Goal: Task Accomplishment & Management: Manage account settings

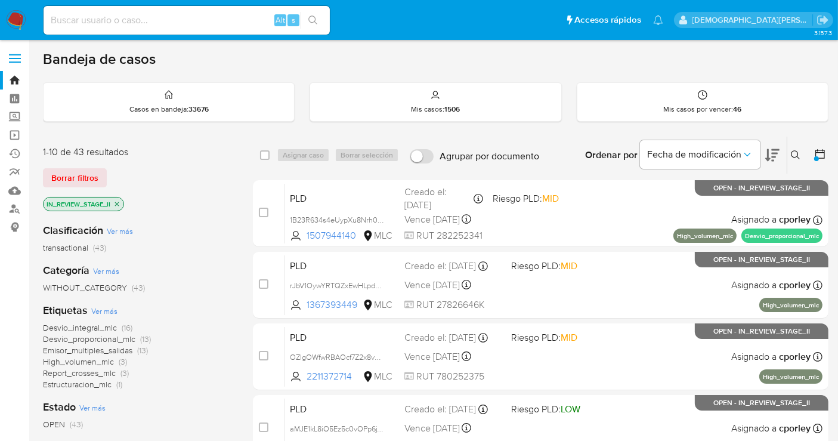
click at [66, 349] on span "Emisor_multiples_salidas" at bounding box center [87, 350] width 89 height 12
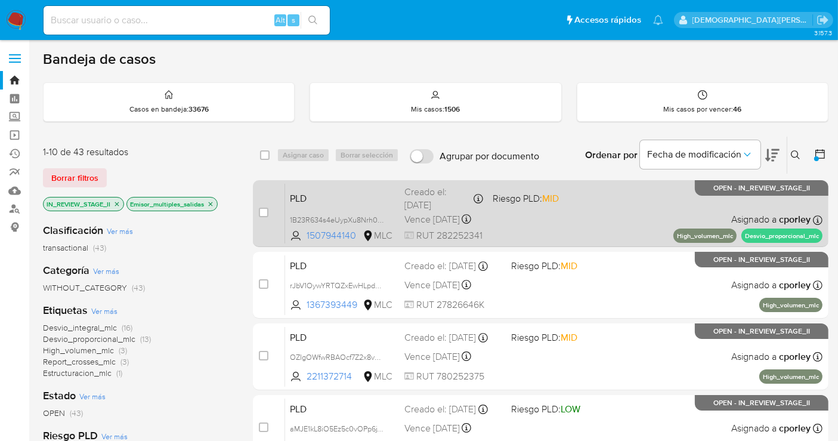
click at [539, 225] on div "PLD 1B23R634s4eUypXu8Nrh0c5h 1507944140 MLC Riesgo PLD: MID Creado el: 12/06/20…" at bounding box center [553, 213] width 537 height 60
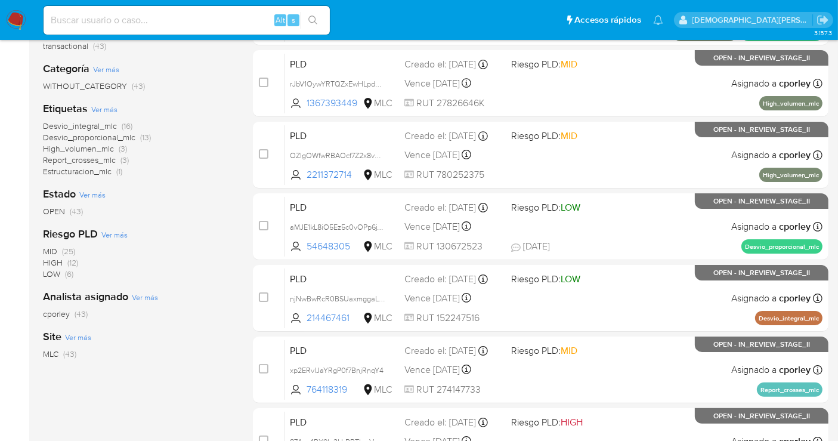
scroll to position [132, 0]
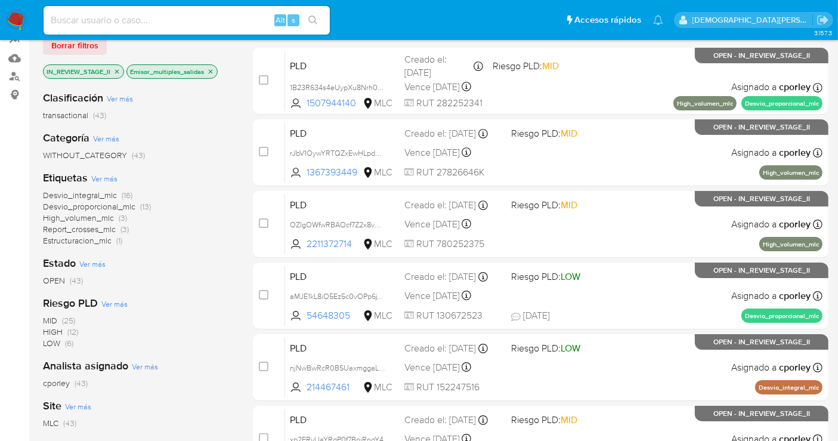
click at [211, 69] on icon "close-filter" at bounding box center [210, 71] width 7 height 7
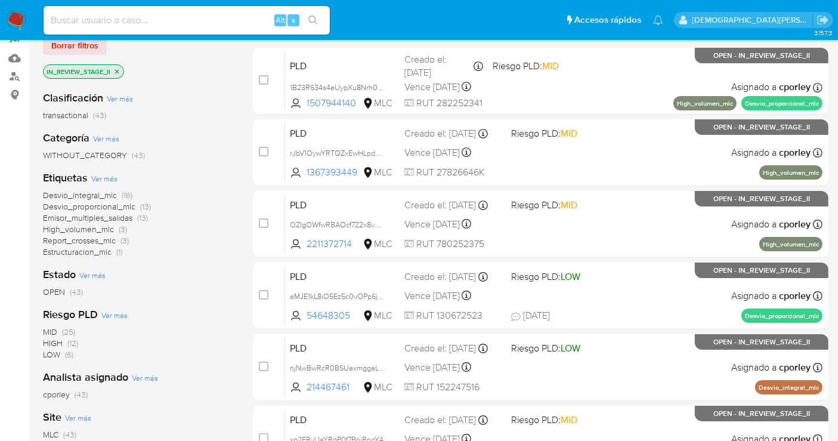
click at [85, 213] on span "Emisor_multiples_salidas" at bounding box center [87, 218] width 89 height 12
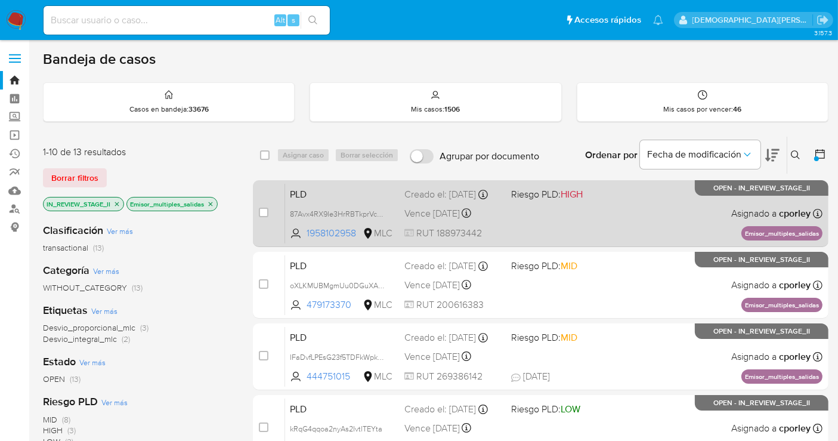
click at [557, 216] on div "PLD 87Avx4RX9Ie3HrRBTkprVcNe 1958102958 MLC Riesgo PLD: HIGH Creado el: 12/06/2…" at bounding box center [553, 213] width 537 height 60
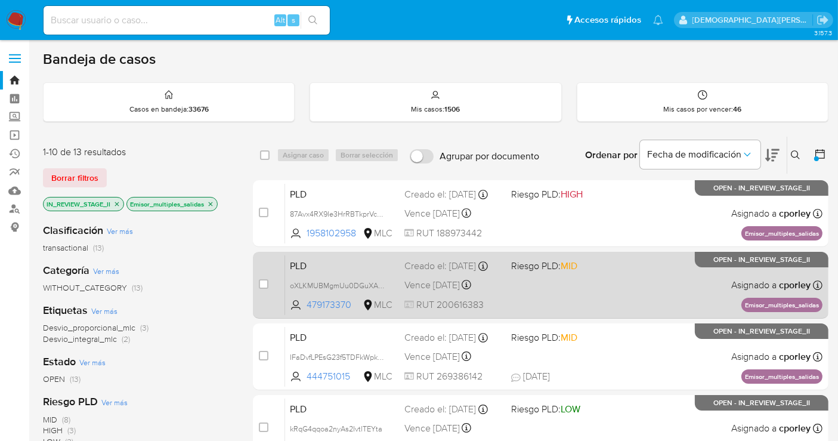
click at [540, 287] on div "PLD oXLKMUBMgmUu0DGuXAOQwzkr 479173370 MLC Riesgo PLD: MID Creado el: 12/06/202…" at bounding box center [553, 285] width 537 height 60
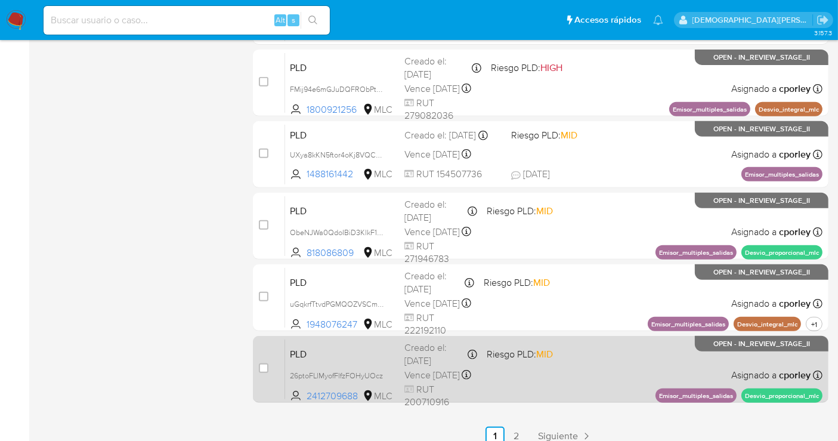
scroll to position [499, 0]
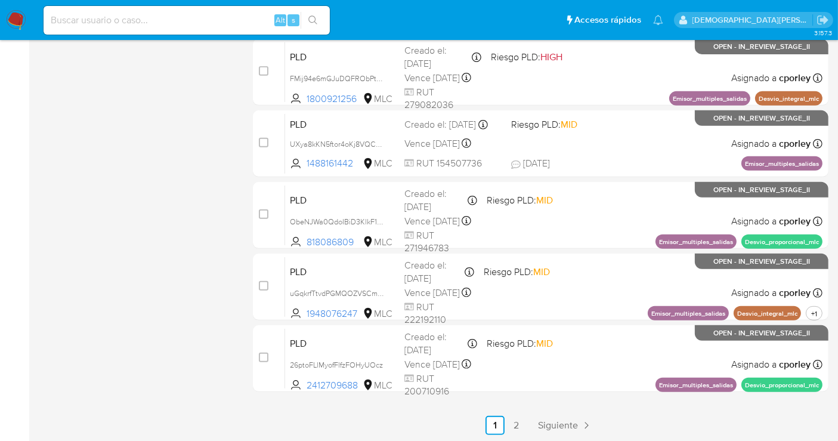
click at [518, 422] on link "2" at bounding box center [516, 425] width 19 height 19
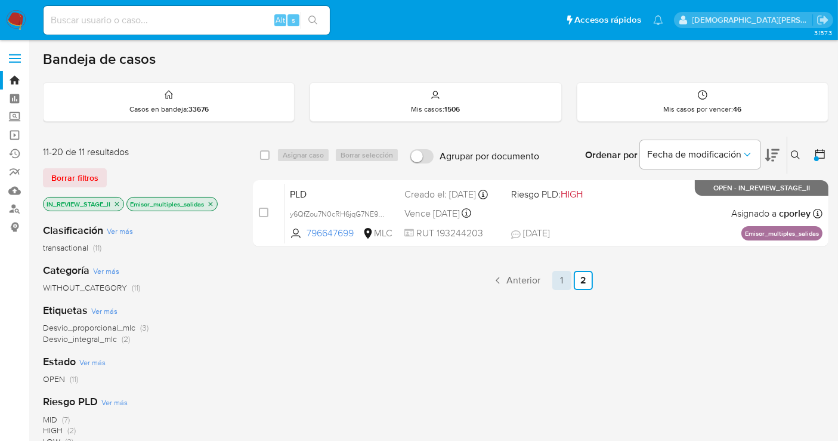
click at [561, 278] on link "1" at bounding box center [561, 280] width 19 height 19
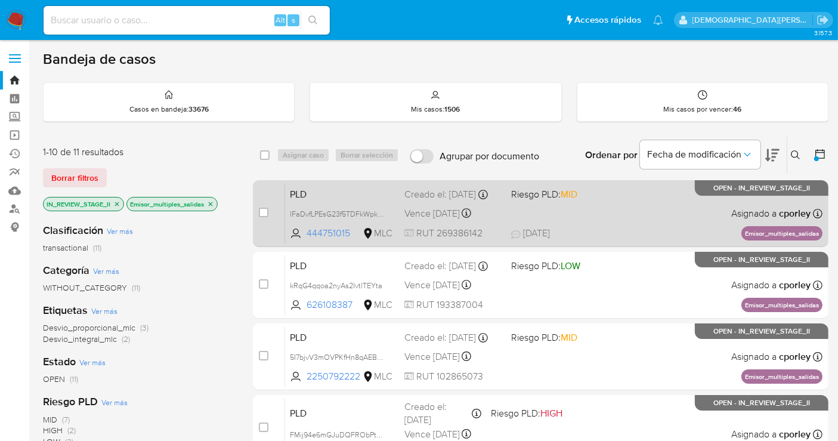
click at [642, 228] on span "07/08/2025 07/08/2025 19:34" at bounding box center [613, 233] width 204 height 13
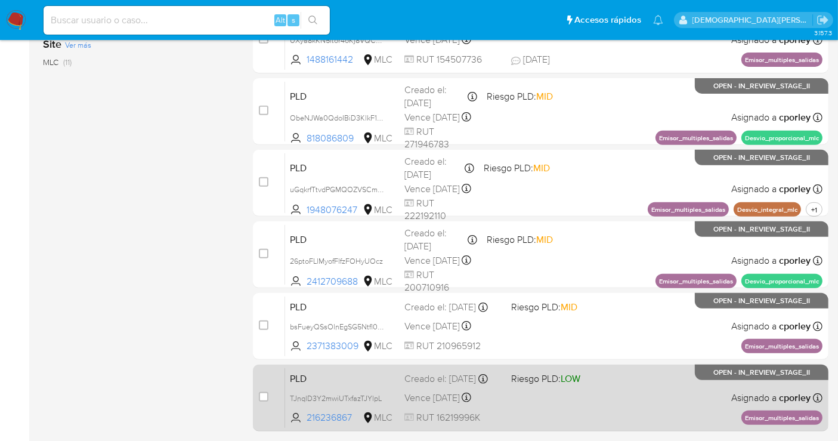
scroll to position [499, 0]
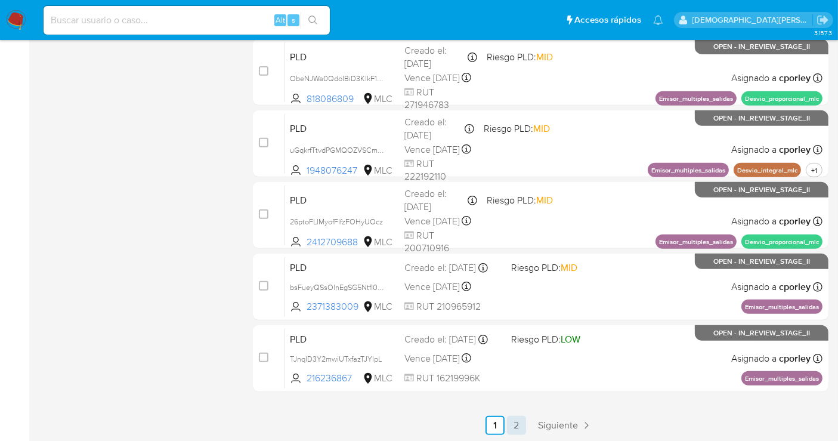
click at [509, 428] on link "2" at bounding box center [516, 425] width 19 height 19
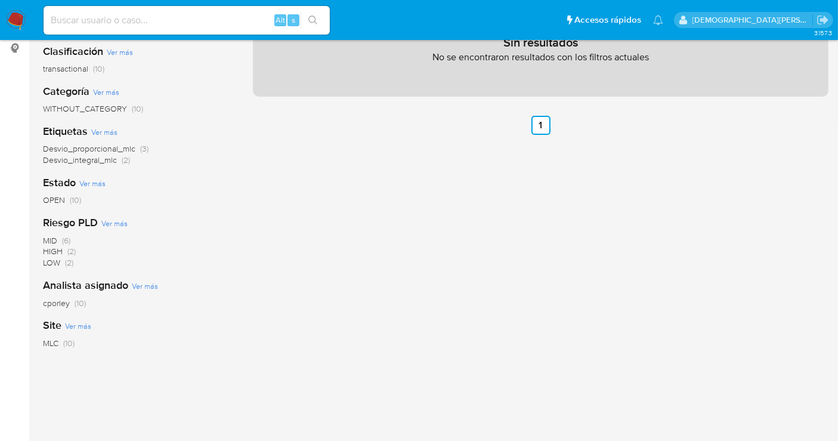
scroll to position [241, 0]
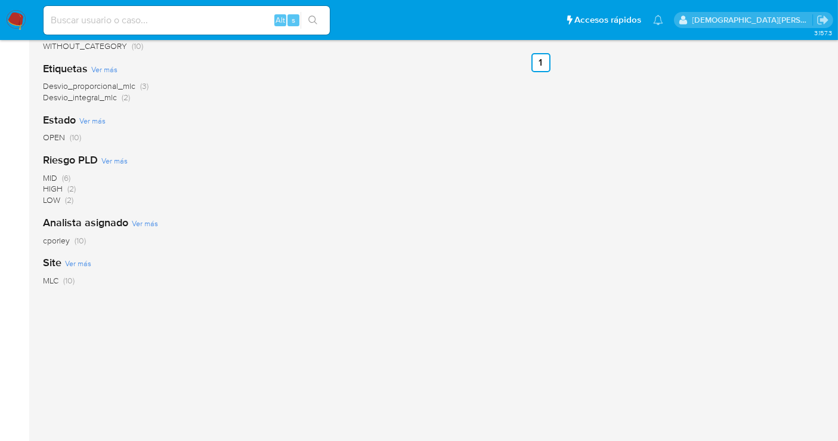
click at [539, 71] on div "select-all-cases-checkbox Asignar caso Borrar selección Agrupar por documento O…" at bounding box center [540, 164] width 575 height 540
click at [541, 67] on link "1" at bounding box center [540, 62] width 19 height 19
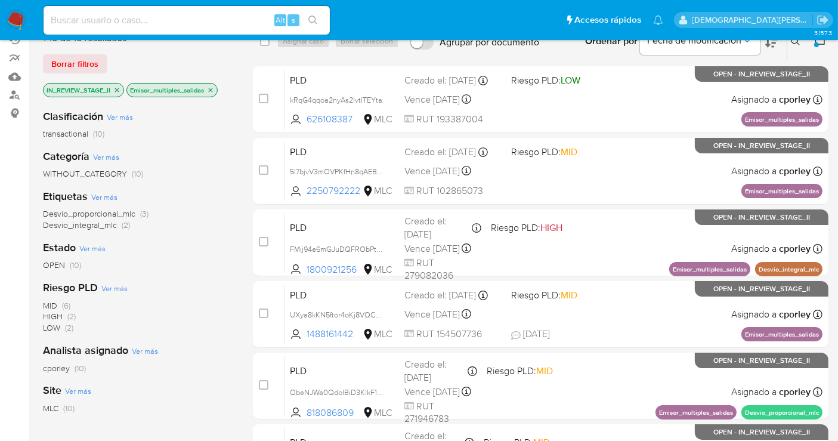
scroll to position [66, 0]
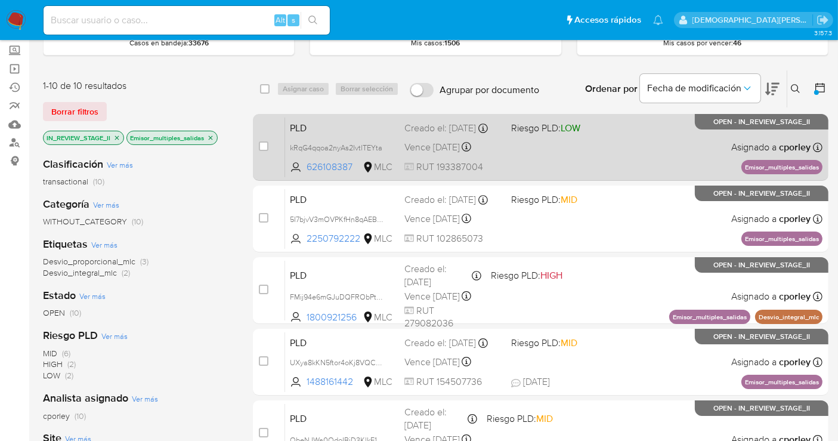
click at [569, 147] on div "PLD kRqG4qqoa2nyAs2IvtlTEYta 626108387 MLC Riesgo PLD: LOW Creado el: 12/06/202…" at bounding box center [553, 147] width 537 height 60
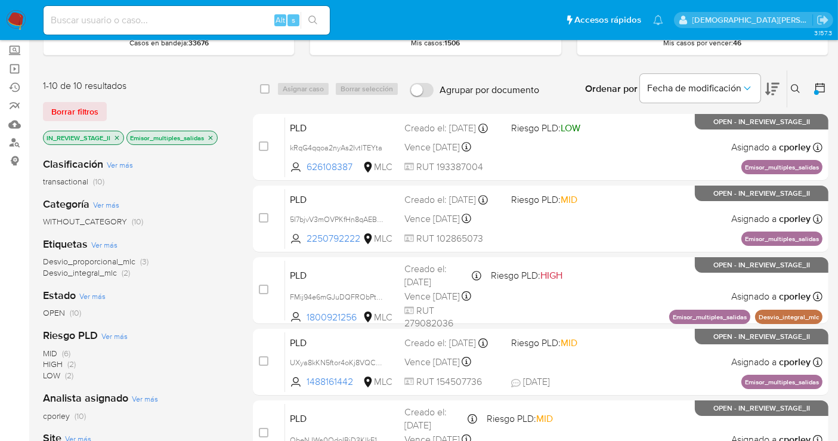
click at [209, 137] on icon "close-filter" at bounding box center [210, 137] width 7 height 7
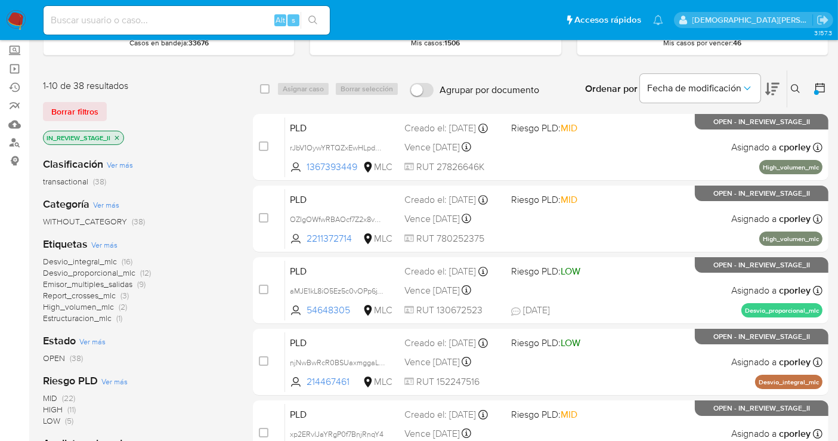
click at [95, 284] on span "Emisor_multiples_salidas" at bounding box center [87, 284] width 89 height 12
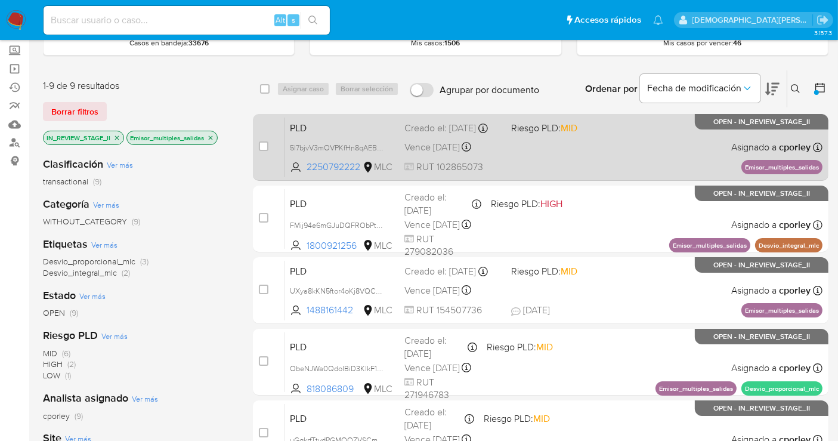
click at [548, 161] on div "PLD 5I7bjvV3mOVPKfHn8qAEBZIX 2250792222 MLC Riesgo PLD: MID Creado el: 12/06/20…" at bounding box center [553, 147] width 537 height 60
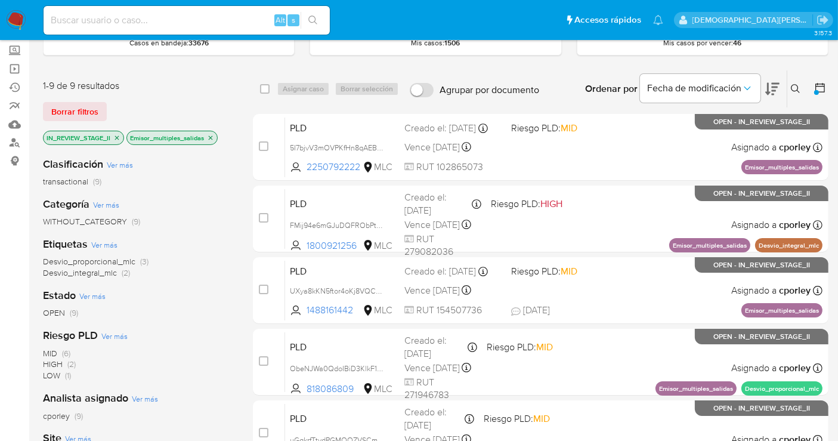
click at [208, 134] on icon "close-filter" at bounding box center [210, 137] width 7 height 7
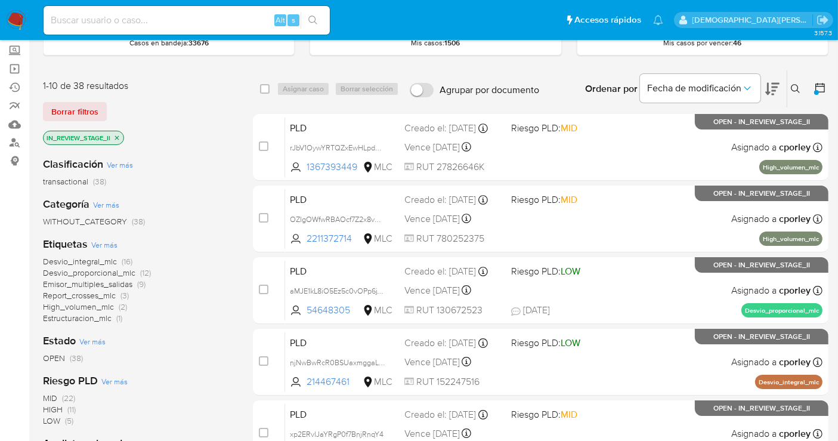
click at [116, 134] on icon "close-filter" at bounding box center [116, 137] width 7 height 7
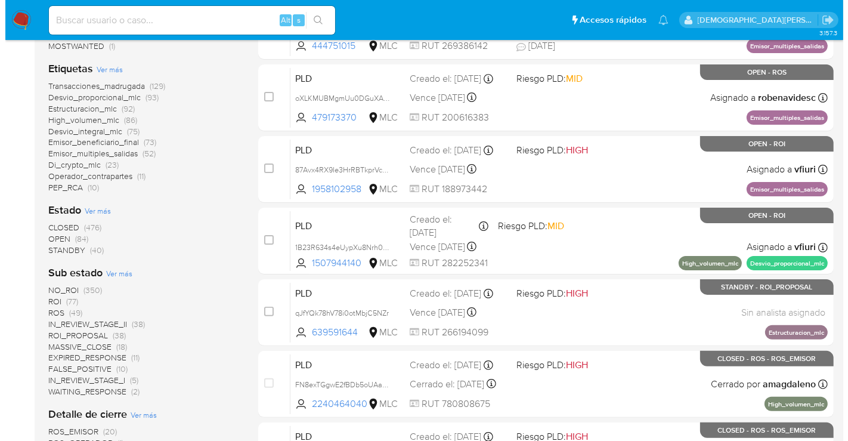
scroll to position [331, 0]
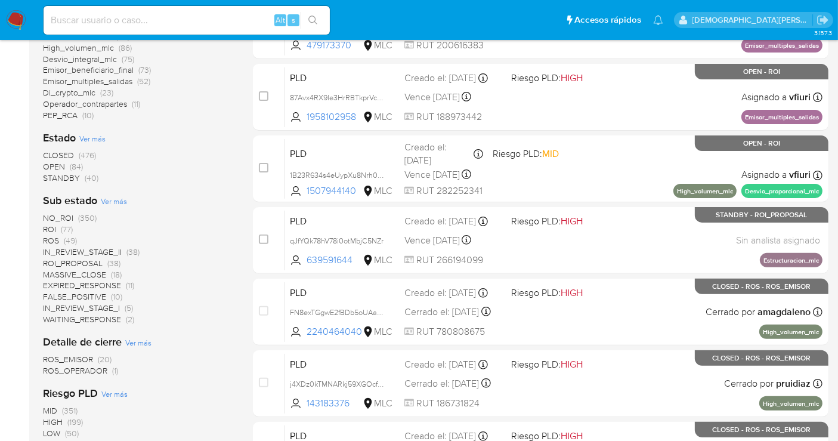
click at [112, 196] on span "Ver más" at bounding box center [114, 201] width 26 height 11
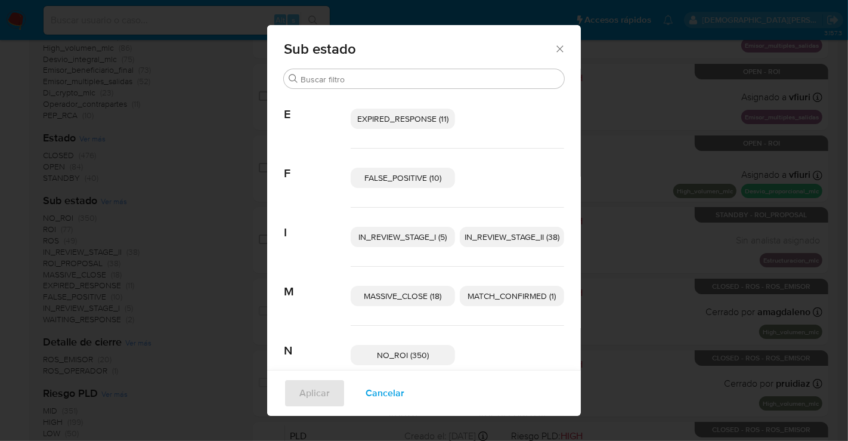
click at [374, 120] on span "EXPIRED_RESPONSE (11)" at bounding box center [402, 119] width 91 height 12
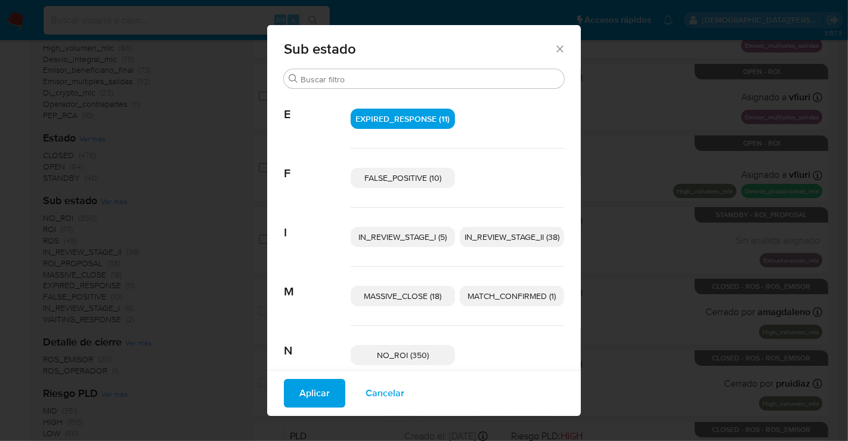
click at [370, 236] on span "IN_REVIEW_STAGE_I (5)" at bounding box center [403, 237] width 88 height 12
click at [308, 389] on span "Aplicar" at bounding box center [314, 393] width 30 height 26
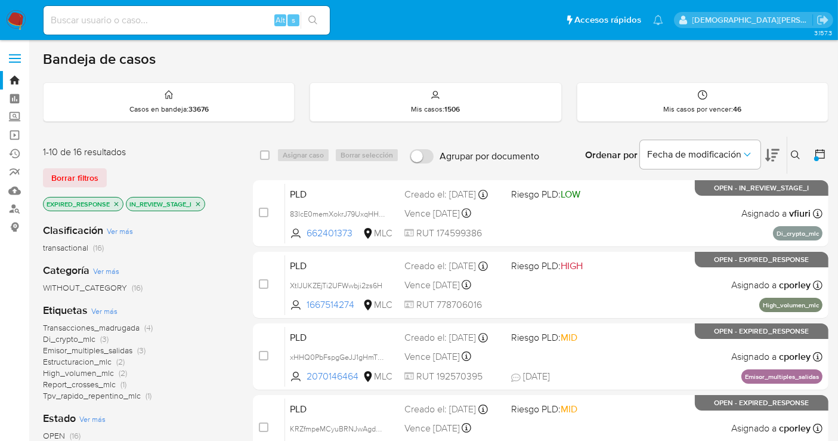
click at [115, 200] on icon "close-filter" at bounding box center [116, 203] width 7 height 7
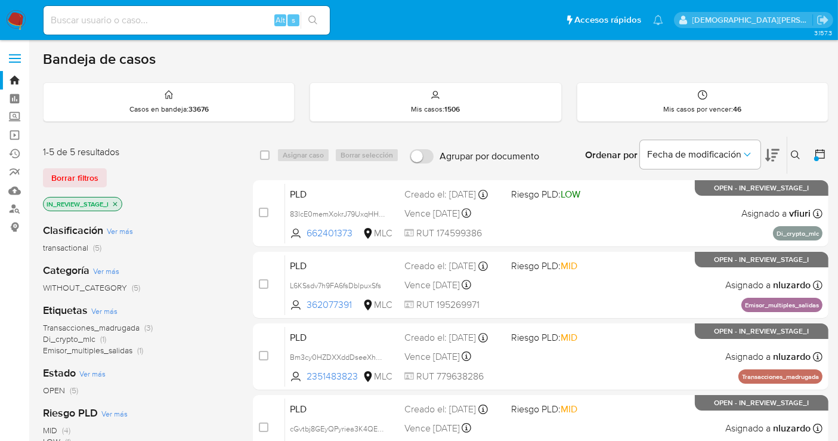
click at [116, 201] on icon "close-filter" at bounding box center [114, 203] width 7 height 7
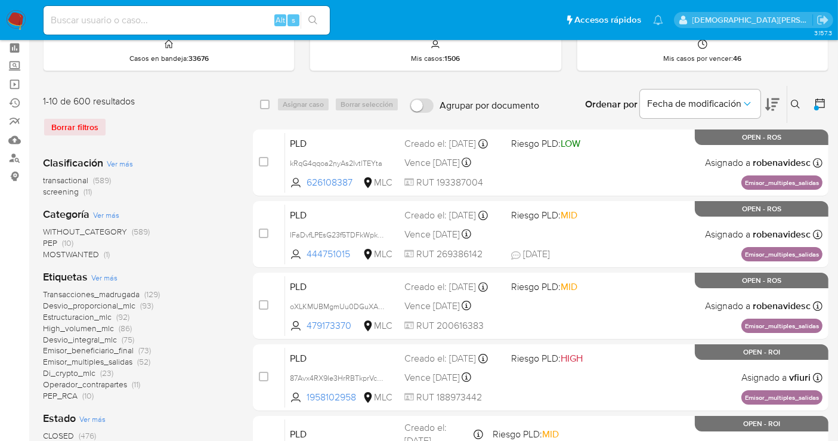
scroll to position [199, 0]
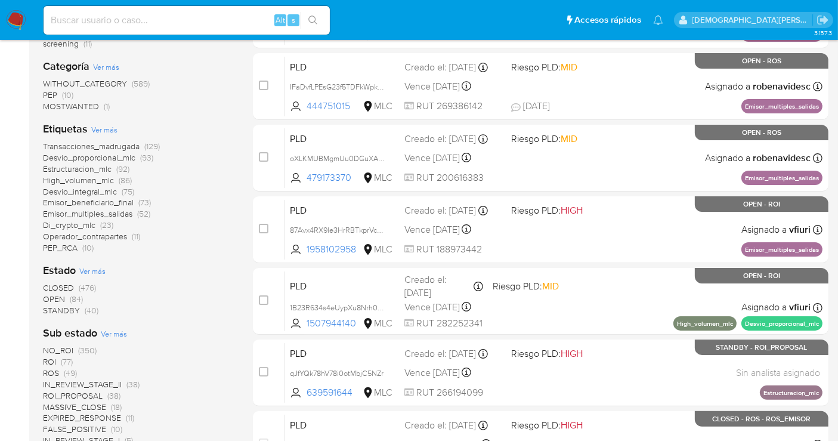
click at [92, 382] on span "IN_REVIEW_STAGE_II" at bounding box center [82, 384] width 79 height 12
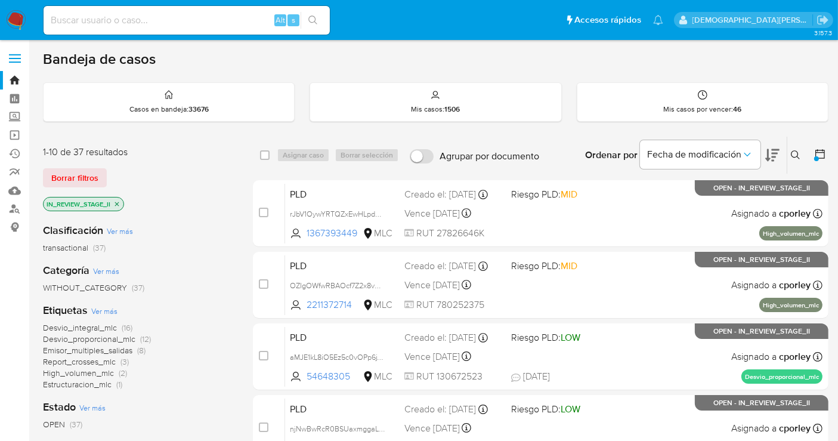
click at [118, 202] on icon "close-filter" at bounding box center [117, 204] width 4 height 4
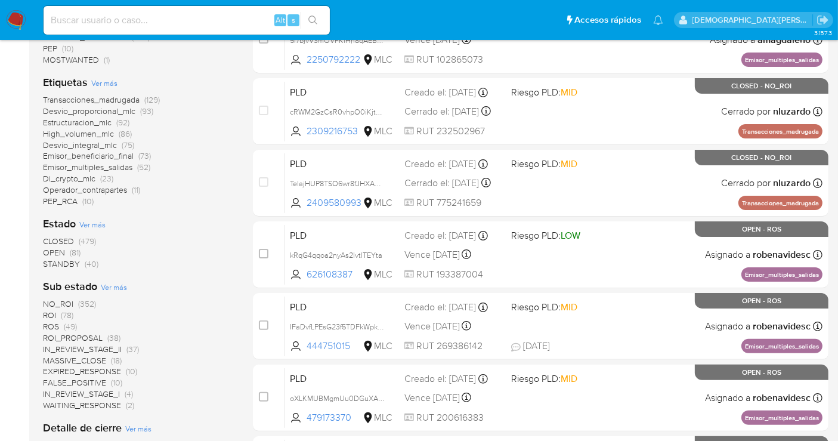
scroll to position [265, 0]
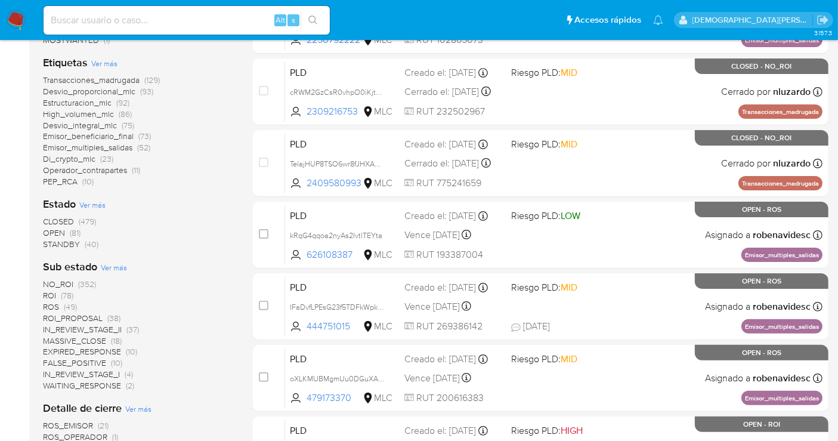
click at [85, 329] on span "IN_REVIEW_STAGE_II" at bounding box center [82, 329] width 79 height 12
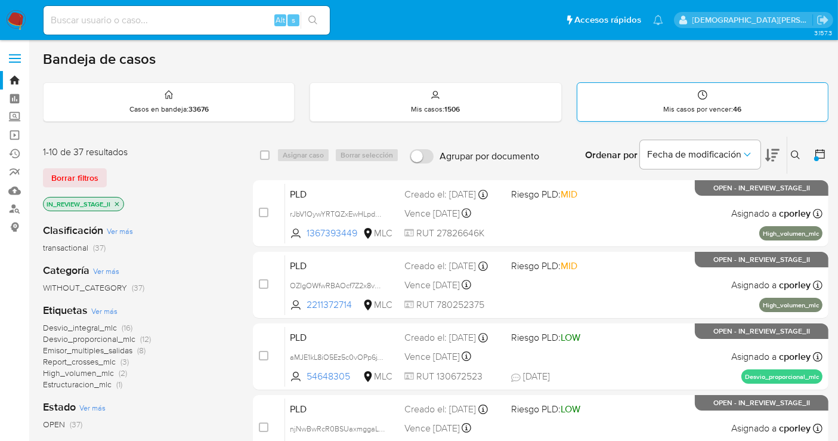
click at [701, 101] on div "Mis casos por vencer : 46" at bounding box center [702, 102] width 250 height 38
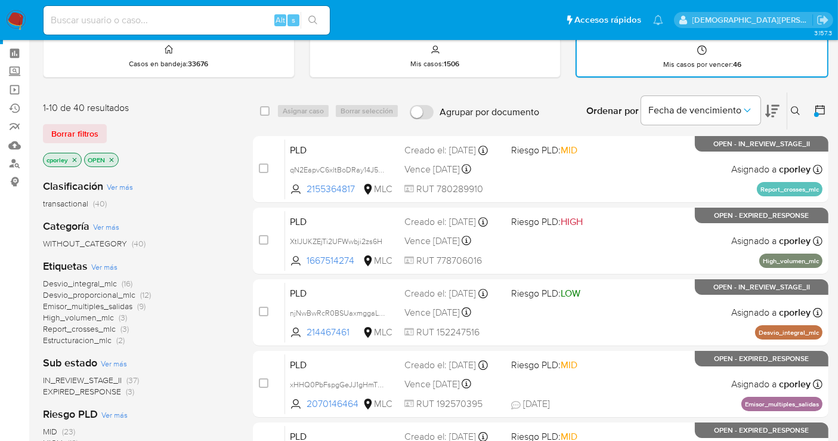
scroll to position [66, 0]
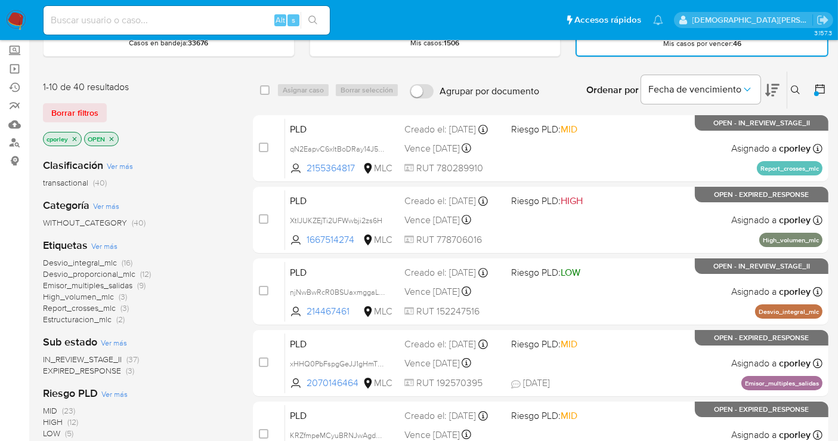
click at [112, 132] on p "OPEN" at bounding box center [101, 138] width 33 height 13
click at [112, 135] on icon "close-filter" at bounding box center [111, 138] width 7 height 7
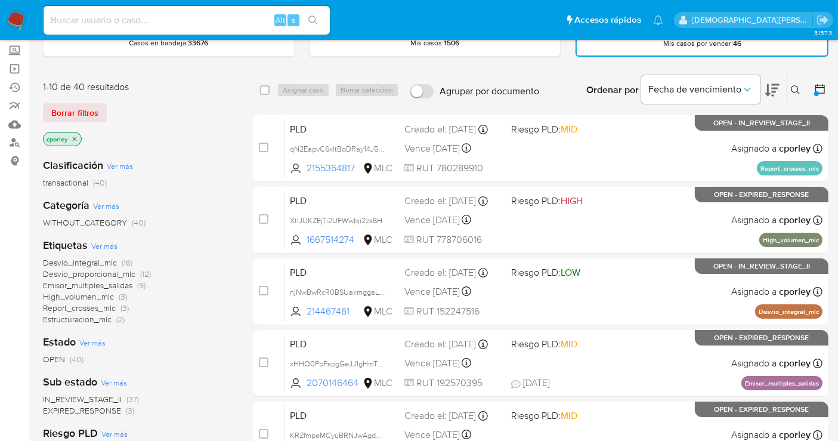
click at [73, 137] on icon "close-filter" at bounding box center [74, 138] width 7 height 7
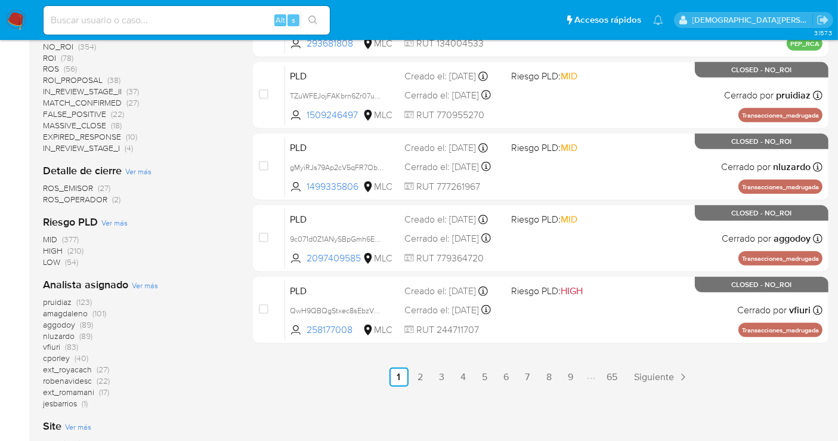
scroll to position [596, 0]
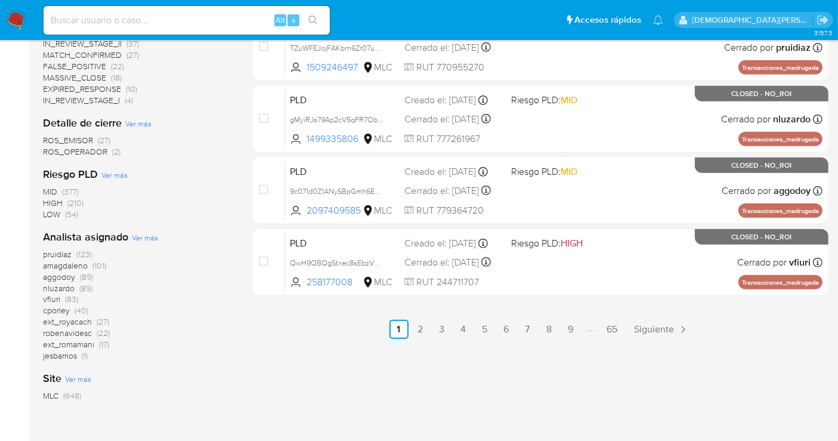
click at [68, 277] on span "aggodoy" at bounding box center [59, 277] width 32 height 12
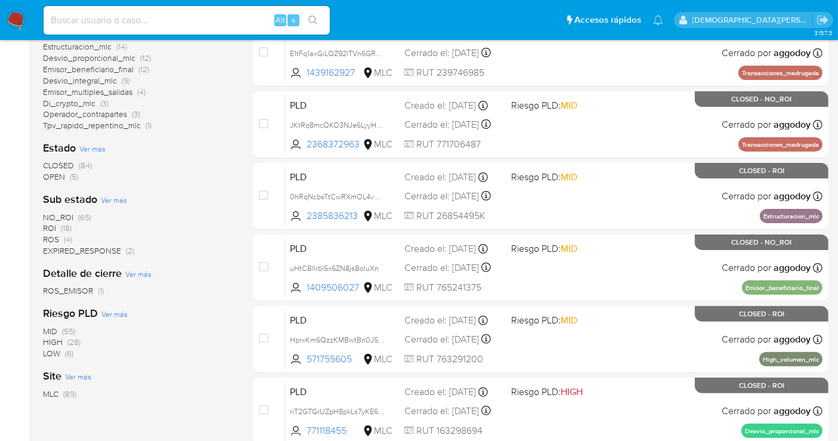
scroll to position [301, 0]
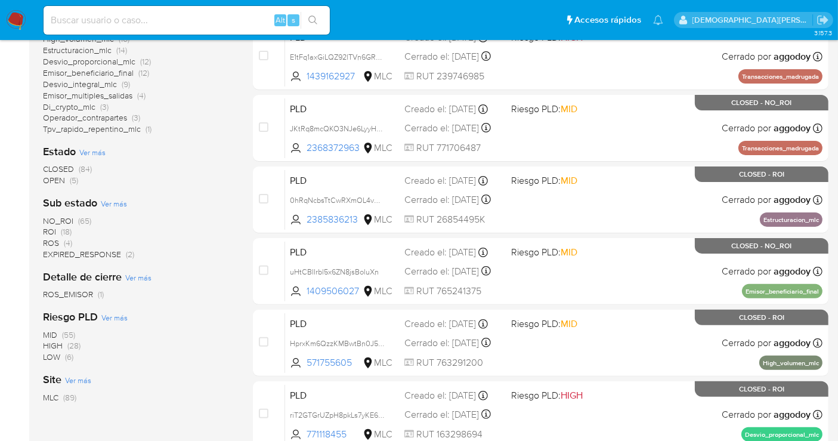
click at [46, 176] on span "OPEN" at bounding box center [54, 180] width 22 height 12
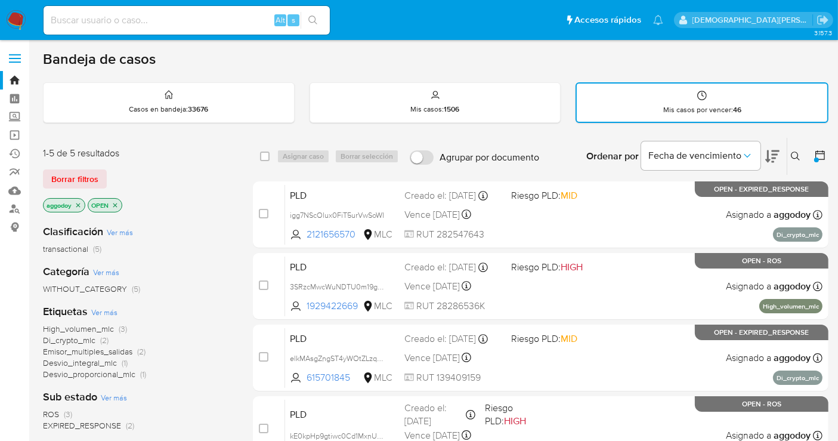
click at [117, 203] on icon "close-filter" at bounding box center [114, 205] width 7 height 7
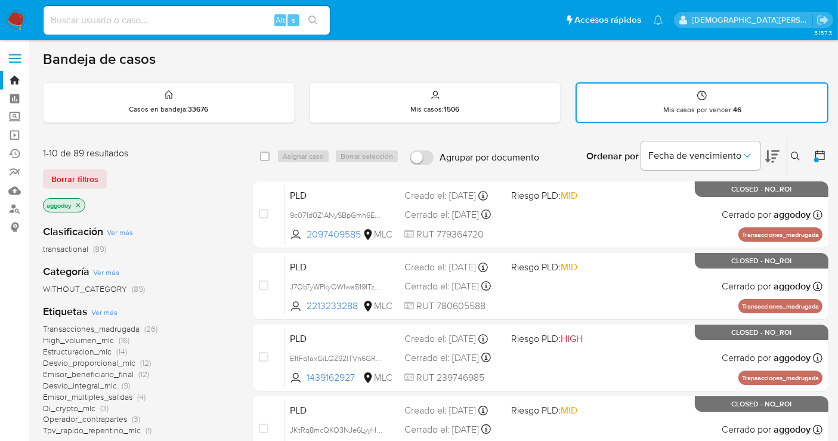
click at [78, 205] on icon "close-filter" at bounding box center [78, 205] width 7 height 7
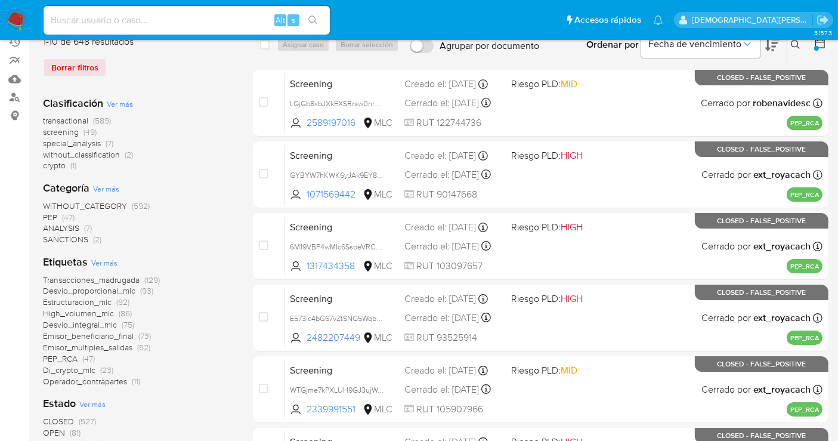
scroll to position [132, 0]
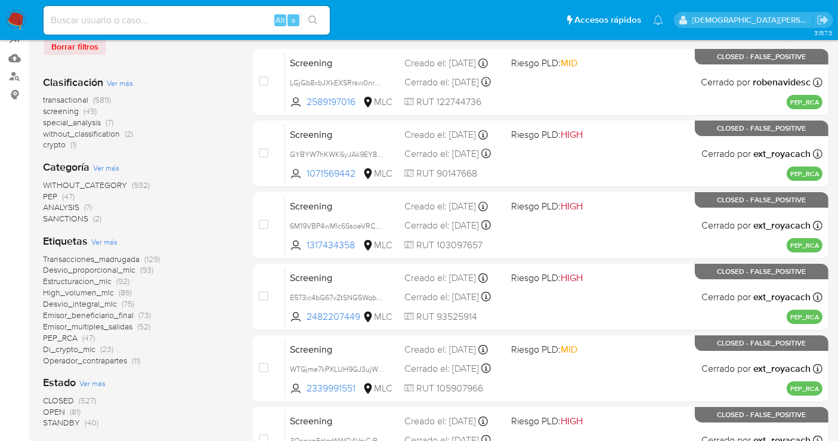
click at [58, 410] on span "OPEN" at bounding box center [54, 411] width 22 height 12
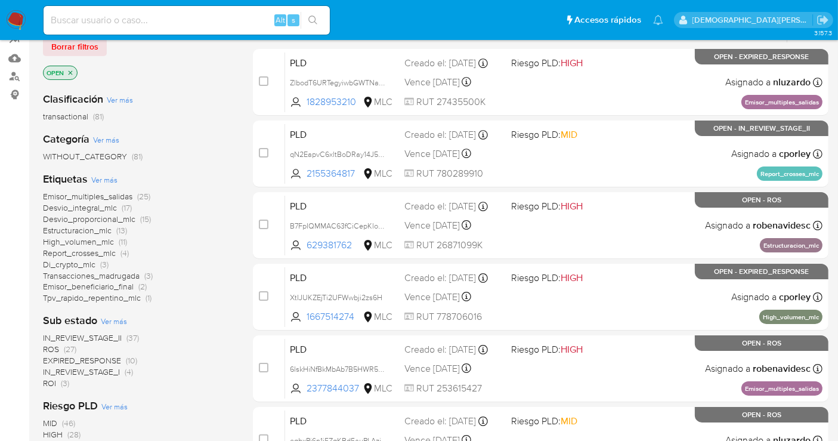
click at [97, 334] on span "IN_REVIEW_STAGE_II" at bounding box center [82, 338] width 79 height 12
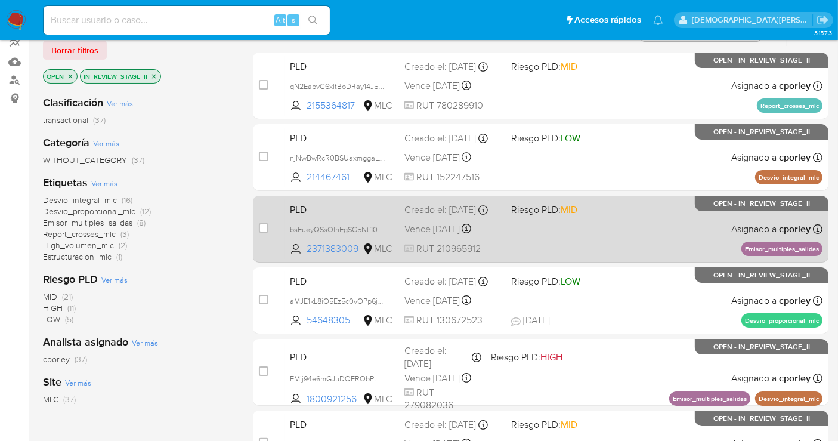
scroll to position [66, 0]
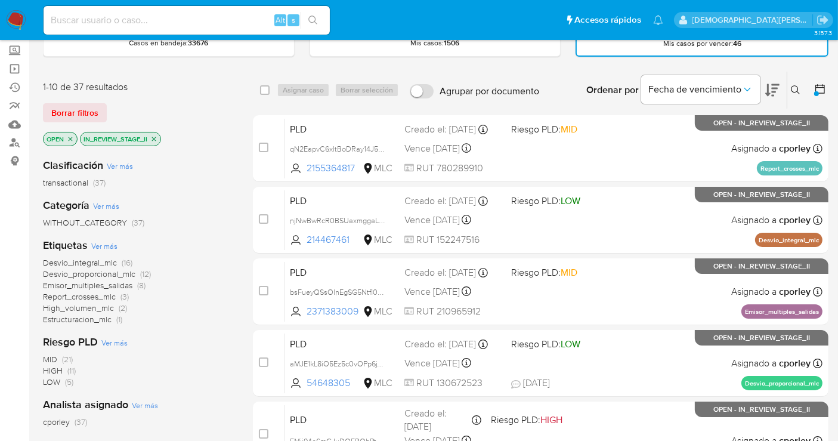
click at [108, 283] on span "Emisor_multiples_salidas" at bounding box center [87, 285] width 89 height 12
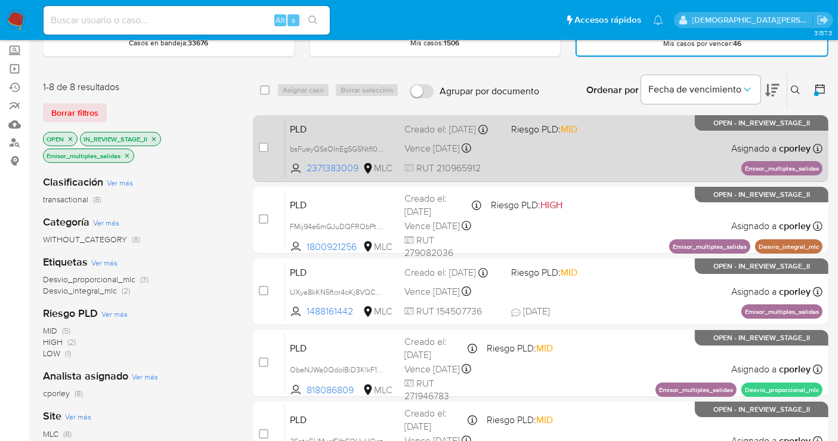
click at [526, 162] on div "PLD bsFueyQSsOlnEgSG5Ntfl0KS 2371383009 MLC Riesgo PLD: MID Creado el: 12/06/20…" at bounding box center [553, 148] width 537 height 60
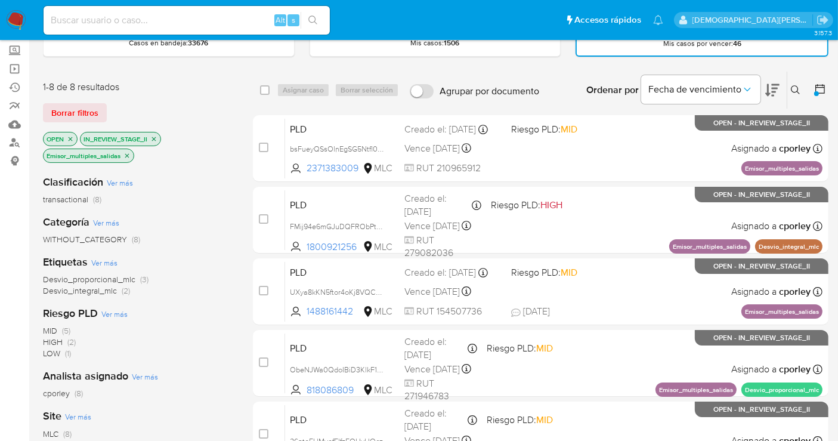
click at [127, 157] on p "Emisor_multiples_salidas" at bounding box center [89, 155] width 90 height 13
click at [128, 153] on icon "close-filter" at bounding box center [127, 155] width 4 height 4
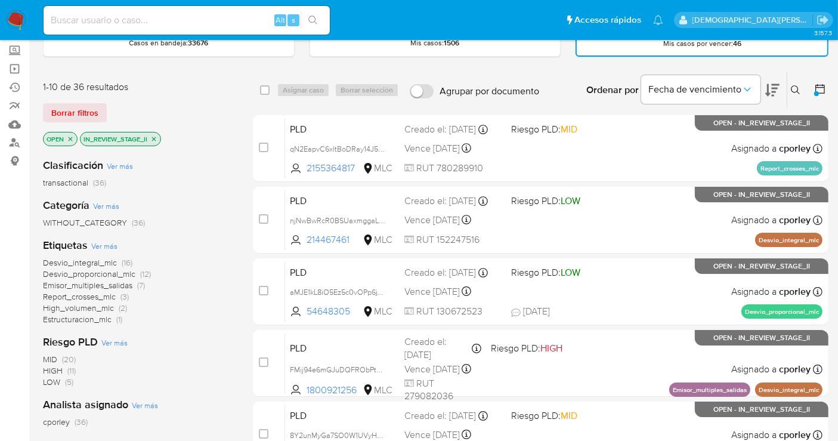
click at [89, 283] on span "Emisor_multiples_salidas" at bounding box center [87, 285] width 89 height 12
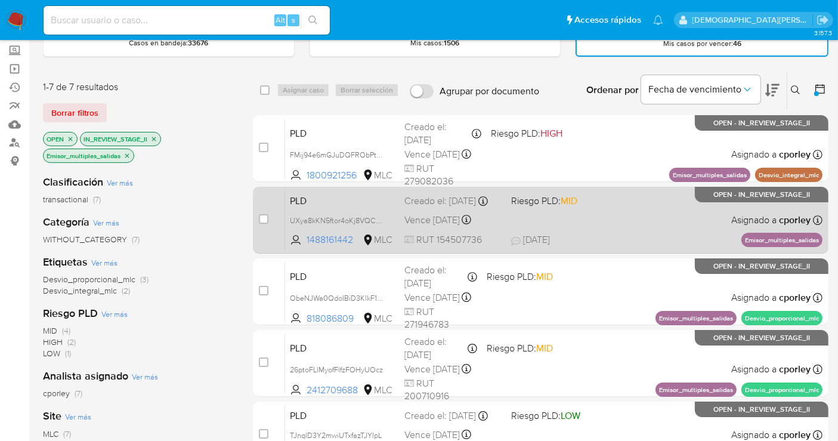
click at [580, 216] on div "PLD UXya8kKN5ftor4oKj8VQCMBL 1488161442 MLC Riesgo PLD: MID Creado el: 12/06/20…" at bounding box center [553, 220] width 537 height 60
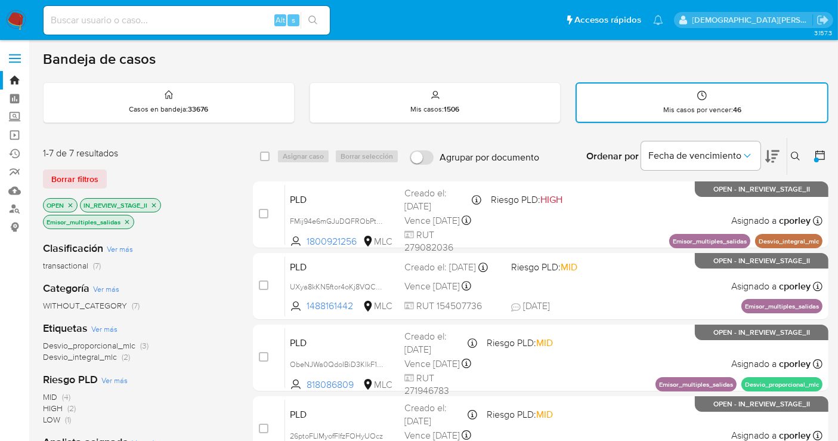
click at [129, 220] on icon "close-filter" at bounding box center [126, 221] width 7 height 7
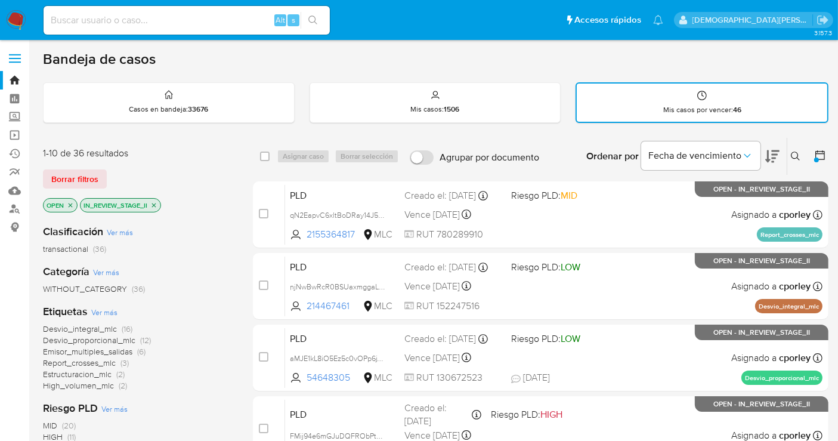
click at [104, 352] on span "Emisor_multiples_salidas" at bounding box center [87, 351] width 89 height 12
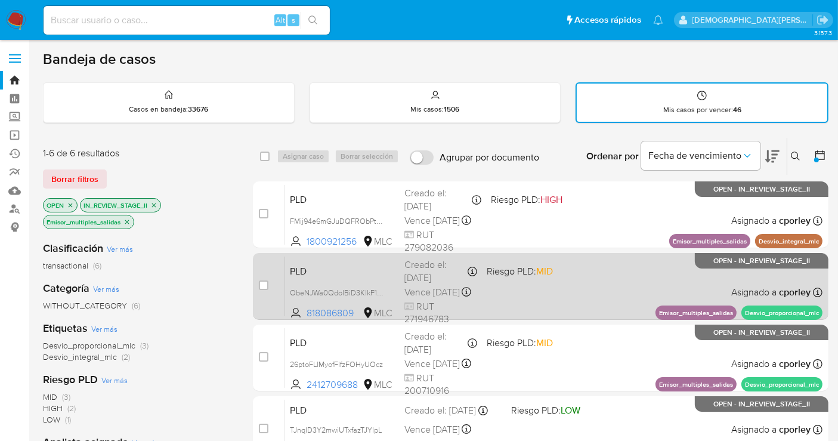
scroll to position [259, 0]
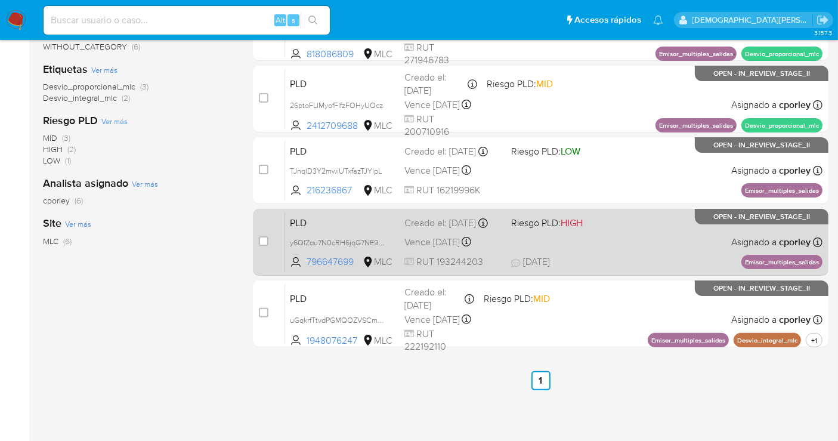
click at [618, 243] on div "PLD y6QfZou7N0cRH6jqG7NE91CG 796647699 MLC Riesgo PLD: HIGH Creado el: 12/06/20…" at bounding box center [553, 242] width 537 height 60
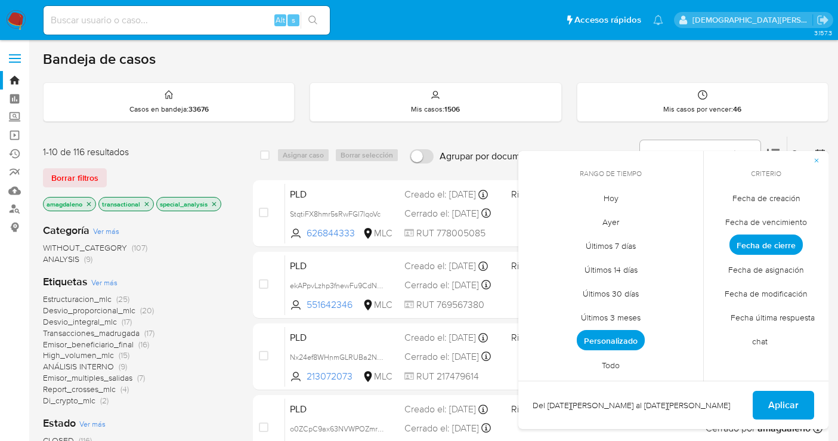
scroll to position [8, 0]
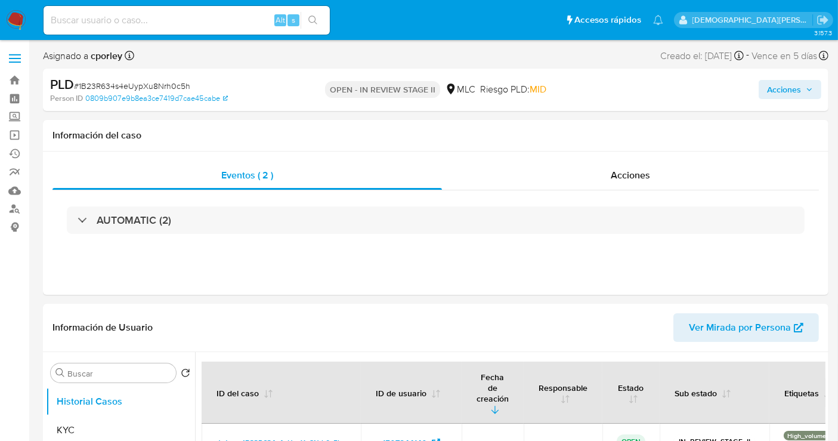
select select "10"
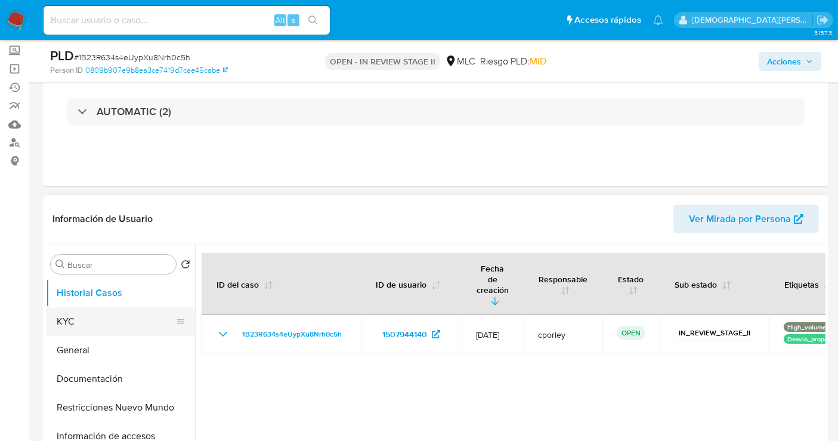
scroll to position [66, 0]
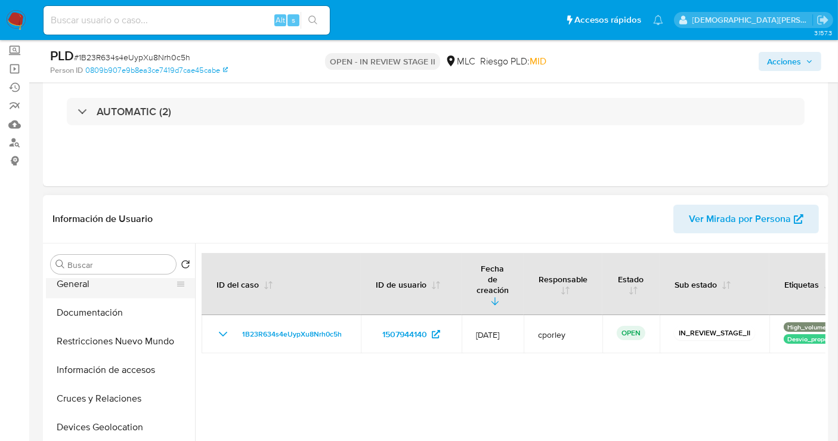
click at [128, 292] on button "General" at bounding box center [116, 284] width 140 height 29
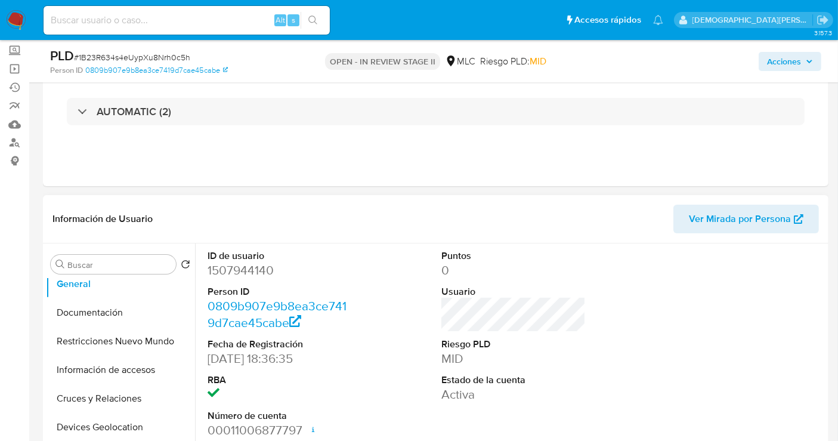
click at [227, 273] on dd "1507944140" at bounding box center [279, 270] width 144 height 17
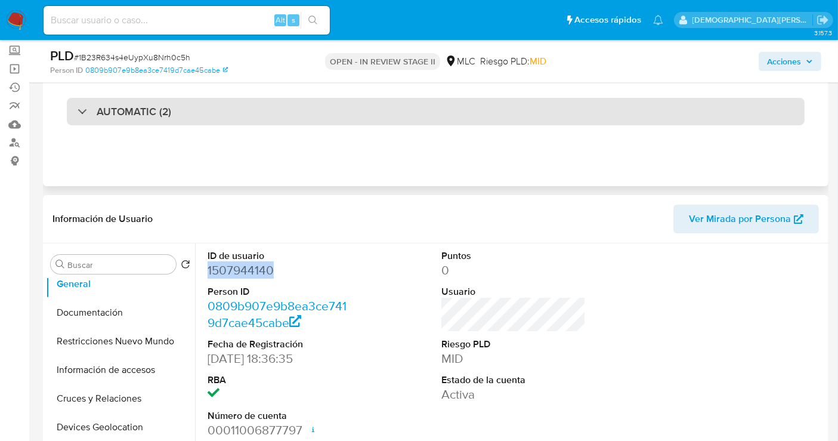
copy dd "1507944140"
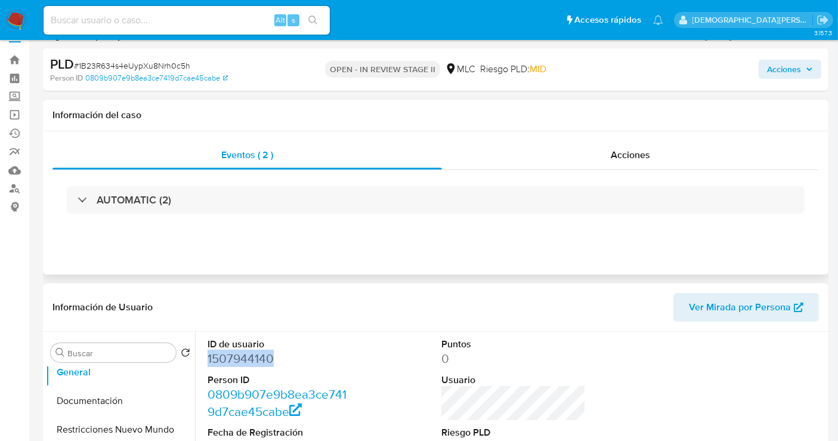
scroll to position [0, 0]
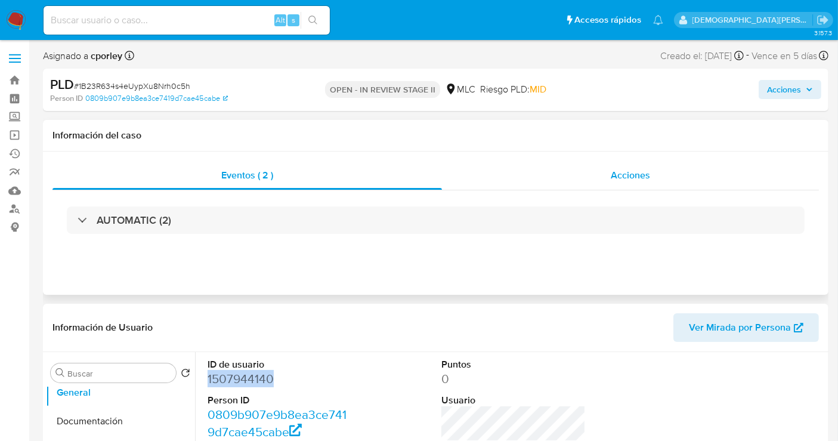
click at [509, 181] on div "Acciones" at bounding box center [630, 175] width 377 height 29
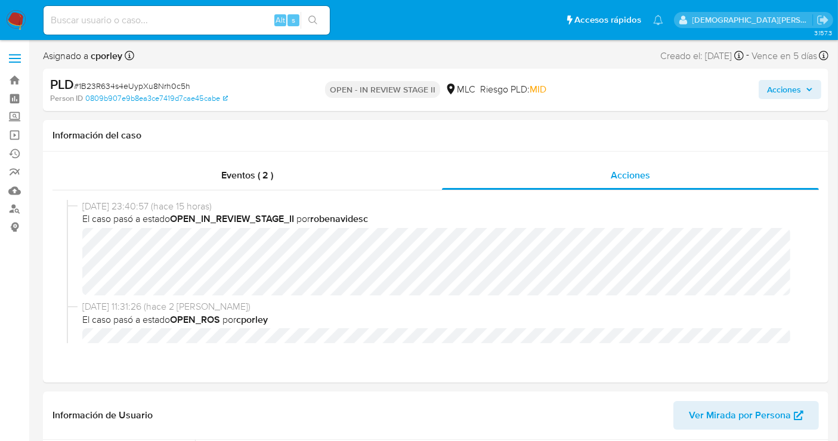
click at [777, 92] on span "Acciones" at bounding box center [784, 89] width 34 height 19
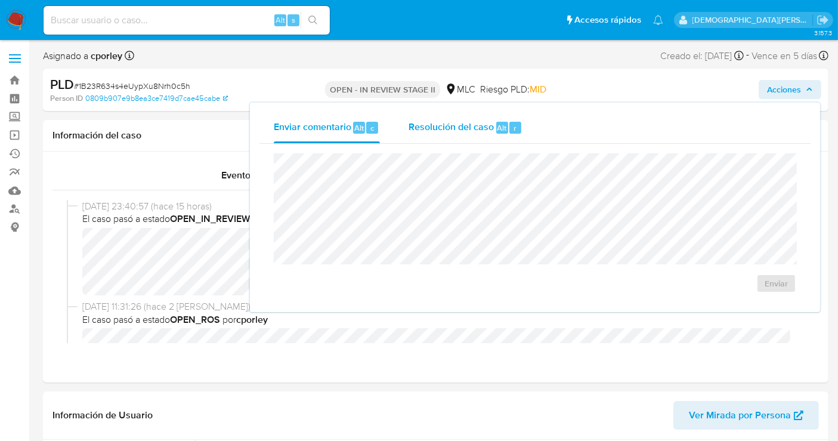
click at [482, 125] on span "Resolución del caso" at bounding box center [450, 127] width 85 height 14
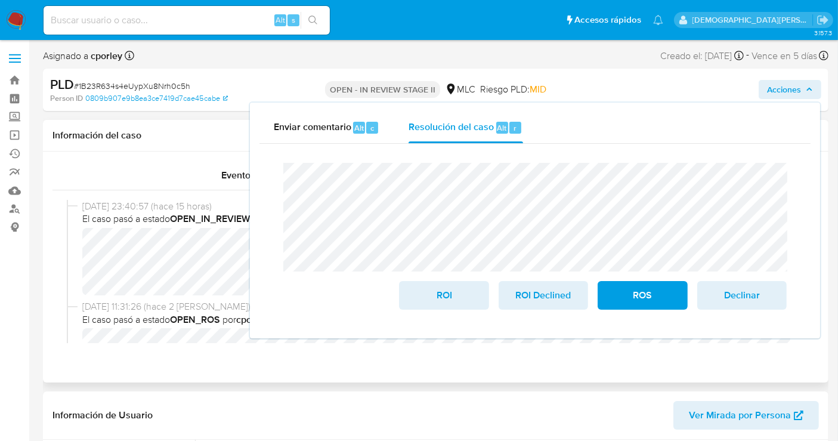
click at [309, 360] on div "Eventos ( 2 ) Acciones 04/09/2025 23:40:57 (hace 15 horas) El caso pasó a estad…" at bounding box center [435, 266] width 785 height 231
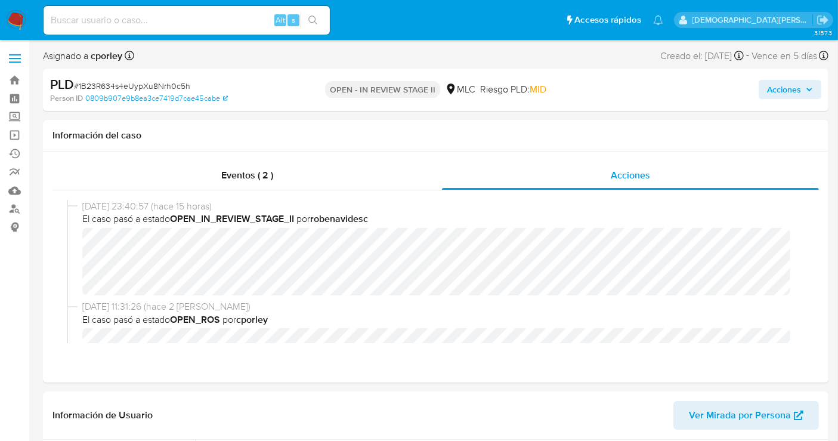
click at [776, 86] on span "Acciones" at bounding box center [784, 89] width 34 height 19
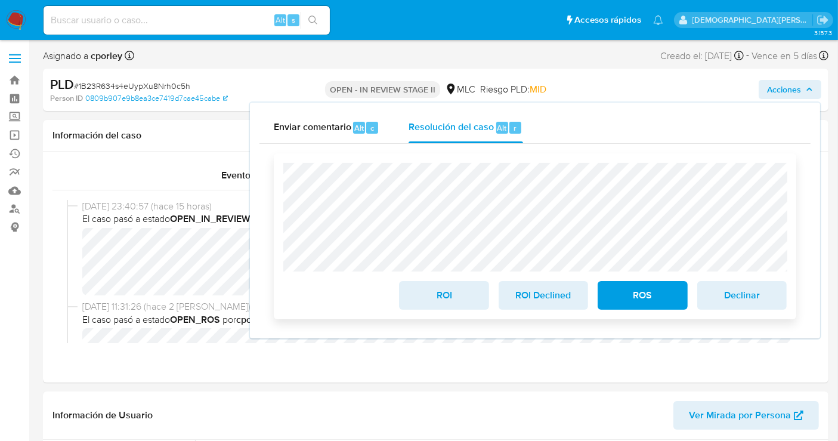
click at [451, 297] on span "ROI" at bounding box center [443, 295] width 58 height 26
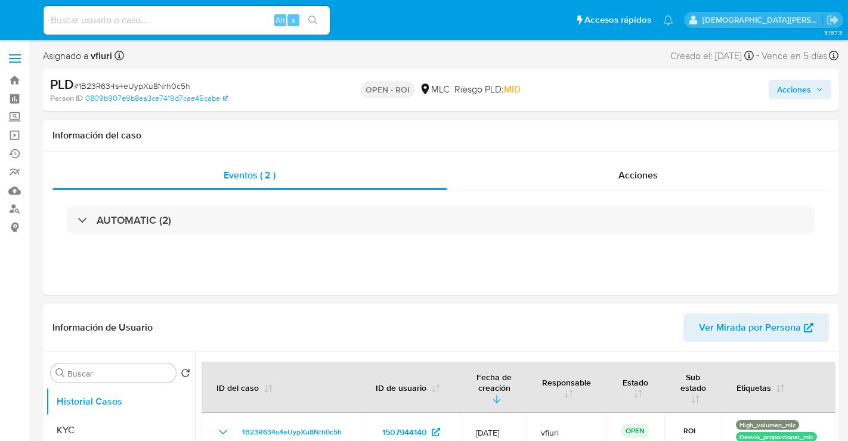
select select "10"
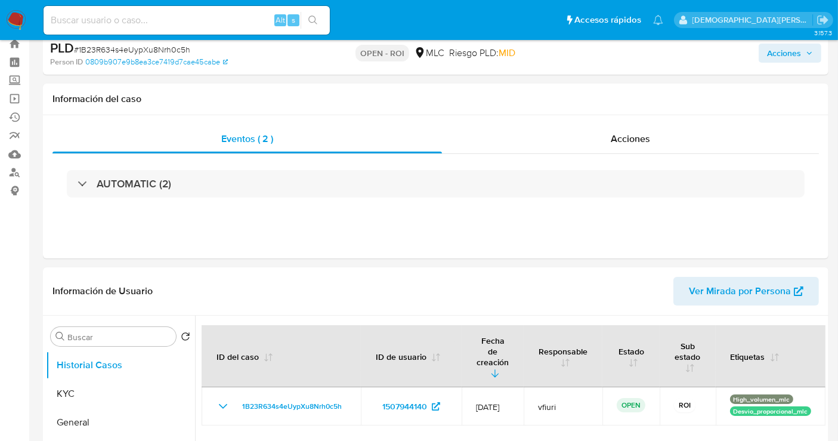
scroll to position [66, 0]
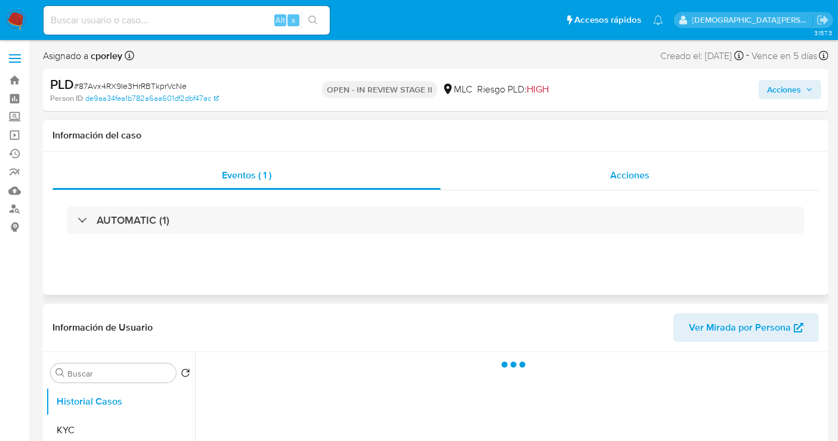
click at [569, 169] on div "Acciones" at bounding box center [630, 175] width 378 height 29
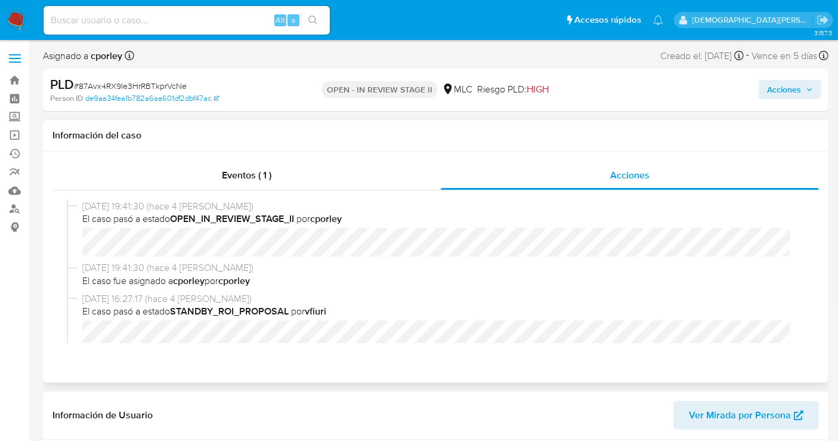
select select "10"
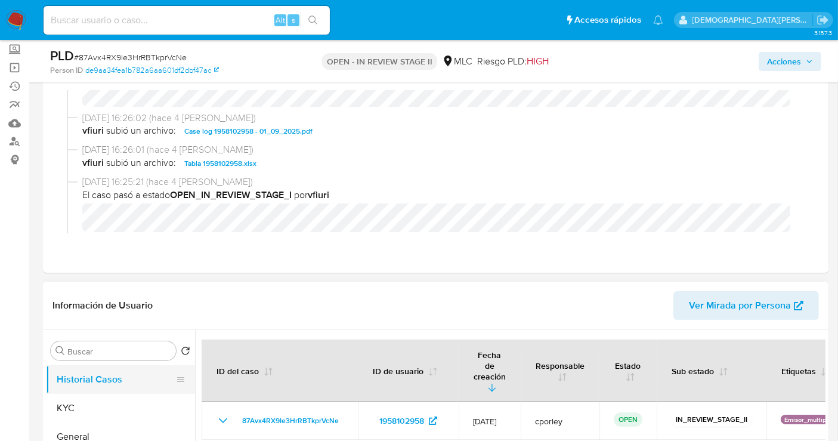
scroll to position [132, 0]
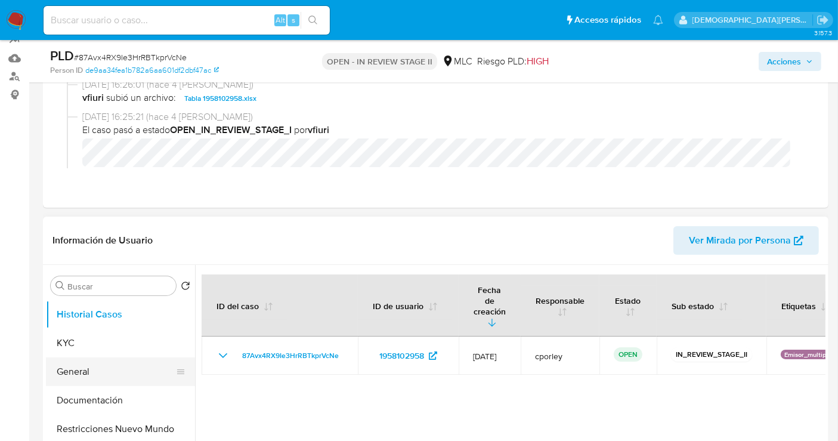
click at [68, 370] on button "General" at bounding box center [116, 371] width 140 height 29
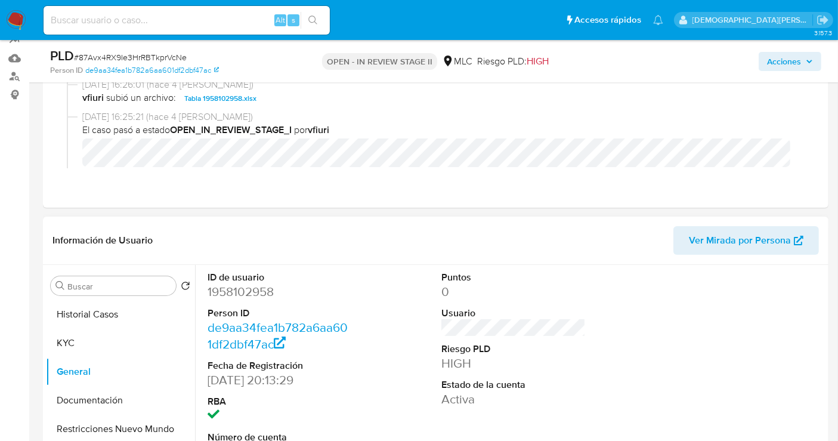
click at [220, 288] on dd "1958102958" at bounding box center [279, 291] width 144 height 17
click at [219, 288] on dd "1958102958" at bounding box center [279, 291] width 144 height 17
copy dd "1958102958"
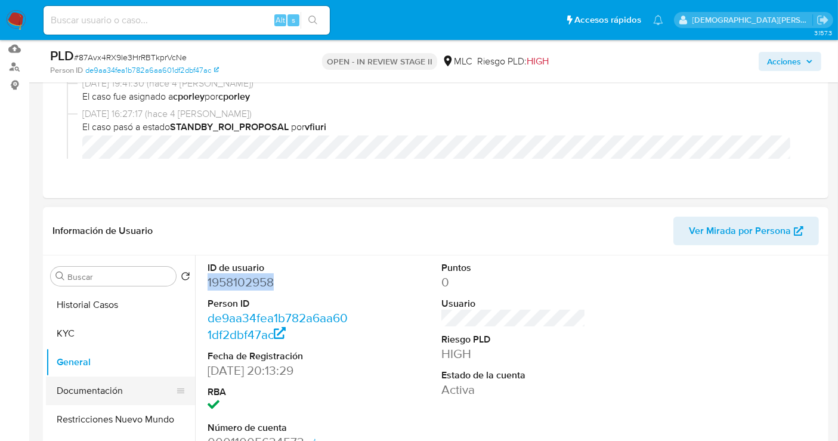
scroll to position [199, 0]
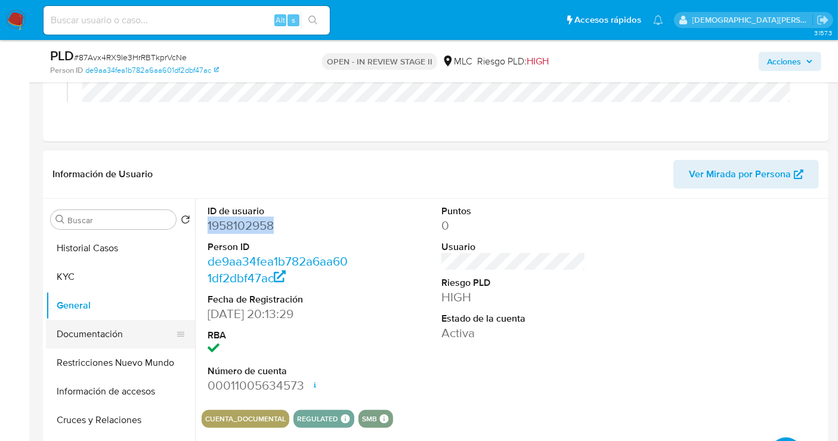
click at [94, 323] on button "Documentación" at bounding box center [116, 334] width 140 height 29
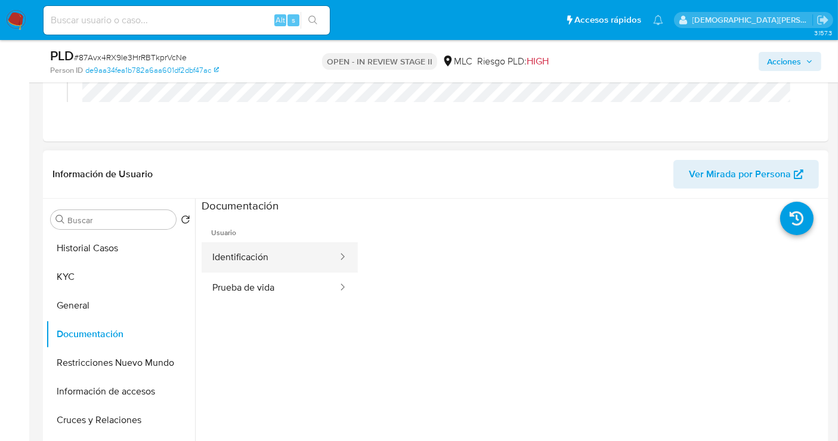
click at [253, 252] on button "Identificación" at bounding box center [270, 257] width 137 height 30
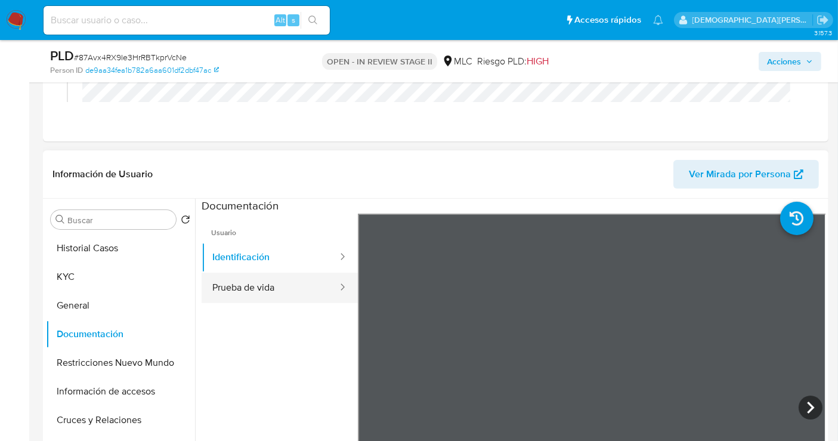
click at [228, 284] on button "Prueba de vida" at bounding box center [270, 287] width 137 height 30
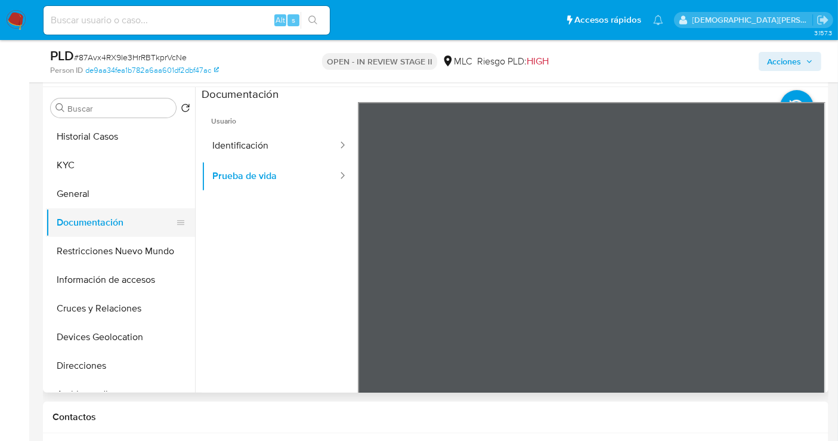
scroll to position [331, 0]
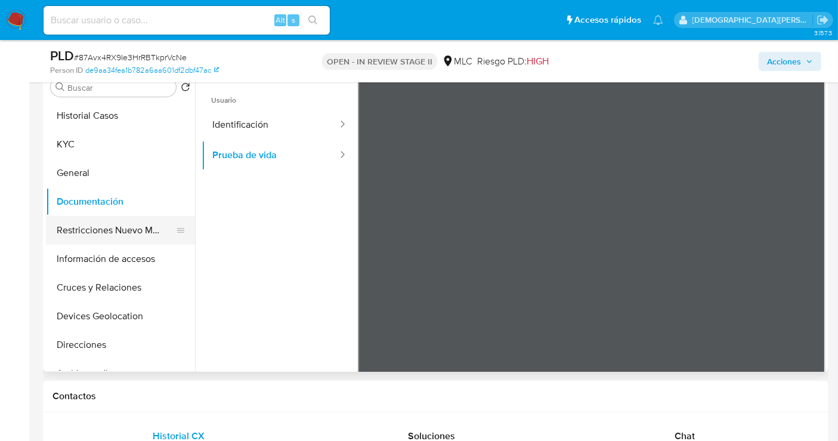
click at [119, 233] on button "Restricciones Nuevo Mundo" at bounding box center [116, 230] width 140 height 29
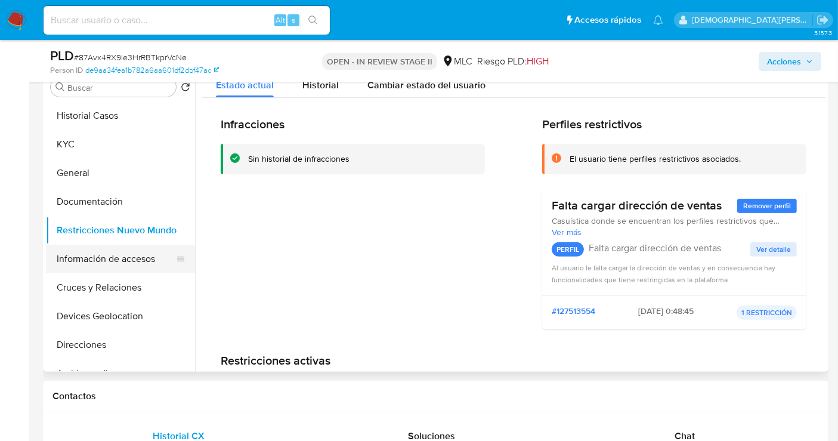
click at [100, 249] on button "Información de accesos" at bounding box center [116, 258] width 140 height 29
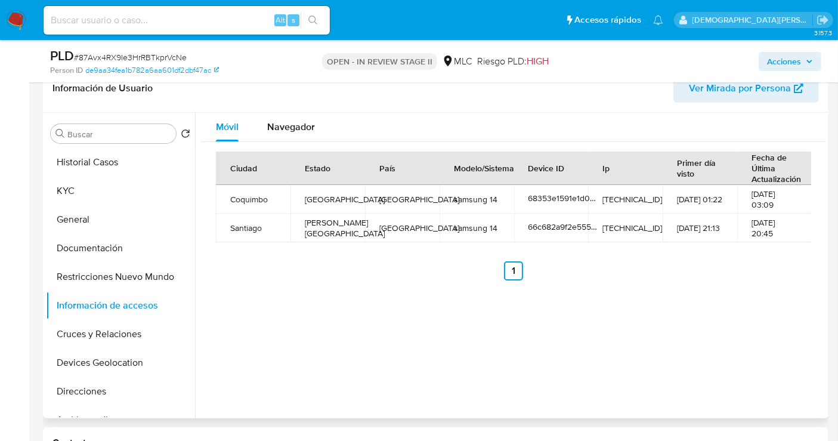
scroll to position [265, 0]
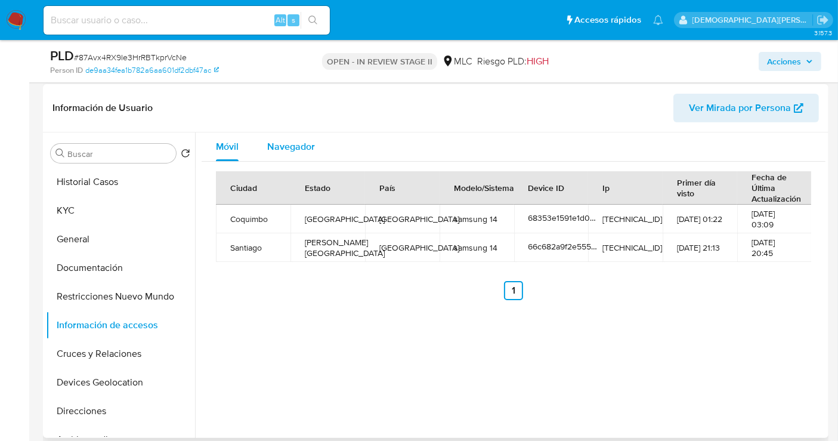
click at [301, 144] on span "Navegador" at bounding box center [291, 147] width 48 height 14
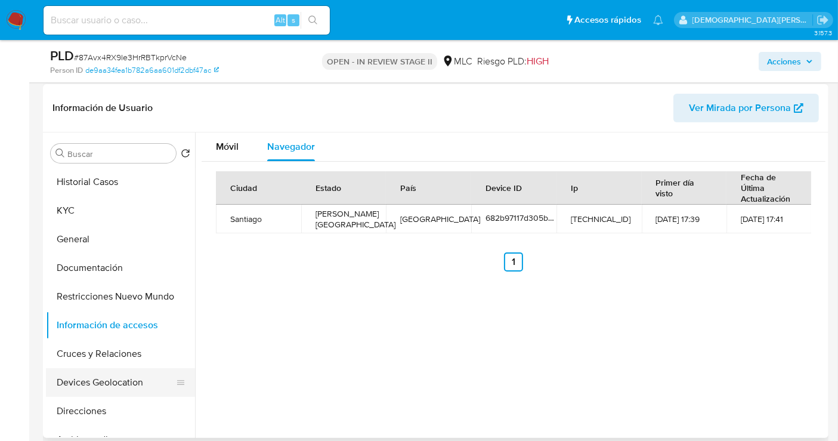
click at [111, 380] on button "Devices Geolocation" at bounding box center [116, 382] width 140 height 29
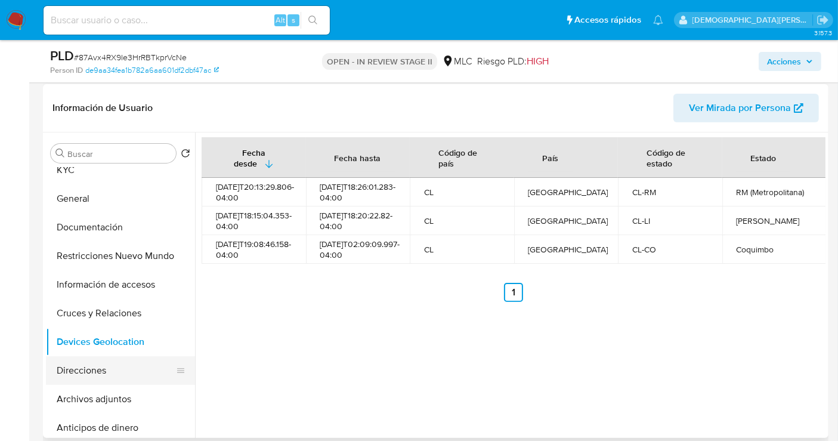
scroll to position [0, 0]
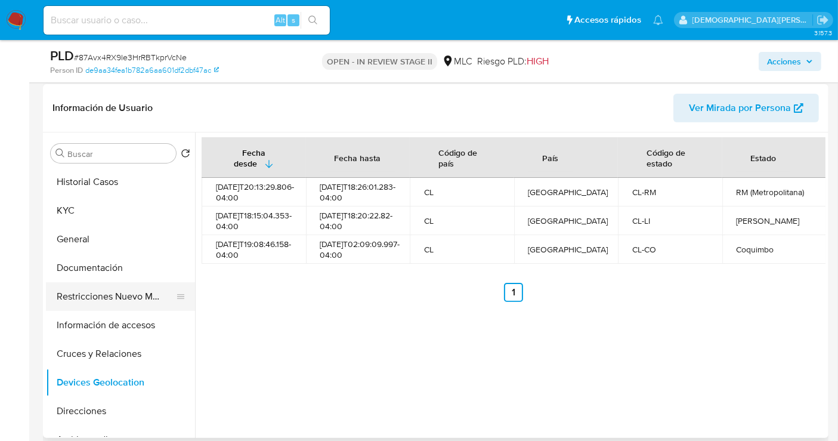
click at [87, 305] on button "Restricciones Nuevo Mundo" at bounding box center [116, 296] width 140 height 29
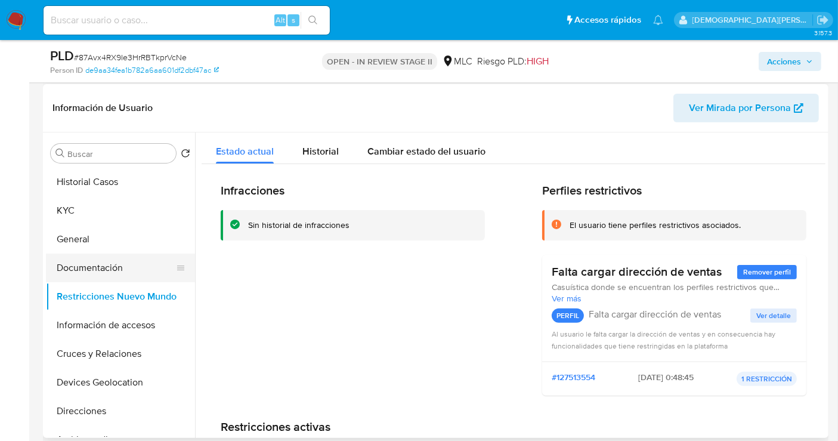
click at [77, 265] on button "Documentación" at bounding box center [116, 267] width 140 height 29
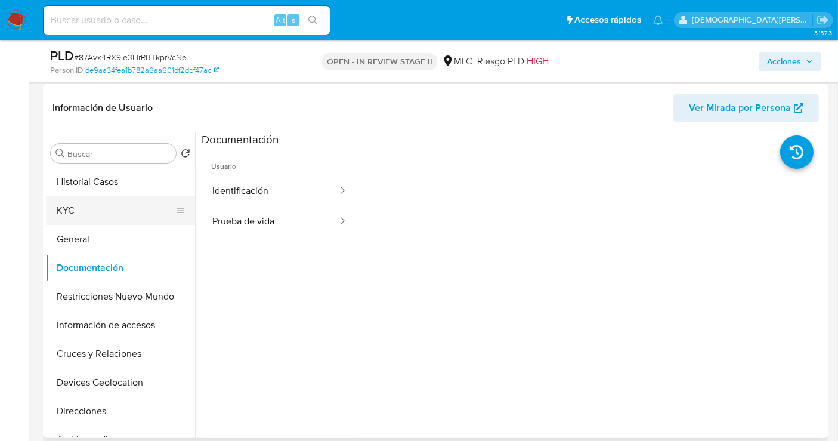
click at [106, 215] on button "KYC" at bounding box center [116, 210] width 140 height 29
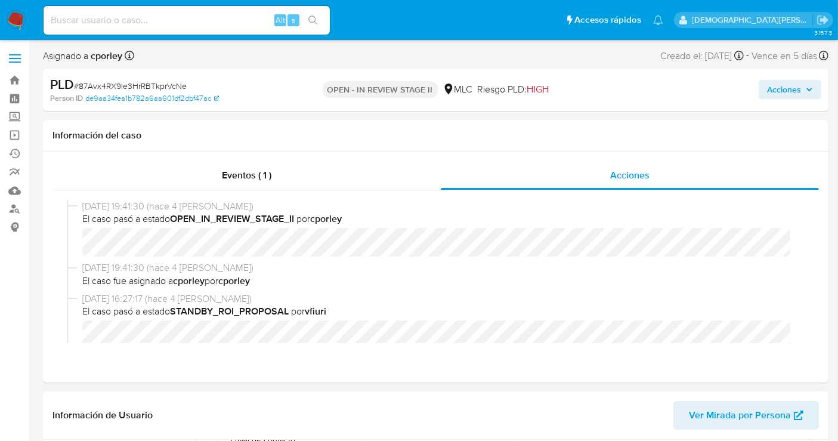
click at [792, 88] on span "Acciones" at bounding box center [784, 89] width 34 height 19
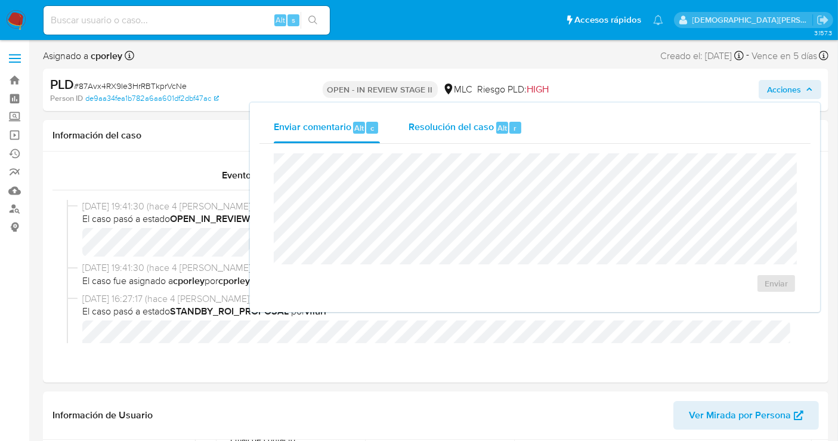
click at [491, 122] on span "Resolución del caso" at bounding box center [450, 127] width 85 height 14
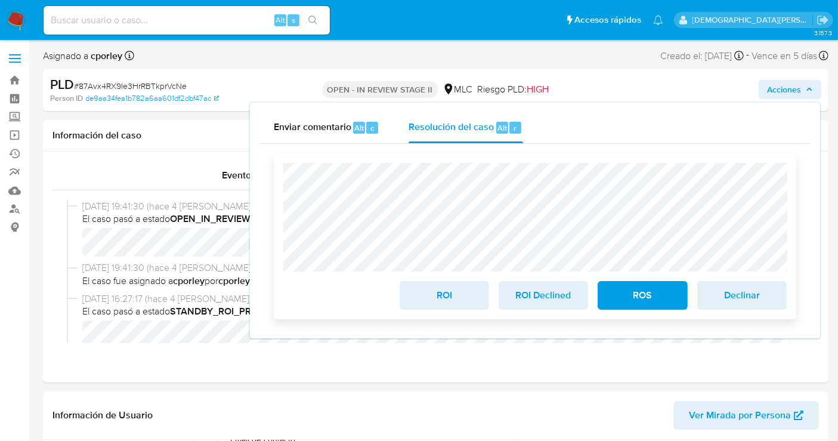
click at [424, 293] on span "ROI" at bounding box center [444, 295] width 58 height 26
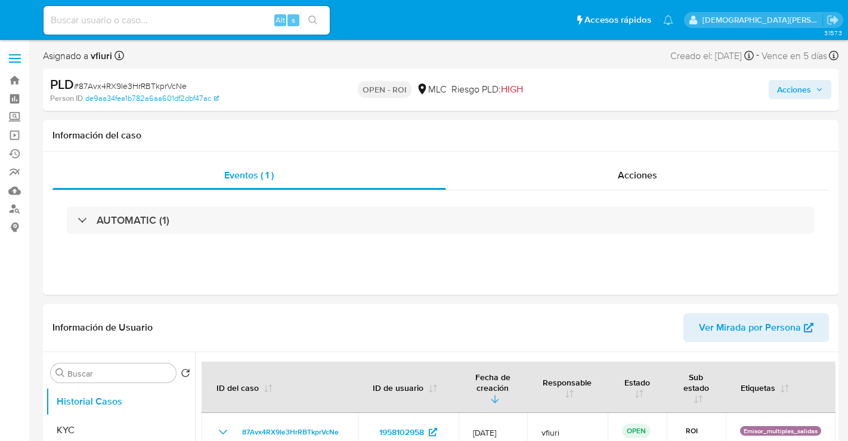
select select "10"
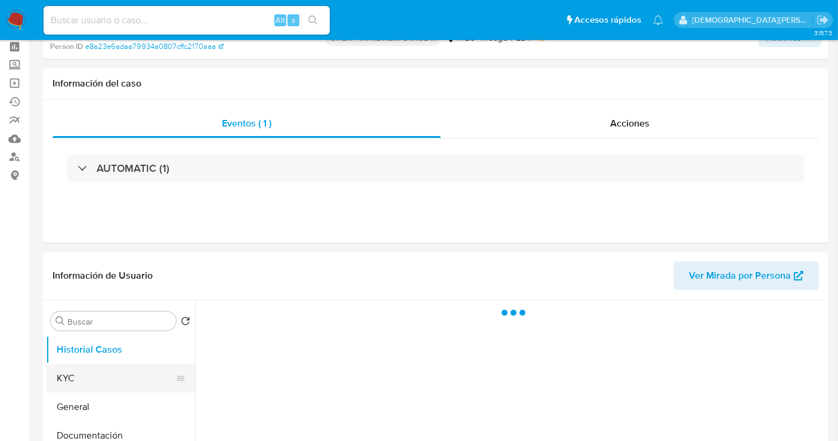
scroll to position [132, 0]
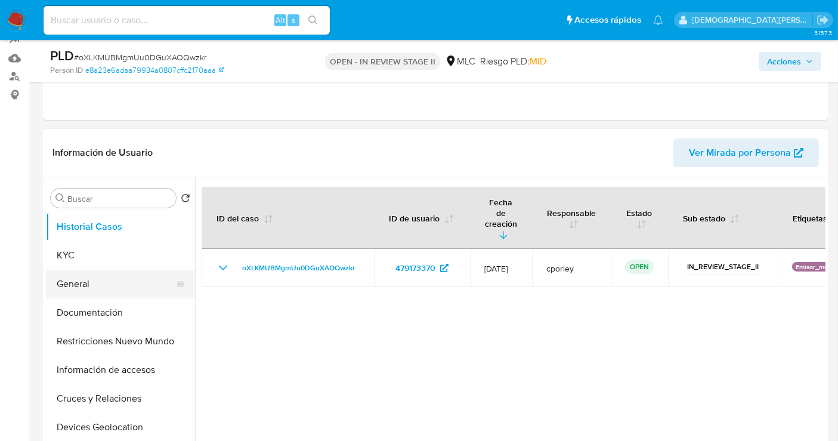
click at [95, 283] on button "General" at bounding box center [116, 284] width 140 height 29
select select "10"
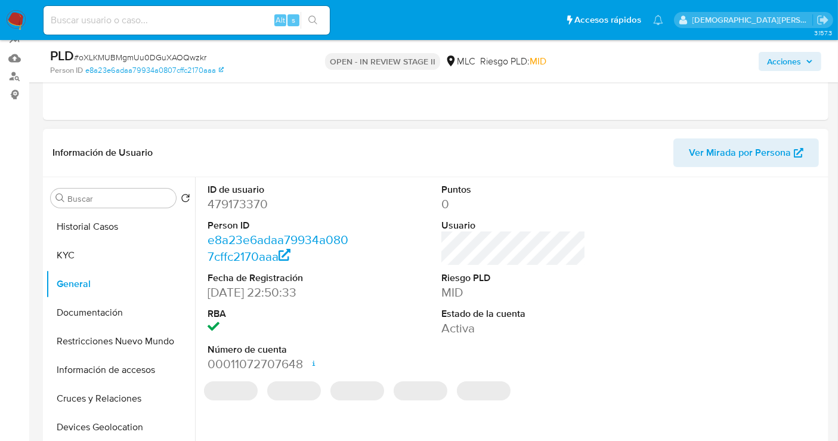
click at [245, 203] on dd "479173370" at bounding box center [279, 204] width 144 height 17
copy dd "479173370"
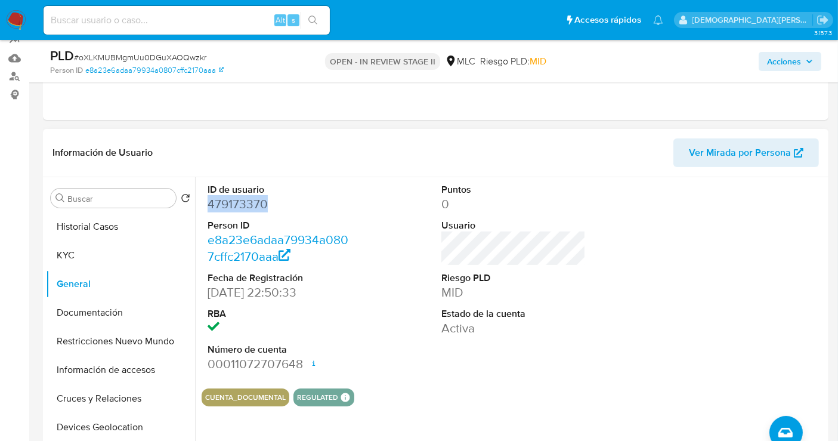
click at [227, 207] on dd "479173370" at bounding box center [279, 204] width 144 height 17
click at [110, 311] on button "Documentación" at bounding box center [116, 312] width 140 height 29
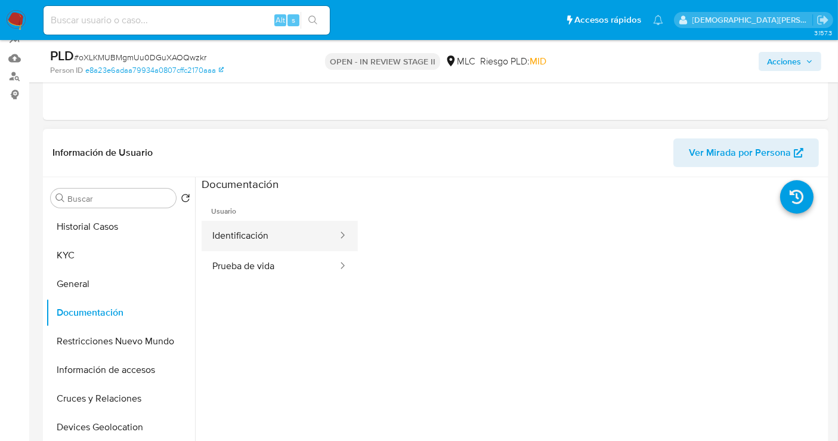
click at [264, 233] on button "Identificación" at bounding box center [270, 236] width 137 height 30
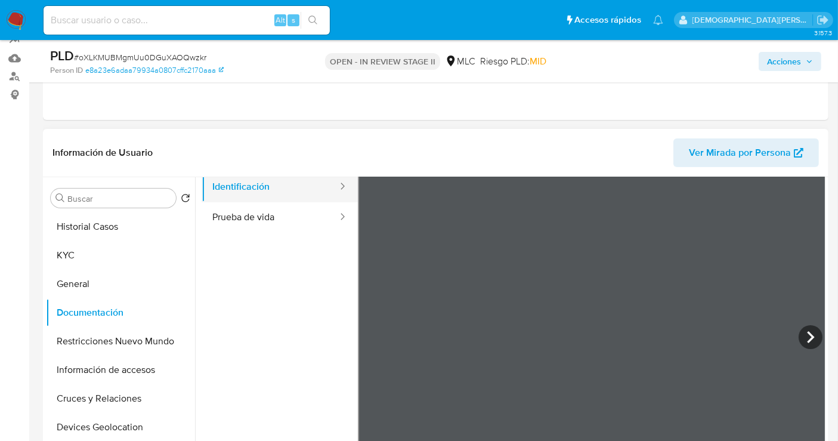
scroll to position [0, 0]
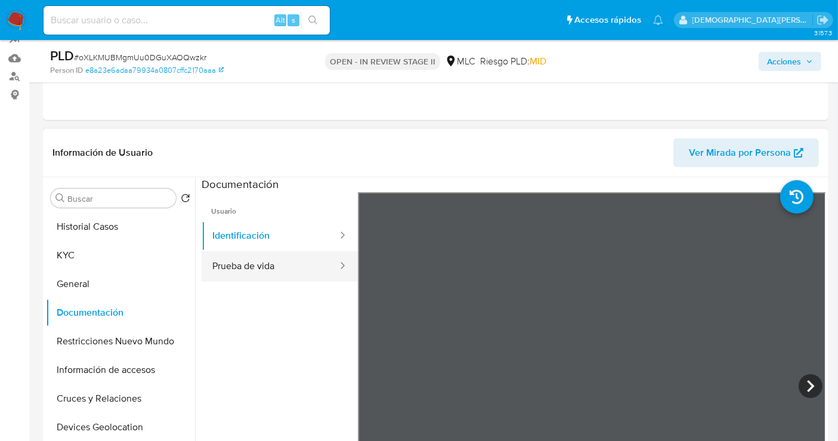
click at [246, 260] on button "Prueba de vida" at bounding box center [270, 266] width 137 height 30
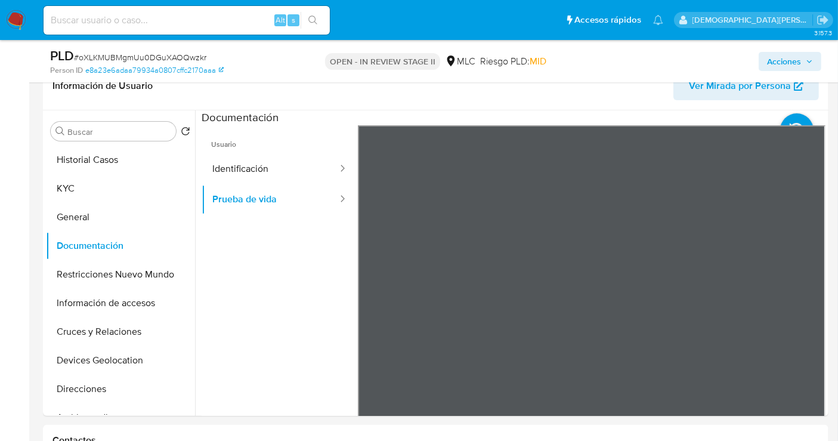
scroll to position [265, 0]
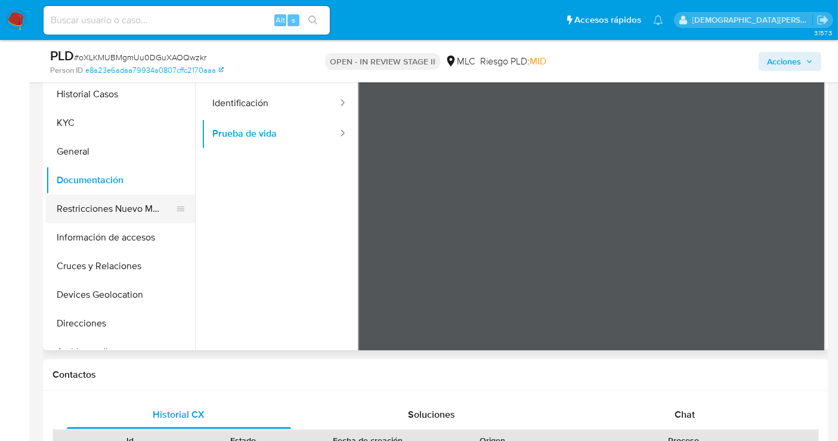
click at [101, 210] on button "Restricciones Nuevo Mundo" at bounding box center [116, 208] width 140 height 29
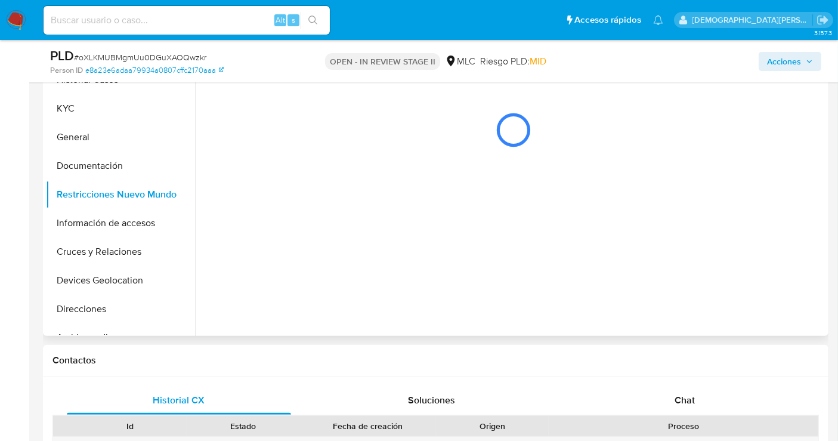
scroll to position [199, 0]
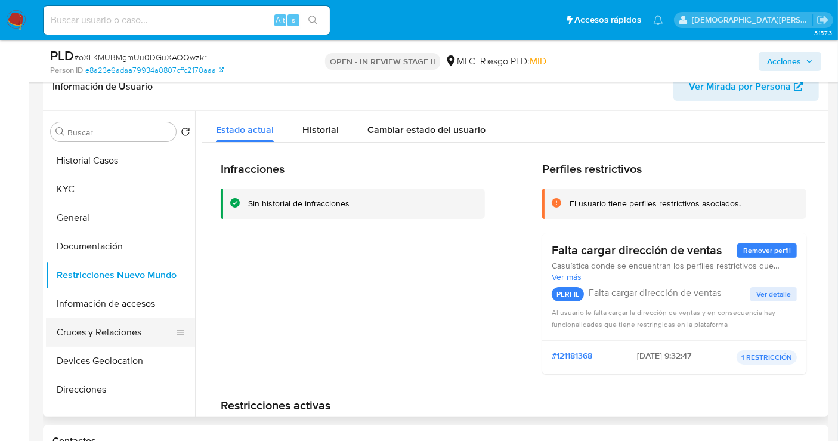
click at [102, 332] on button "Cruces y Relaciones" at bounding box center [116, 332] width 140 height 29
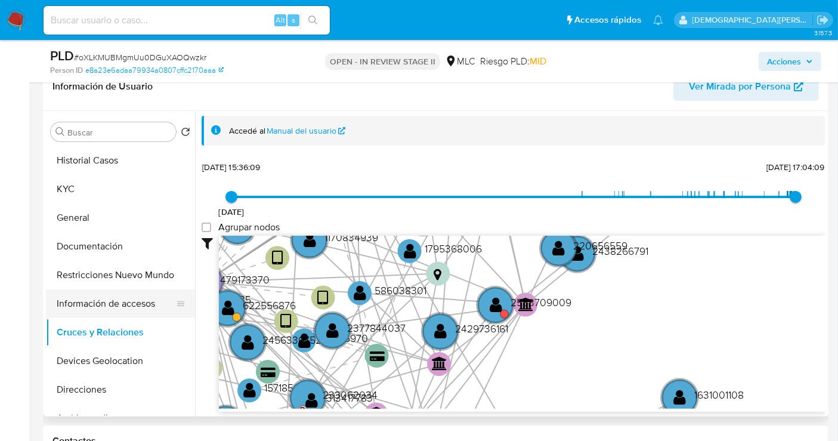
click at [144, 289] on button "Información de accesos" at bounding box center [116, 303] width 140 height 29
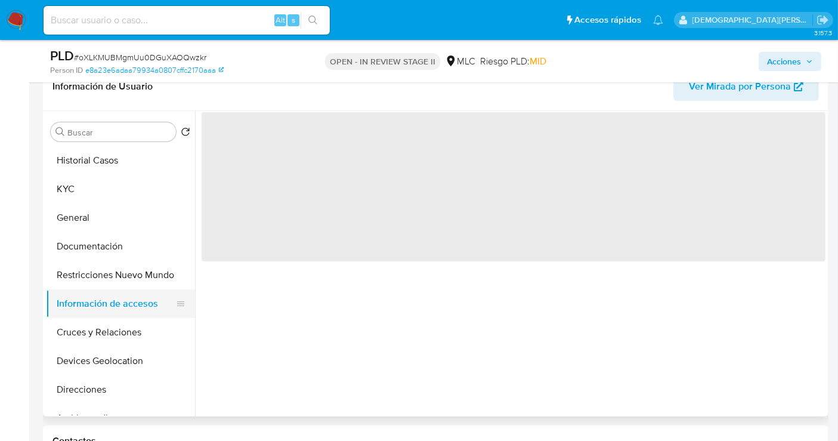
click at [136, 309] on button "Información de accesos" at bounding box center [116, 303] width 140 height 29
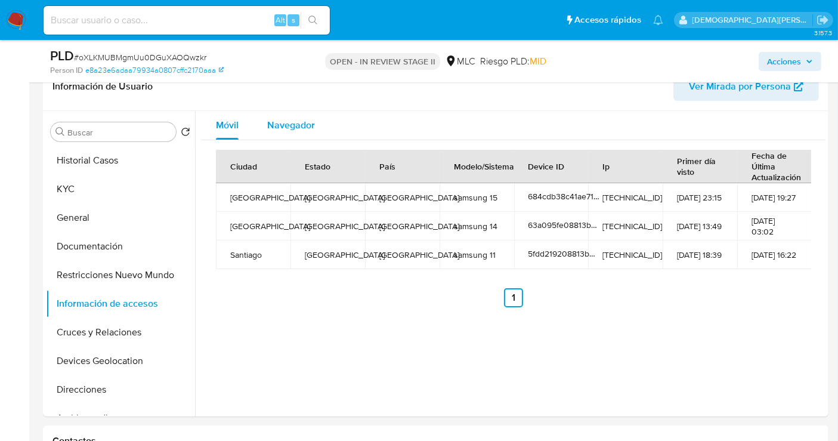
click at [287, 129] on span "Navegador" at bounding box center [291, 125] width 48 height 14
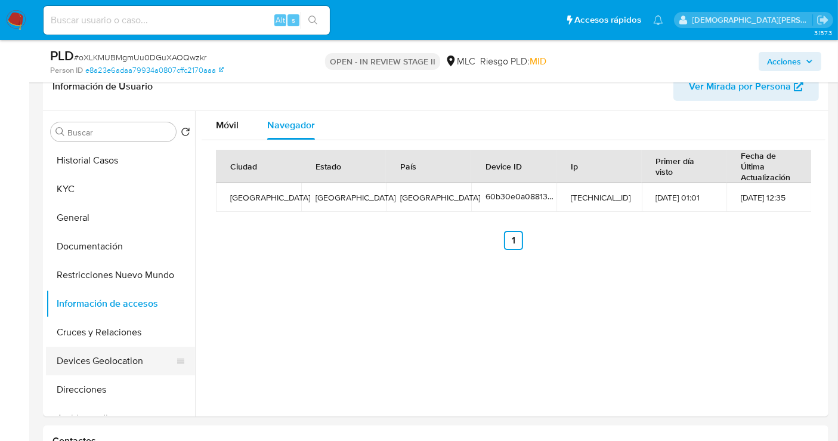
click at [106, 361] on button "Devices Geolocation" at bounding box center [116, 360] width 140 height 29
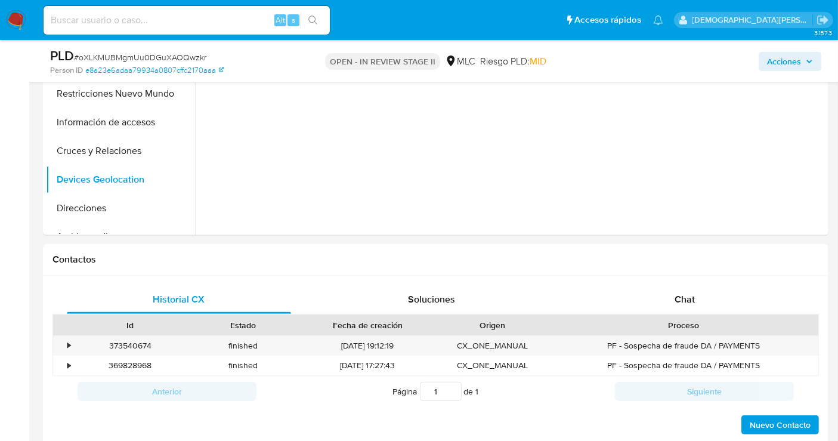
scroll to position [397, 0]
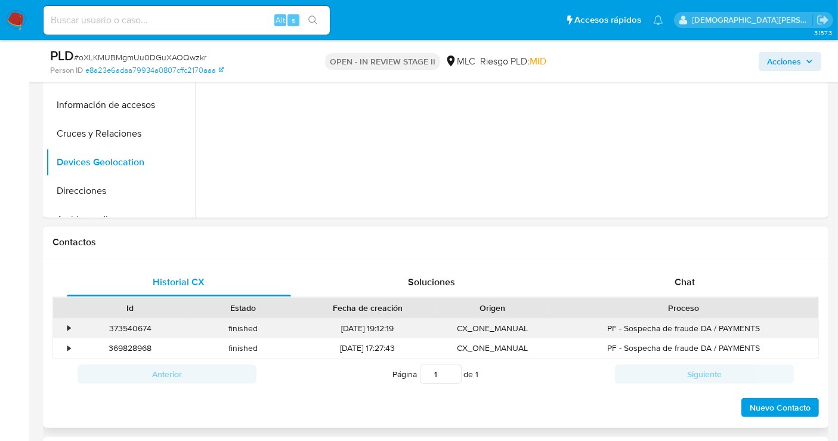
click at [72, 329] on div "•" at bounding box center [63, 328] width 21 height 20
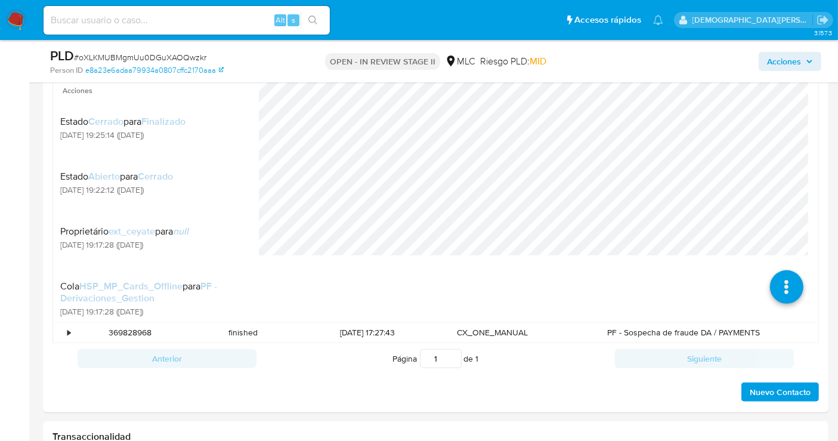
scroll to position [729, 0]
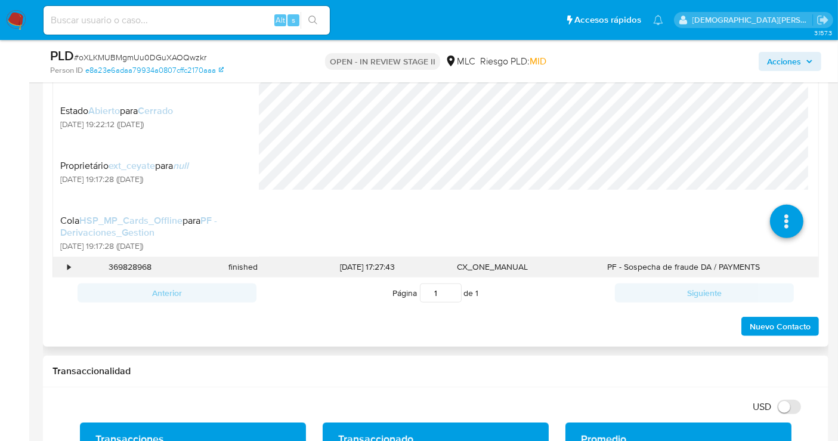
click at [63, 264] on div "•" at bounding box center [63, 267] width 21 height 20
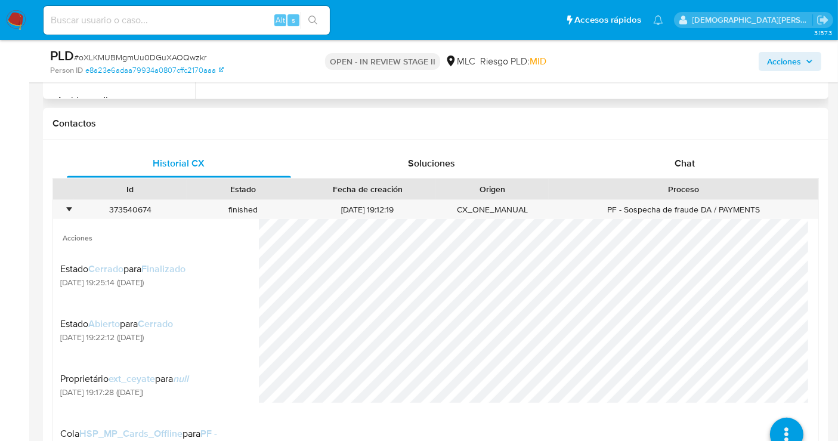
scroll to position [199, 0]
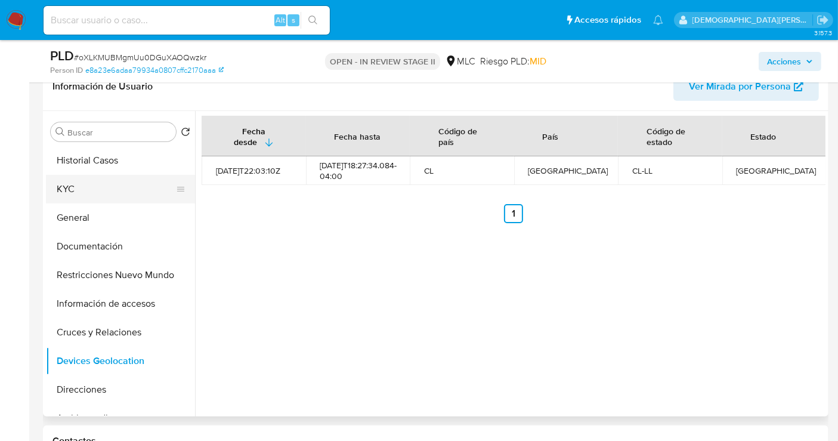
click at [57, 189] on button "KYC" at bounding box center [116, 189] width 140 height 29
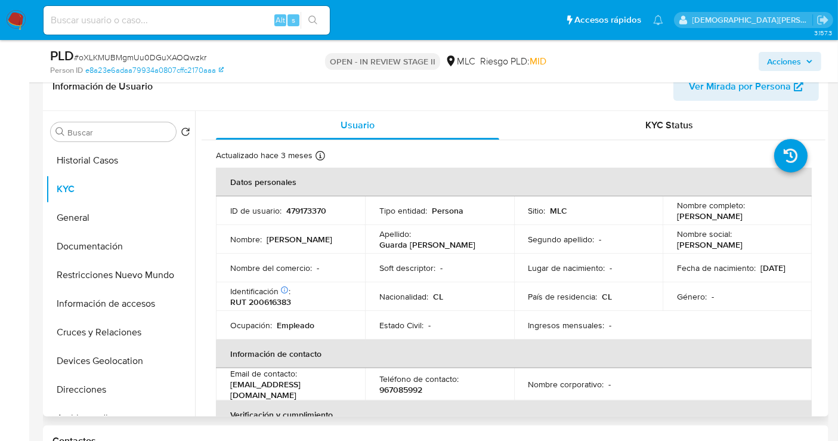
drag, startPoint x: 772, startPoint y: 215, endPoint x: 664, endPoint y: 215, distance: 107.9
click at [664, 215] on td "Nombre completo : María José Guarda Bustos" at bounding box center [736, 210] width 149 height 29
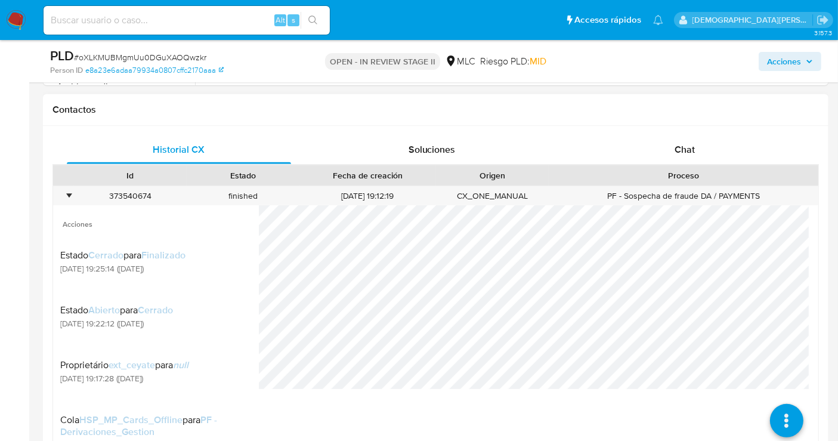
scroll to position [596, 0]
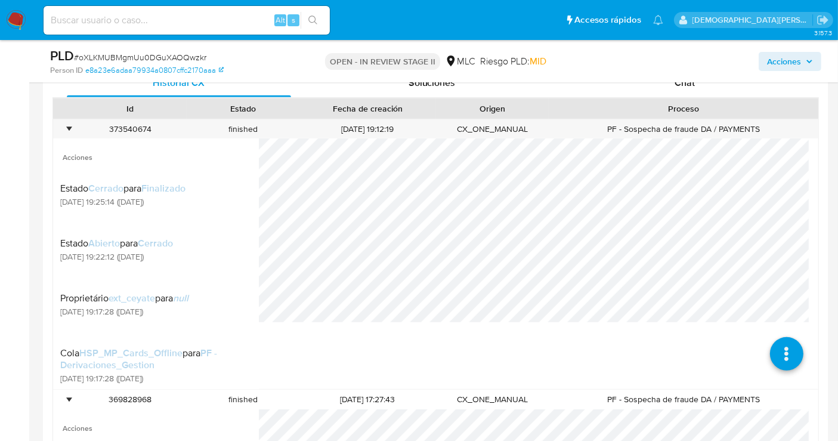
drag, startPoint x: 779, startPoint y: 64, endPoint x: 742, endPoint y: 69, distance: 37.3
click at [779, 64] on span "Acciones" at bounding box center [784, 61] width 34 height 19
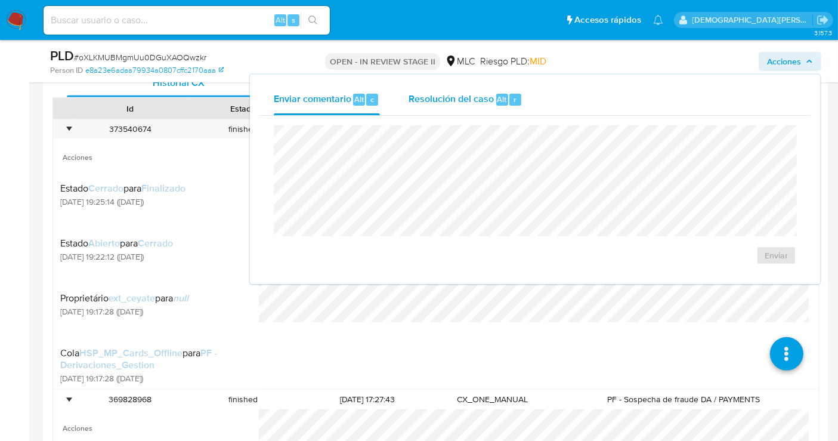
click at [452, 105] on div "Resolución del caso Alt r" at bounding box center [465, 99] width 114 height 31
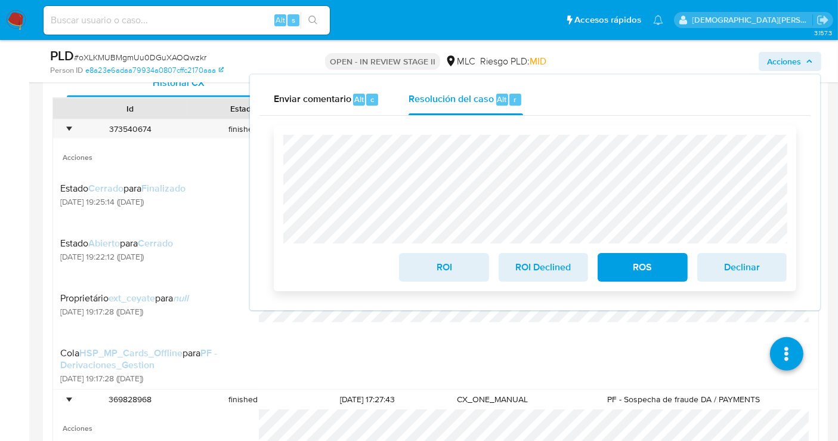
click at [608, 262] on button "ROS" at bounding box center [641, 267] width 89 height 29
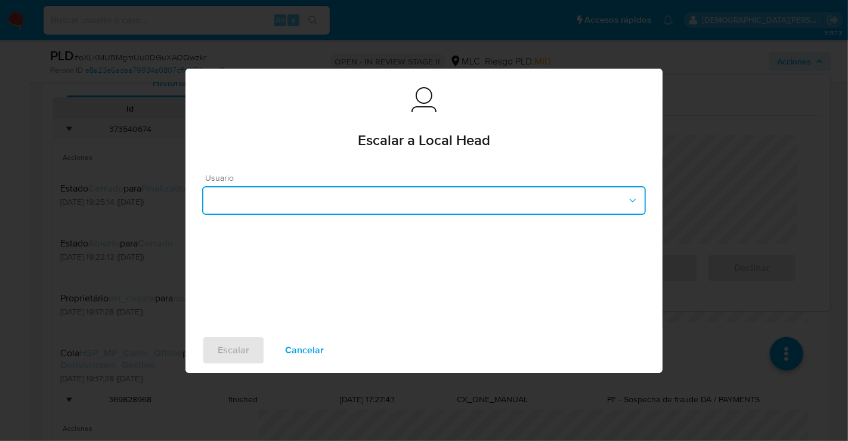
click at [376, 192] on button "button" at bounding box center [424, 200] width 444 height 29
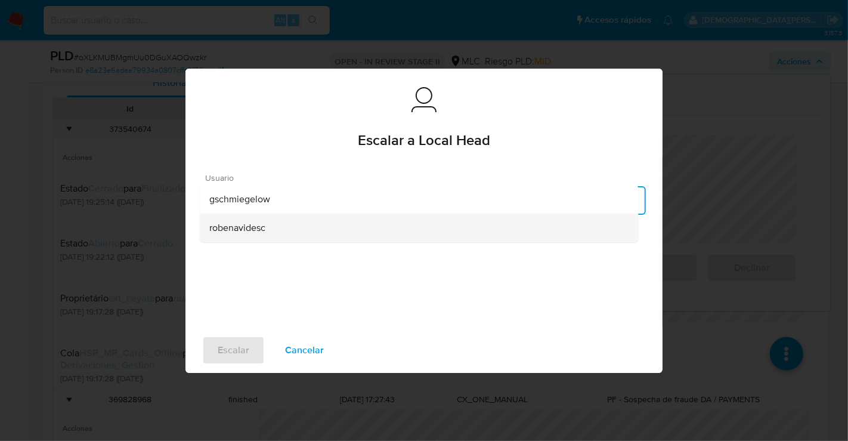
click at [264, 222] on span "robenavidesc" at bounding box center [237, 227] width 56 height 12
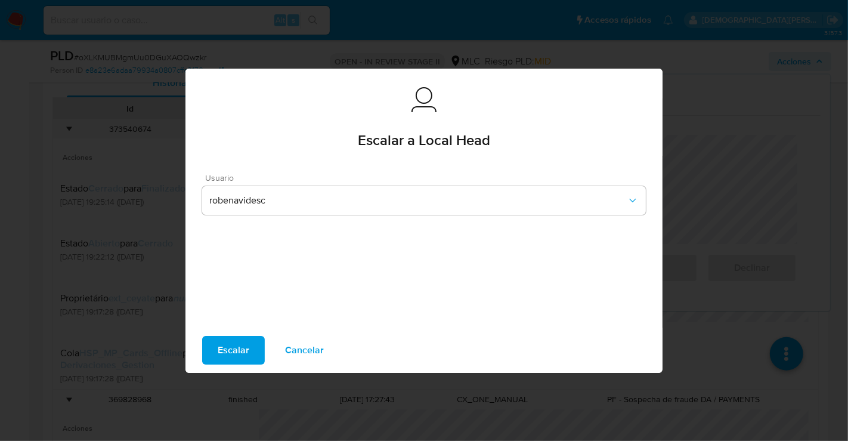
click at [245, 348] on span "Escalar" at bounding box center [234, 350] width 32 height 26
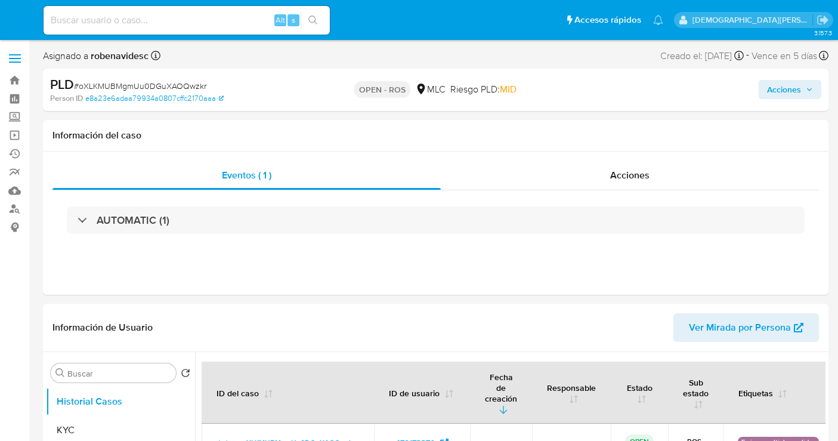
select select "10"
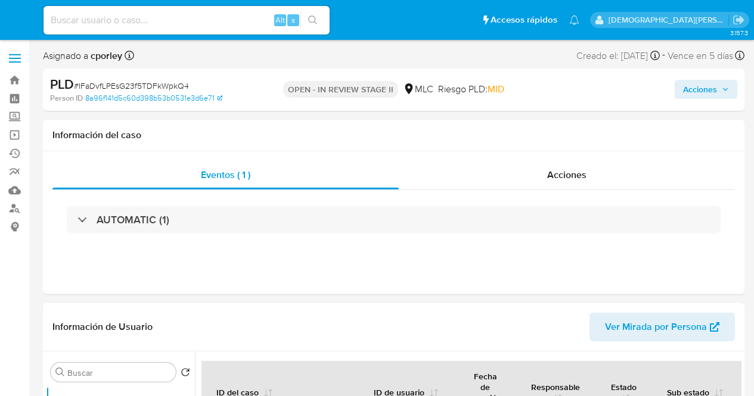
select select "10"
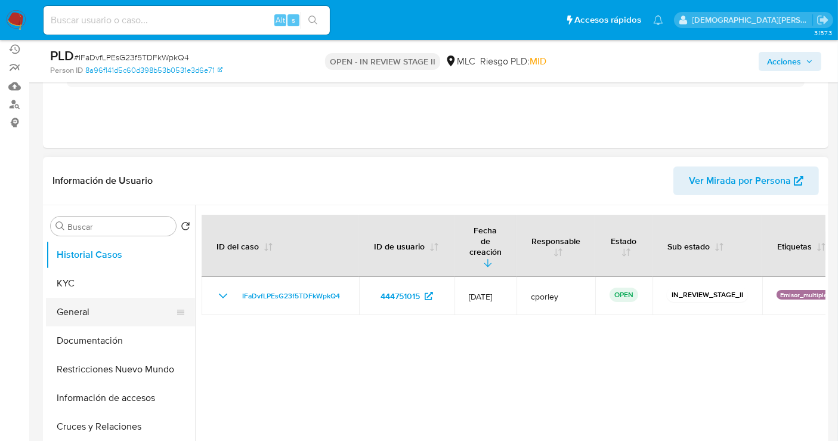
scroll to position [132, 0]
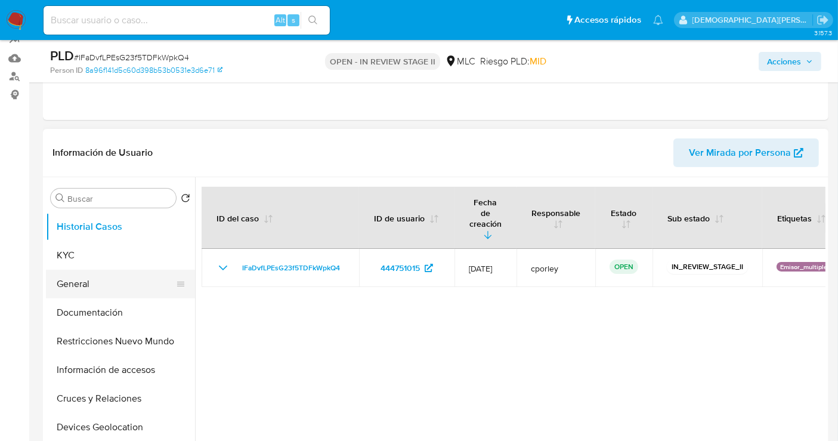
click at [91, 286] on button "General" at bounding box center [116, 284] width 140 height 29
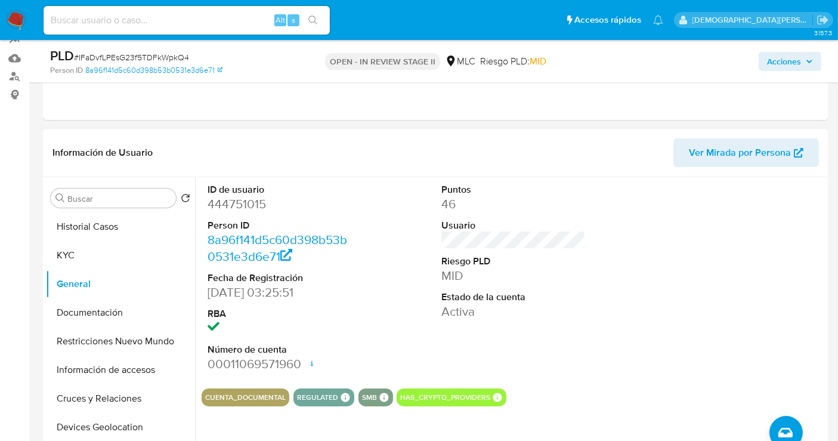
click at [238, 201] on dd "444751015" at bounding box center [279, 204] width 144 height 17
click at [238, 200] on dd "444751015" at bounding box center [279, 204] width 144 height 17
copy dd "444751015"
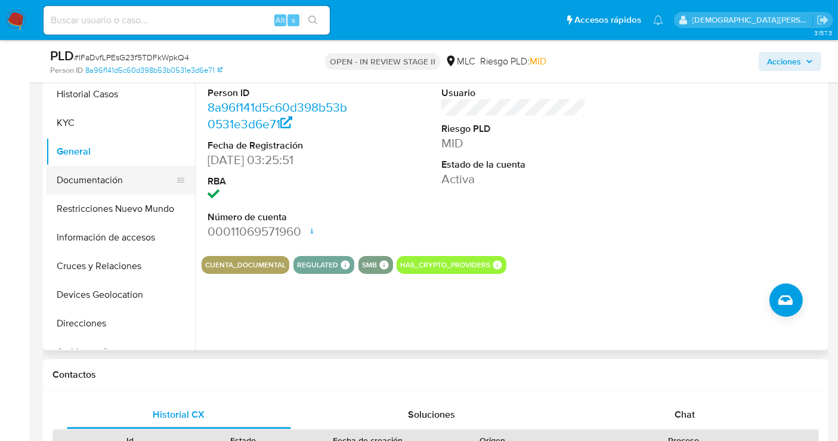
click at [97, 183] on button "Documentación" at bounding box center [116, 180] width 140 height 29
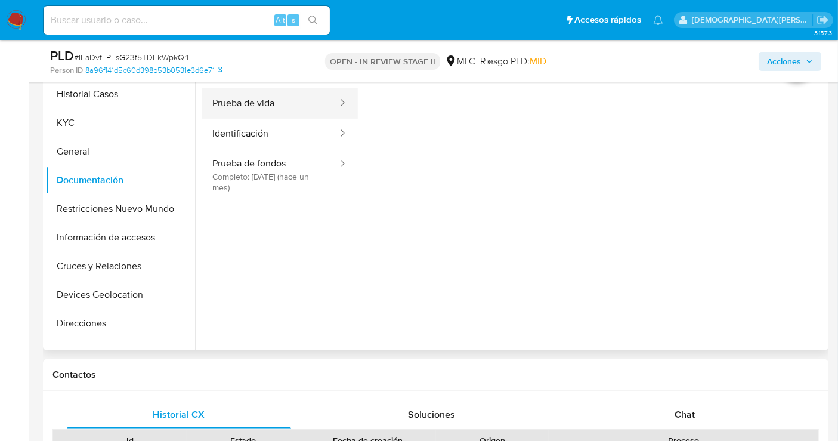
click at [282, 115] on button "Prueba de vida" at bounding box center [270, 103] width 137 height 30
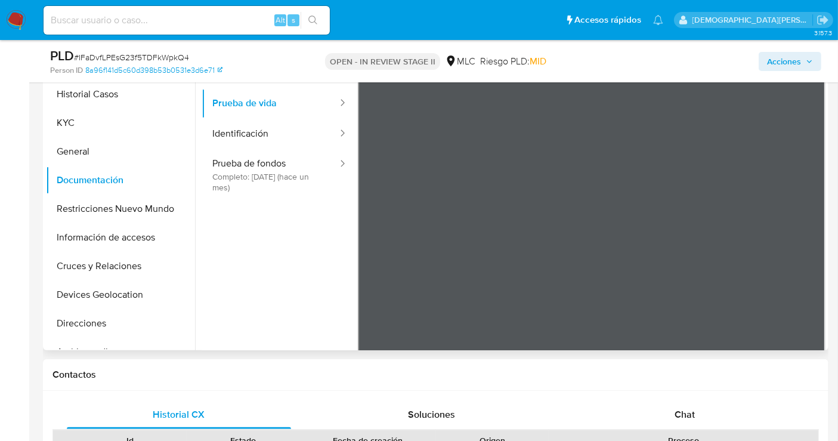
scroll to position [199, 0]
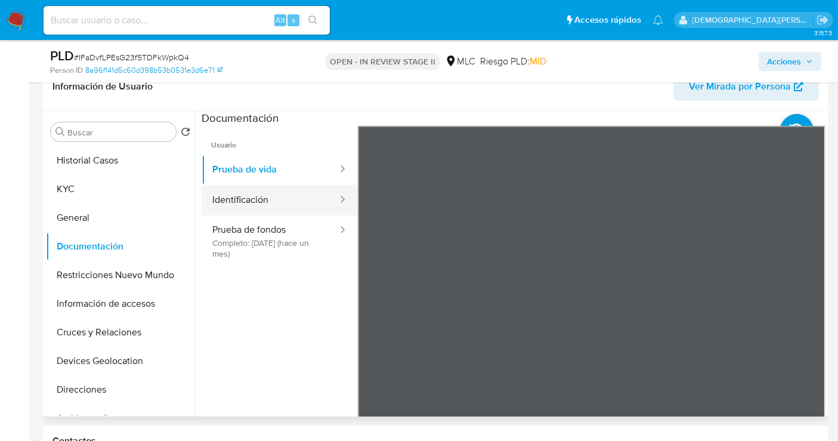
click at [289, 190] on button "Identificación" at bounding box center [270, 200] width 137 height 30
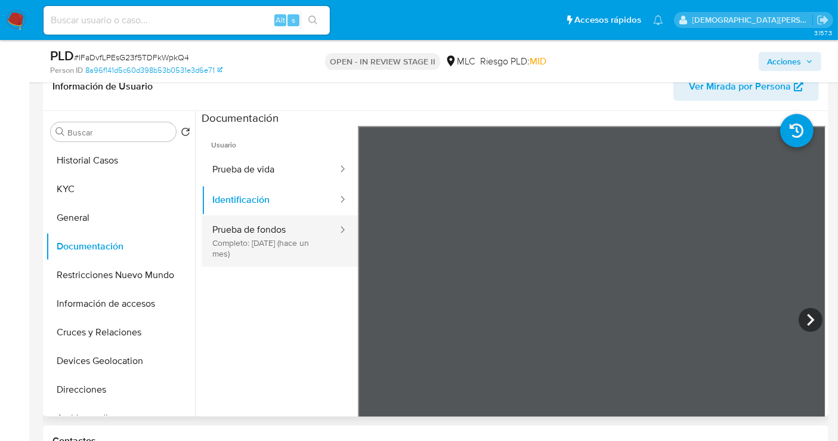
click at [275, 243] on button "Prueba de fondos Completo: [DATE] (hace un mes)" at bounding box center [270, 240] width 137 height 51
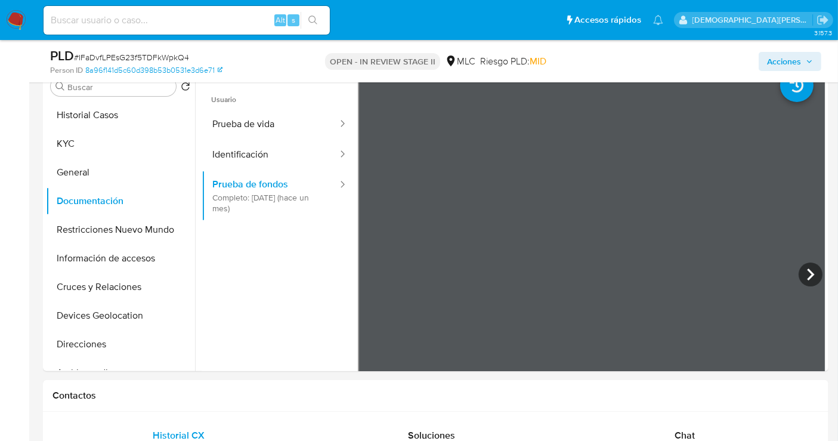
scroll to position [265, 0]
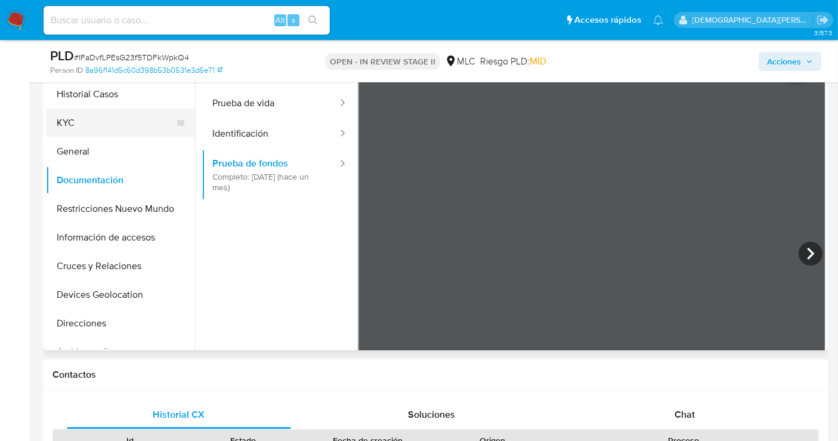
click at [95, 116] on button "KYC" at bounding box center [116, 123] width 140 height 29
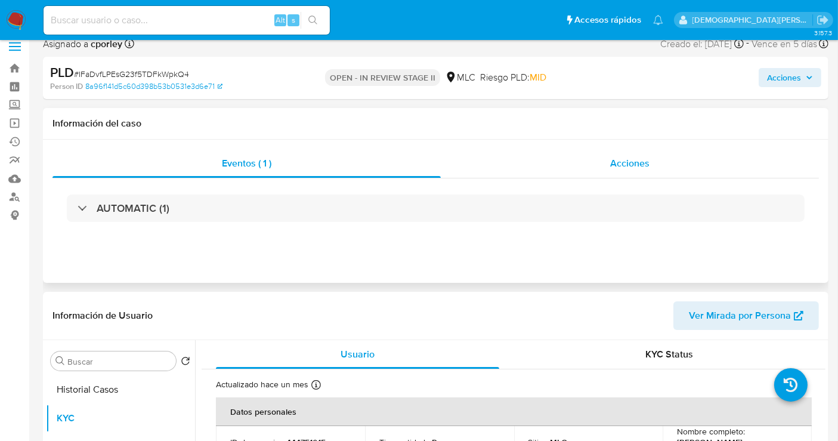
scroll to position [132, 0]
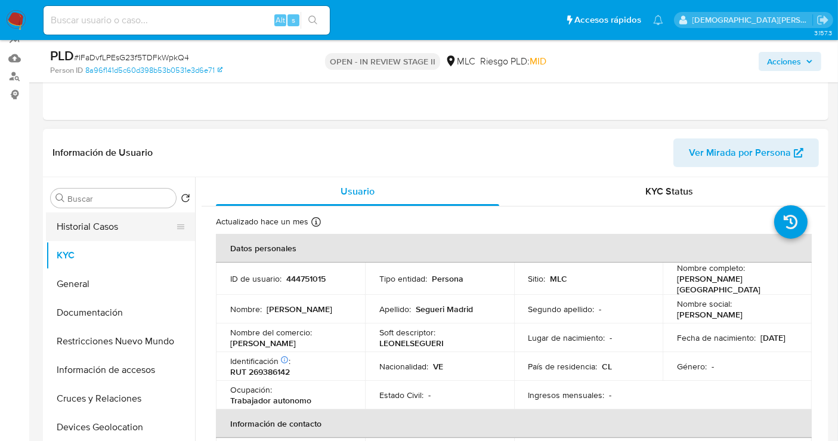
click at [131, 234] on button "Historial Casos" at bounding box center [116, 226] width 140 height 29
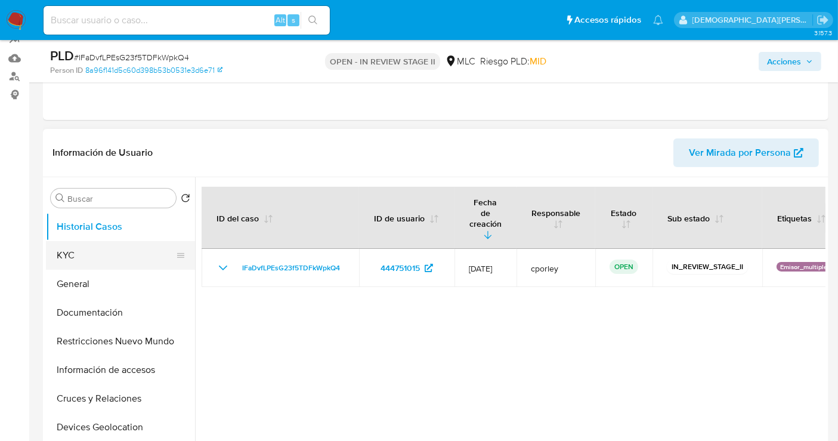
click at [69, 253] on button "KYC" at bounding box center [116, 255] width 140 height 29
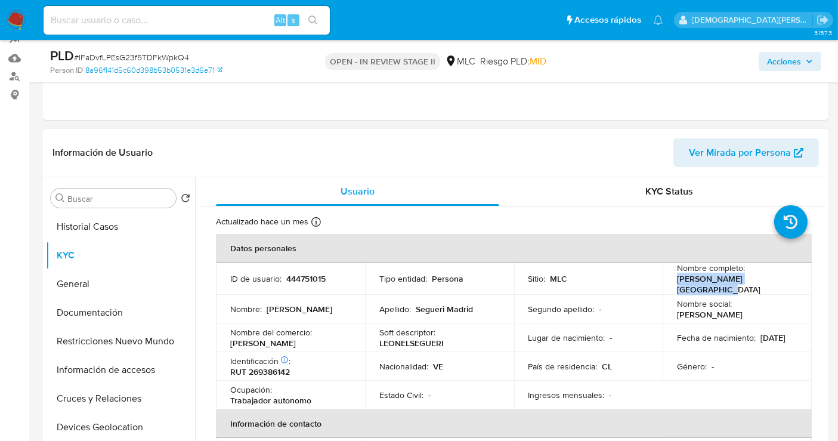
drag, startPoint x: 785, startPoint y: 285, endPoint x: 669, endPoint y: 284, distance: 116.3
click at [669, 284] on td "Nombre completo : [PERSON_NAME][GEOGRAPHIC_DATA]" at bounding box center [736, 278] width 149 height 32
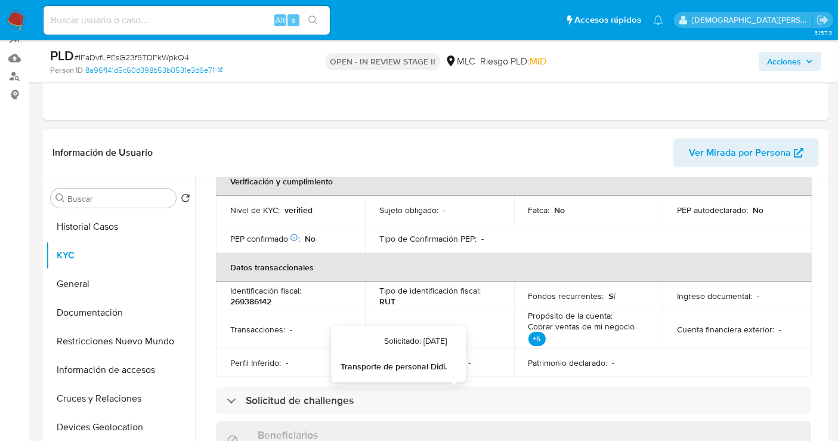
scroll to position [331, 0]
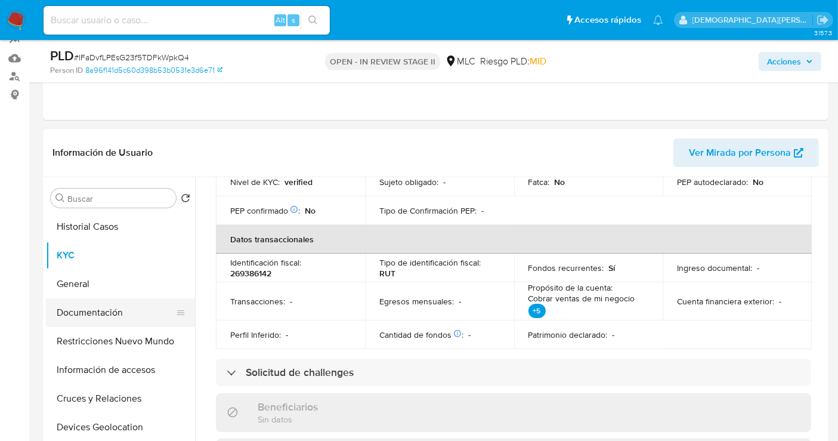
click at [122, 315] on button "Documentación" at bounding box center [116, 312] width 140 height 29
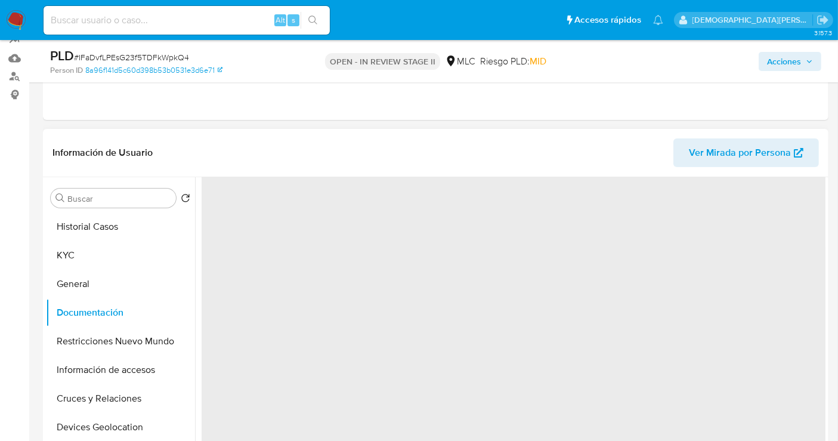
scroll to position [0, 0]
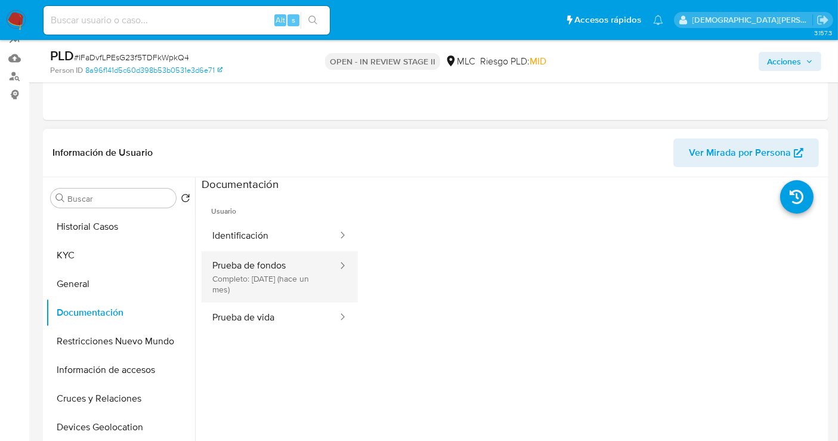
click at [295, 274] on button "Prueba de fondos Completo: [DATE] (hace un mes)" at bounding box center [270, 276] width 137 height 51
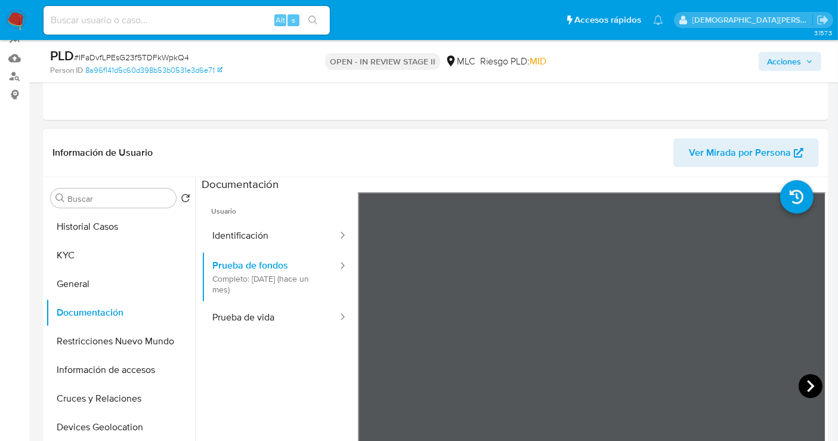
click at [754, 386] on icon at bounding box center [810, 386] width 7 height 12
click at [613, 188] on section at bounding box center [514, 375] width 624 height 396
click at [754, 394] on icon at bounding box center [810, 386] width 24 height 24
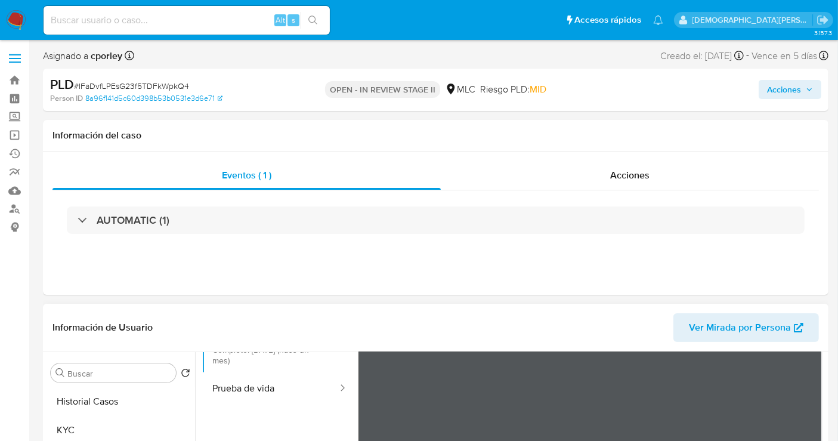
click at [754, 92] on span "Acciones" at bounding box center [784, 89] width 34 height 19
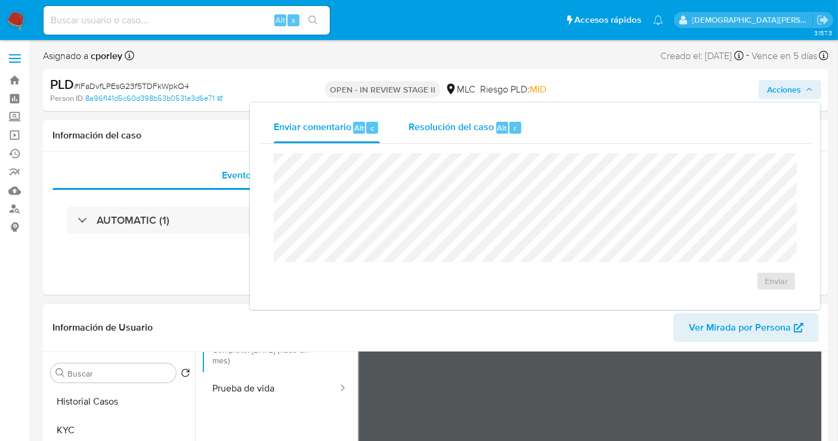
click at [481, 130] on span "Resolución del caso" at bounding box center [450, 127] width 85 height 14
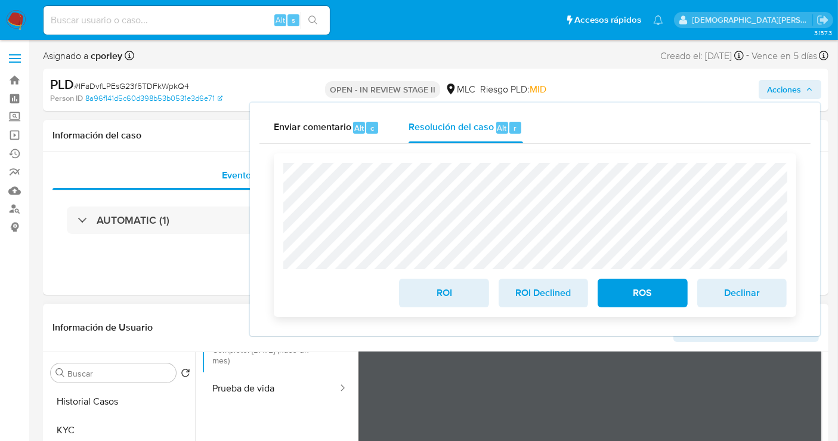
click at [634, 297] on span "ROS" at bounding box center [642, 293] width 58 height 26
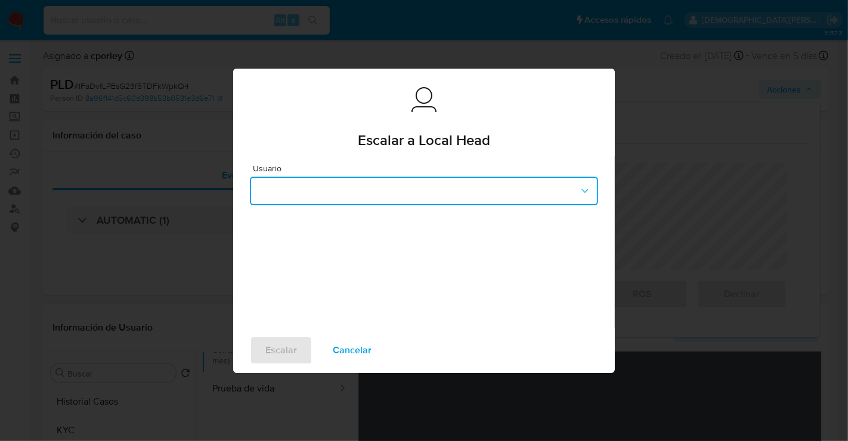
click at [379, 198] on button "button" at bounding box center [424, 190] width 348 height 29
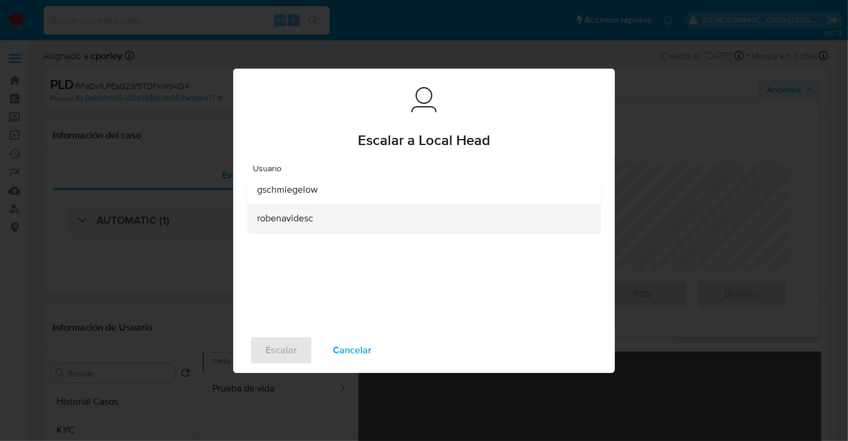
click at [334, 223] on div "robenavidesc" at bounding box center [420, 217] width 327 height 29
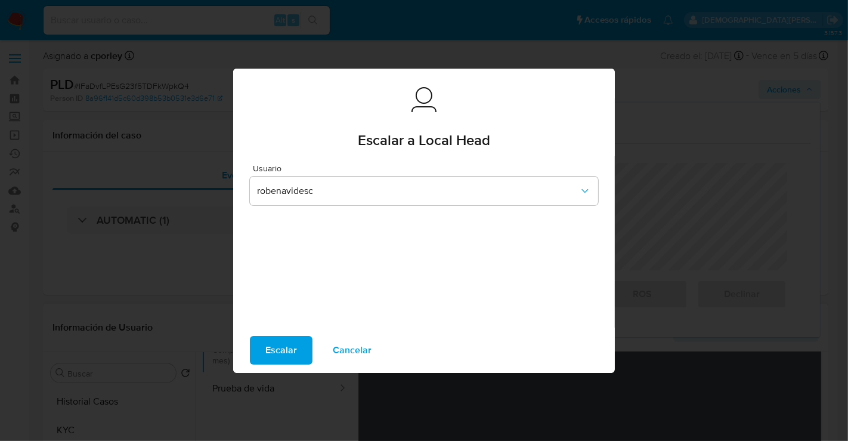
click at [291, 352] on span "Escalar" at bounding box center [281, 350] width 32 height 26
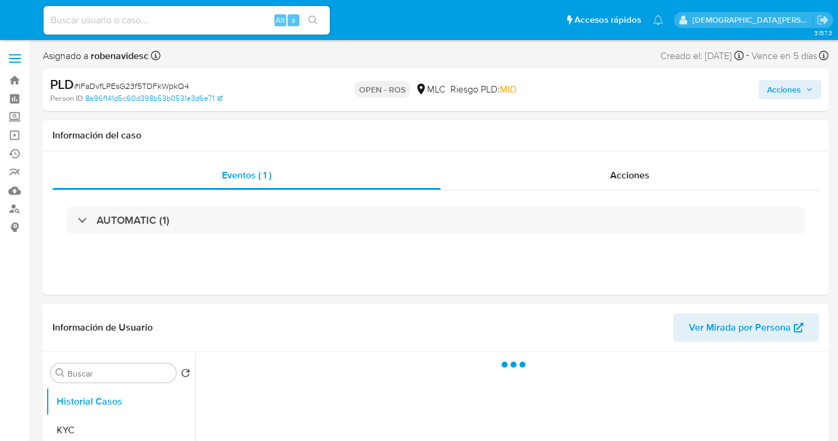
select select "10"
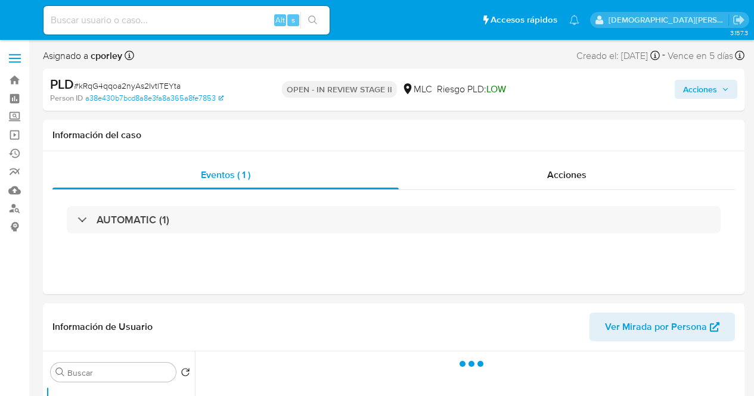
select select "10"
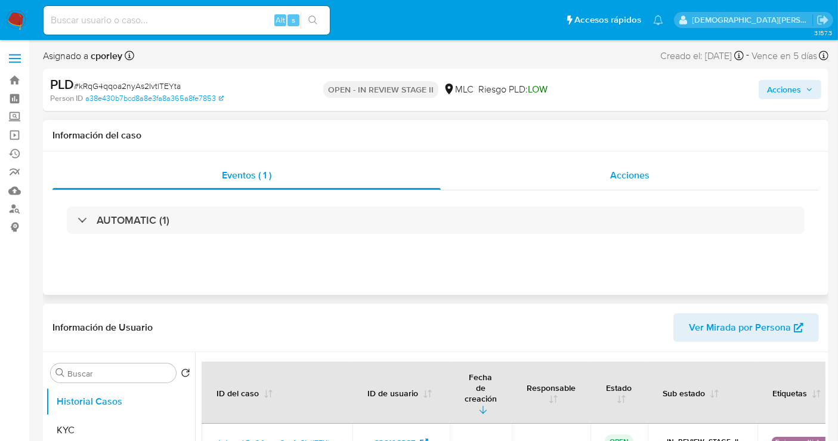
click at [566, 179] on div "Acciones" at bounding box center [630, 175] width 378 height 29
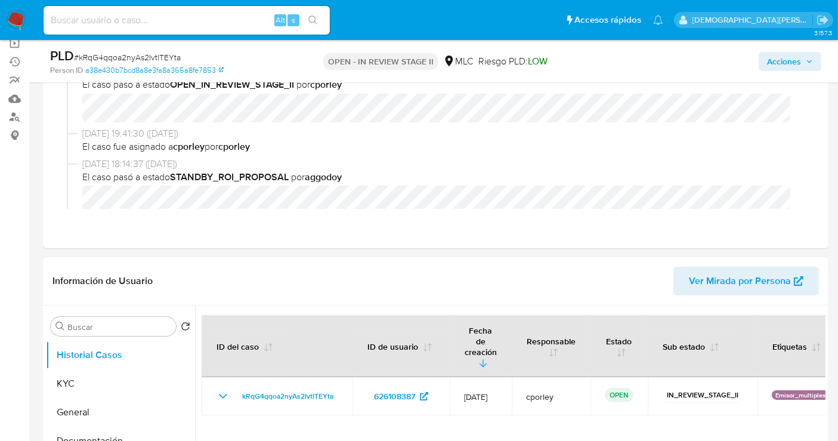
scroll to position [199, 0]
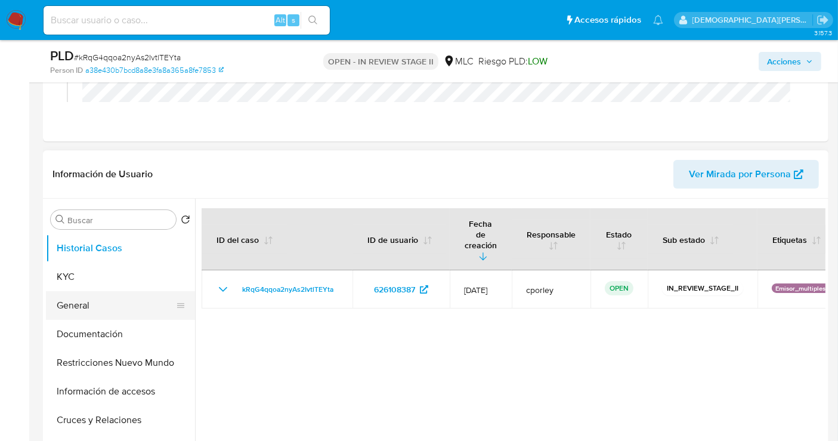
click at [122, 305] on button "General" at bounding box center [116, 305] width 140 height 29
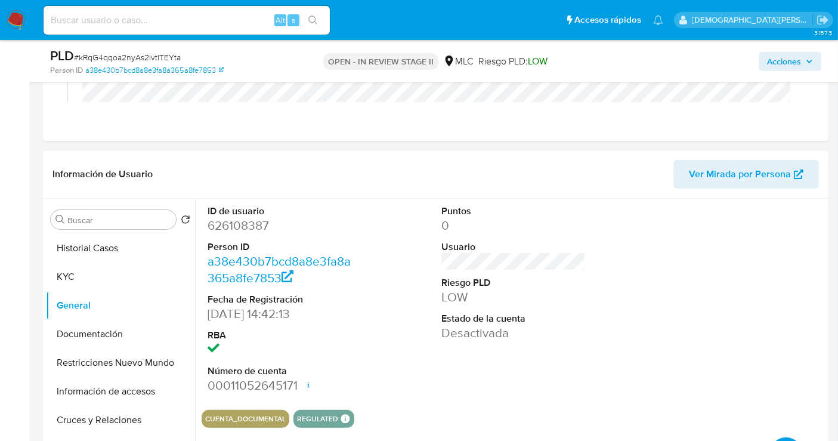
click at [249, 220] on dd "626108387" at bounding box center [279, 225] width 144 height 17
copy dd "626108387"
drag, startPoint x: 100, startPoint y: 275, endPoint x: 119, endPoint y: 267, distance: 21.4
click at [99, 275] on button "KYC" at bounding box center [116, 276] width 140 height 29
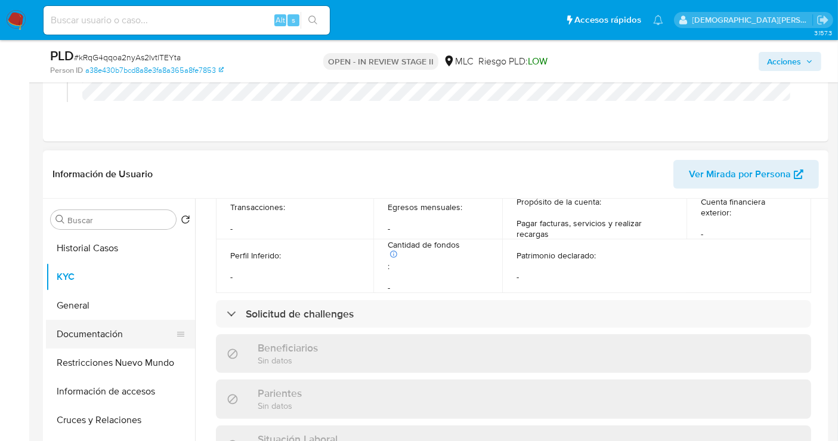
scroll to position [529, 0]
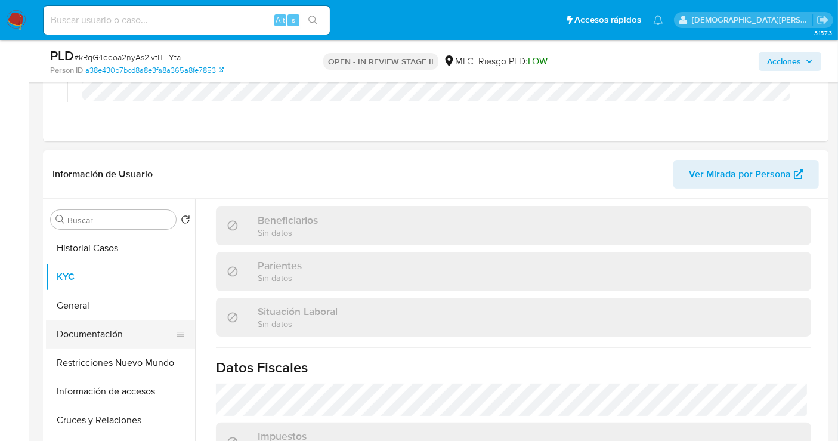
click at [102, 342] on button "Documentación" at bounding box center [116, 334] width 140 height 29
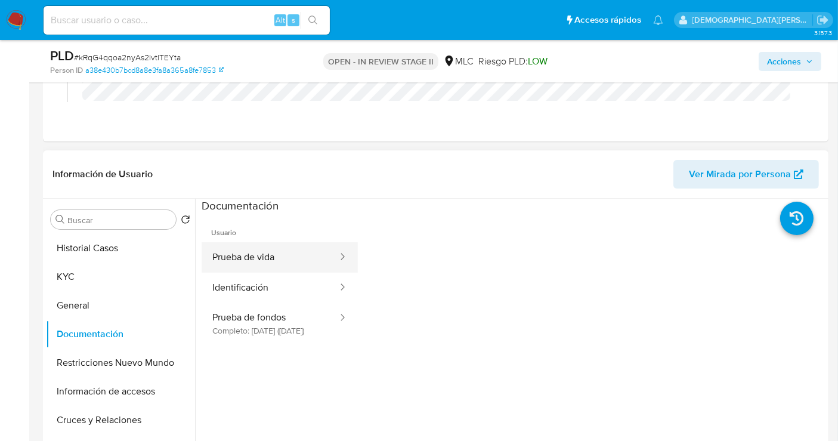
click at [284, 249] on button "Prueba de vida" at bounding box center [270, 257] width 137 height 30
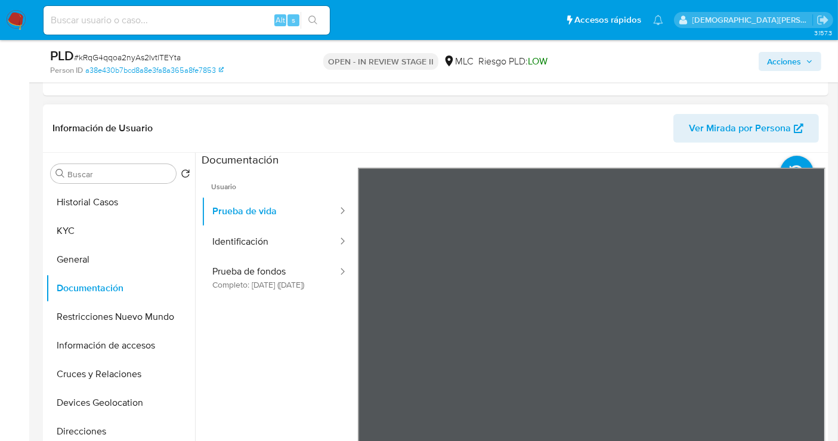
scroll to position [265, 0]
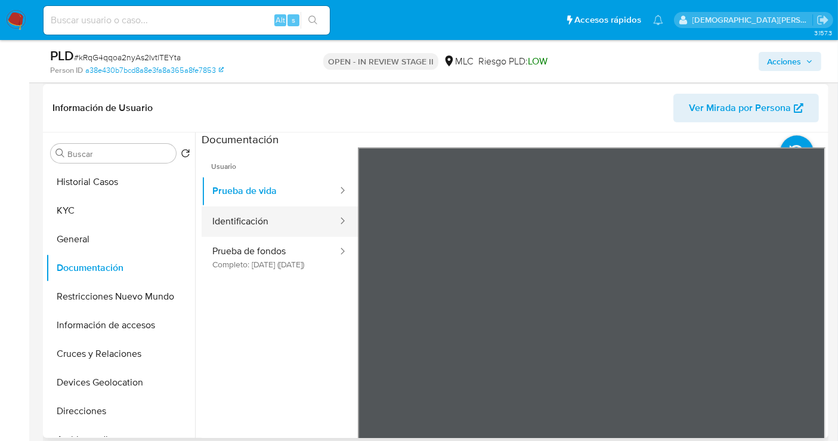
click at [254, 225] on button "Identificación" at bounding box center [270, 221] width 137 height 30
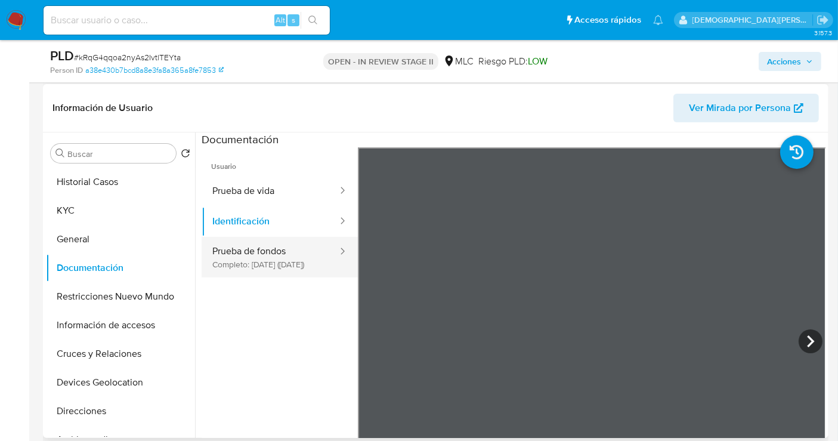
click at [281, 267] on button "Prueba de fondos Completo: 05/06/2025 (hace 3 meses)" at bounding box center [270, 257] width 137 height 41
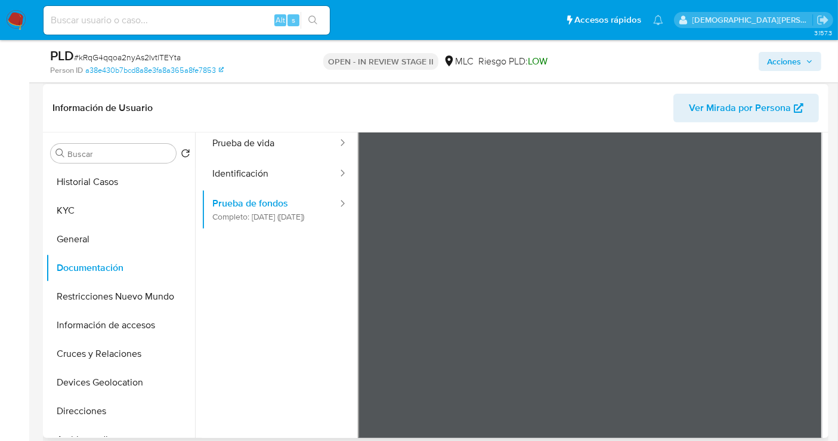
scroll to position [66, 0]
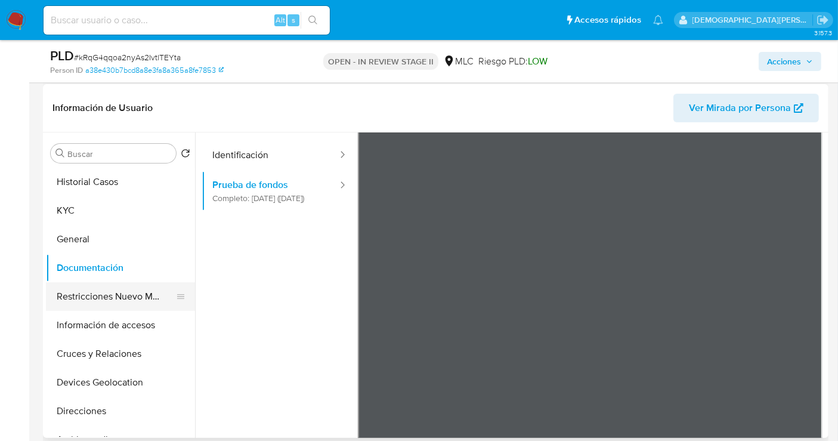
click at [100, 303] on button "Restricciones Nuevo Mundo" at bounding box center [116, 296] width 140 height 29
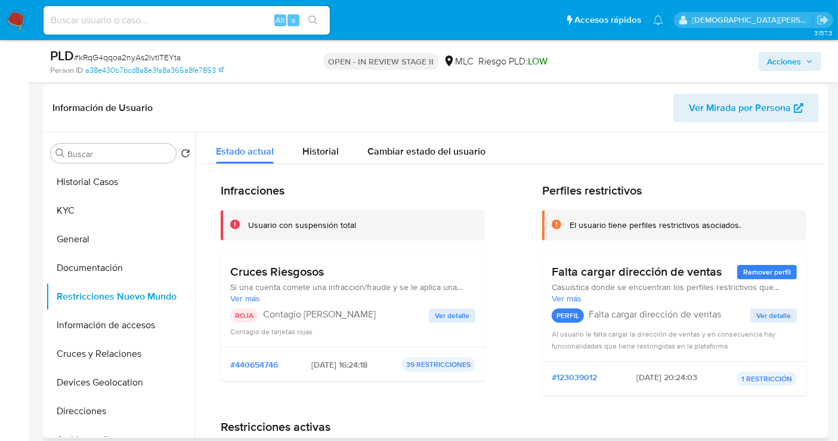
click at [444, 314] on span "Ver detalle" at bounding box center [452, 315] width 35 height 12
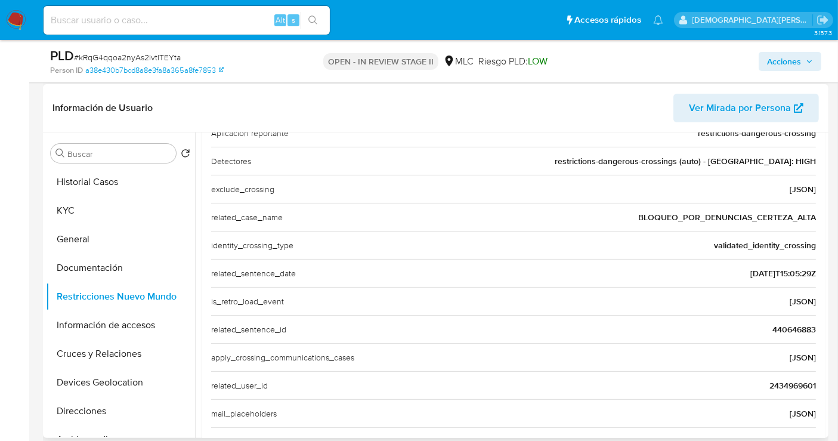
scroll to position [331, 0]
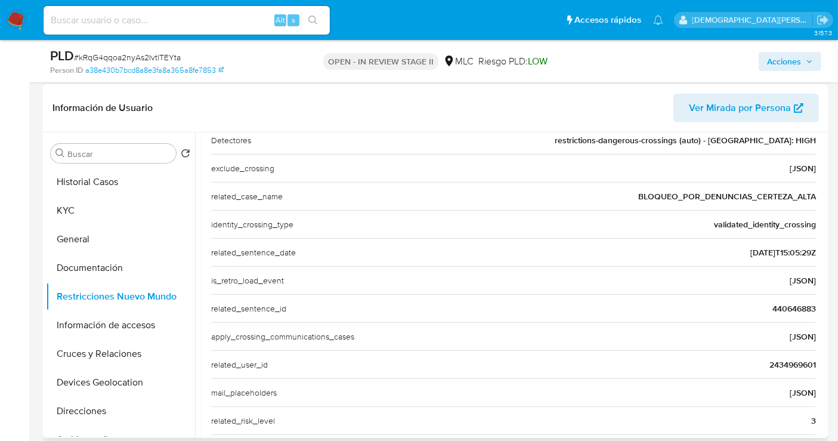
click at [272, 363] on div "related_user_id 2434969601" at bounding box center [513, 364] width 605 height 28
click at [754, 360] on span "2434969601" at bounding box center [792, 364] width 47 height 12
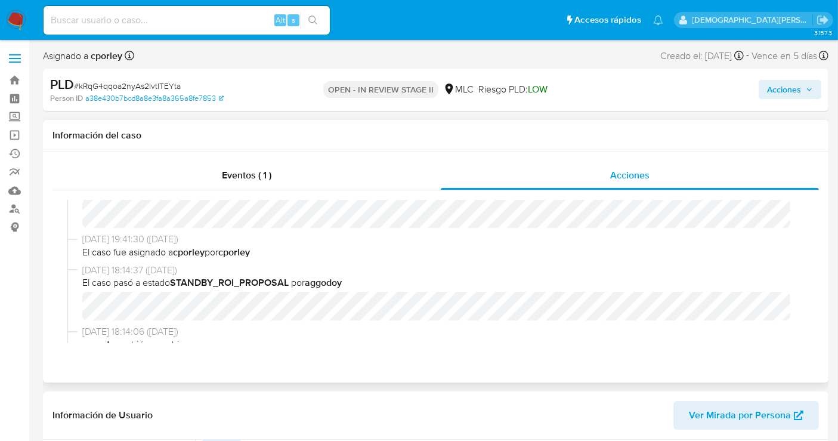
scroll to position [0, 0]
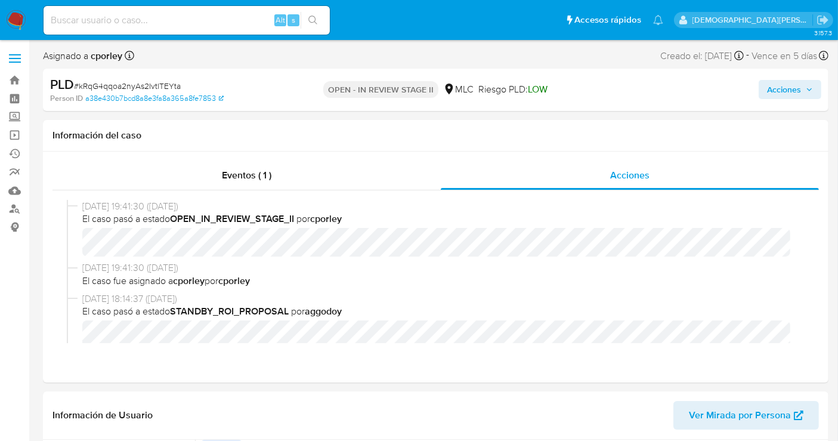
drag, startPoint x: 786, startPoint y: 92, endPoint x: 778, endPoint y: 95, distance: 8.1
click at [754, 92] on span "Acciones" at bounding box center [784, 89] width 34 height 19
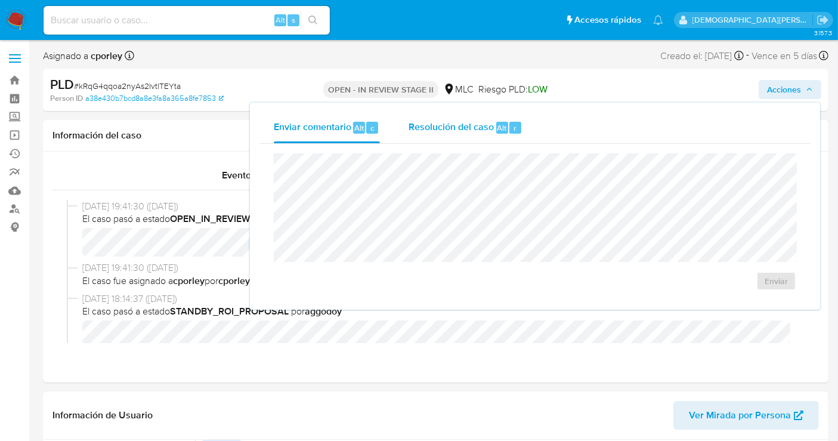
click at [458, 138] on div "Resolución del caso Alt r" at bounding box center [465, 127] width 114 height 31
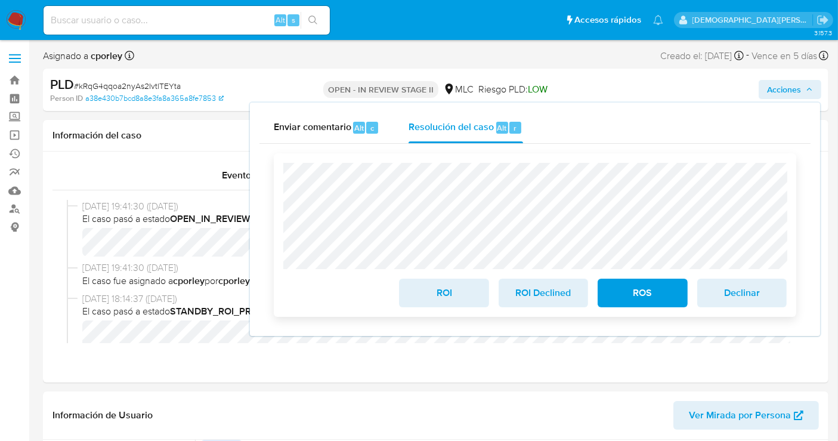
click at [643, 300] on span "ROS" at bounding box center [642, 293] width 58 height 26
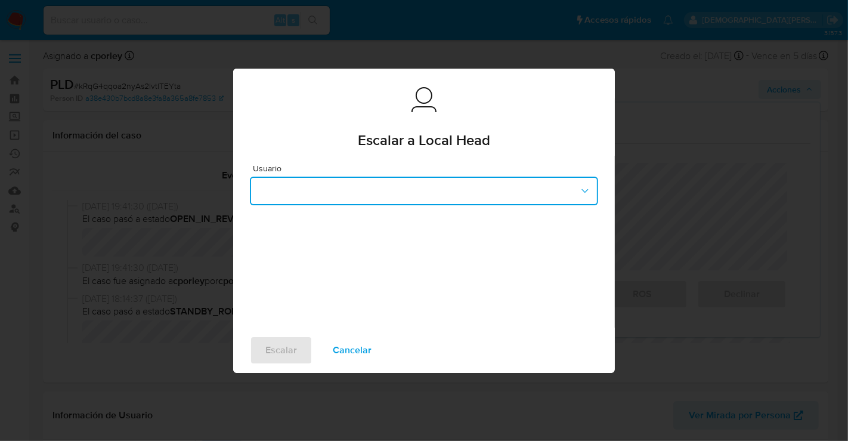
click at [352, 197] on button "button" at bounding box center [424, 190] width 348 height 29
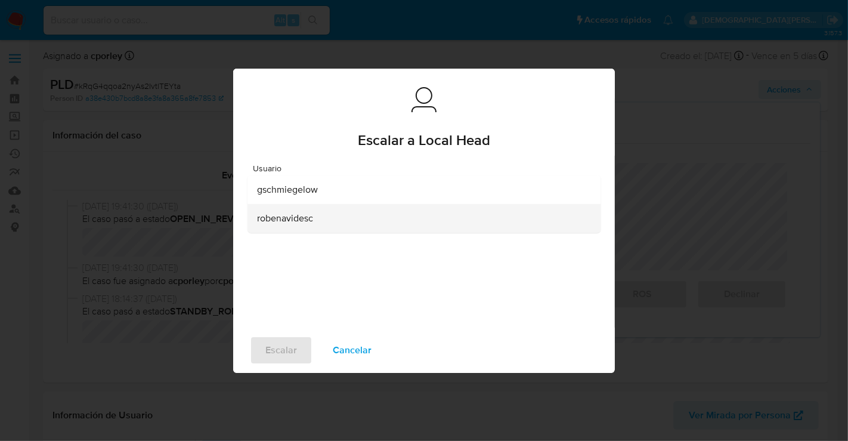
click at [309, 221] on span "robenavidesc" at bounding box center [285, 218] width 56 height 12
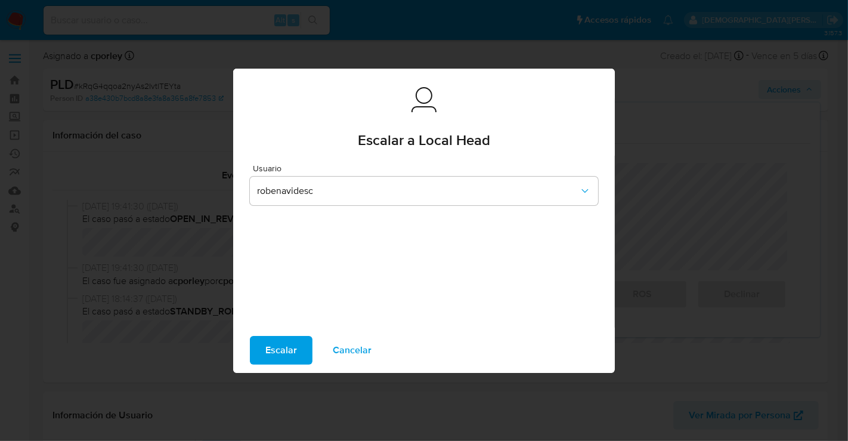
click at [273, 343] on span "Escalar" at bounding box center [281, 350] width 32 height 26
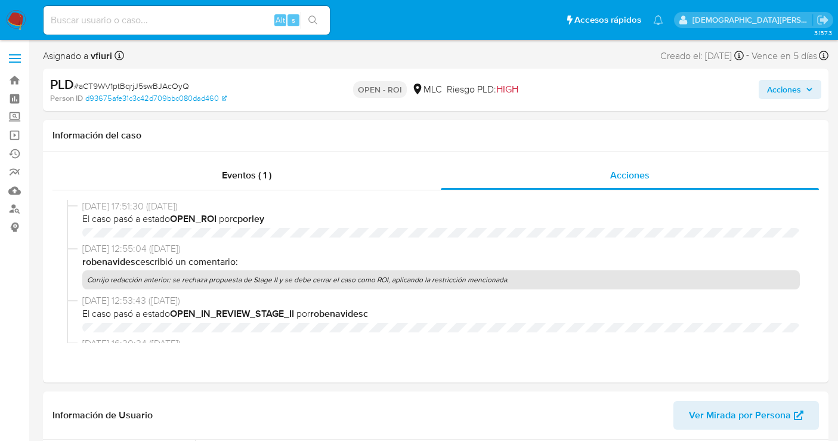
select select "10"
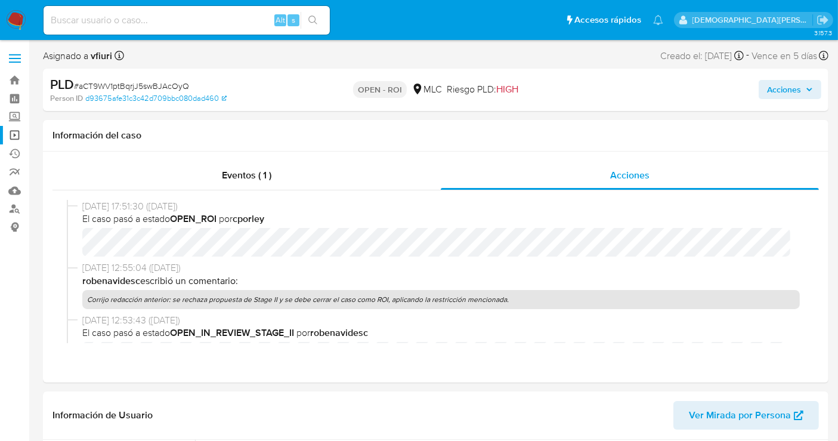
click at [17, 139] on link "Operaciones masivas" at bounding box center [71, 135] width 142 height 18
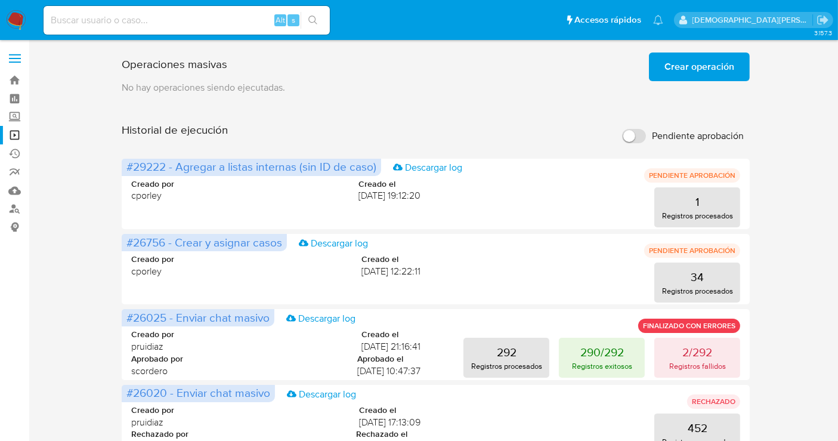
click at [682, 66] on span "Crear operación" at bounding box center [699, 67] width 70 height 26
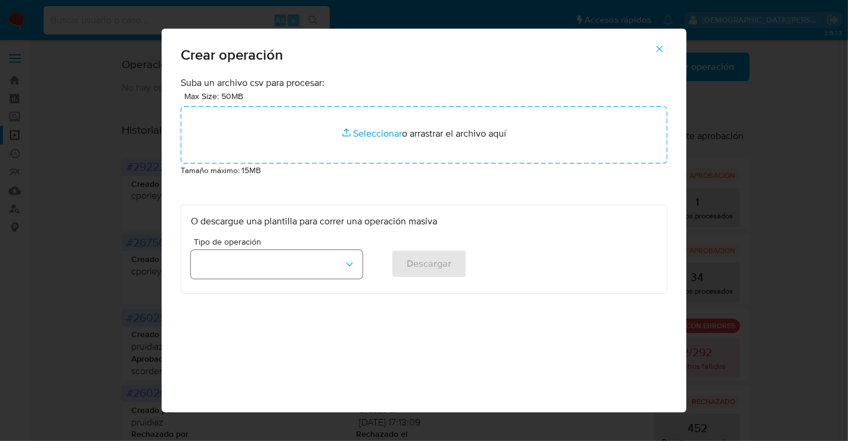
click at [264, 262] on button "button" at bounding box center [277, 264] width 172 height 29
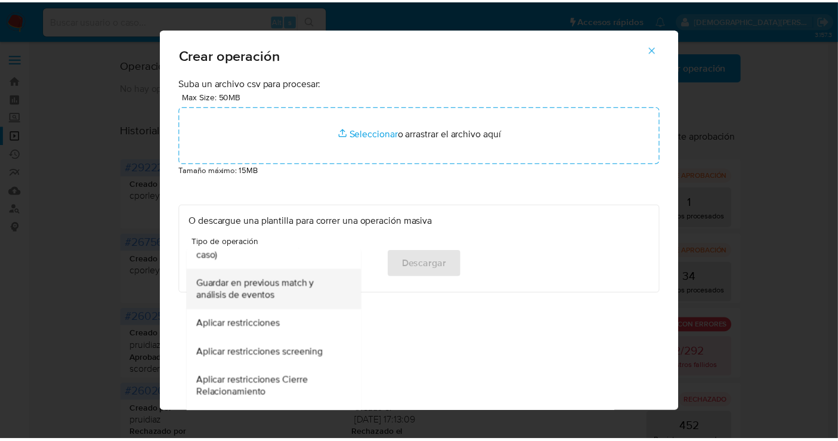
scroll to position [265, 0]
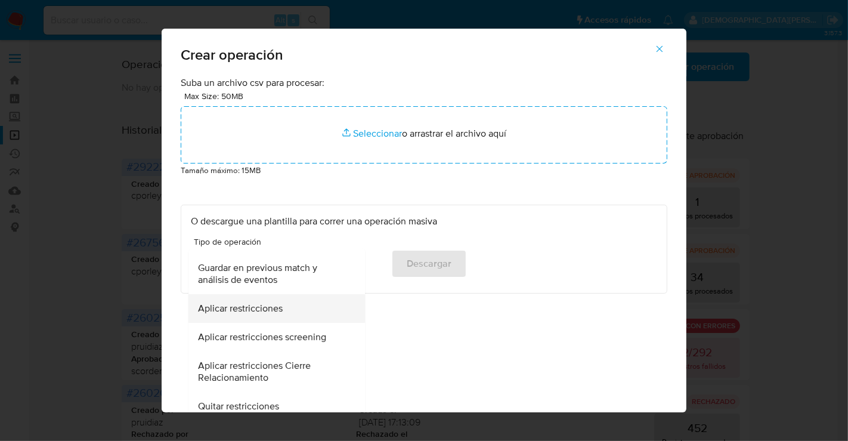
click at [259, 310] on span "Aplicar restricciones" at bounding box center [240, 308] width 85 height 12
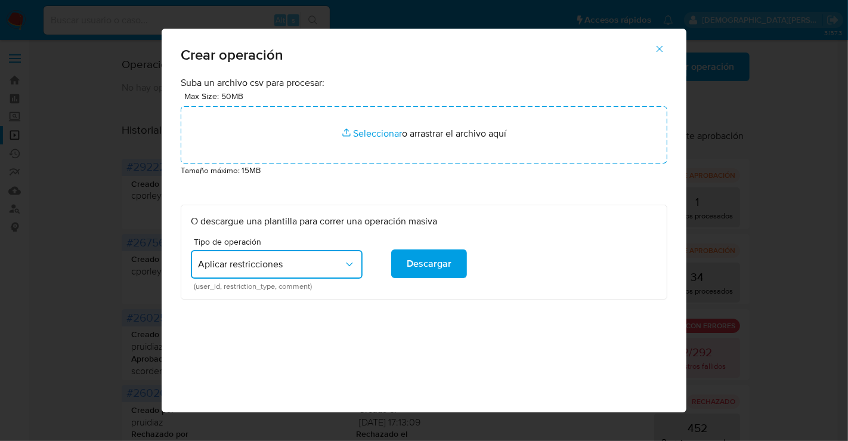
click at [658, 50] on button "button" at bounding box center [660, 49] width 42 height 29
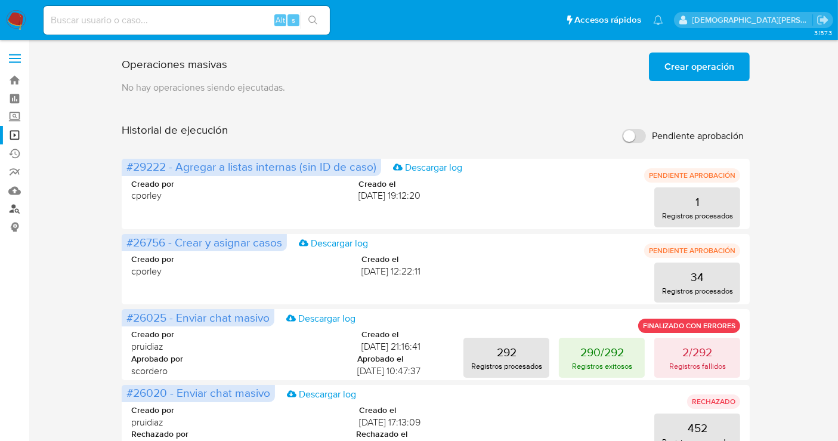
click at [12, 208] on link "Buscador de personas" at bounding box center [71, 209] width 142 height 18
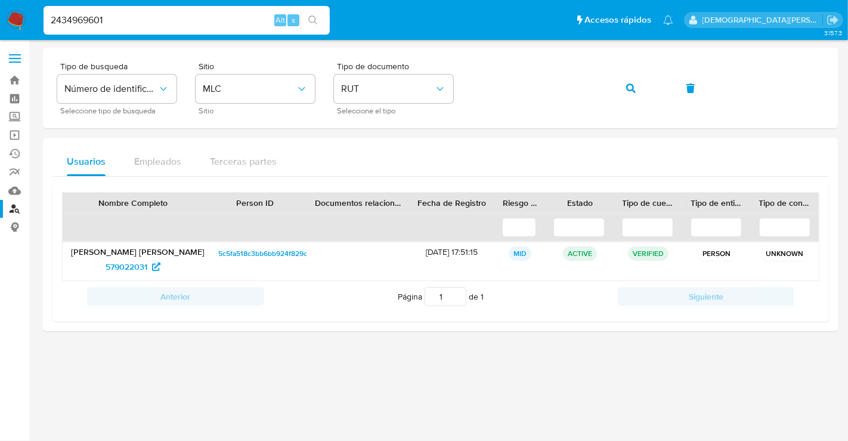
type input "2434969601"
click at [315, 19] on icon "search-icon" at bounding box center [312, 20] width 9 height 9
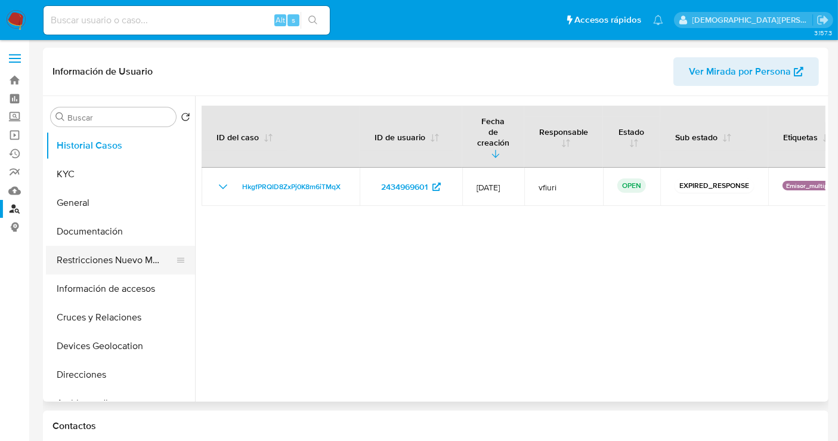
select select "10"
click at [134, 263] on button "Restricciones Nuevo Mundo" at bounding box center [116, 260] width 140 height 29
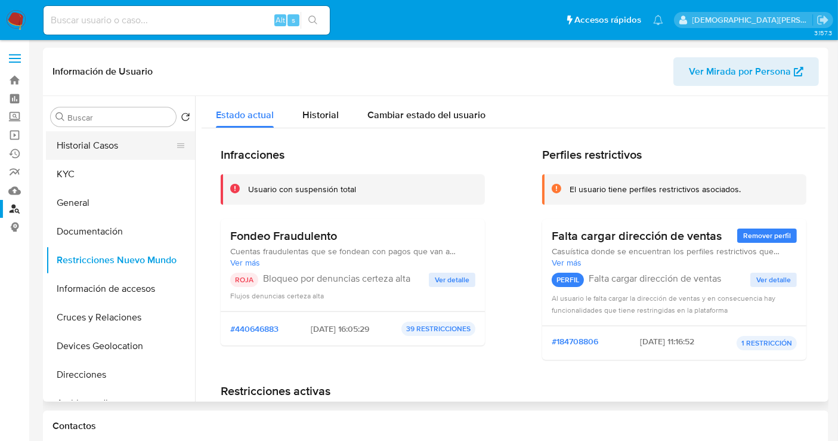
click at [120, 158] on button "Historial Casos" at bounding box center [116, 145] width 140 height 29
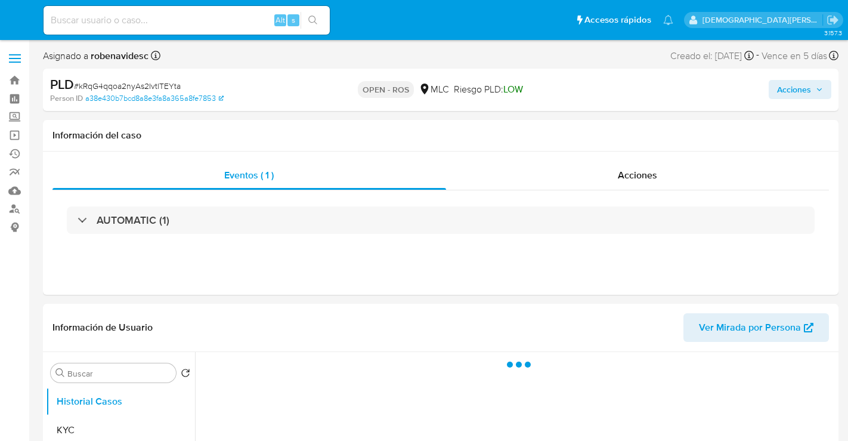
select select "10"
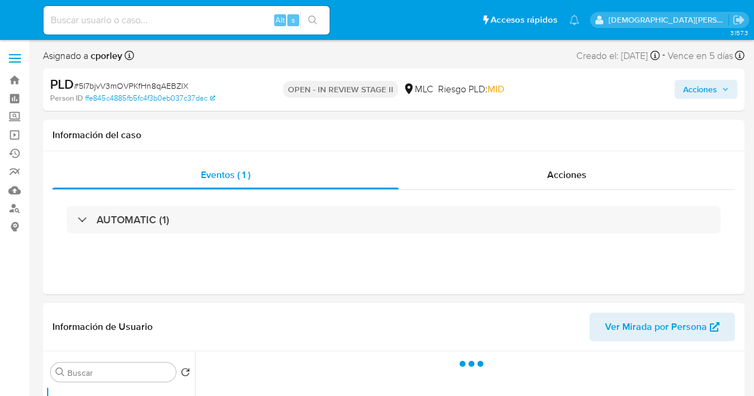
select select "10"
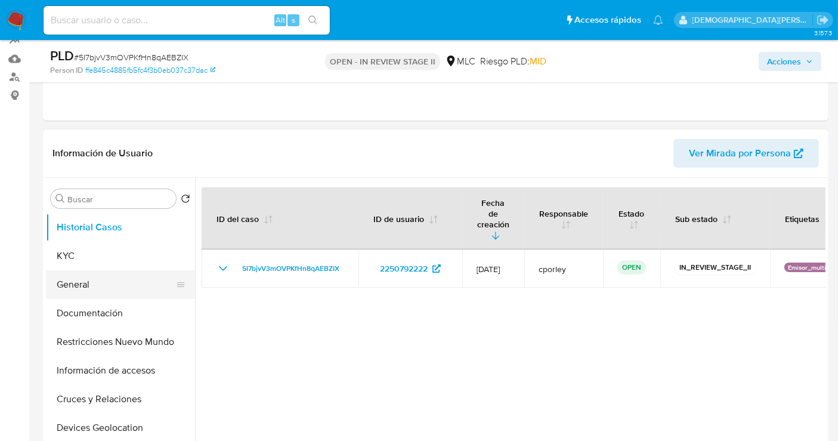
scroll to position [132, 0]
click at [88, 285] on button "General" at bounding box center [116, 284] width 140 height 29
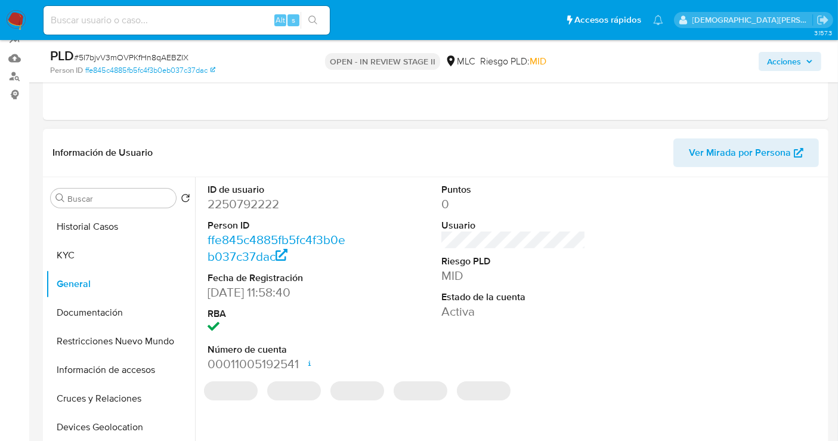
click at [244, 200] on dd "2250792222" at bounding box center [279, 204] width 144 height 17
click at [238, 204] on dd "2250792222" at bounding box center [279, 204] width 144 height 17
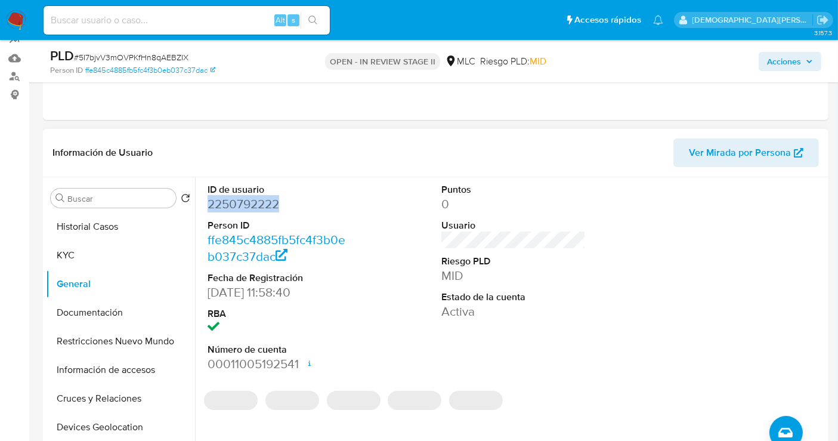
click at [238, 204] on dd "2250792222" at bounding box center [279, 204] width 144 height 17
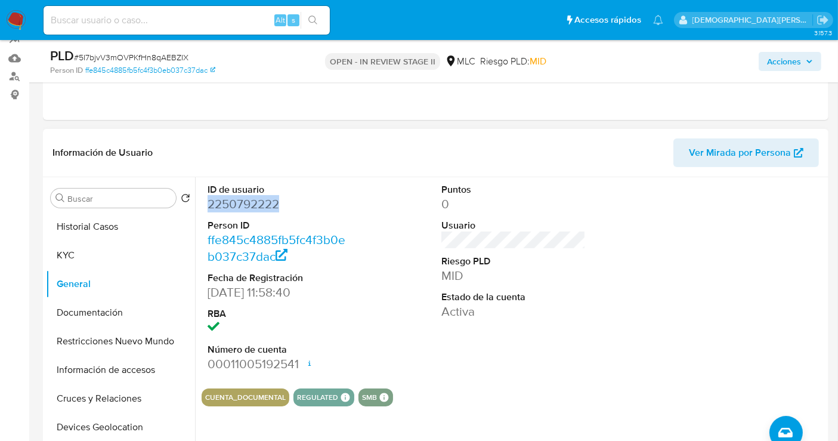
copy dd "2250792222"
click at [119, 314] on button "Documentación" at bounding box center [116, 312] width 140 height 29
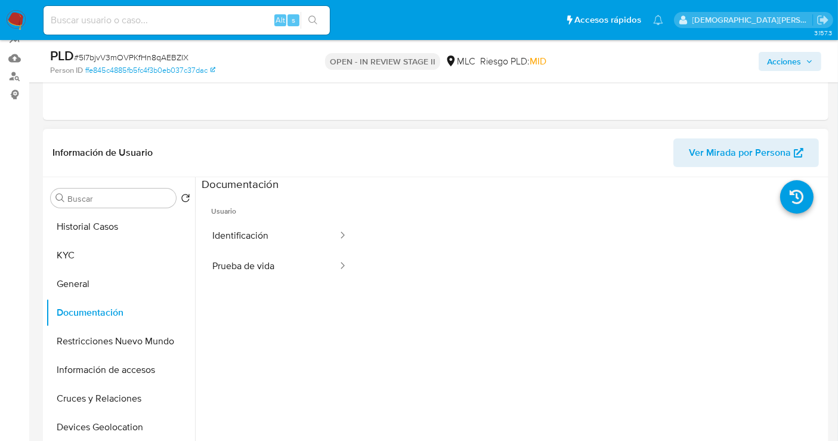
drag, startPoint x: 264, startPoint y: 228, endPoint x: 303, endPoint y: 171, distance: 69.1
click at [264, 227] on button "Identificación" at bounding box center [270, 236] width 137 height 30
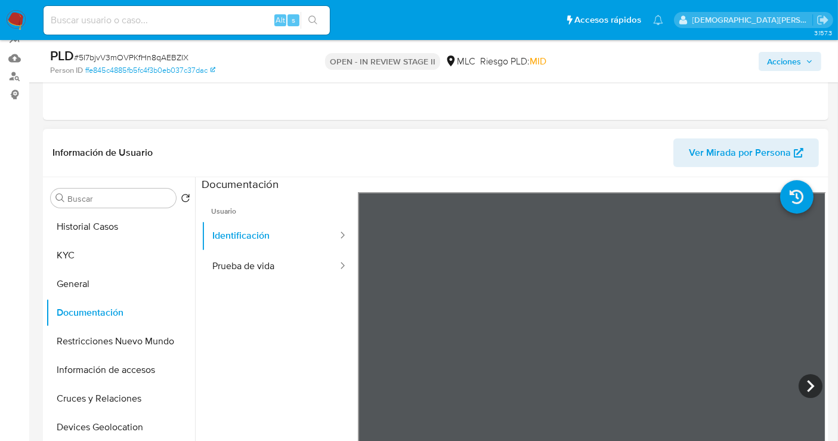
scroll to position [199, 0]
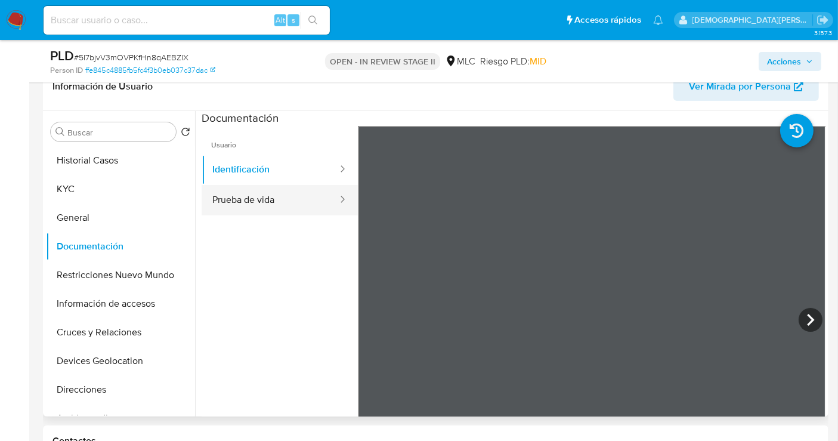
click at [264, 197] on button "Prueba de vida" at bounding box center [270, 200] width 137 height 30
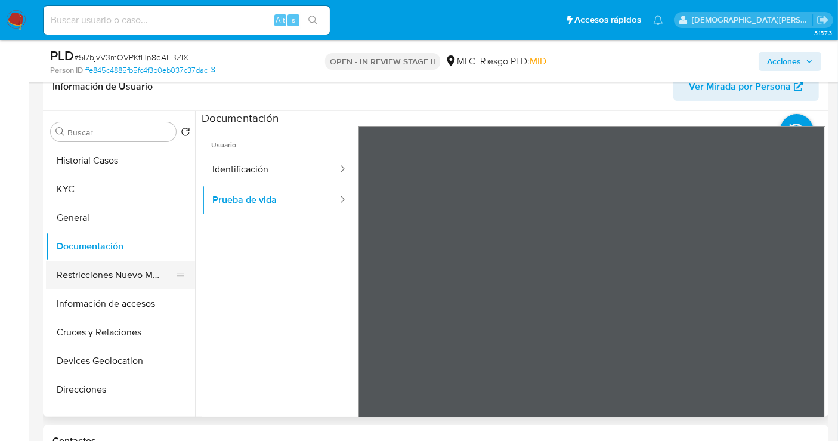
click at [133, 271] on button "Restricciones Nuevo Mundo" at bounding box center [116, 275] width 140 height 29
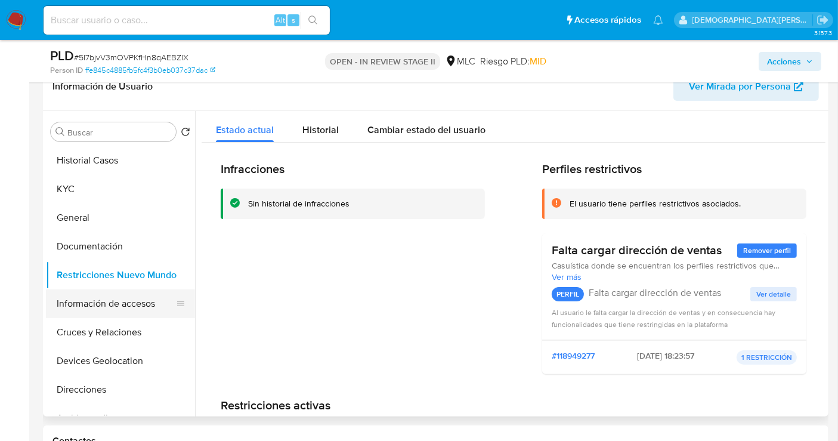
click at [103, 303] on button "Información de accesos" at bounding box center [116, 303] width 140 height 29
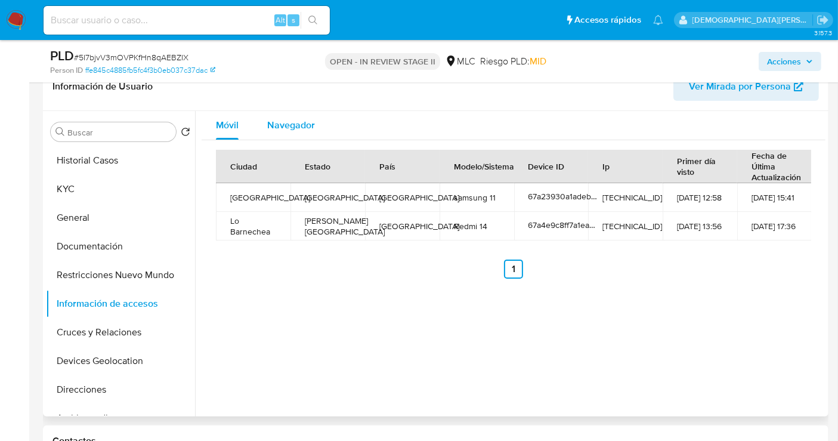
click at [288, 120] on span "Navegador" at bounding box center [291, 125] width 48 height 14
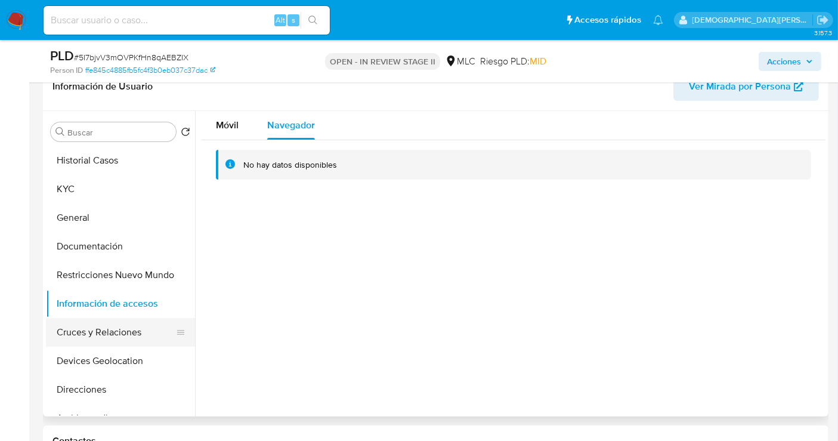
click at [106, 329] on button "Cruces y Relaciones" at bounding box center [116, 332] width 140 height 29
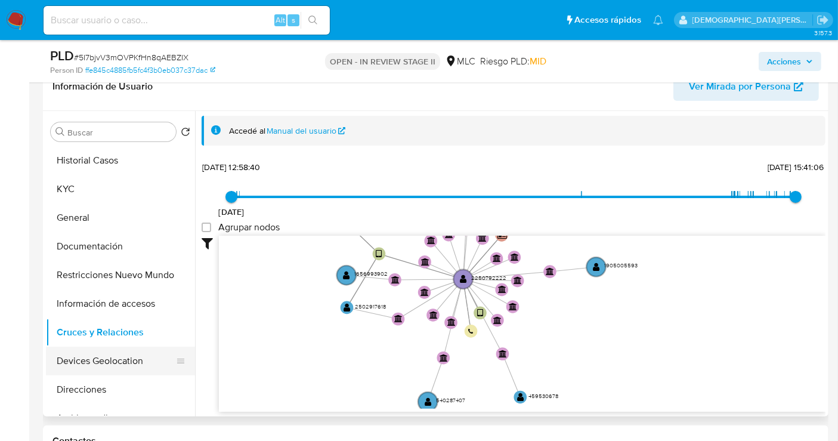
click at [108, 357] on button "Devices Geolocation" at bounding box center [116, 360] width 140 height 29
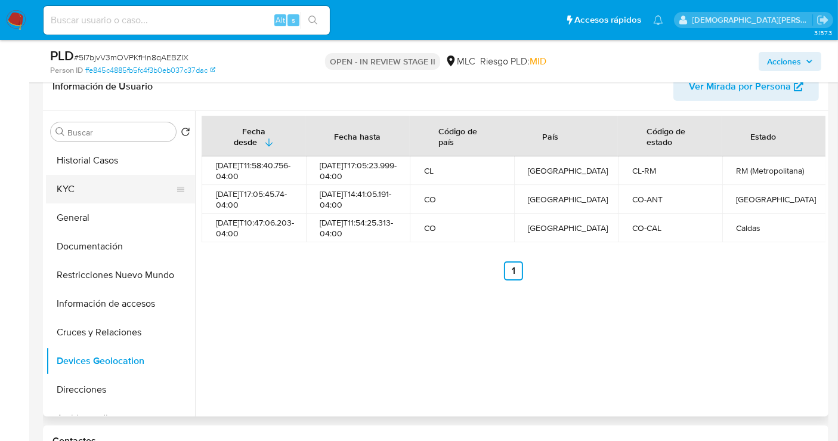
click at [95, 181] on button "KYC" at bounding box center [116, 189] width 140 height 29
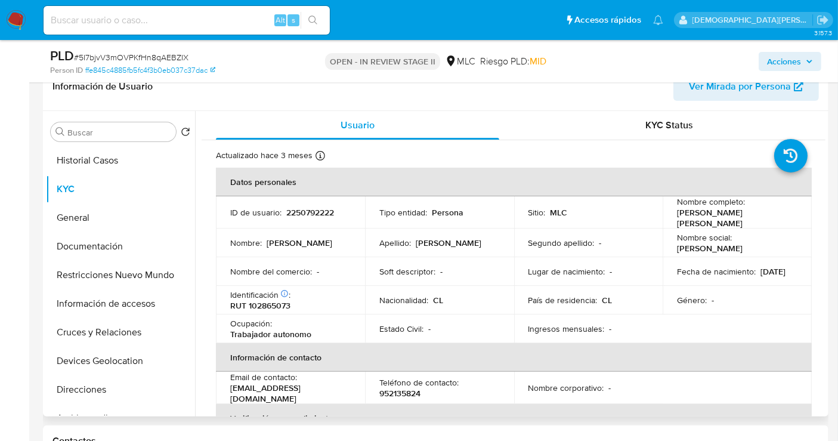
drag, startPoint x: 701, startPoint y: 227, endPoint x: 680, endPoint y: 212, distance: 25.5
click at [677, 215] on p "Patricio Hernán Contreras Salas" at bounding box center [735, 217] width 116 height 21
click at [106, 154] on button "Historial Casos" at bounding box center [116, 160] width 140 height 29
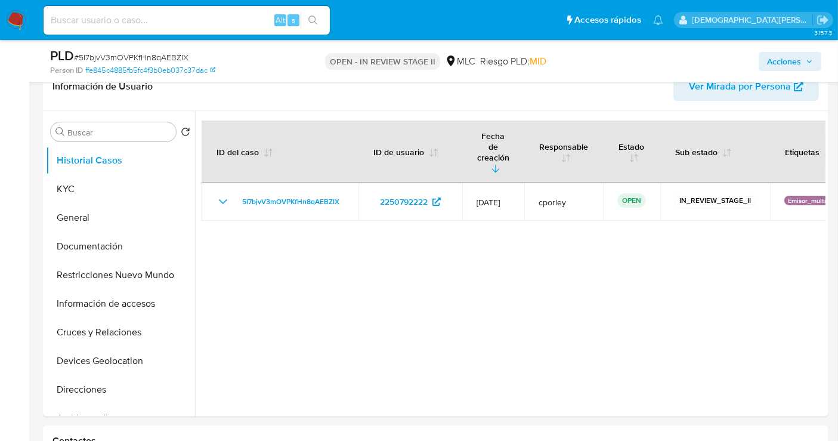
scroll to position [0, 0]
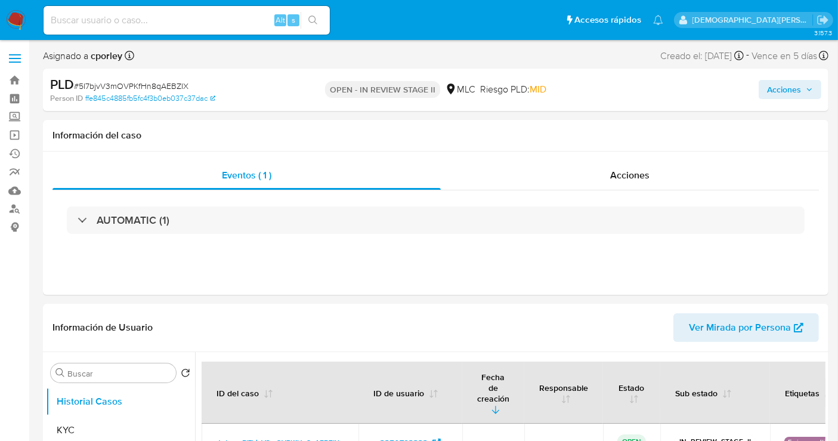
click at [754, 88] on span "Acciones" at bounding box center [784, 89] width 34 height 19
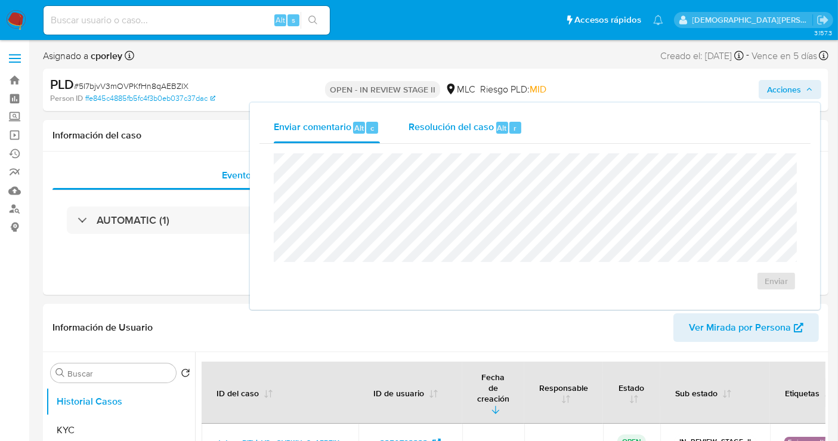
click at [454, 137] on div "Resolución del caso Alt r" at bounding box center [465, 127] width 114 height 31
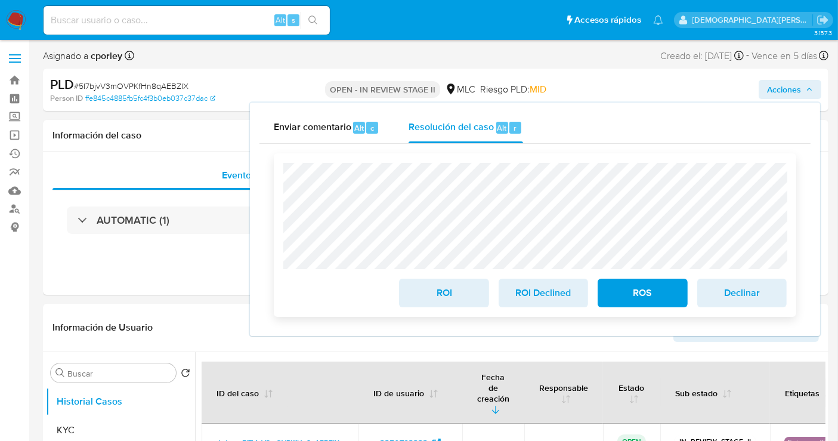
click at [425, 293] on span "ROI" at bounding box center [443, 293] width 58 height 26
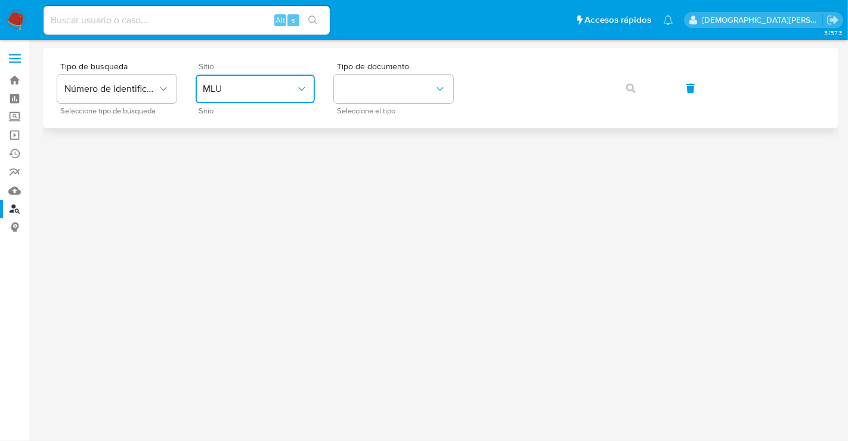
click at [285, 92] on span "MLU" at bounding box center [249, 89] width 93 height 12
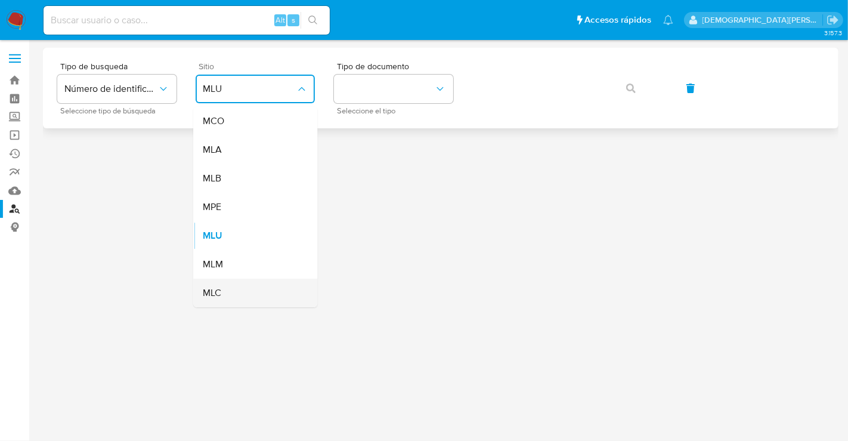
click at [243, 292] on div "MLC" at bounding box center [252, 292] width 98 height 29
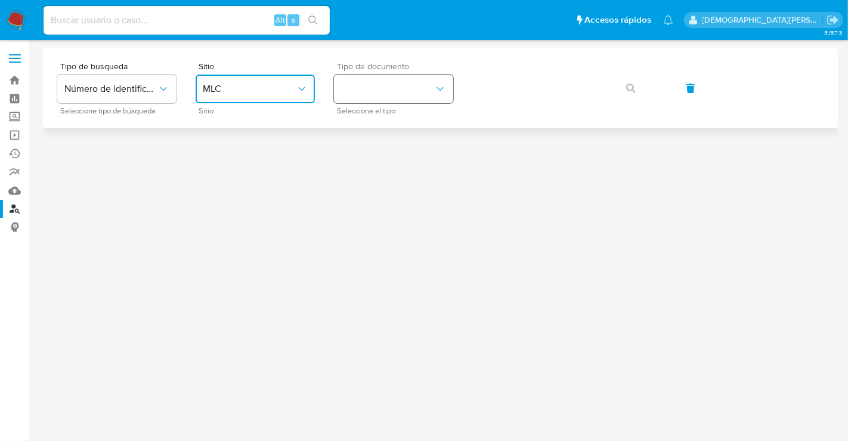
click at [380, 96] on button "identificationType" at bounding box center [393, 89] width 119 height 29
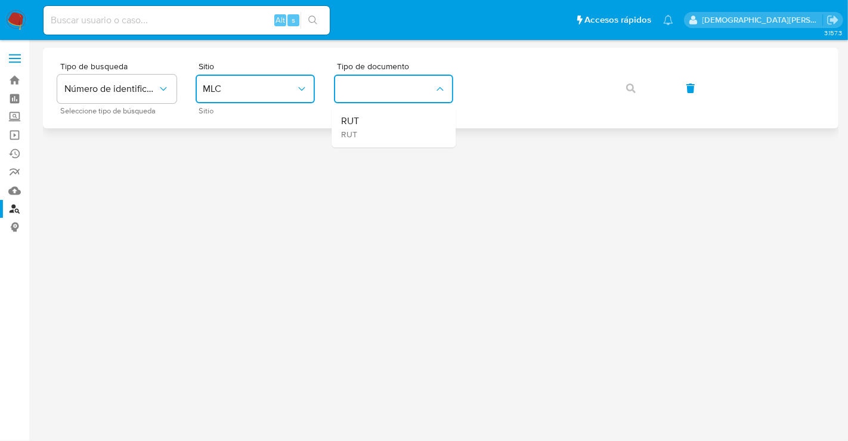
drag, startPoint x: 398, startPoint y: 122, endPoint x: 502, endPoint y: 106, distance: 105.1
click at [401, 122] on div "RUT RUT" at bounding box center [390, 127] width 98 height 41
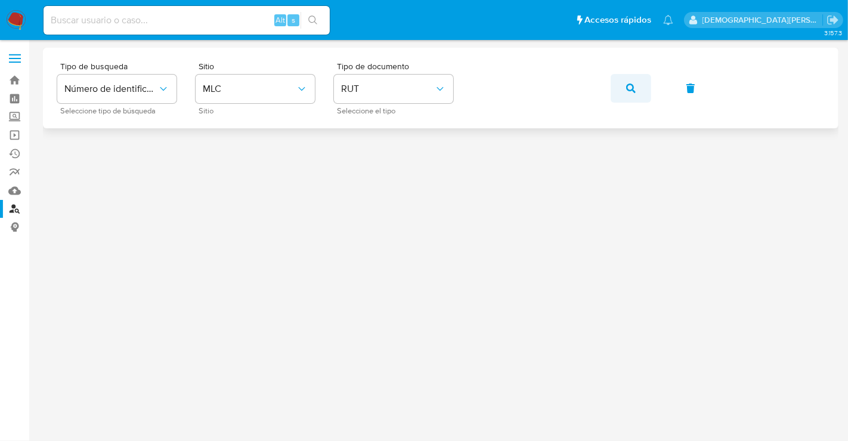
click at [622, 91] on button "button" at bounding box center [631, 88] width 41 height 29
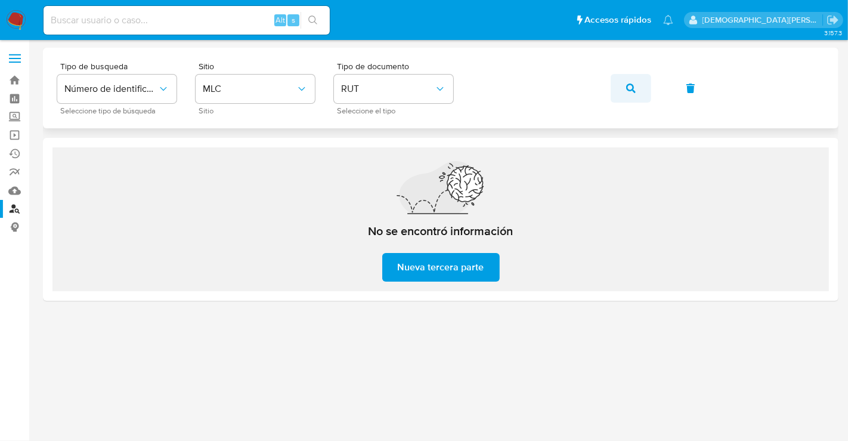
click at [631, 85] on icon "button" at bounding box center [631, 88] width 10 height 10
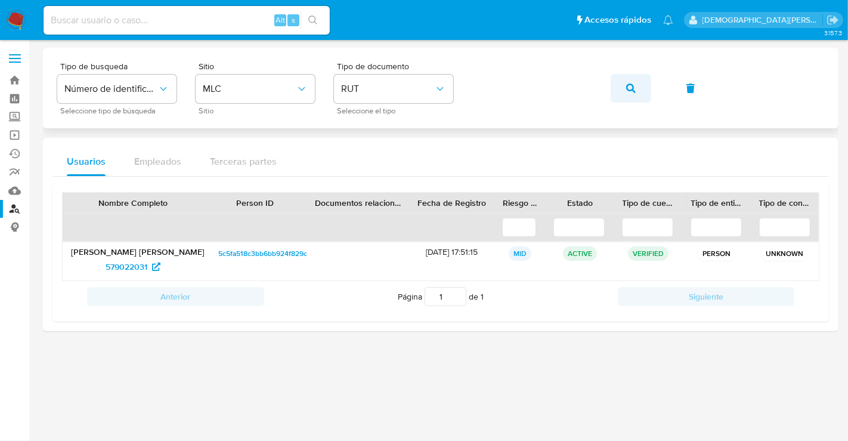
click at [644, 89] on button "button" at bounding box center [631, 88] width 41 height 29
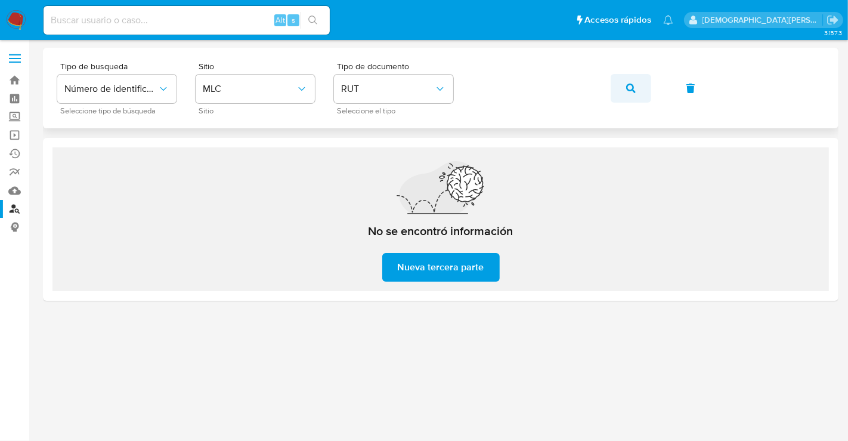
click at [628, 91] on icon "button" at bounding box center [631, 88] width 10 height 10
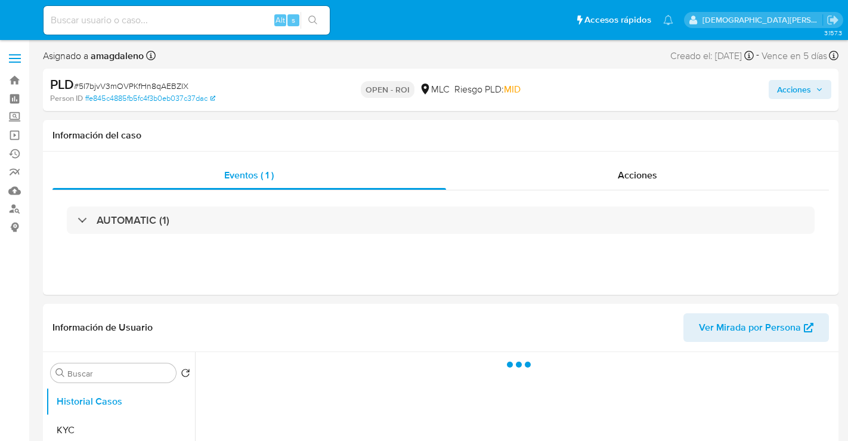
select select "10"
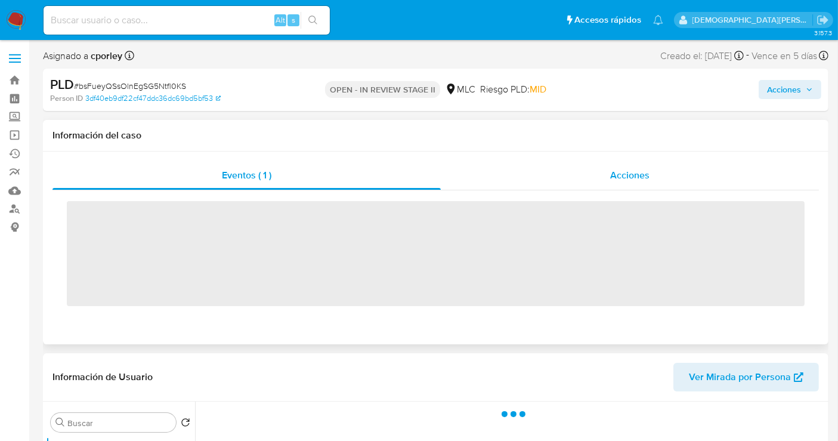
click at [619, 172] on span "Acciones" at bounding box center [629, 175] width 39 height 14
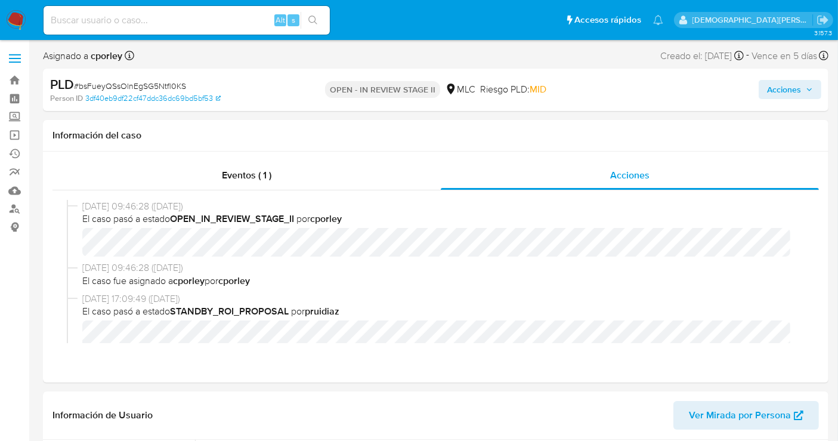
select select "10"
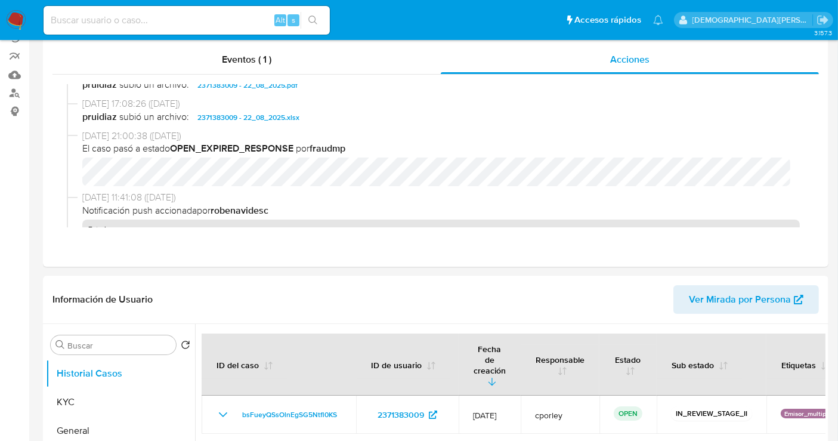
scroll to position [199, 0]
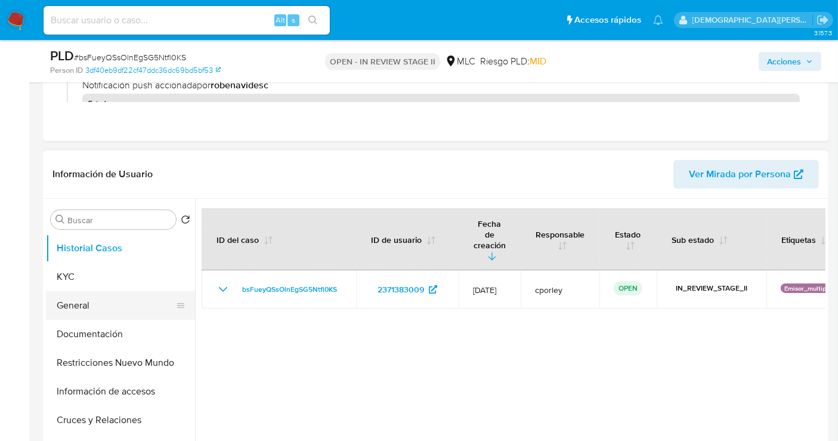
click at [83, 299] on button "General" at bounding box center [116, 305] width 140 height 29
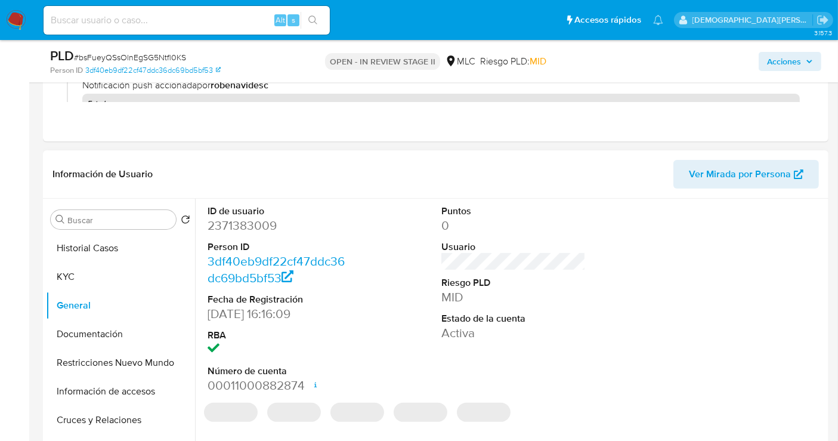
click at [233, 227] on dd "2371383009" at bounding box center [279, 225] width 144 height 17
copy dd "2371383009"
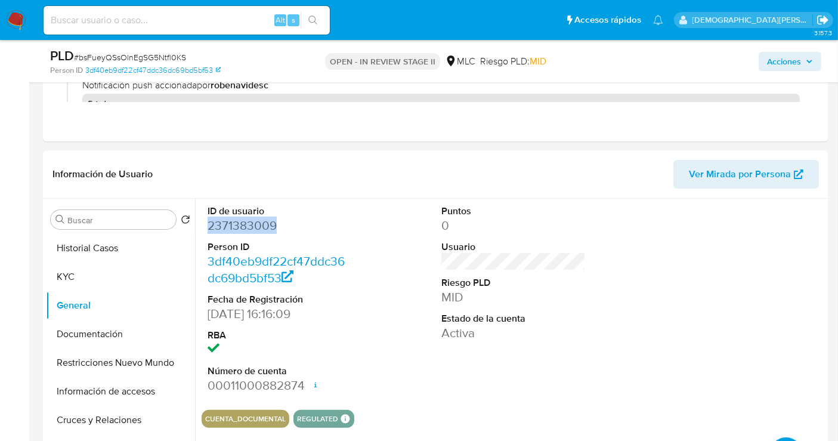
copy dd "2371383009"
click at [70, 279] on button "KYC" at bounding box center [116, 276] width 140 height 29
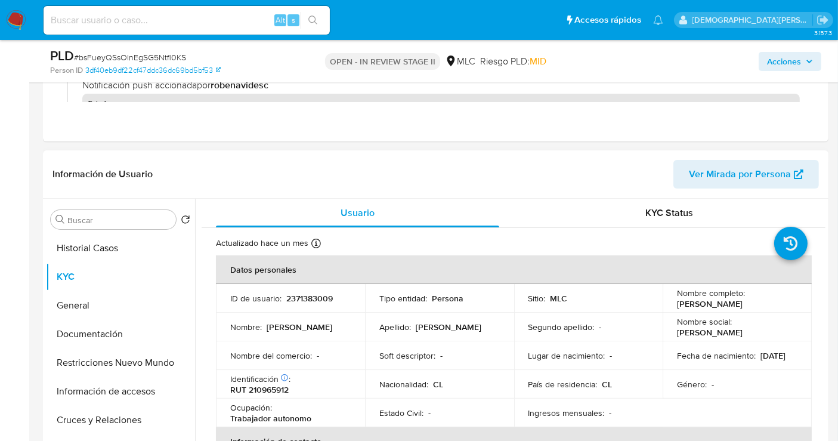
drag, startPoint x: 720, startPoint y: 312, endPoint x: 669, endPoint y: 300, distance: 52.8
click at [669, 300] on td "Nombre completo : Catalina Rayen Guzmán Valdebenito" at bounding box center [736, 298] width 149 height 29
copy p "Catalina Rayen Guzmán Valdebenito"
click at [94, 305] on button "General" at bounding box center [116, 305] width 140 height 29
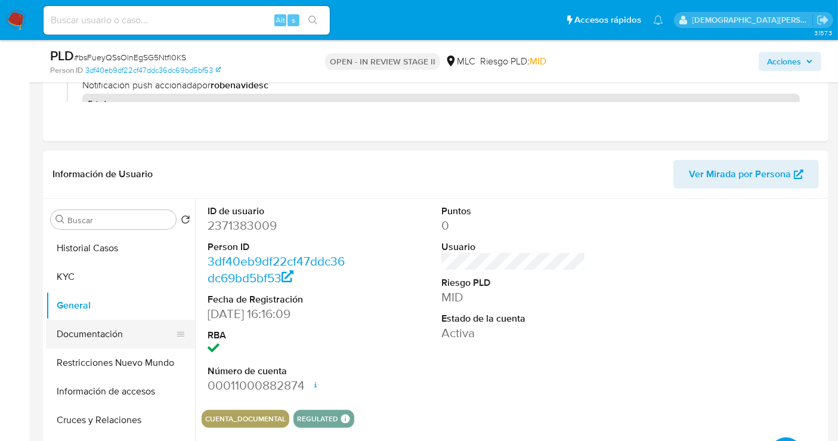
click at [82, 333] on button "Documentación" at bounding box center [116, 334] width 140 height 29
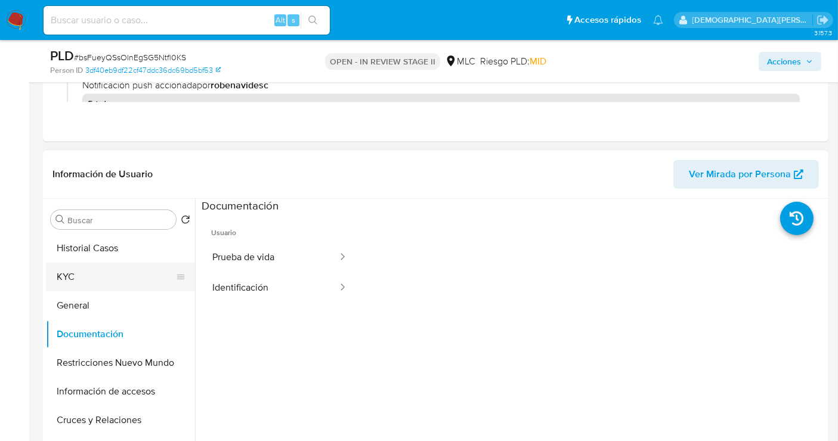
click at [109, 277] on button "KYC" at bounding box center [116, 276] width 140 height 29
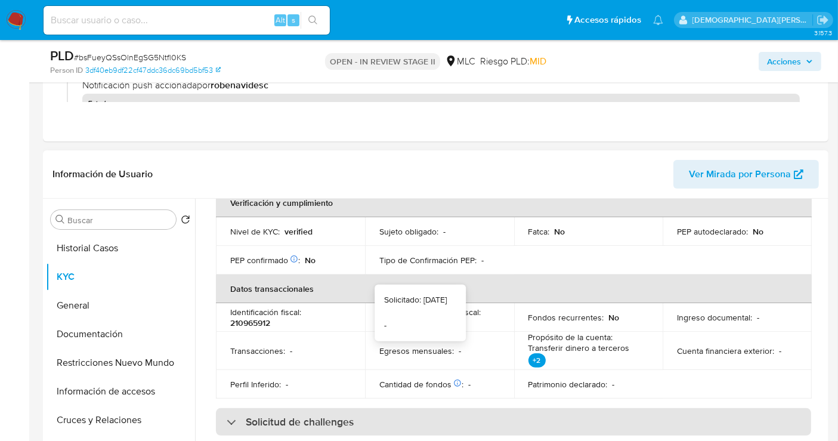
scroll to position [331, 0]
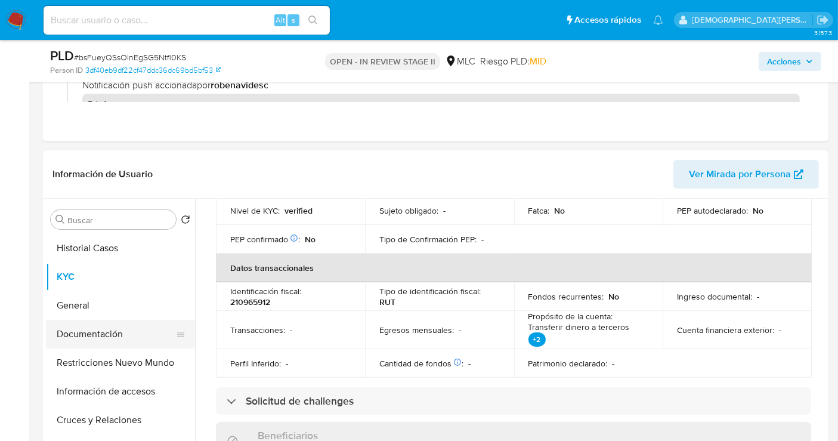
click at [134, 337] on button "Documentación" at bounding box center [116, 334] width 140 height 29
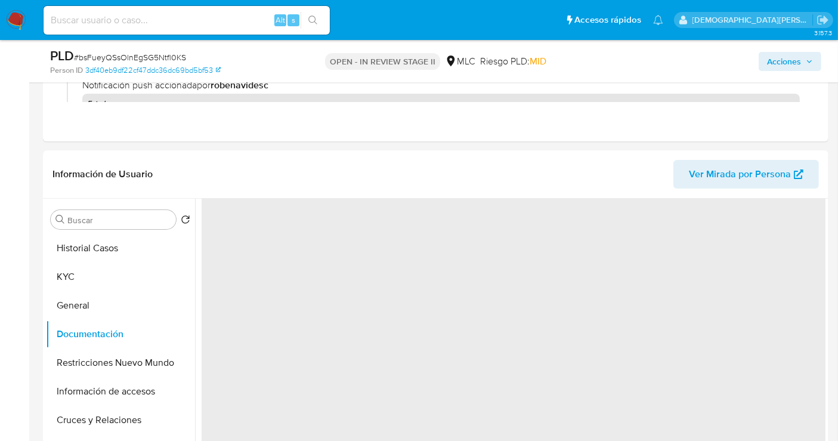
scroll to position [0, 0]
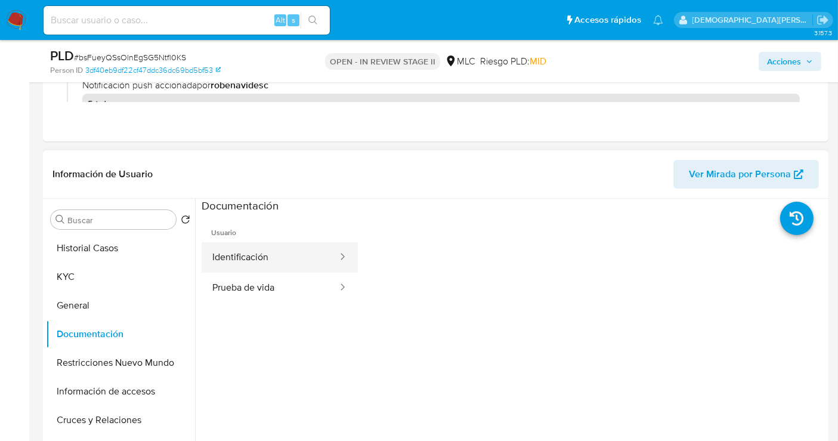
click at [255, 250] on button "Identificación" at bounding box center [270, 257] width 137 height 30
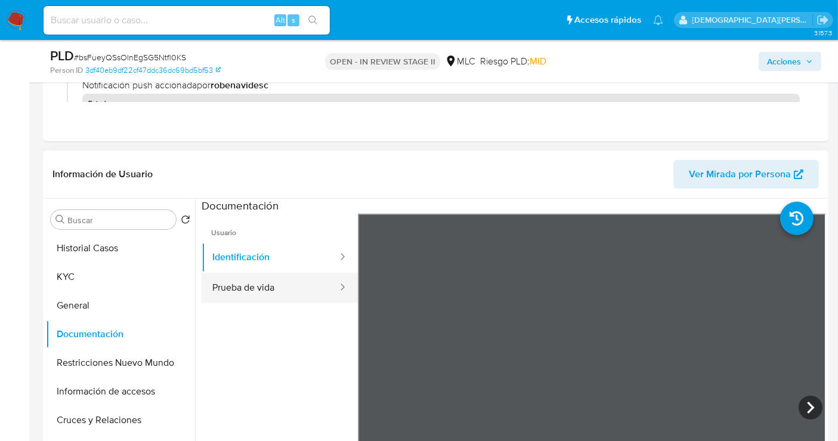
click at [290, 283] on button "Prueba de vida" at bounding box center [270, 287] width 137 height 30
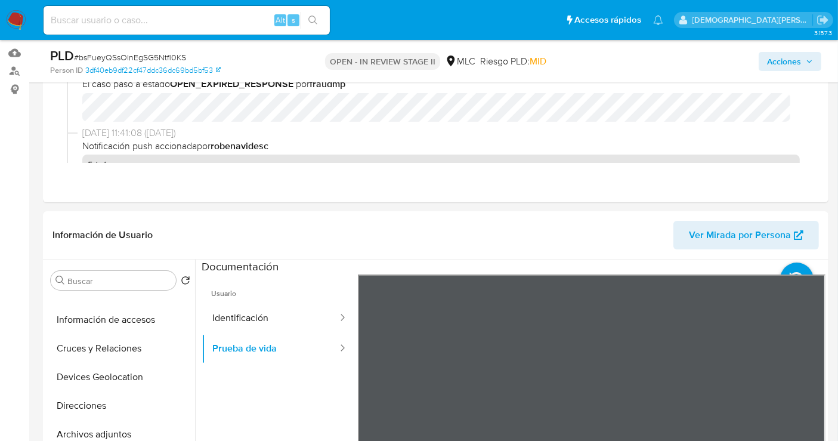
scroll to position [199, 0]
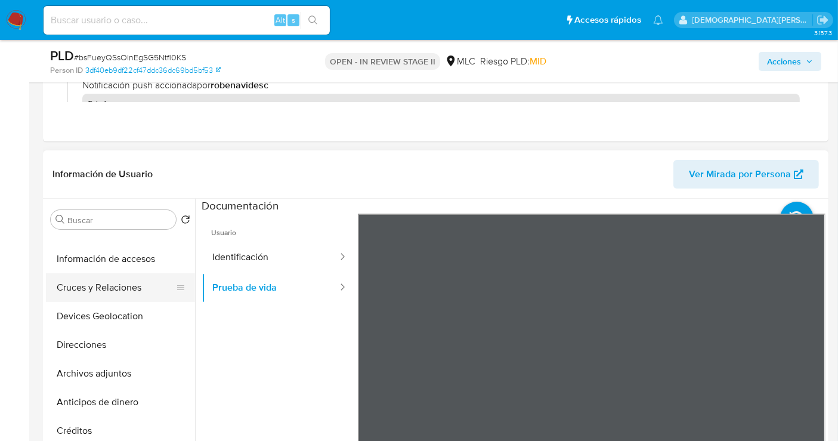
click at [80, 290] on button "Cruces y Relaciones" at bounding box center [116, 287] width 140 height 29
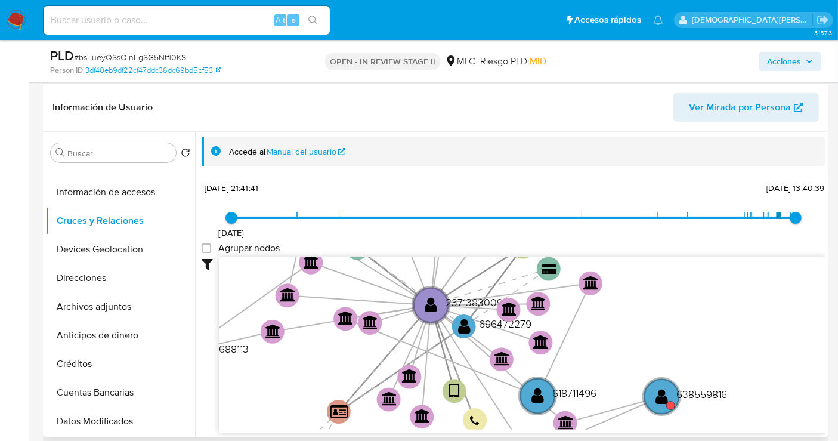
scroll to position [331, 0]
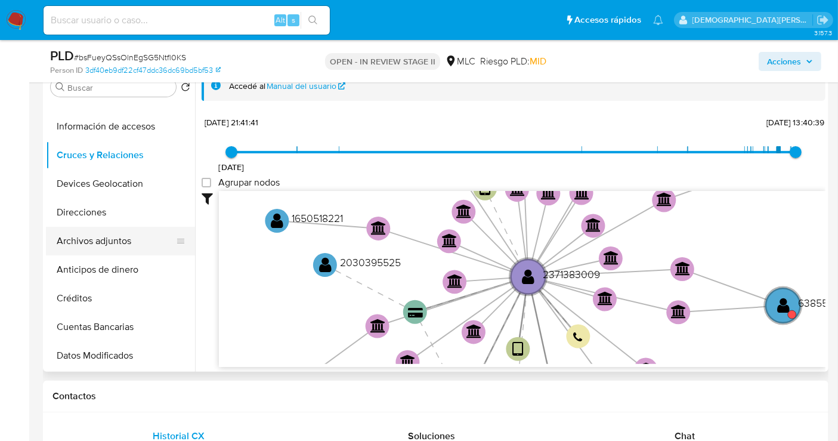
click at [124, 240] on button "Archivos adjuntos" at bounding box center [116, 241] width 140 height 29
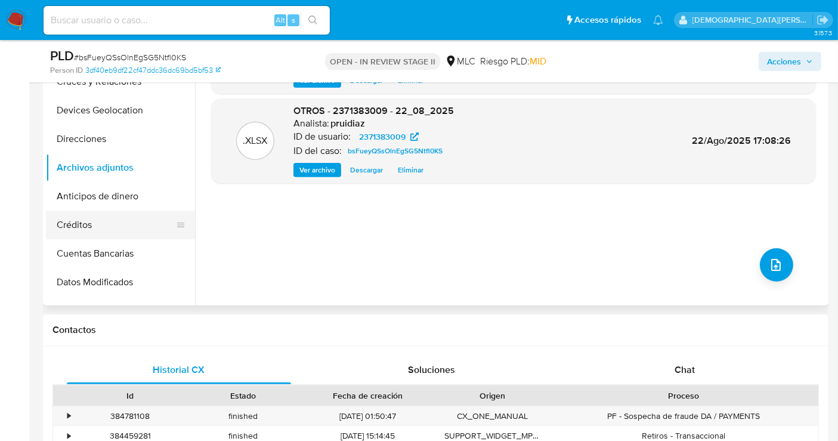
scroll to position [0, 0]
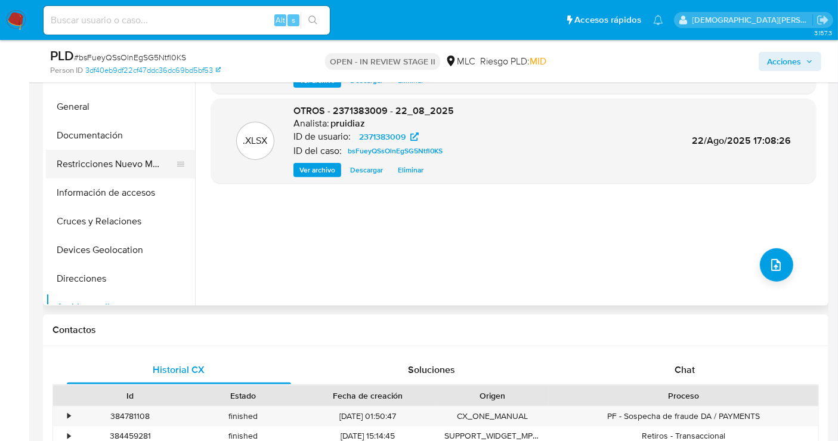
click at [151, 168] on button "Restricciones Nuevo Mundo" at bounding box center [116, 164] width 140 height 29
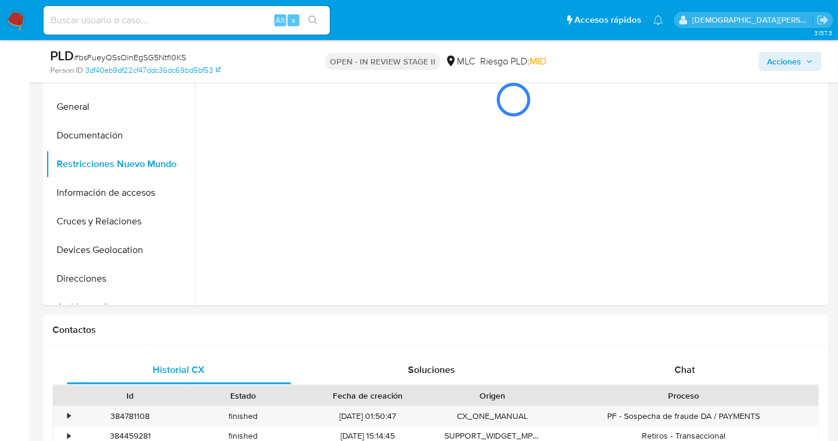
scroll to position [529, 0]
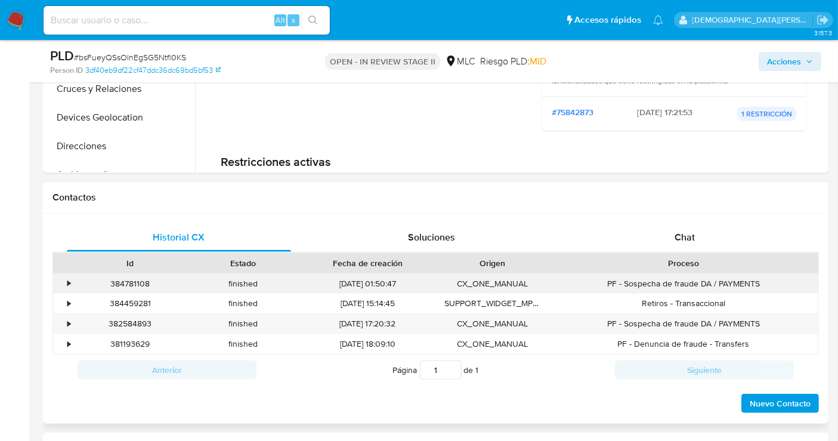
click at [69, 281] on div "•" at bounding box center [68, 283] width 3 height 11
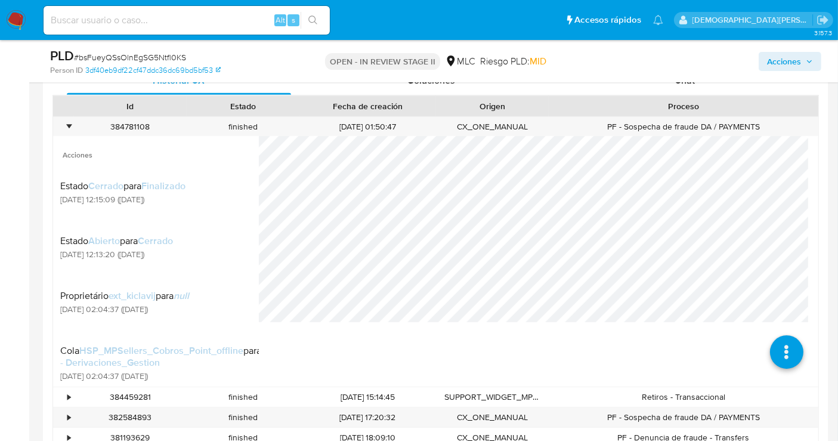
scroll to position [927, 0]
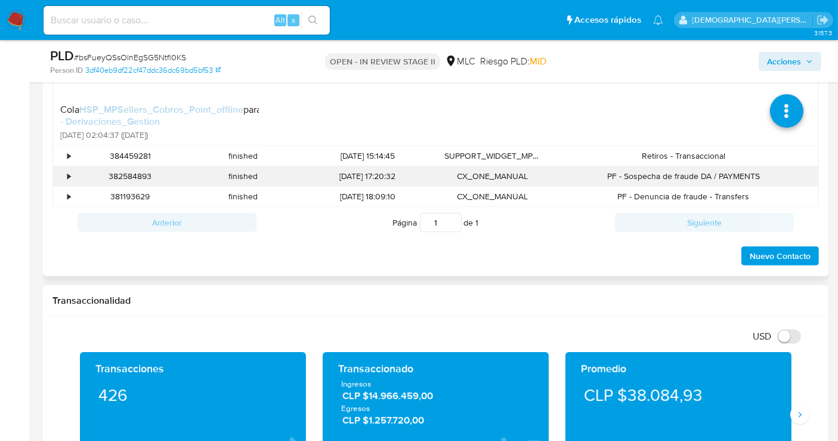
click at [66, 173] on div "•" at bounding box center [63, 176] width 21 height 20
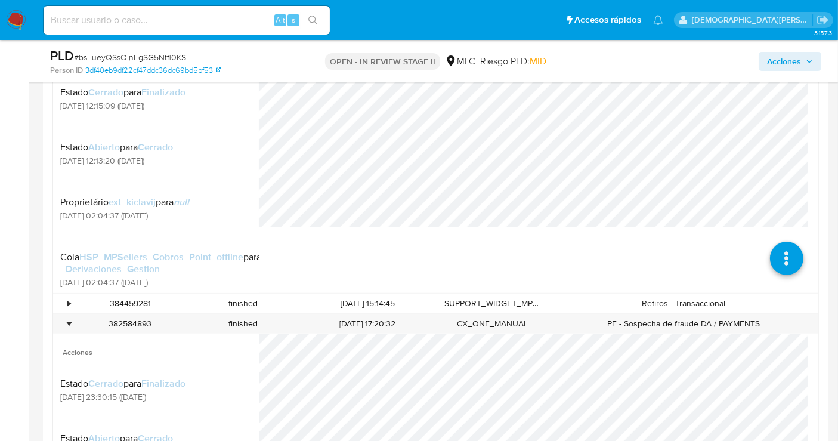
scroll to position [729, 0]
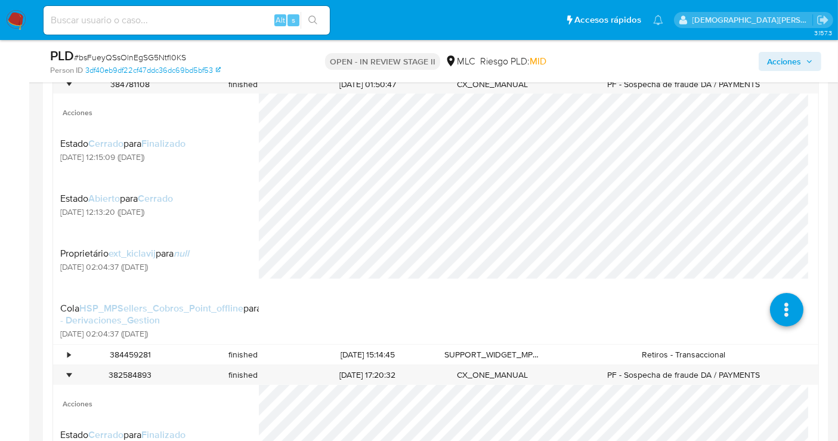
click at [780, 58] on span "Acciones" at bounding box center [784, 61] width 34 height 19
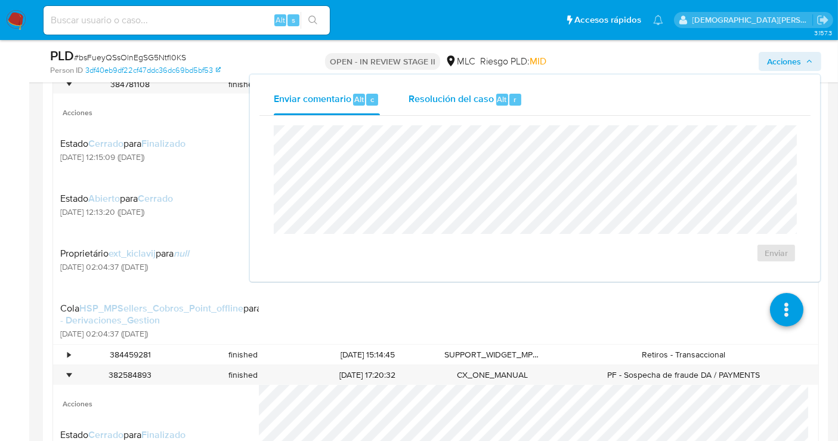
click at [400, 98] on button "Resolución del caso Alt r" at bounding box center [465, 99] width 143 height 31
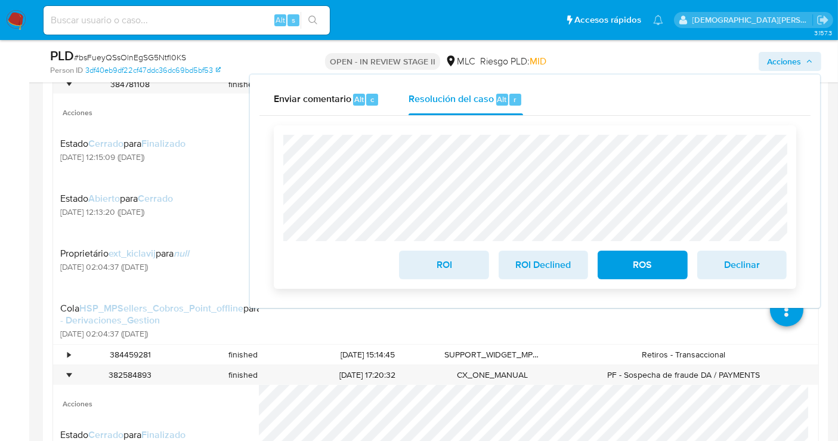
click at [632, 267] on span "ROS" at bounding box center [642, 265] width 58 height 26
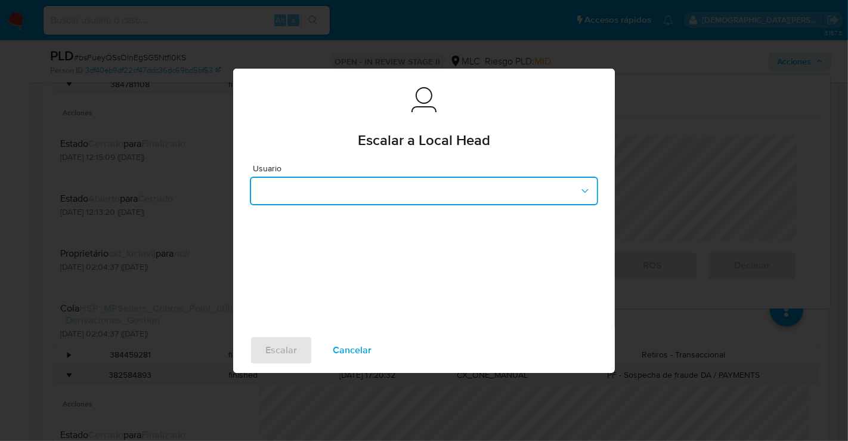
click at [329, 198] on button "button" at bounding box center [424, 190] width 348 height 29
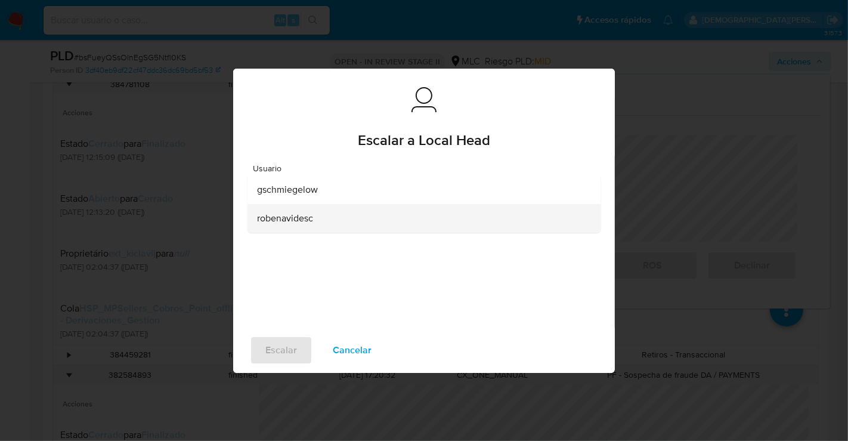
click at [292, 217] on span "robenavidesc" at bounding box center [285, 218] width 56 height 12
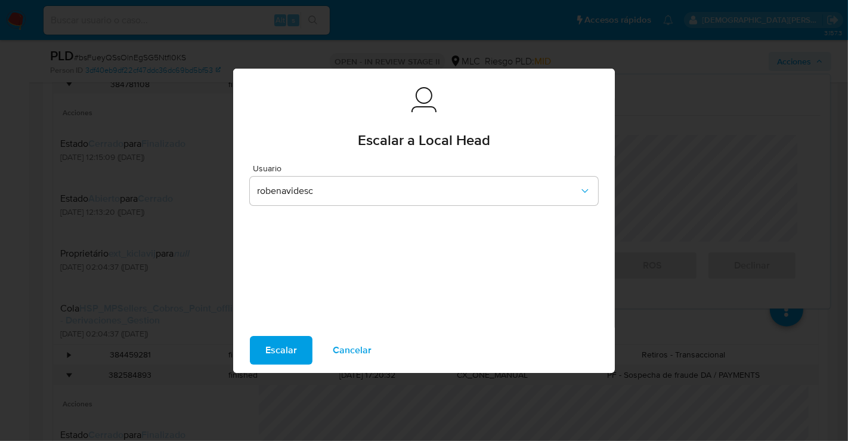
click at [275, 339] on span "Escalar" at bounding box center [281, 350] width 32 height 26
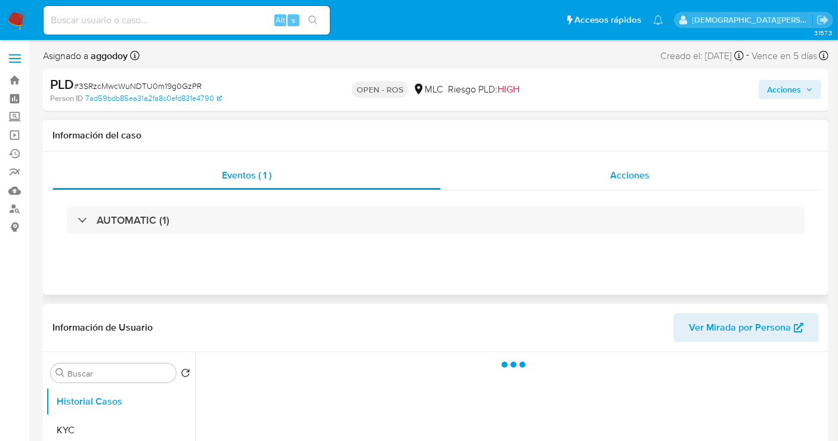
click at [621, 174] on span "Acciones" at bounding box center [629, 175] width 39 height 14
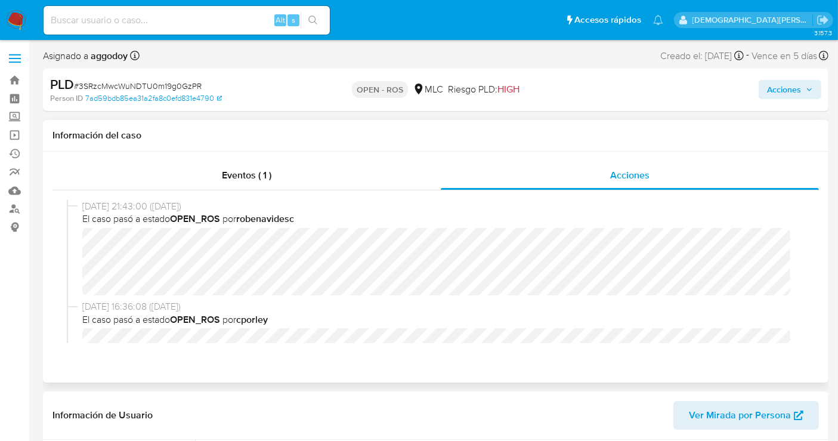
select select "10"
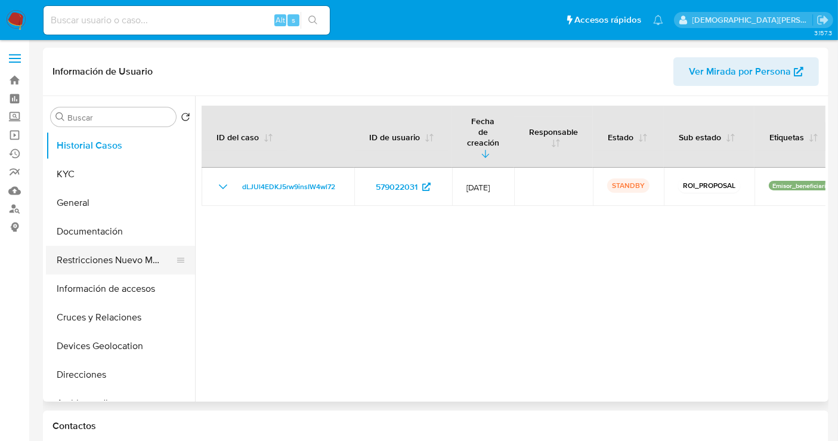
select select "10"
click at [117, 257] on button "Restricciones Nuevo Mundo" at bounding box center [116, 260] width 140 height 29
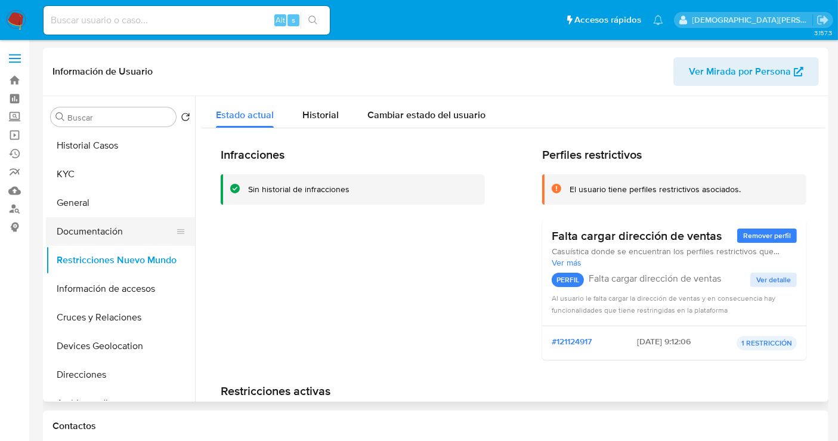
click at [85, 227] on button "Documentación" at bounding box center [116, 231] width 140 height 29
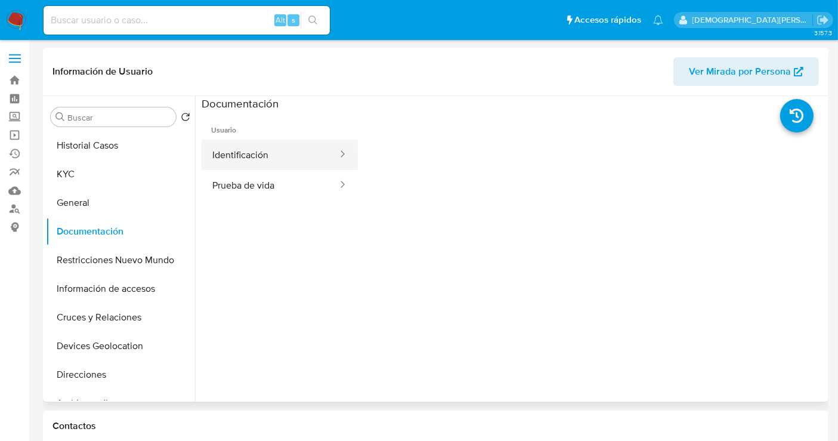
click at [291, 152] on button "Identificación" at bounding box center [270, 155] width 137 height 30
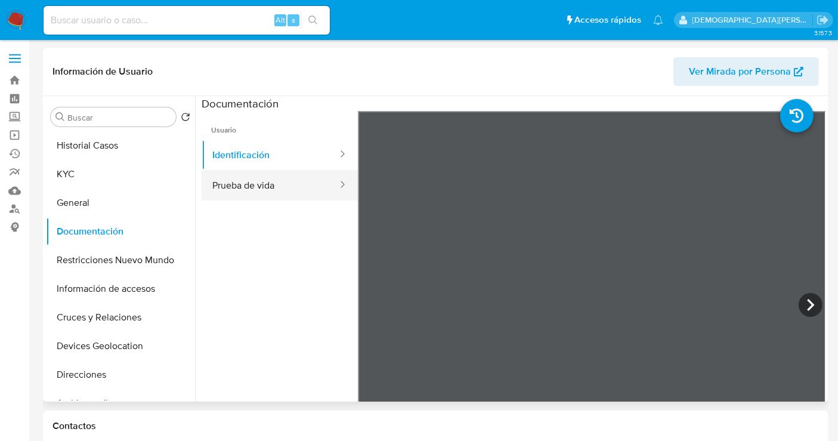
click at [272, 182] on button "Prueba de vida" at bounding box center [270, 185] width 137 height 30
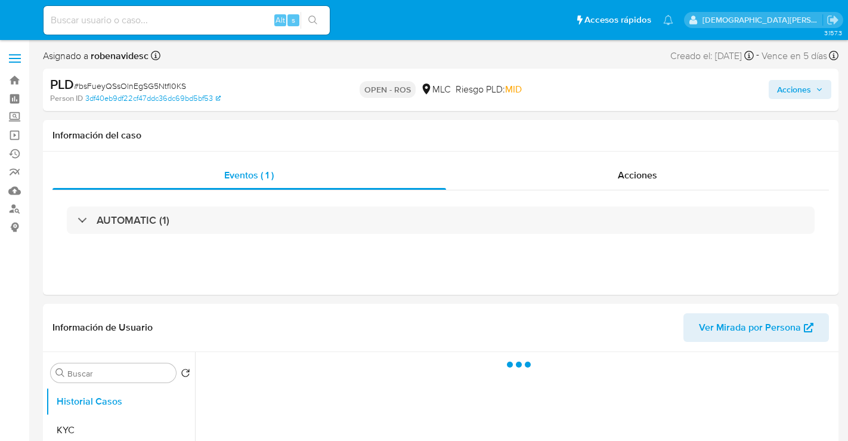
select select "10"
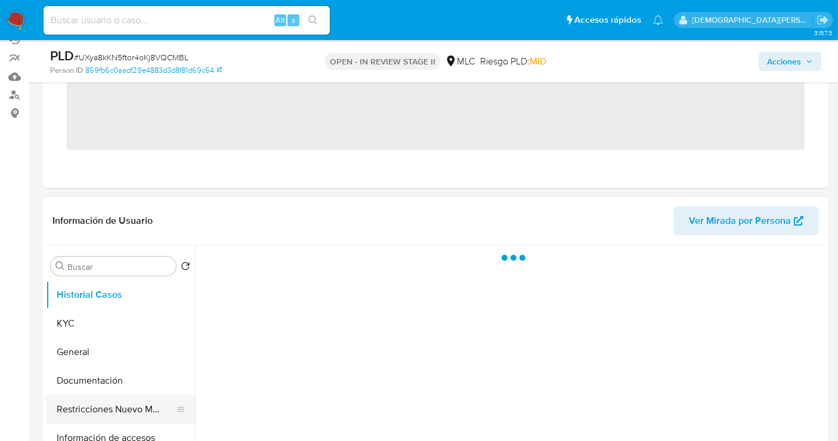
scroll to position [132, 0]
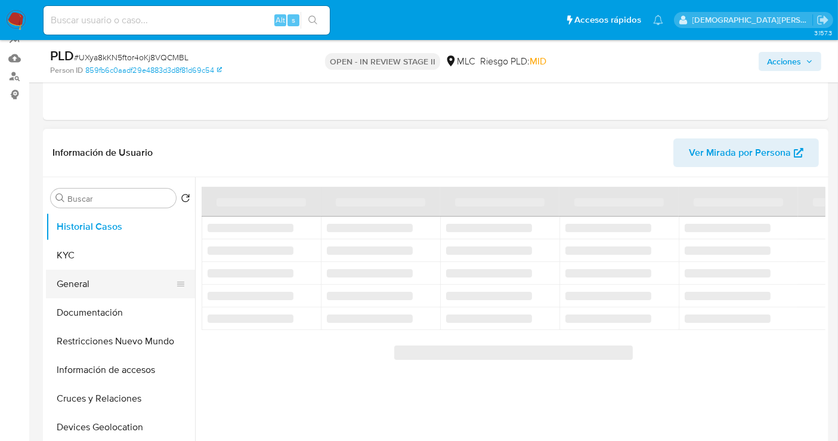
click at [103, 283] on button "General" at bounding box center [116, 284] width 140 height 29
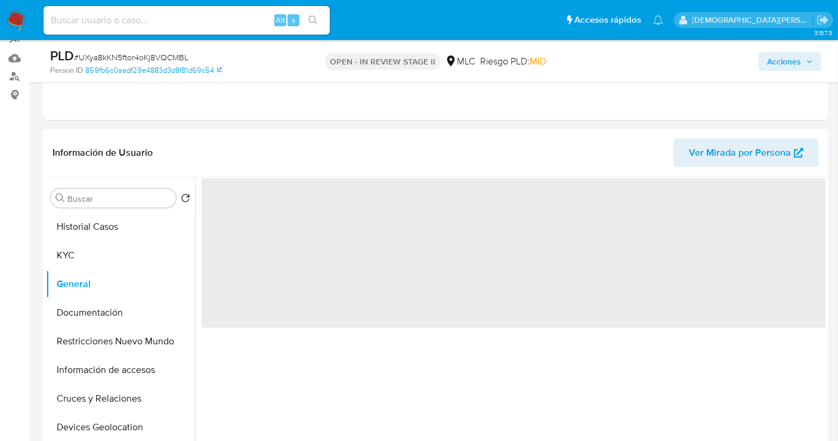
select select "10"
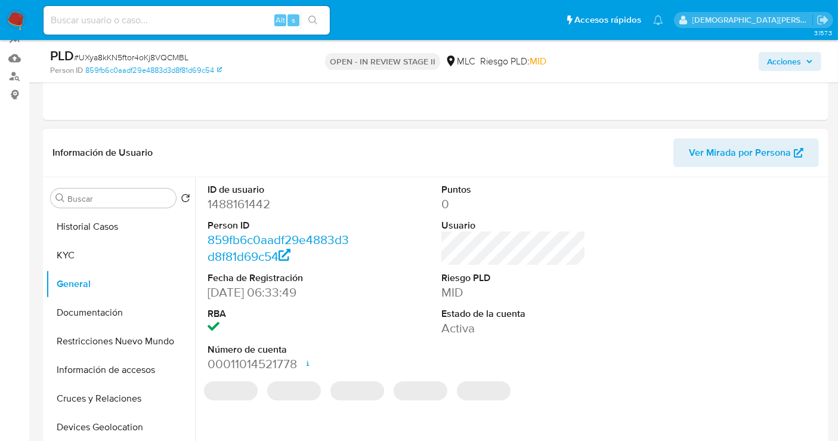
click at [235, 207] on dd "1488161442" at bounding box center [279, 204] width 144 height 17
copy dd "1488161442"
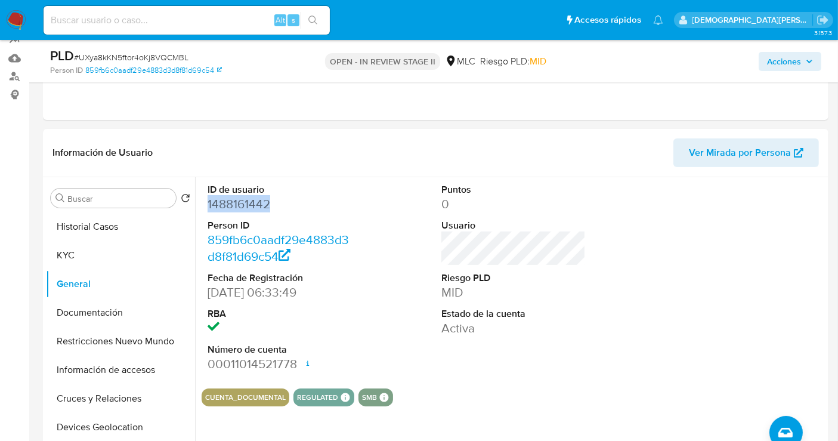
copy dd "1488161442"
click at [95, 252] on button "KYC" at bounding box center [116, 255] width 140 height 29
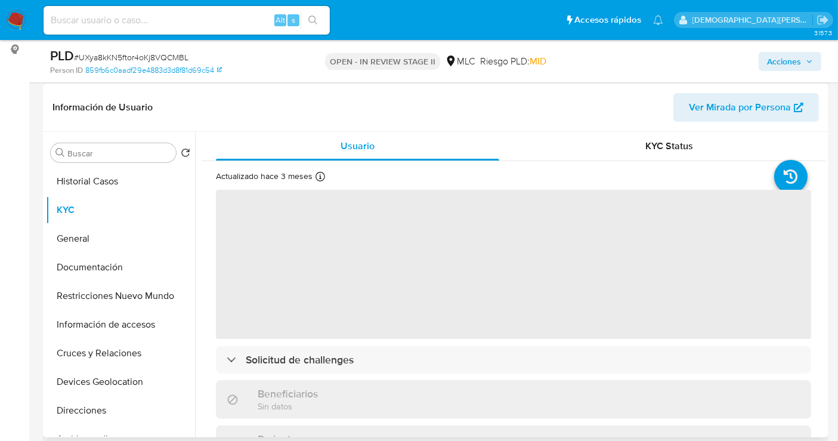
scroll to position [199, 0]
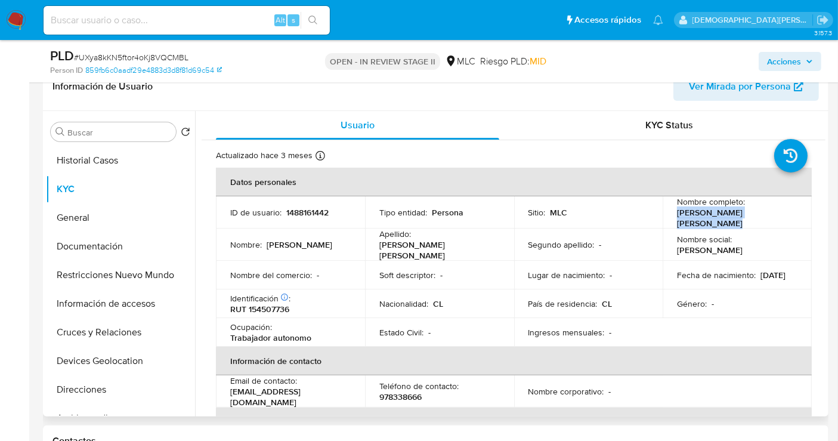
drag, startPoint x: 782, startPoint y: 212, endPoint x: 673, endPoint y: 216, distance: 109.8
click at [673, 216] on td "Nombre completo : Jorge Andrés Millar Bórquez" at bounding box center [736, 212] width 149 height 32
copy p "Jorge Andrés Millar Bórquez"
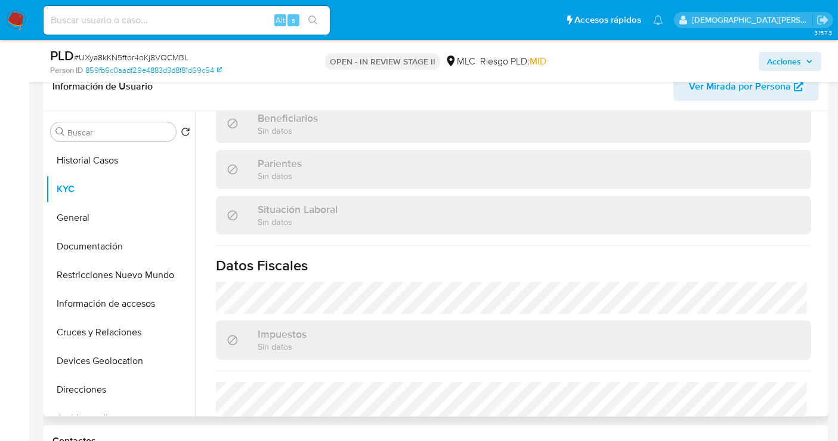
scroll to position [596, 0]
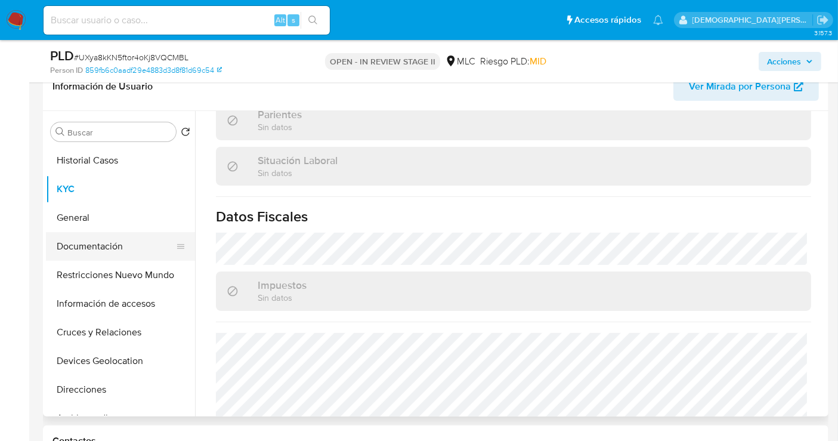
click at [85, 242] on button "Documentación" at bounding box center [116, 246] width 140 height 29
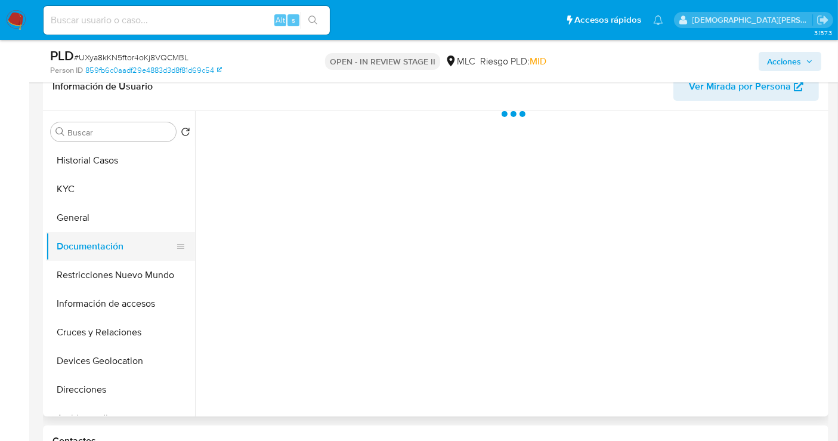
scroll to position [0, 0]
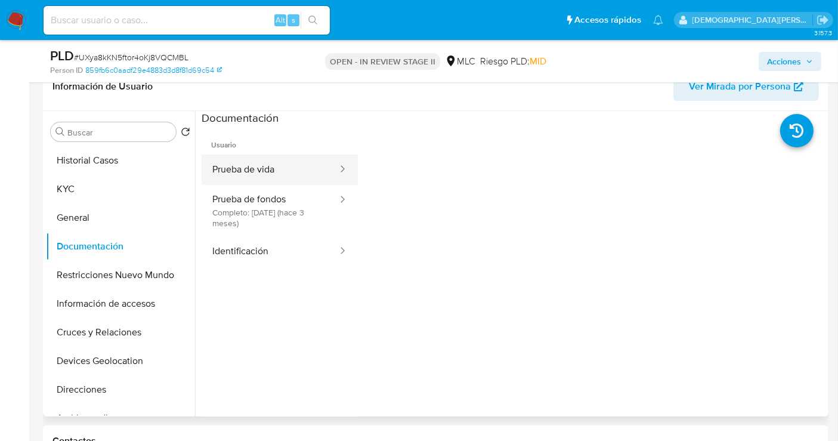
click at [296, 170] on button "Prueba de vida" at bounding box center [270, 169] width 137 height 30
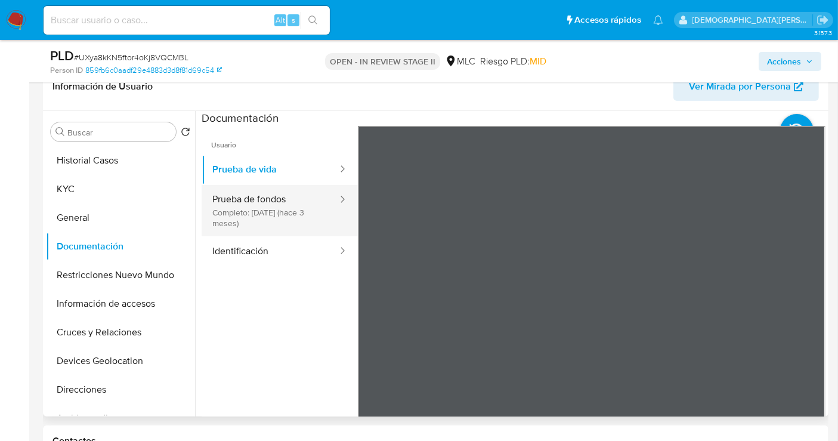
click at [274, 206] on button "Prueba de fondos Completo: 16/06/2025 (hace 3 meses)" at bounding box center [270, 210] width 137 height 51
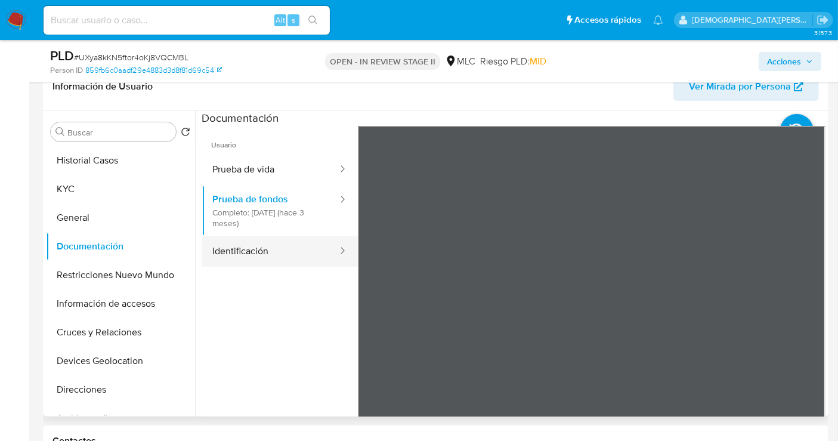
click at [278, 246] on button "Identificación" at bounding box center [270, 251] width 137 height 30
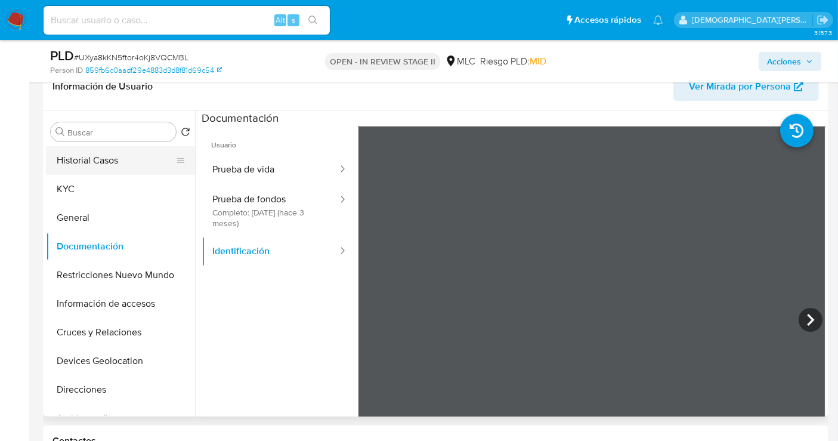
click at [120, 159] on button "Historial Casos" at bounding box center [116, 160] width 140 height 29
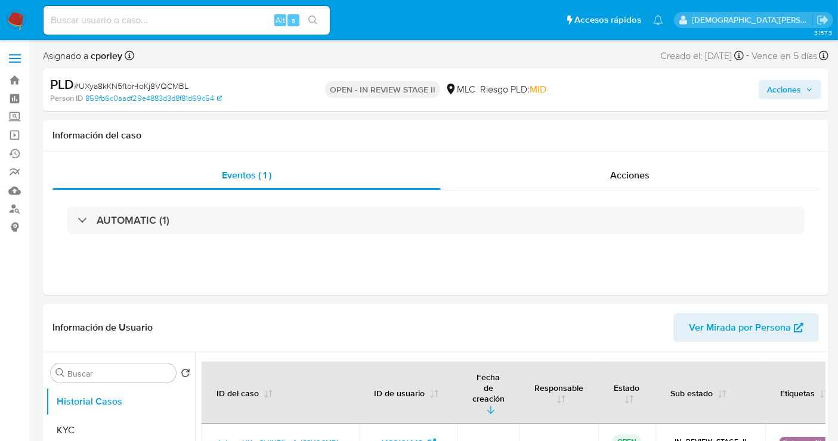
click at [788, 89] on span "Acciones" at bounding box center [784, 89] width 34 height 19
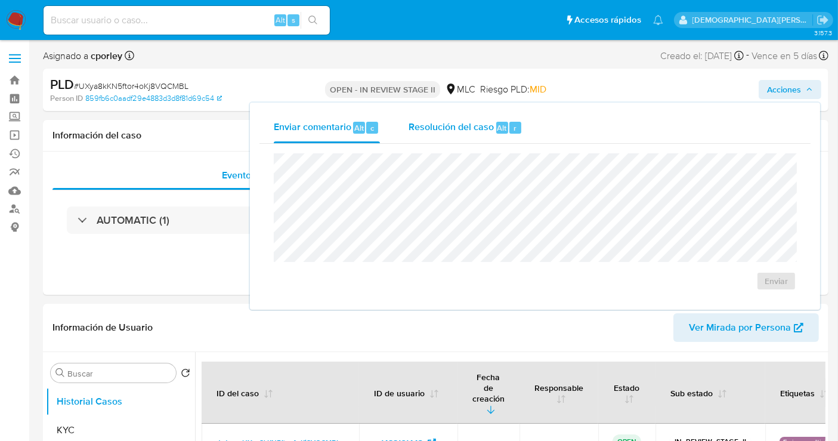
click at [456, 130] on span "Resolución del caso" at bounding box center [450, 127] width 85 height 14
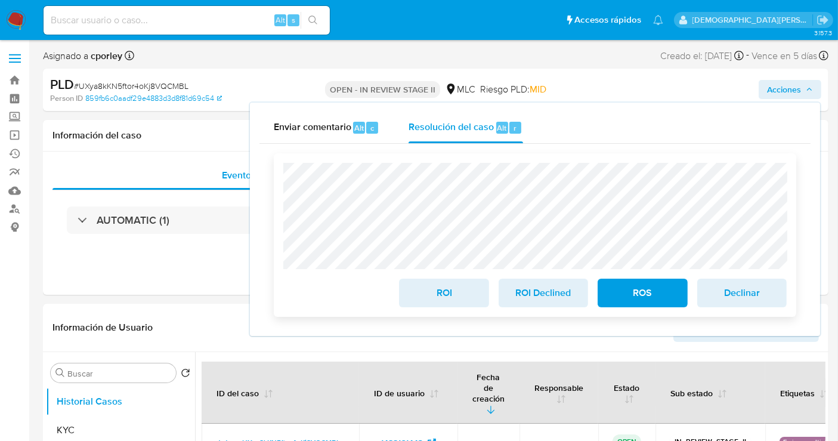
click at [442, 295] on span "ROI" at bounding box center [443, 293] width 58 height 26
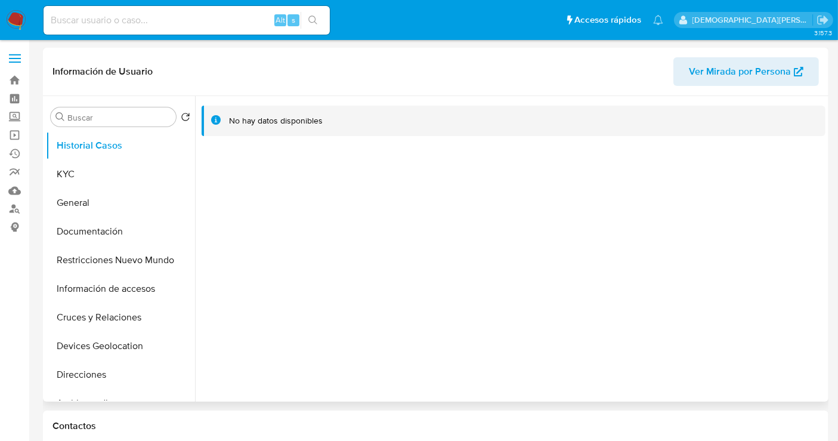
select select "10"
click at [123, 231] on button "Documentación" at bounding box center [116, 231] width 140 height 29
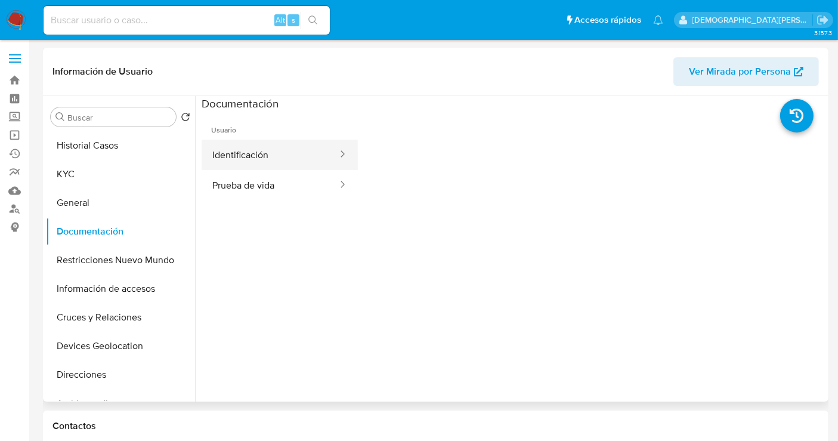
drag, startPoint x: 299, startPoint y: 153, endPoint x: 329, endPoint y: 164, distance: 31.3
click at [300, 154] on button "Identificación" at bounding box center [270, 155] width 137 height 30
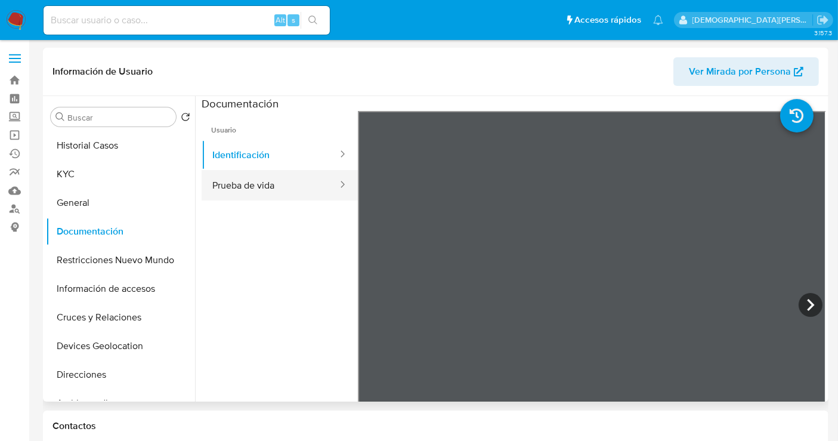
click at [289, 188] on button "Prueba de vida" at bounding box center [270, 185] width 137 height 30
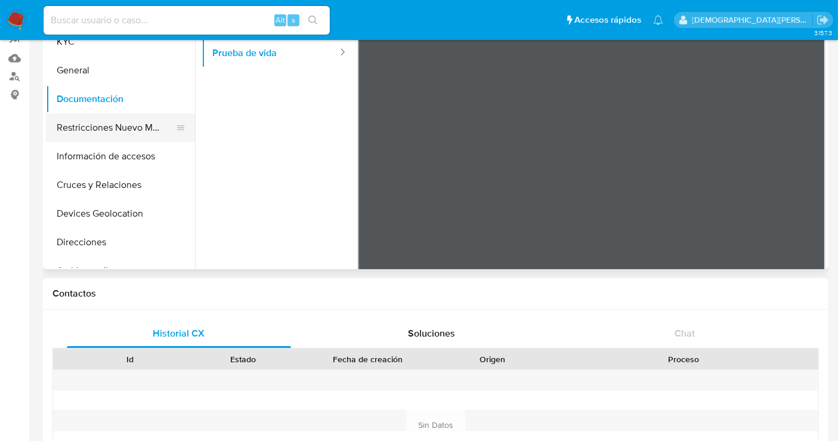
click at [95, 123] on button "Restricciones Nuevo Mundo" at bounding box center [116, 127] width 140 height 29
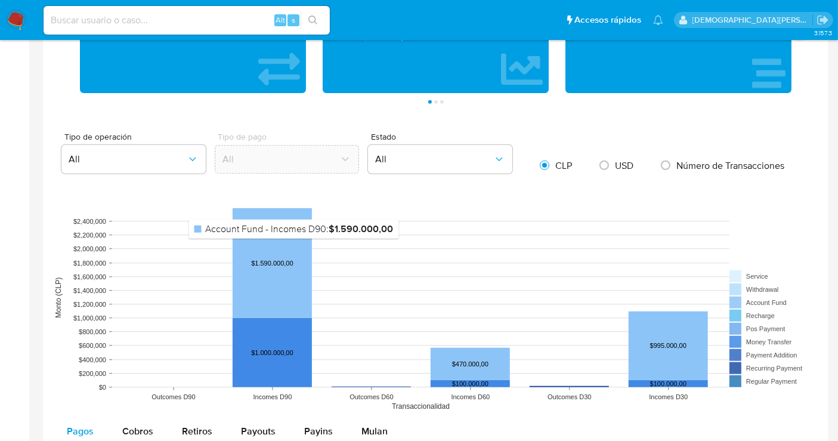
scroll to position [795, 0]
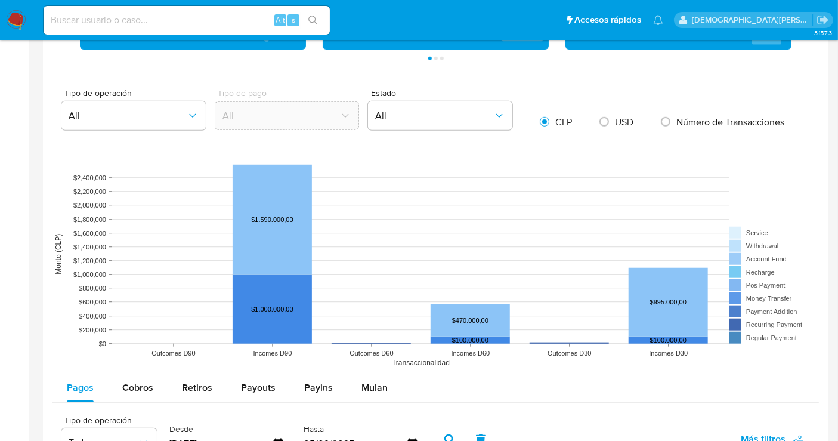
click at [141, 385] on span "Cobros" at bounding box center [137, 387] width 31 height 14
select select "10"
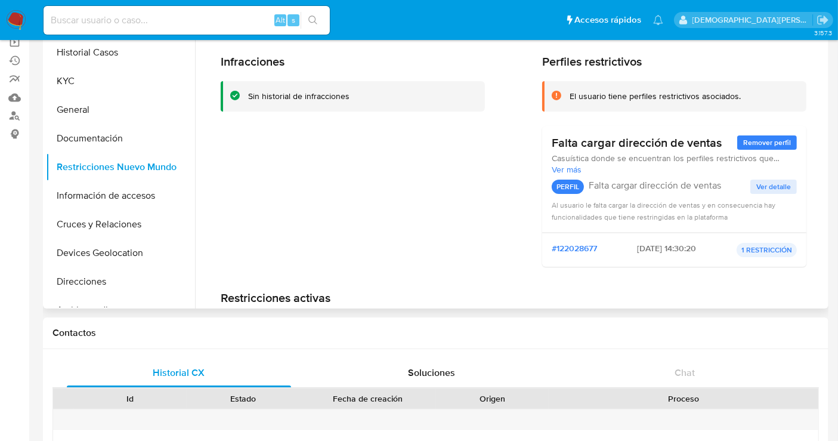
scroll to position [0, 0]
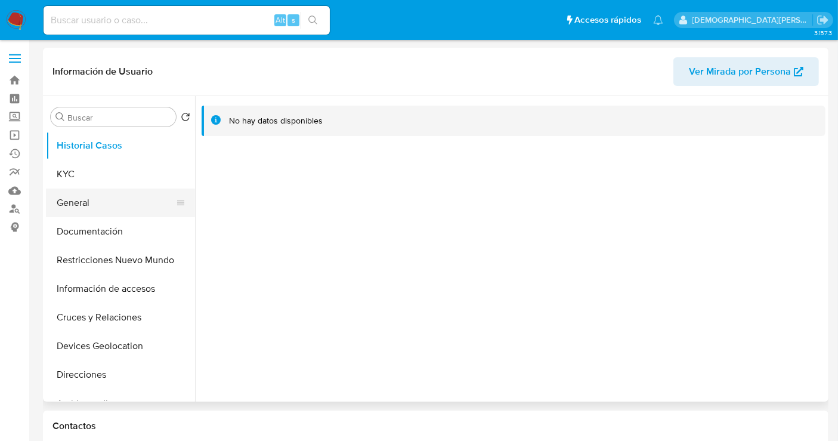
select select "10"
click at [115, 174] on button "KYC" at bounding box center [116, 174] width 140 height 29
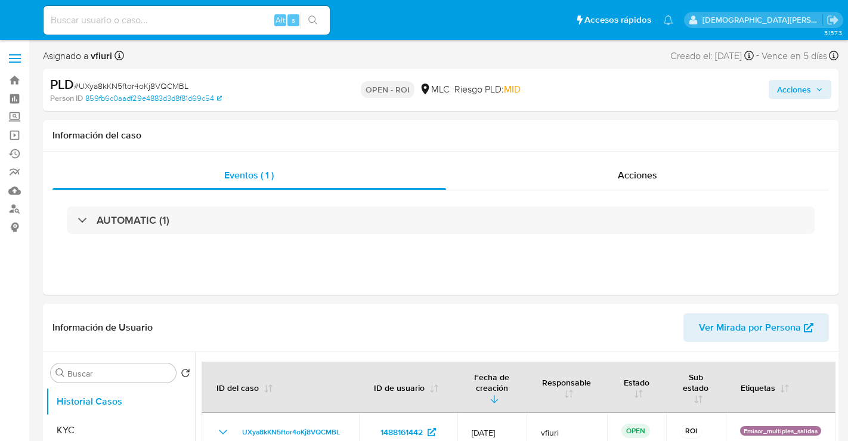
select select "10"
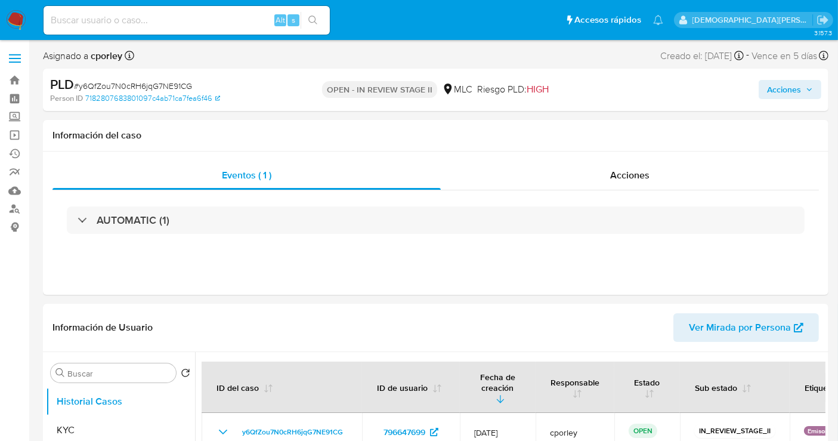
select select "10"
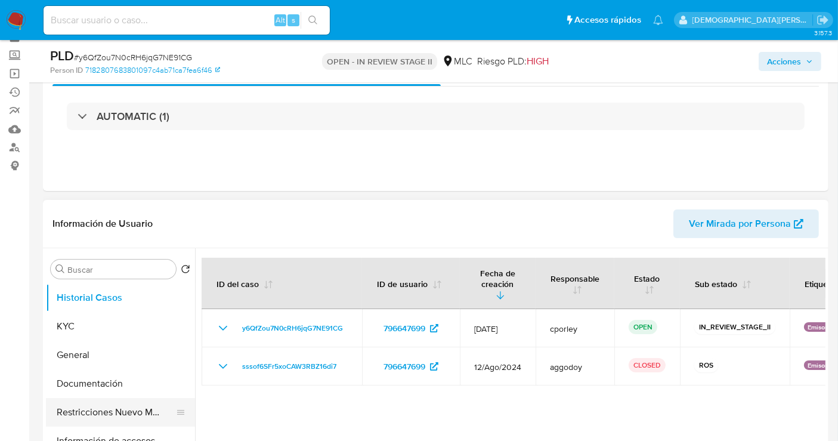
scroll to position [132, 0]
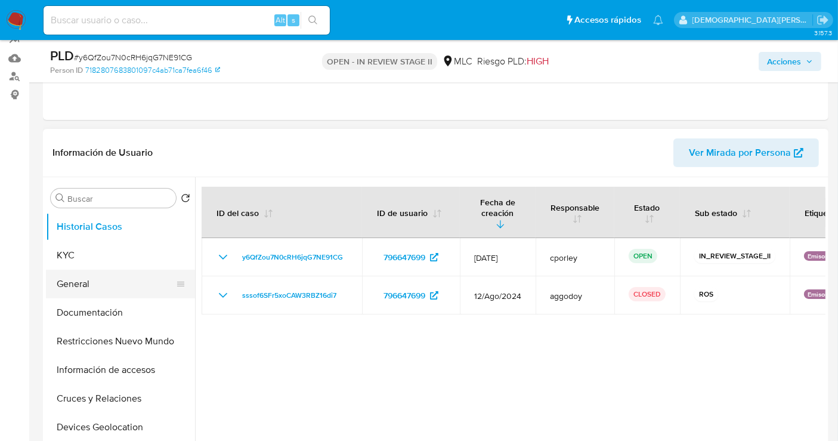
click at [100, 280] on button "General" at bounding box center [116, 284] width 140 height 29
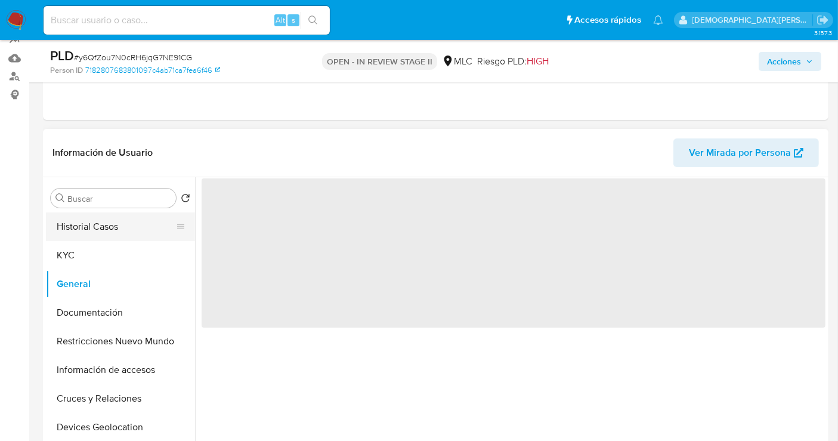
click at [144, 225] on button "Historial Casos" at bounding box center [116, 226] width 140 height 29
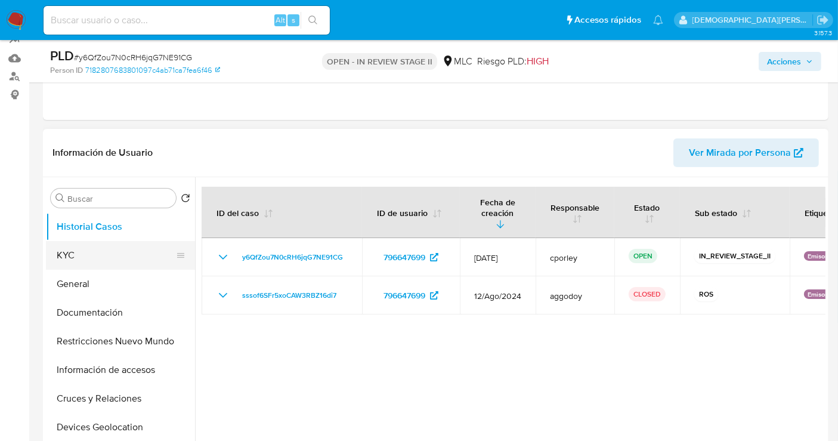
click at [108, 255] on button "KYC" at bounding box center [116, 255] width 140 height 29
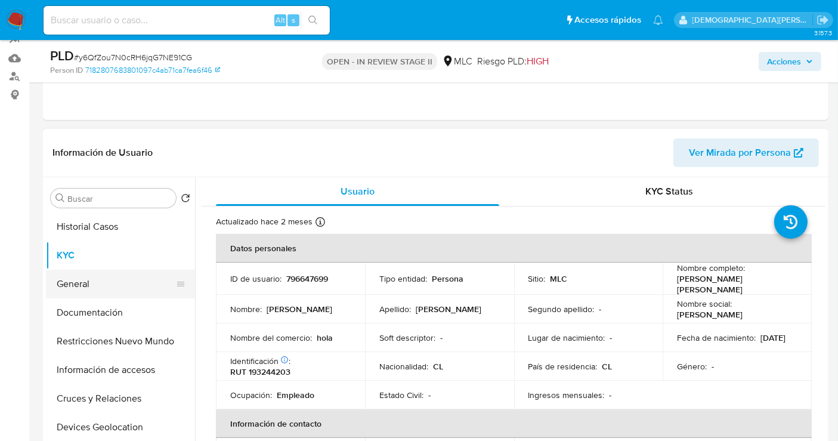
click at [107, 281] on button "General" at bounding box center [116, 284] width 140 height 29
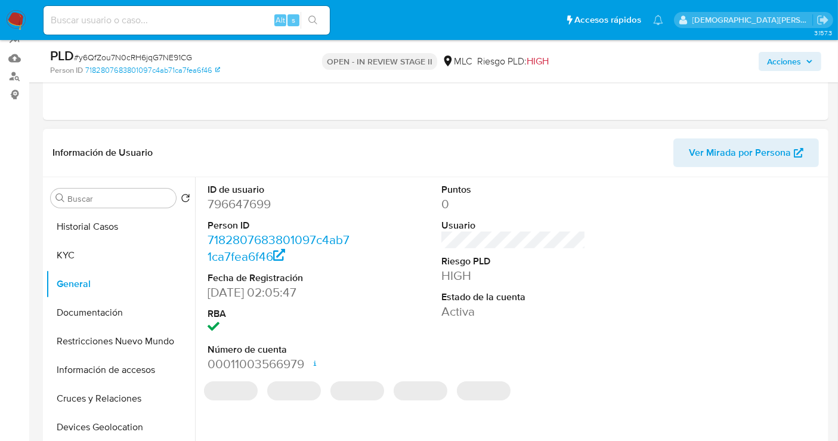
click at [240, 203] on dd "796647699" at bounding box center [279, 204] width 144 height 17
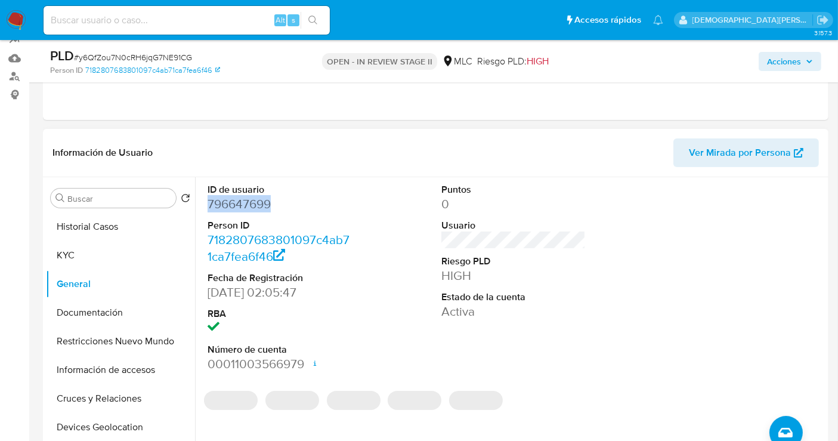
copy dd "796647699"
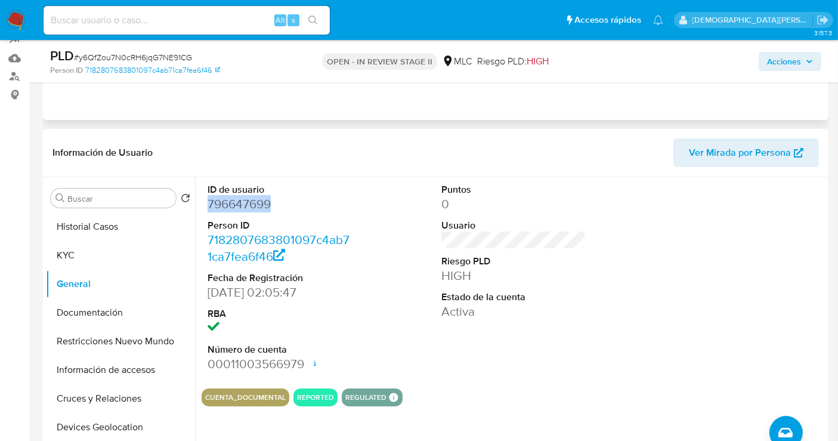
copy dd "796647699"
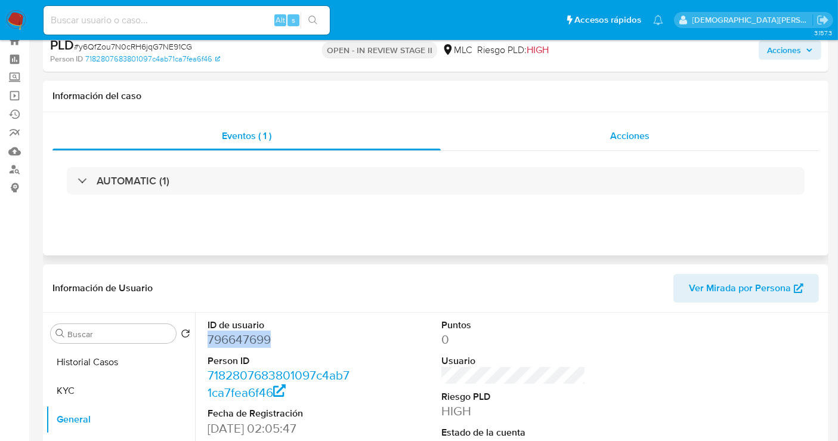
scroll to position [0, 0]
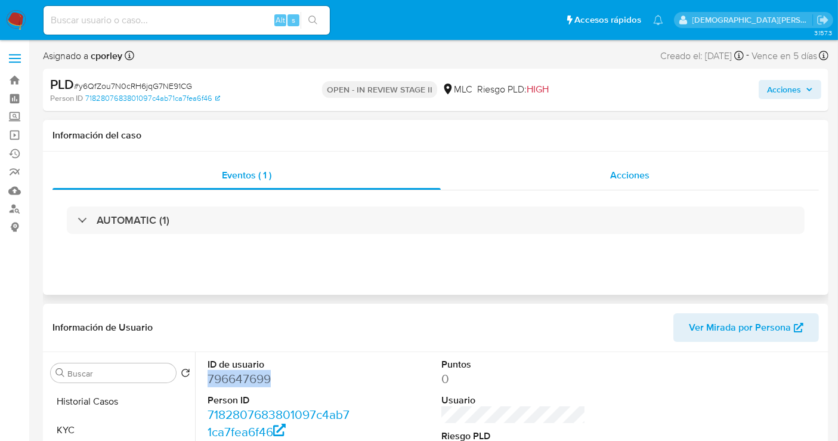
click at [644, 169] on span "Acciones" at bounding box center [629, 175] width 39 height 14
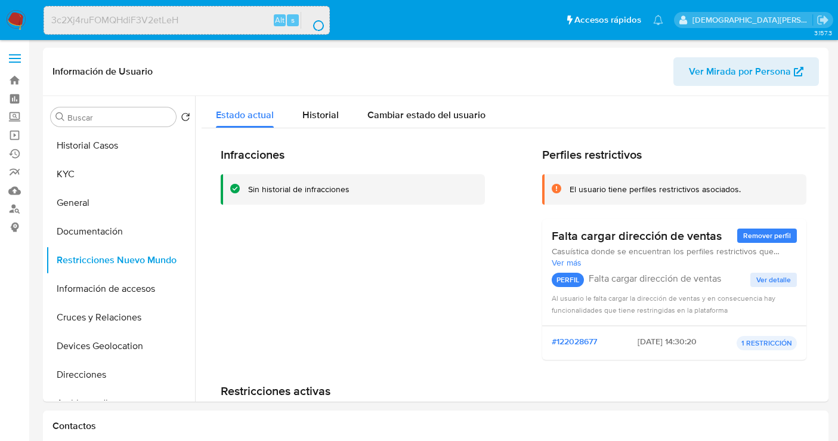
select select "10"
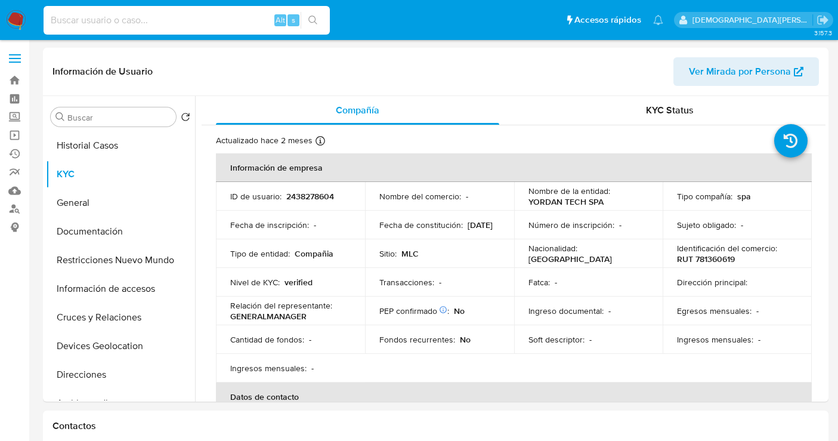
select select "10"
type input "3c2Xj4ruFOMQHdiF3V2etLeH"
click at [318, 16] on button "search-icon" at bounding box center [313, 20] width 24 height 17
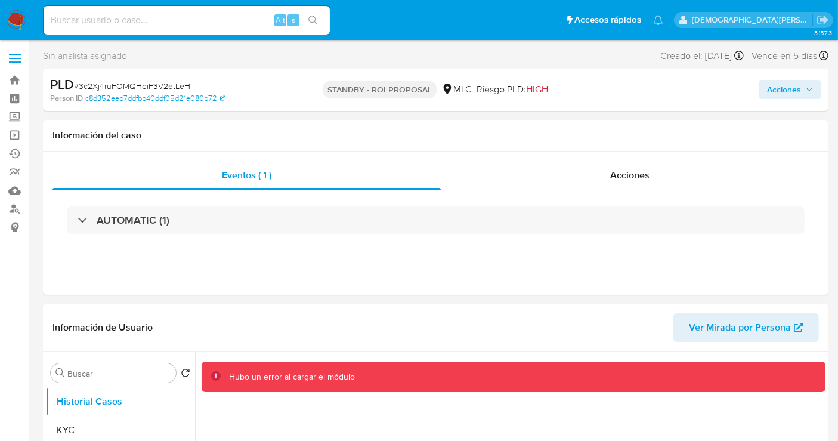
select select "10"
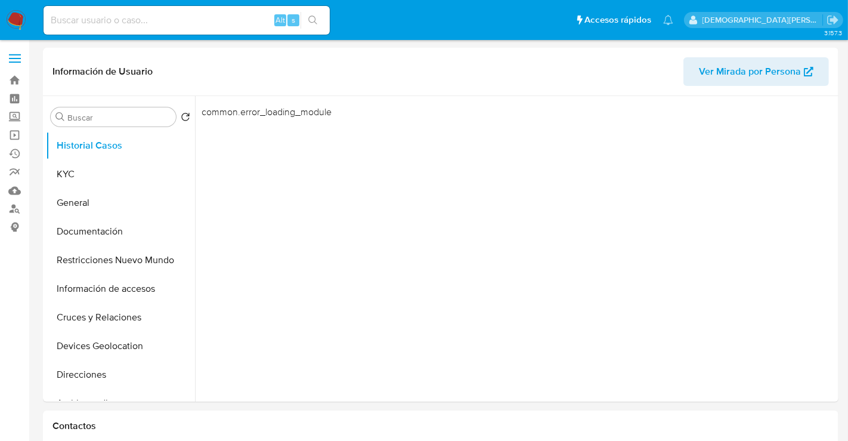
select select "10"
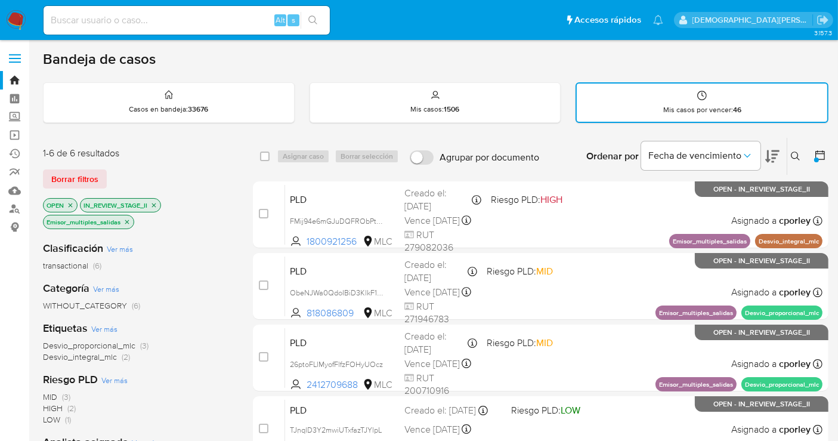
click at [158, 203] on p "IN_REVIEW_STAGE_II" at bounding box center [120, 205] width 80 height 13
click at [153, 205] on p "IN_REVIEW_STAGE_II" at bounding box center [120, 205] width 80 height 13
click at [154, 205] on icon "close-filter" at bounding box center [153, 205] width 7 height 7
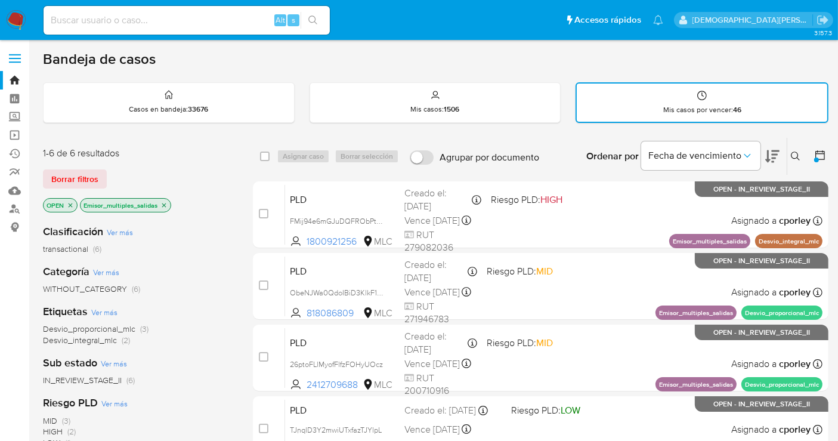
click at [165, 203] on icon "close-filter" at bounding box center [163, 205] width 7 height 7
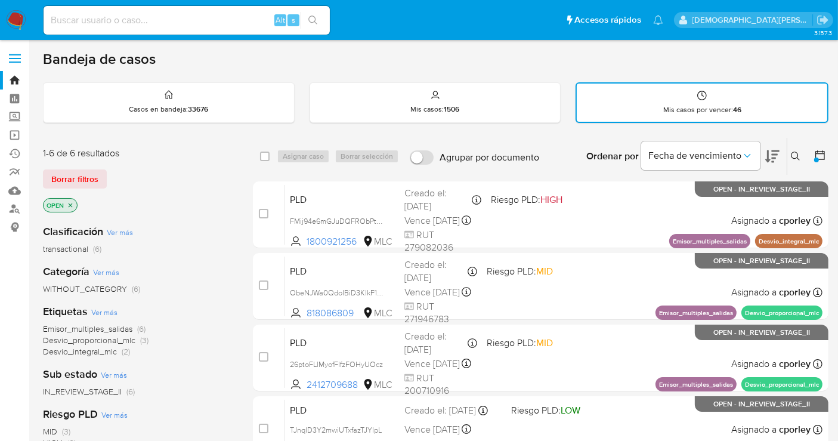
click at [70, 202] on icon "close-filter" at bounding box center [70, 205] width 7 height 7
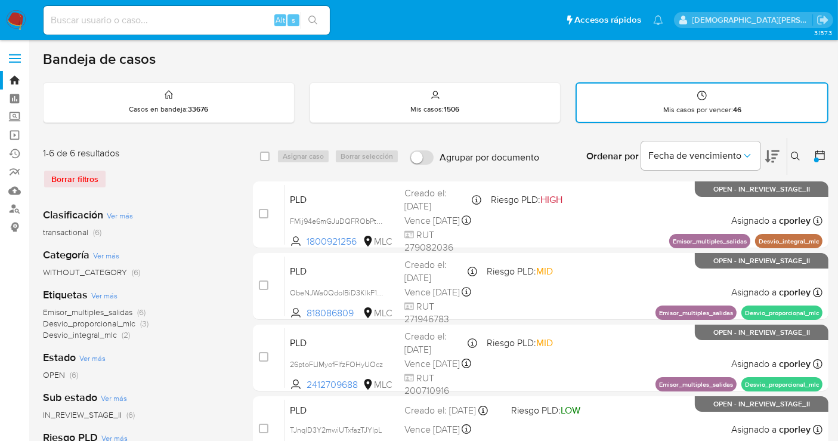
click at [795, 153] on icon at bounding box center [796, 156] width 10 height 10
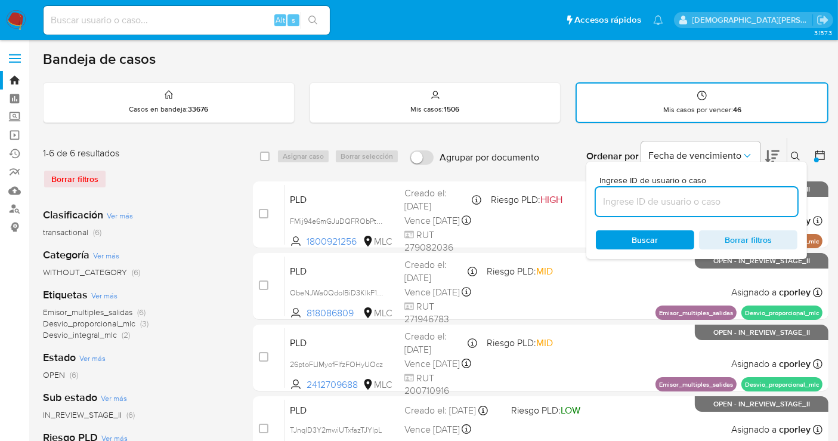
click at [662, 207] on input at bounding box center [697, 202] width 202 height 16
type input "3c2Xj4ruFOMQHdiF3V2etLeH"
click at [749, 197] on input "3c2Xj4ruFOMQHdiF3V2etLeH" at bounding box center [697, 202] width 202 height 16
click at [653, 237] on span "Buscar" at bounding box center [645, 239] width 26 height 19
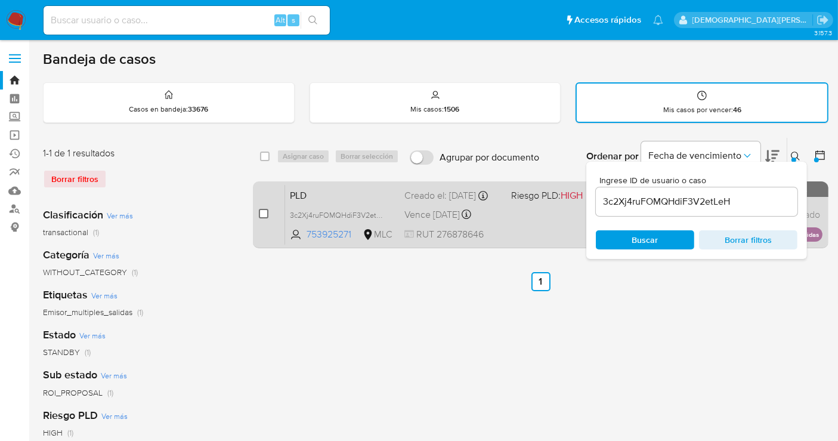
click at [264, 213] on input "checkbox" at bounding box center [264, 214] width 10 height 10
checkbox input "true"
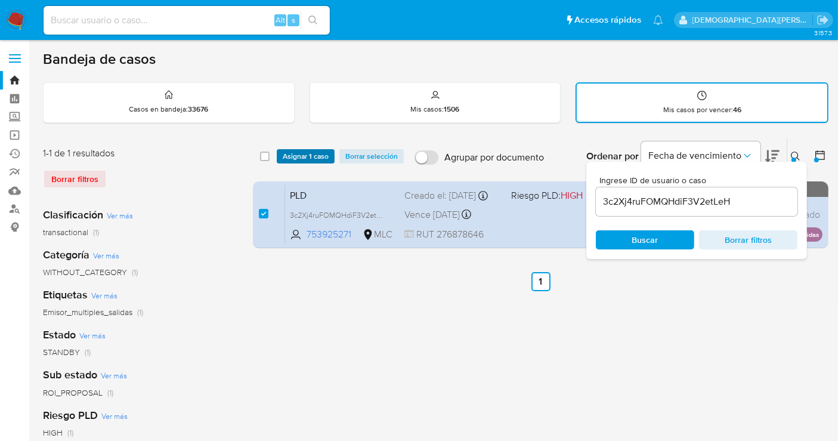
click at [299, 153] on span "Asignar 1 caso" at bounding box center [306, 156] width 46 height 12
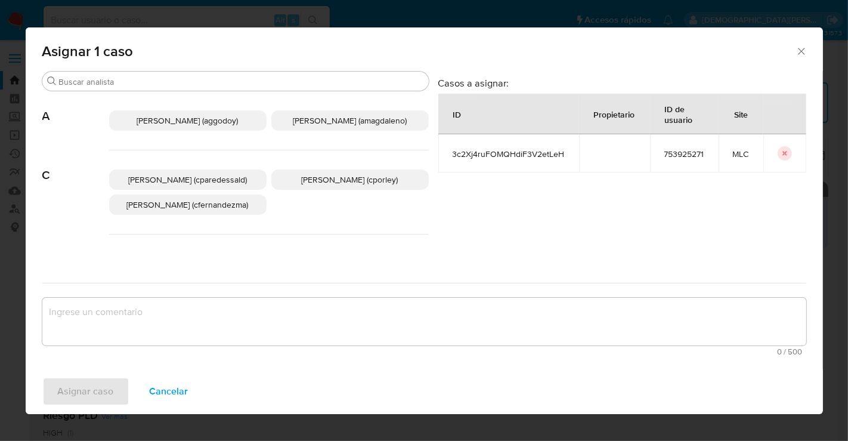
click at [360, 178] on span "Christian Porley (cporley)" at bounding box center [350, 180] width 97 height 12
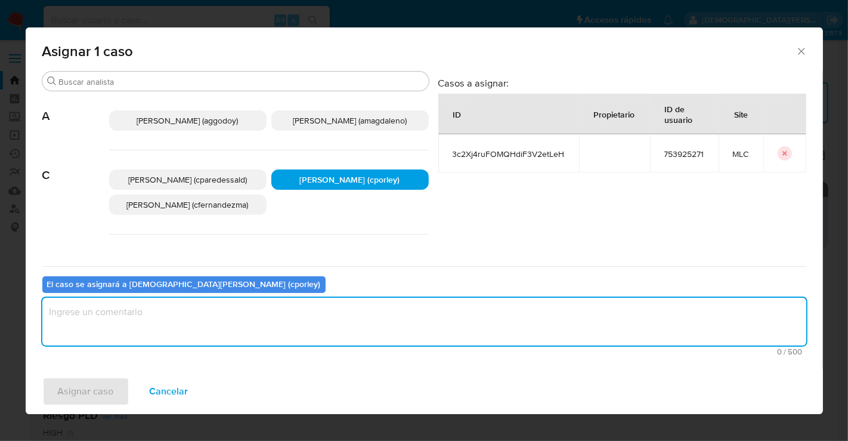
click at [348, 309] on textarea "assign-modal" at bounding box center [424, 322] width 764 height 48
type textarea "-"
click at [78, 386] on span "Asignar caso" at bounding box center [86, 391] width 56 height 26
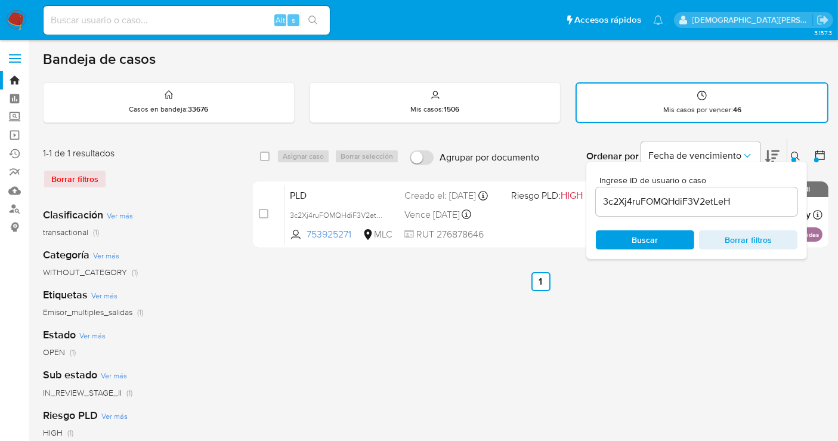
click at [765, 238] on span "Borrar filtros" at bounding box center [748, 239] width 82 height 17
click at [644, 239] on span "Buscar" at bounding box center [645, 239] width 26 height 19
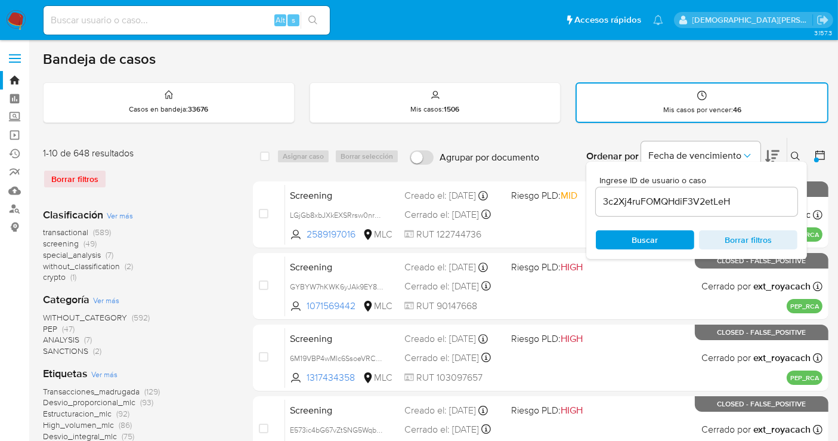
click at [820, 154] on icon at bounding box center [820, 155] width 12 height 12
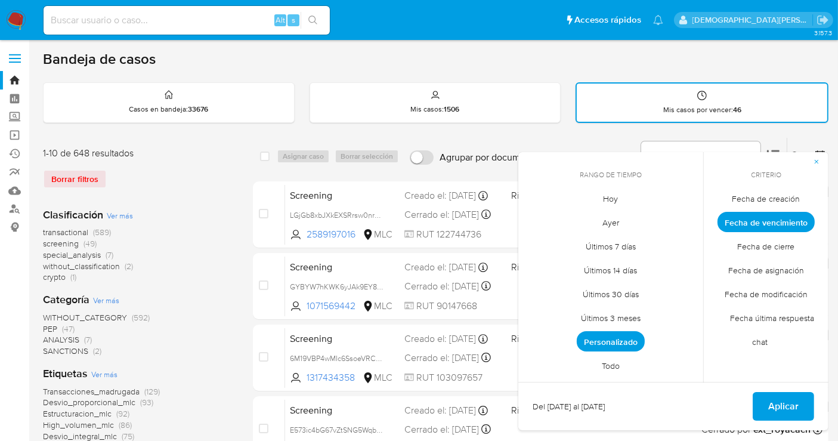
click at [615, 362] on span "Todo" at bounding box center [610, 366] width 43 height 24
click at [770, 200] on span "Fecha de creación" at bounding box center [766, 199] width 93 height 24
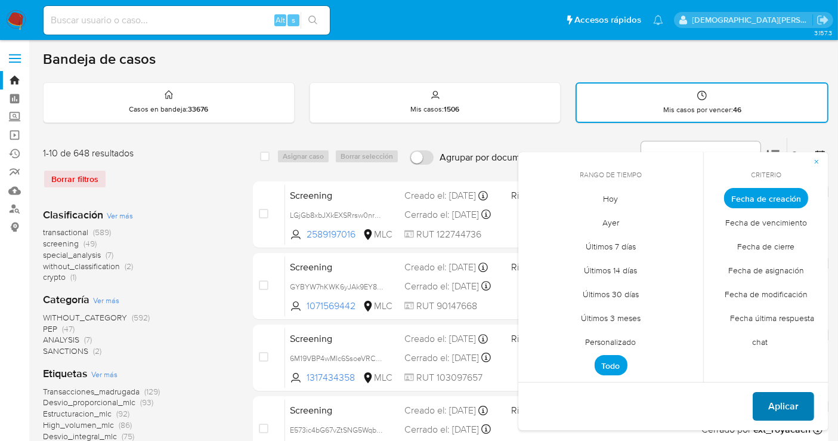
click at [783, 405] on span "Aplicar" at bounding box center [783, 406] width 30 height 26
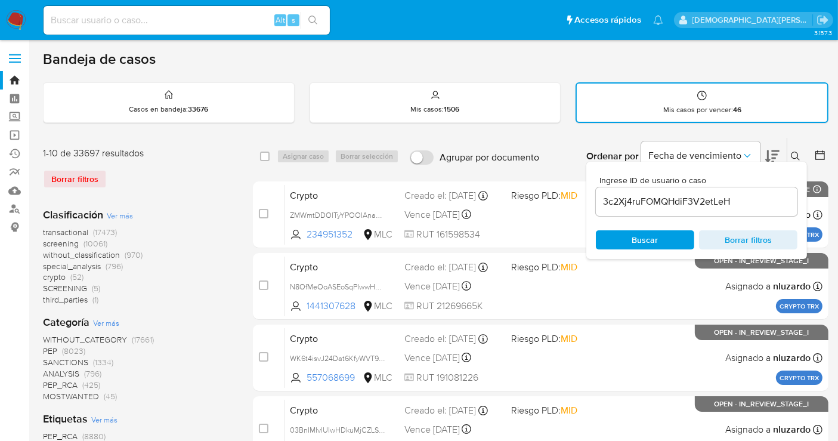
click at [184, 239] on div "transactional (17473) screening (10061) without_classification (970) special_an…" at bounding box center [138, 266] width 191 height 79
click at [766, 198] on input "3c2Xj4ruFOMQHdiF3V2etLeH" at bounding box center [697, 202] width 202 height 16
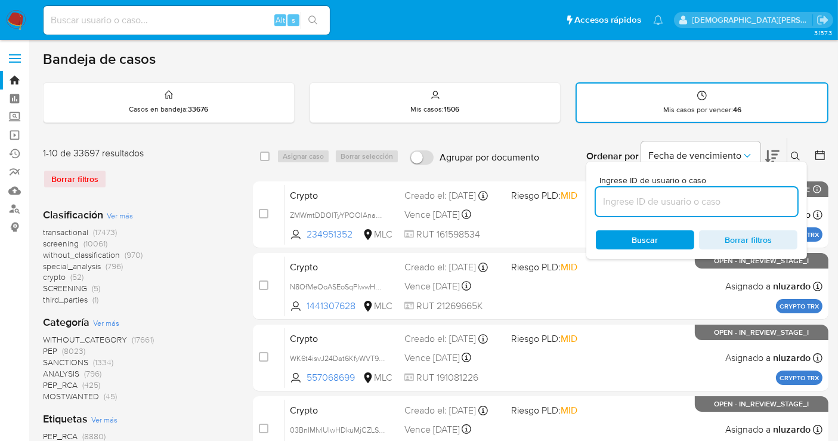
paste input "H8zTOHbO21ZqkHiJEuqeQEg3"
type input "H8zTOHbO21ZqkHiJEuqeQEg3"
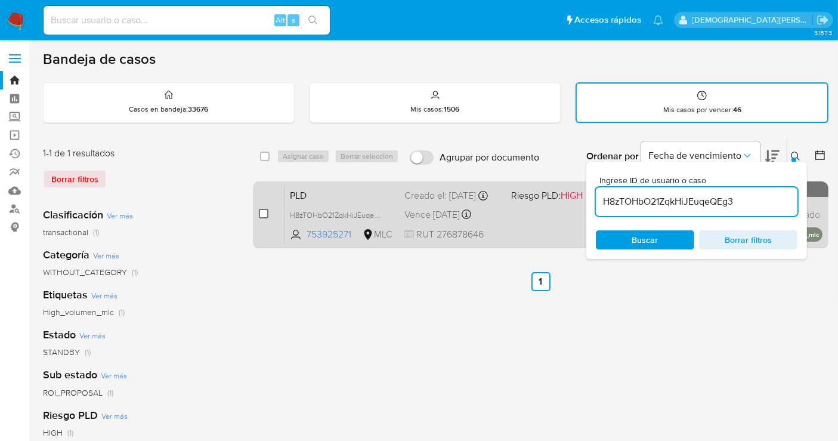
click at [259, 210] on input "checkbox" at bounding box center [264, 214] width 10 height 10
checkbox input "true"
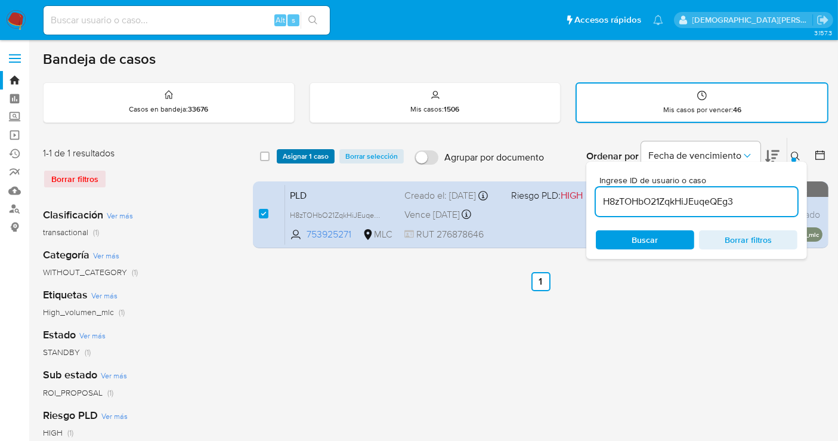
click at [290, 157] on span "Asignar 1 caso" at bounding box center [306, 156] width 46 height 12
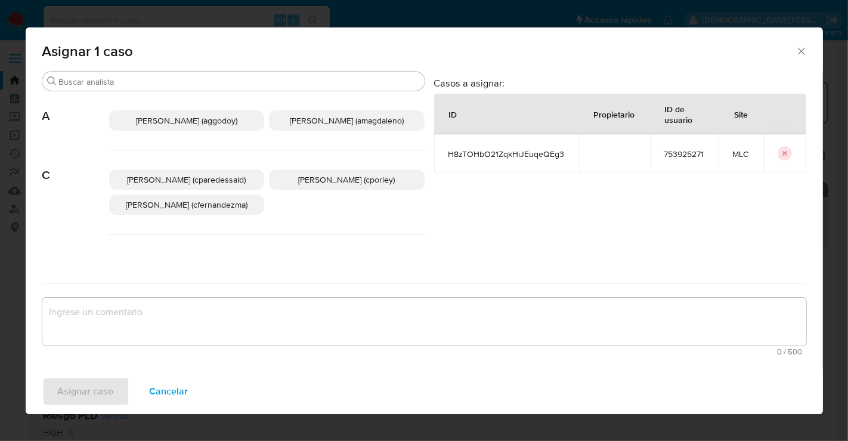
click at [362, 180] on span "Christian Porley (cporley)" at bounding box center [346, 180] width 97 height 12
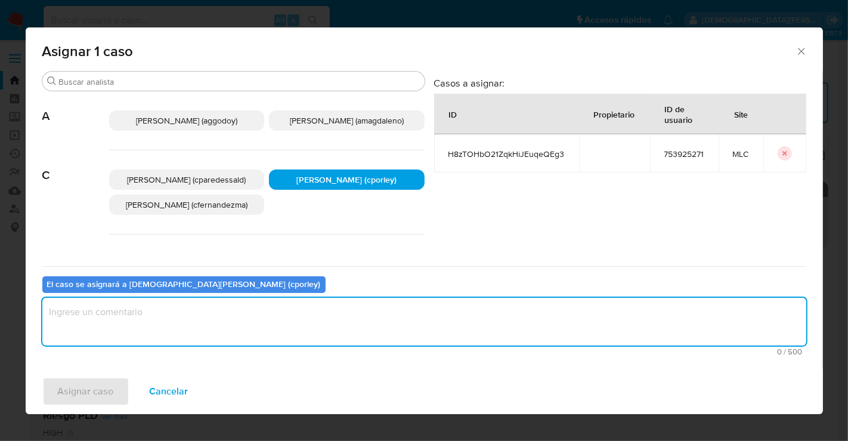
click at [285, 323] on textarea "assign-modal" at bounding box center [424, 322] width 764 height 48
type textarea "-"
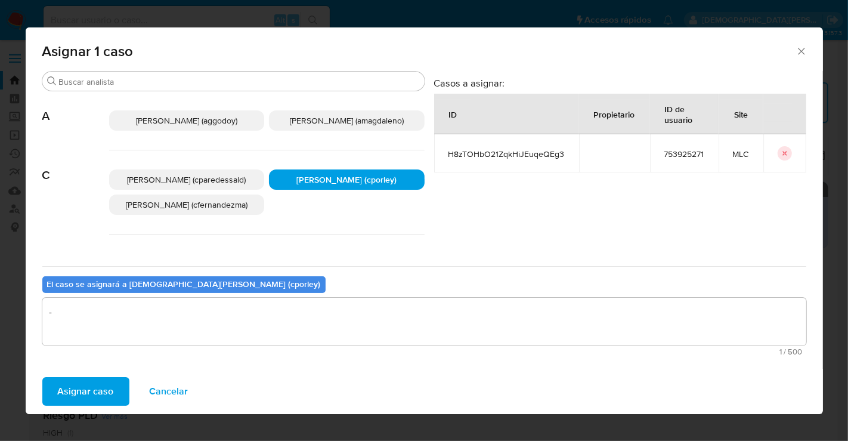
click at [66, 388] on span "Asignar caso" at bounding box center [86, 391] width 56 height 26
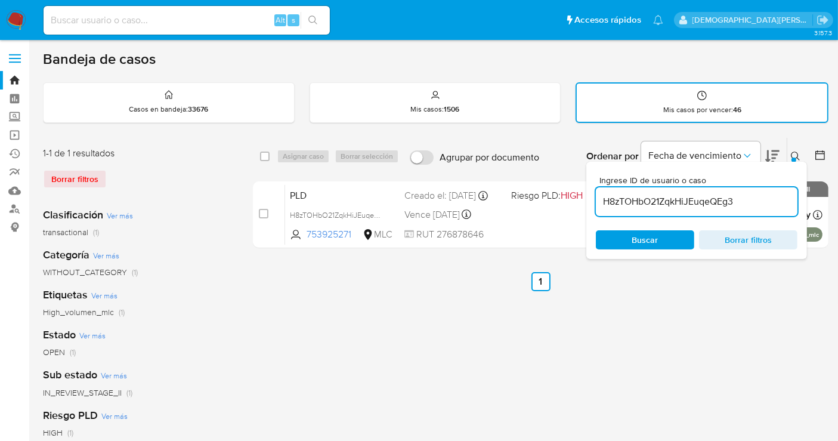
click at [680, 200] on input "H8zTOHbO21ZqkHiJEuqeQEg3" at bounding box center [697, 202] width 202 height 16
paste input "hUk9b7HVfbEjFYC3hNhb82mF"
type input "hUk9b7HVfbEjFYC3hNhb82mF"
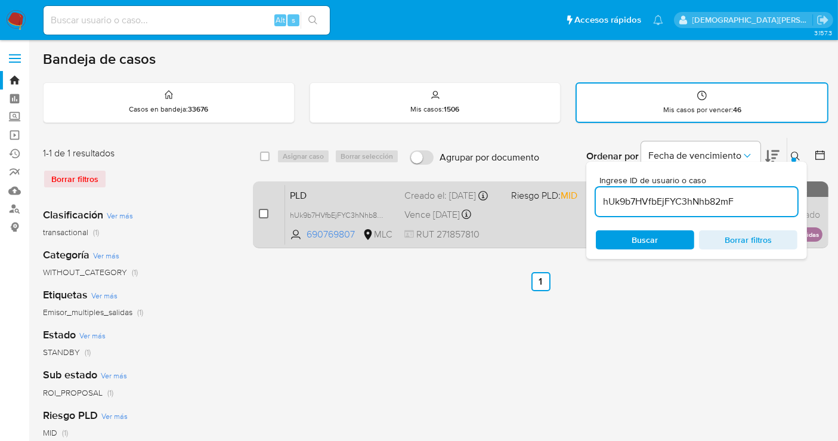
click at [264, 213] on input "checkbox" at bounding box center [264, 214] width 10 height 10
checkbox input "true"
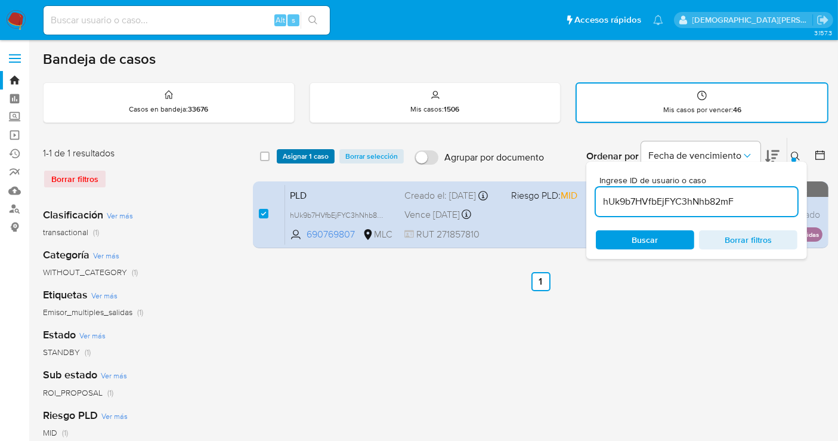
click at [303, 154] on span "Asignar 1 caso" at bounding box center [306, 156] width 46 height 12
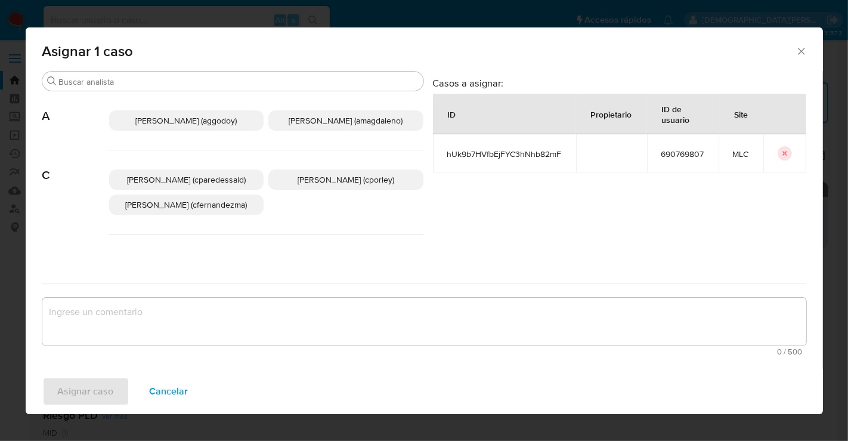
click at [356, 188] on p "Christian Porley (cporley)" at bounding box center [345, 179] width 155 height 20
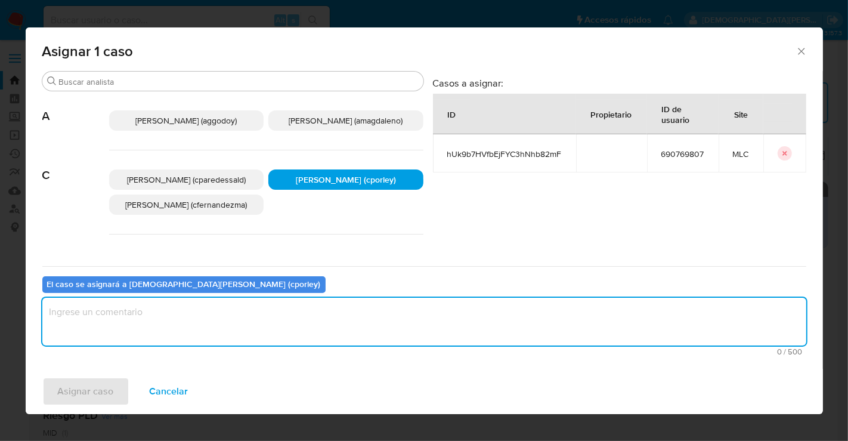
click at [305, 318] on textarea "assign-modal" at bounding box center [424, 322] width 764 height 48
type textarea "-"
click at [68, 383] on span "Asignar caso" at bounding box center [86, 391] width 56 height 26
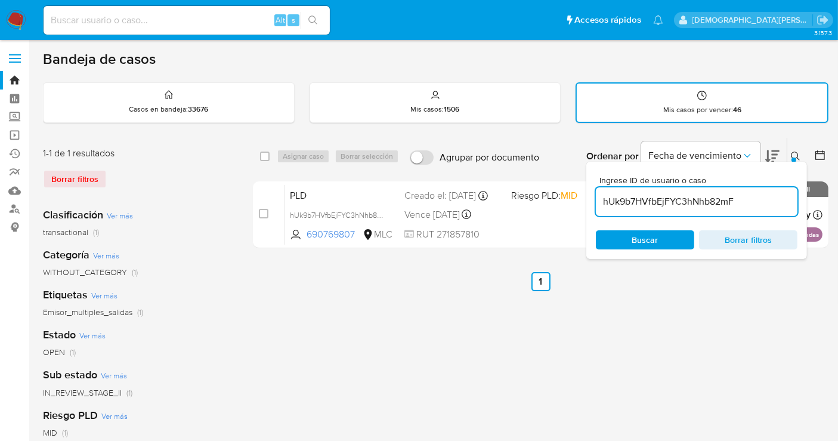
click at [623, 203] on input "hUk9b7HVfbEjFYC3hNhb82mF" at bounding box center [697, 202] width 202 height 16
click at [623, 202] on input "hUk9b7HVfbEjFYC3hNhb82mF" at bounding box center [697, 202] width 202 height 16
paste input "U2L85IY7bXbkmXUSgVg6CvlC"
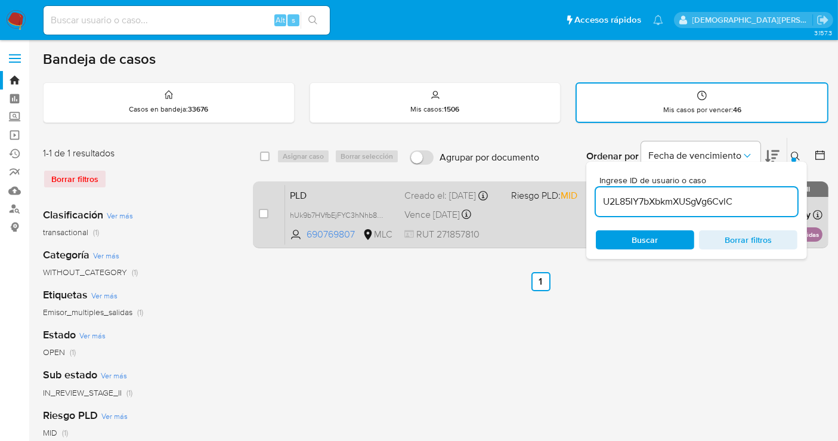
type input "U2L85IY7bXbkmXUSgVg6CvlC"
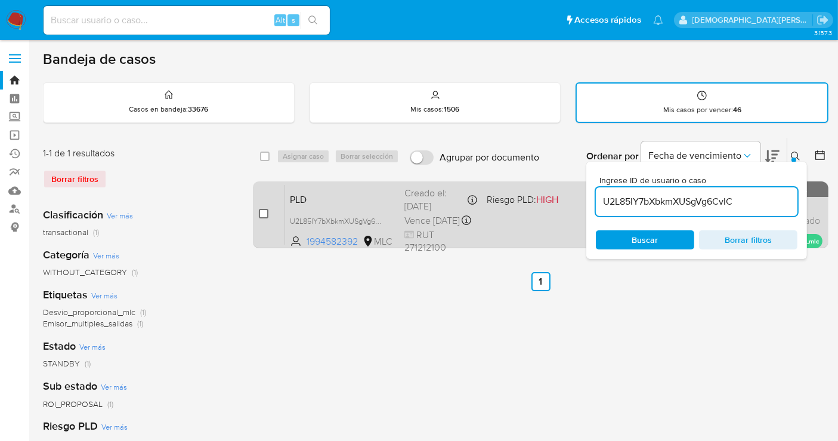
click at [261, 213] on input "checkbox" at bounding box center [264, 214] width 10 height 10
checkbox input "true"
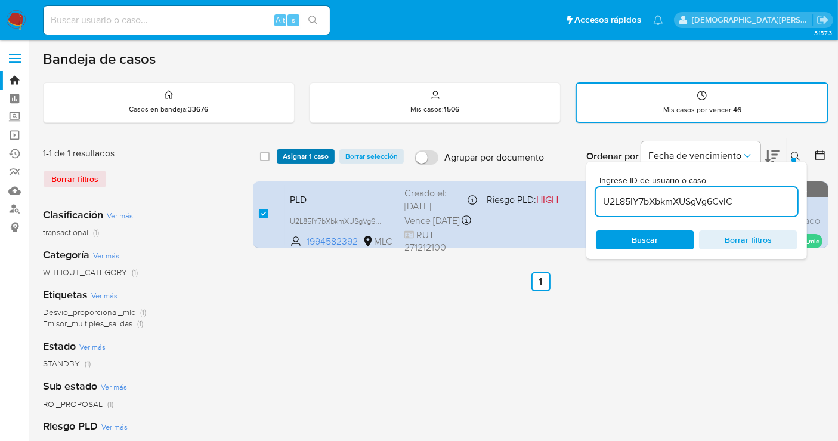
click at [303, 157] on span "Asignar 1 caso" at bounding box center [306, 156] width 46 height 12
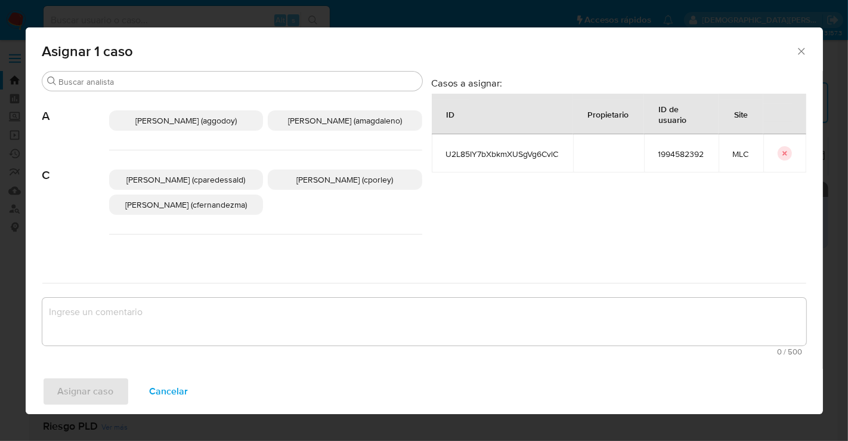
click at [340, 174] on span "Christian Porley (cporley)" at bounding box center [344, 180] width 97 height 12
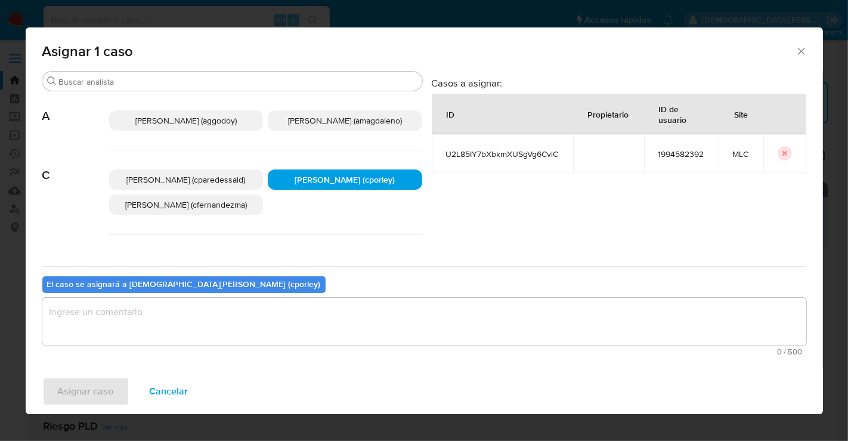
click at [259, 324] on textarea "assign-modal" at bounding box center [424, 322] width 764 height 48
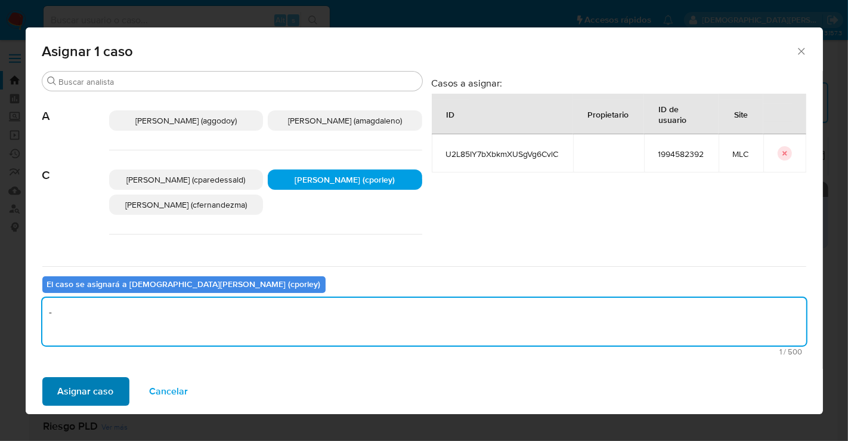
type textarea "-"
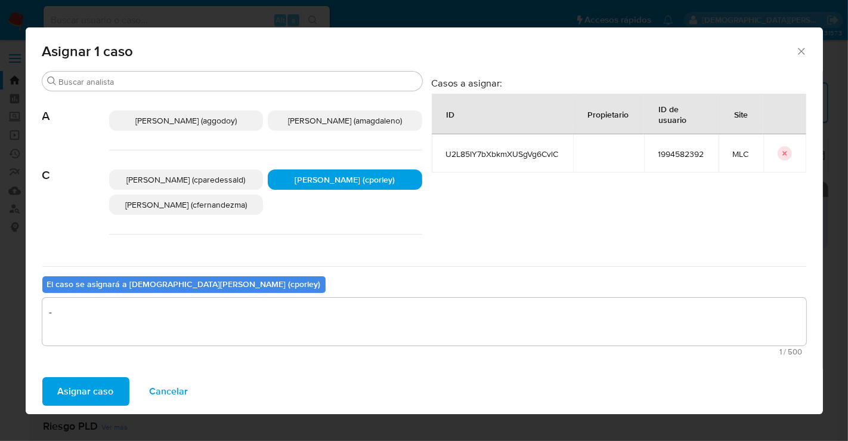
click at [111, 384] on span "Asignar caso" at bounding box center [86, 391] width 56 height 26
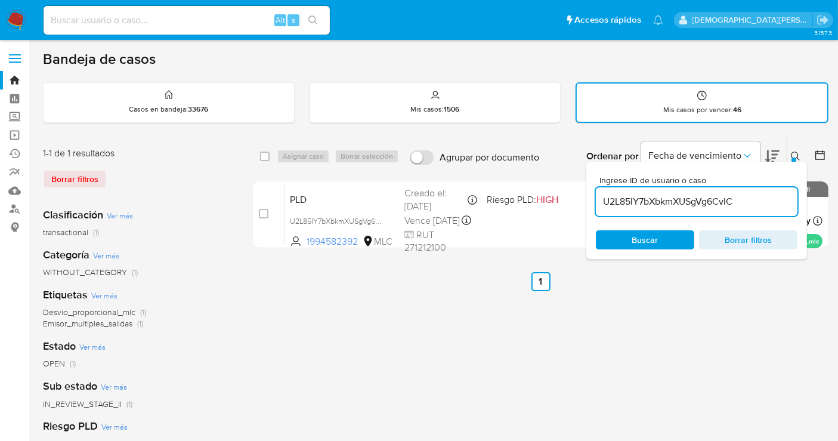
click at [743, 203] on input "U2L85IY7bXbkmXUSgVg6CvlC" at bounding box center [697, 202] width 202 height 16
click at [744, 203] on input "U2L85IY7bXbkmXUSgVg6CvlC" at bounding box center [697, 202] width 202 height 16
paste input "kE7hA0uQiJjZ0oFkPuACn5tf"
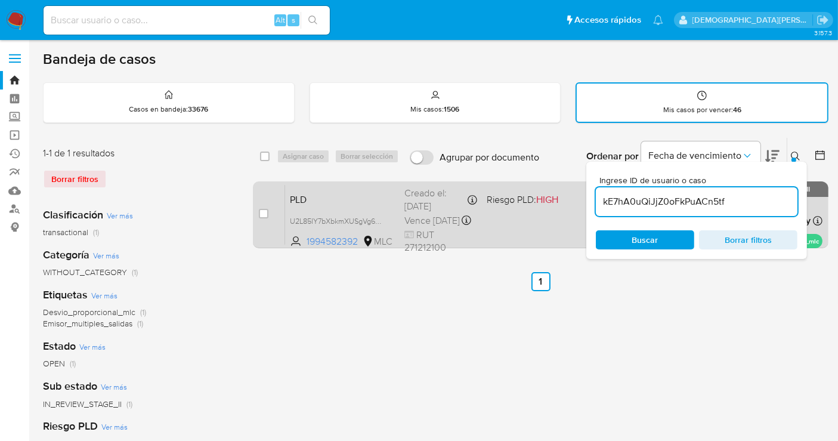
type input "kE7hA0uQiJjZ0oFkPuACn5tf"
click at [262, 212] on input "checkbox" at bounding box center [264, 214] width 10 height 10
checkbox input "true"
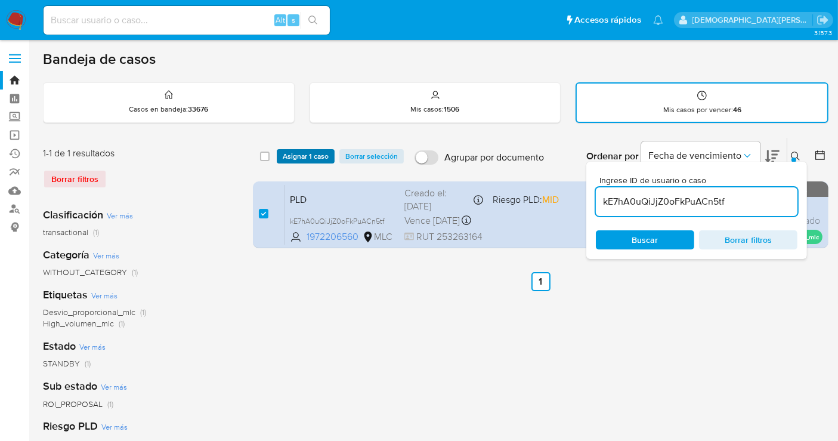
click at [310, 158] on span "Asignar 1 caso" at bounding box center [306, 156] width 46 height 12
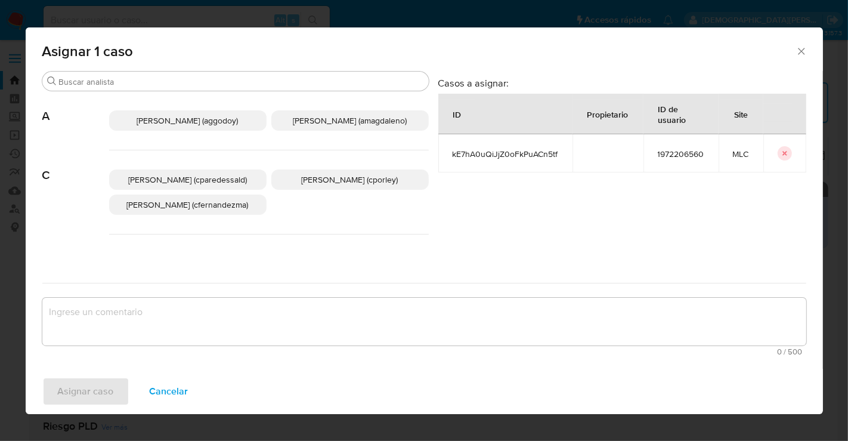
drag, startPoint x: 339, startPoint y: 190, endPoint x: 334, endPoint y: 225, distance: 36.1
click at [340, 190] on div "Christian Porley (cporley)" at bounding box center [349, 179] width 157 height 20
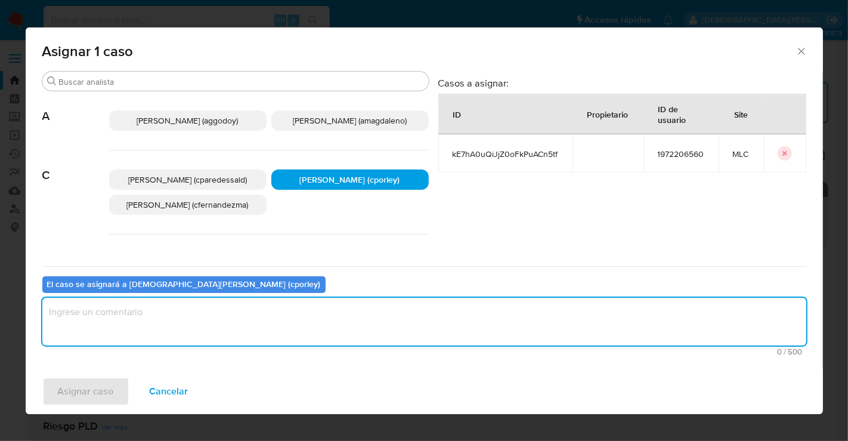
click at [298, 320] on textarea "assign-modal" at bounding box center [424, 322] width 764 height 48
type textarea "-"
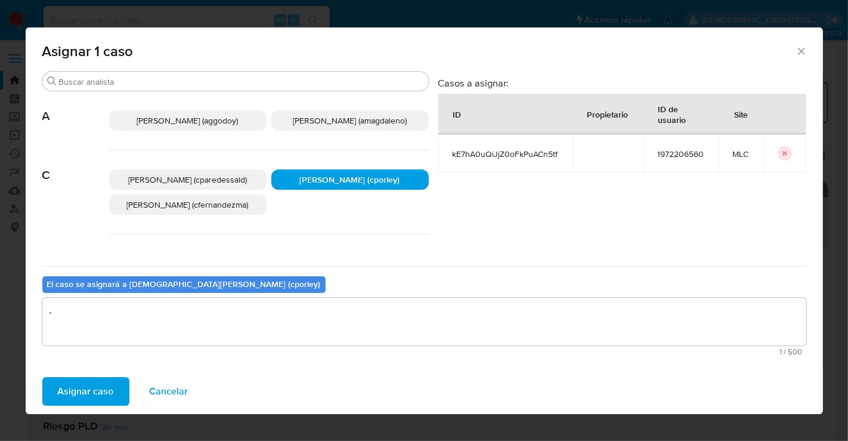
click at [90, 386] on span "Asignar caso" at bounding box center [86, 391] width 56 height 26
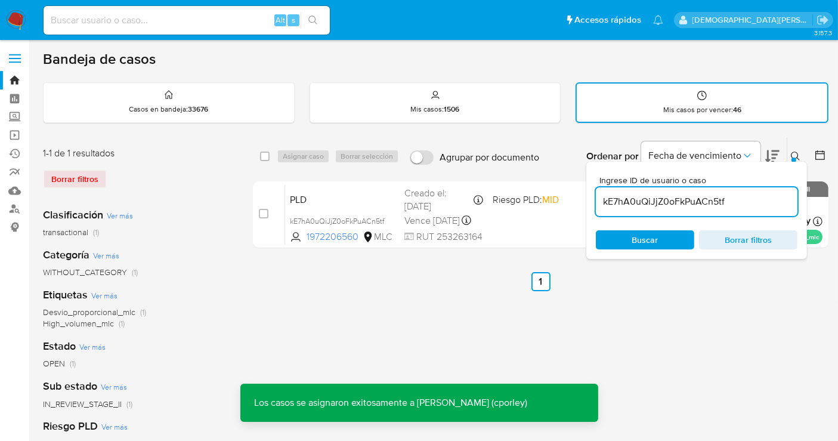
click at [673, 209] on div "kE7hA0uQiJjZ0oFkPuACn5tf" at bounding box center [697, 201] width 202 height 29
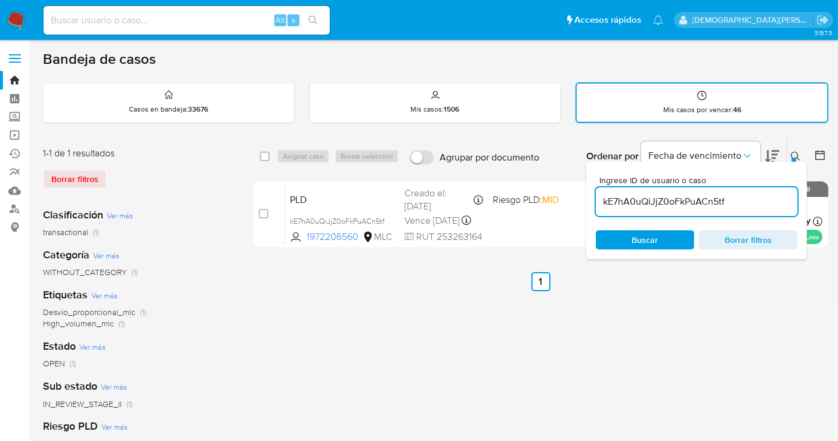
click at [682, 200] on input "kE7hA0uQiJjZ0oFkPuACn5tf" at bounding box center [697, 202] width 202 height 16
click at [752, 202] on input "kE7hA0uQiJjZ0oFkPuACn5tf" at bounding box center [697, 202] width 202 height 16
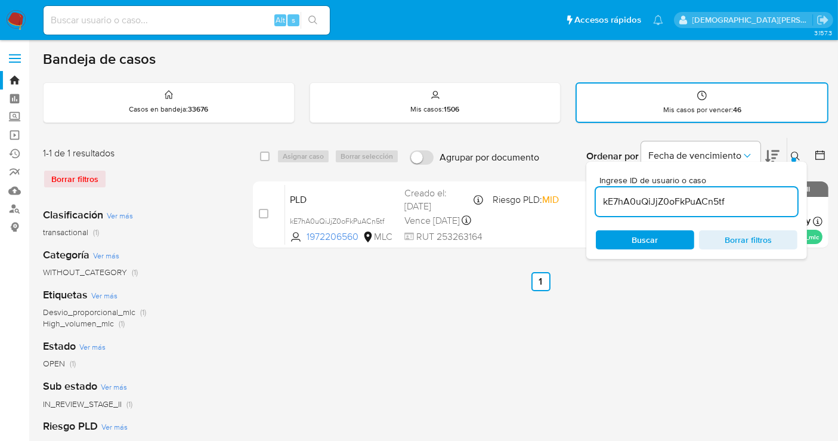
paste input "otGvNXGs77rA4GRN8hdCDg8P"
type input "otGvNXGs77rA4GRN8hdCDg8P"
click at [659, 237] on span "Buscar" at bounding box center [645, 239] width 82 height 17
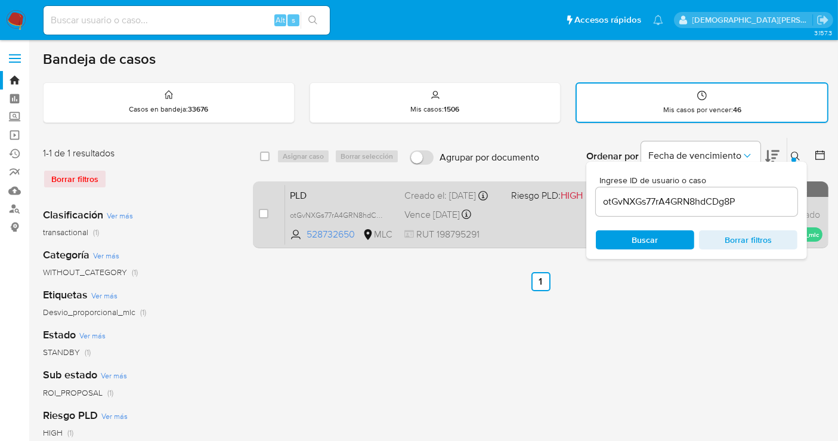
drag, startPoint x: 259, startPoint y: 212, endPoint x: 275, endPoint y: 200, distance: 19.6
click at [260, 212] on input "checkbox" at bounding box center [264, 214] width 10 height 10
checkbox input "true"
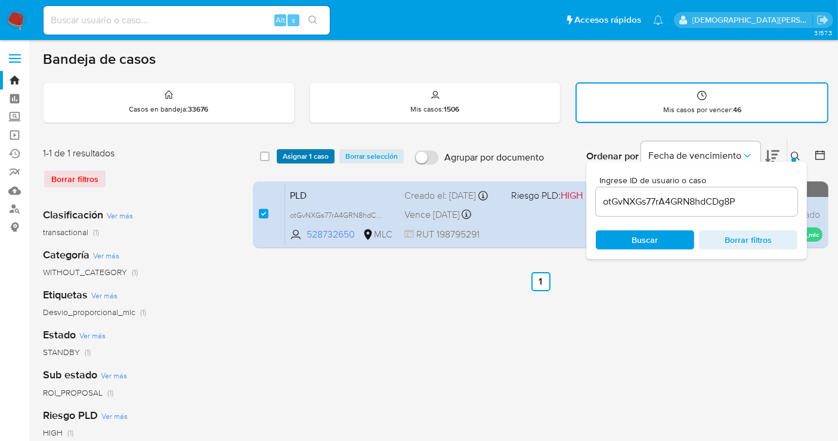
click at [306, 159] on span "Asignar 1 caso" at bounding box center [306, 156] width 46 height 12
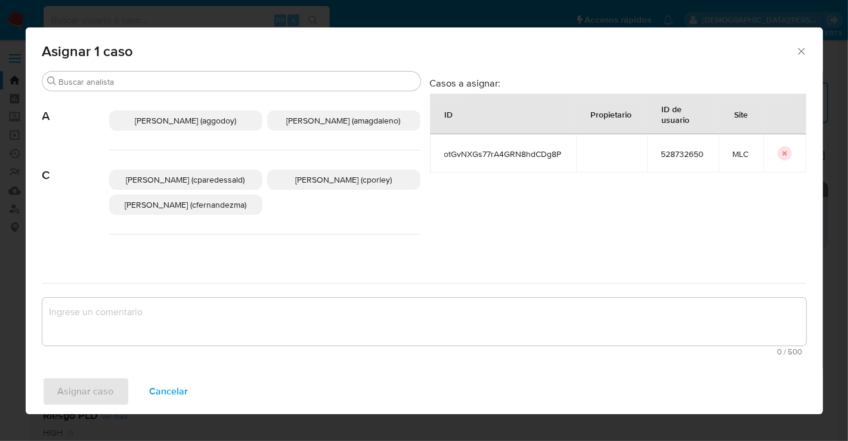
drag, startPoint x: 352, startPoint y: 182, endPoint x: 351, endPoint y: 191, distance: 9.7
click at [352, 182] on span "Christian Porley (cporley)" at bounding box center [343, 180] width 97 height 12
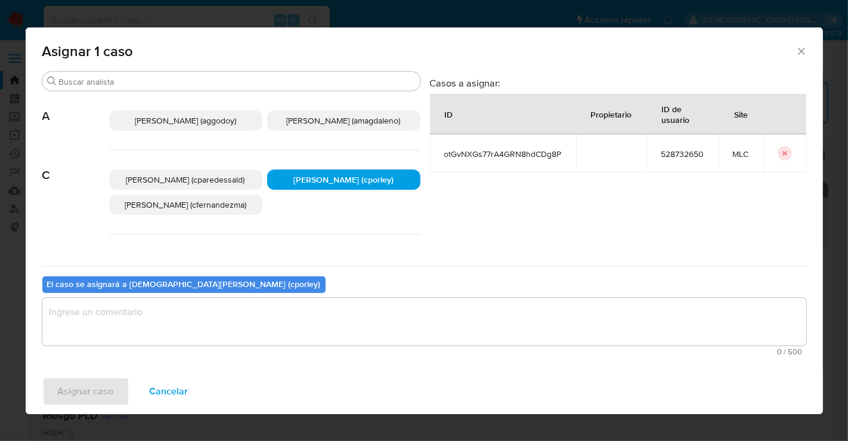
click at [329, 311] on textarea "assign-modal" at bounding box center [424, 322] width 764 height 48
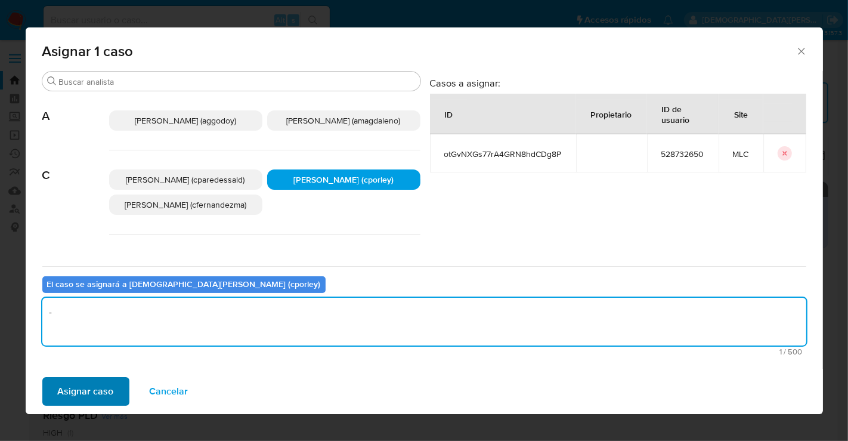
type textarea "-"
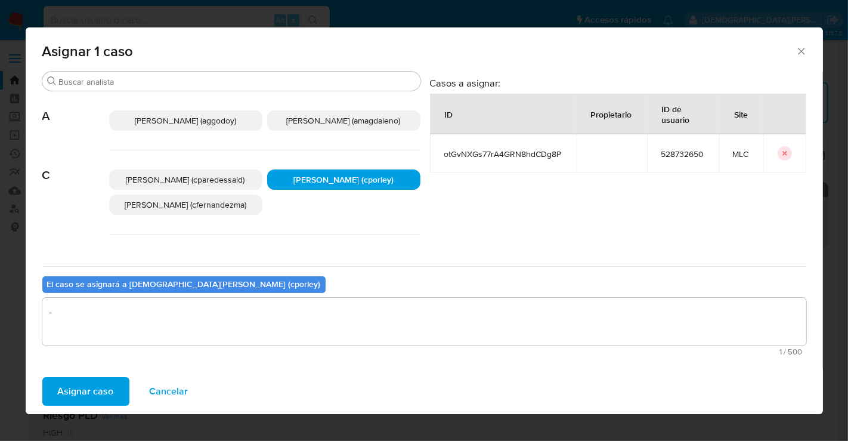
click at [69, 390] on span "Asignar caso" at bounding box center [86, 391] width 56 height 26
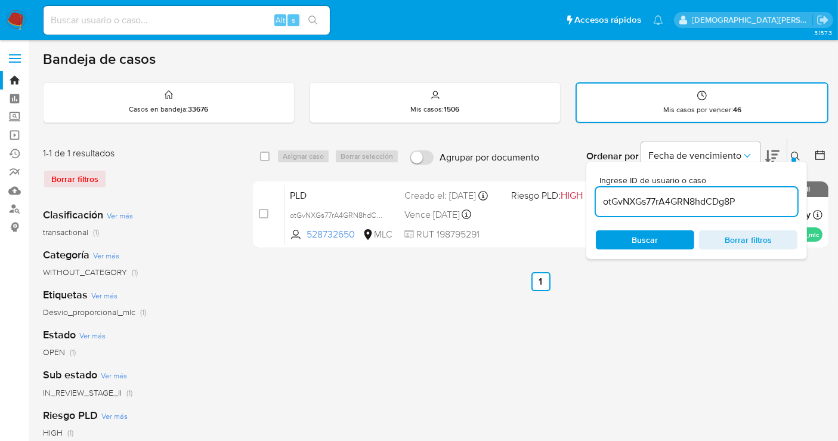
click at [685, 205] on input "otGvNXGs77rA4GRN8hdCDg8P" at bounding box center [697, 202] width 202 height 16
paste input "Zdq0kYOEGxiMDT5EQZRxPwqe"
type input "Zdq0kYOEGxiMDT5EQZRxPwqe"
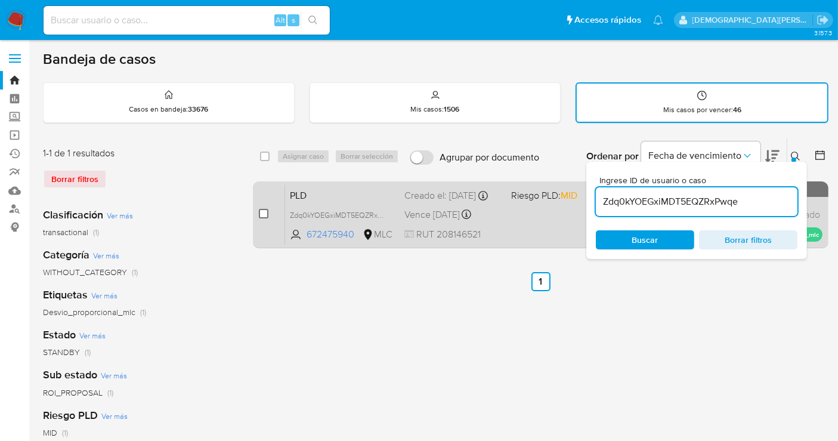
click at [264, 212] on input "checkbox" at bounding box center [264, 214] width 10 height 10
checkbox input "true"
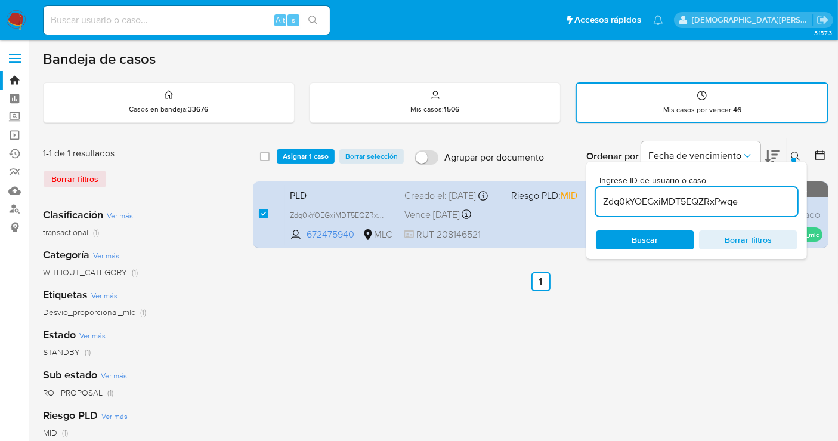
click at [301, 147] on div "select-all-cases-checkbox Asignar 1 caso Borrar selección Agrupar por documento…" at bounding box center [540, 156] width 575 height 37
click at [301, 155] on span "Asignar 1 caso" at bounding box center [306, 156] width 46 height 12
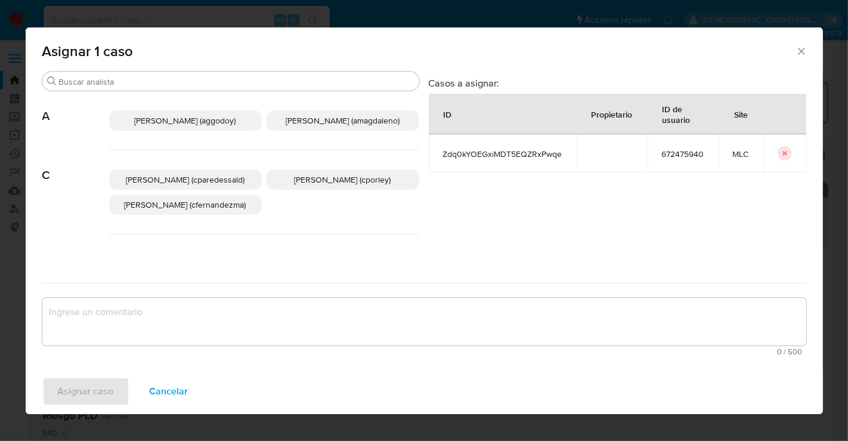
click at [346, 189] on p "Christian Porley (cporley)" at bounding box center [343, 179] width 153 height 20
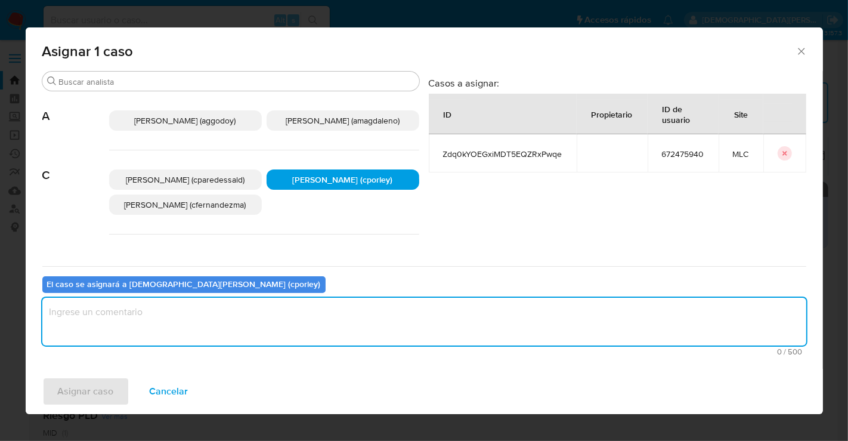
click at [281, 337] on textarea "assign-modal" at bounding box center [424, 322] width 764 height 48
type textarea "-"
click at [100, 390] on span "Asignar caso" at bounding box center [86, 391] width 56 height 26
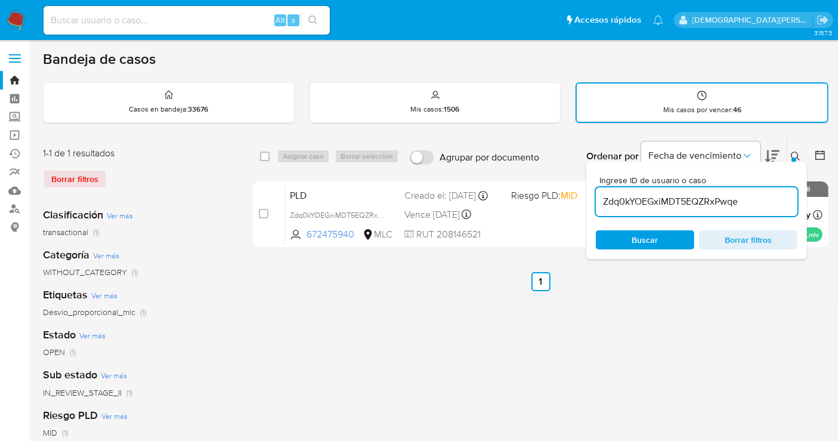
click at [731, 202] on input "Zdq0kYOEGxiMDT5EQZRxPwqe" at bounding box center [697, 202] width 202 height 16
paste input "xWx0vITJiGrKkRSas87BLq4K"
type input "xWx0vITJiGrKkRSas87BLq4K"
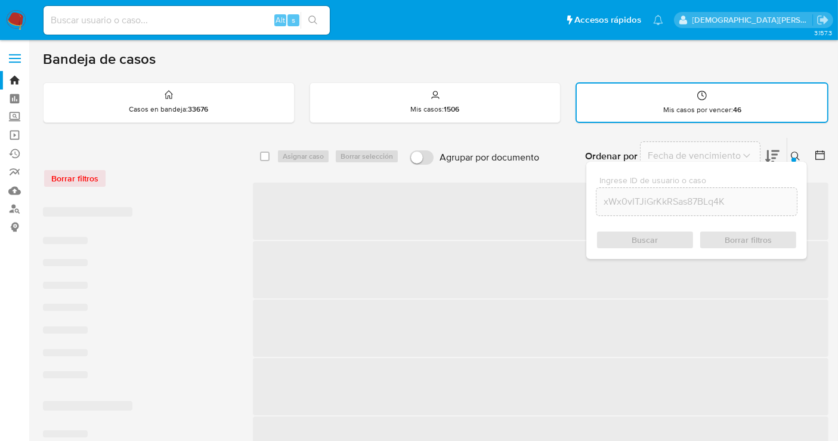
click at [639, 237] on span "Buscar" at bounding box center [645, 239] width 26 height 19
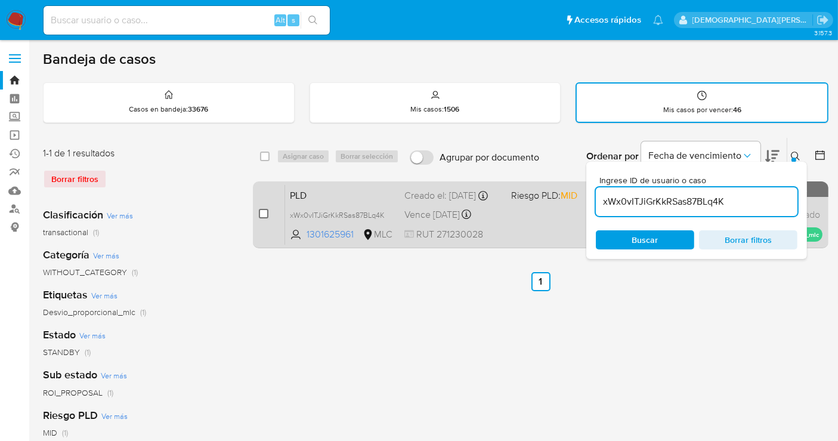
click at [263, 211] on input "checkbox" at bounding box center [264, 214] width 10 height 10
checkbox input "true"
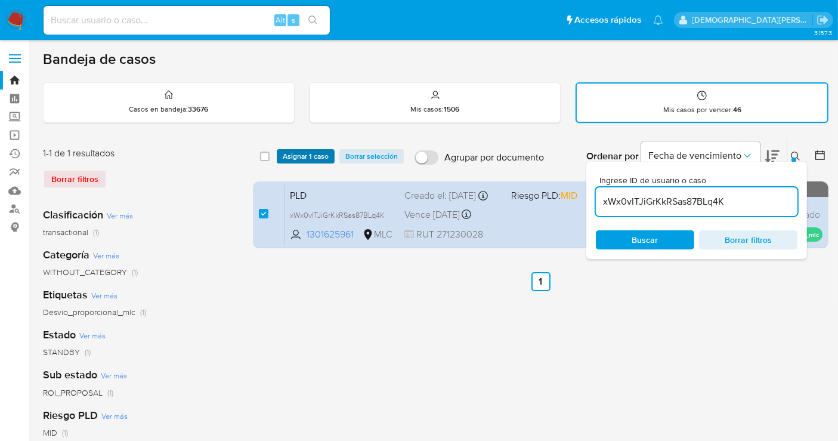
click at [303, 152] on span "Asignar 1 caso" at bounding box center [306, 156] width 46 height 12
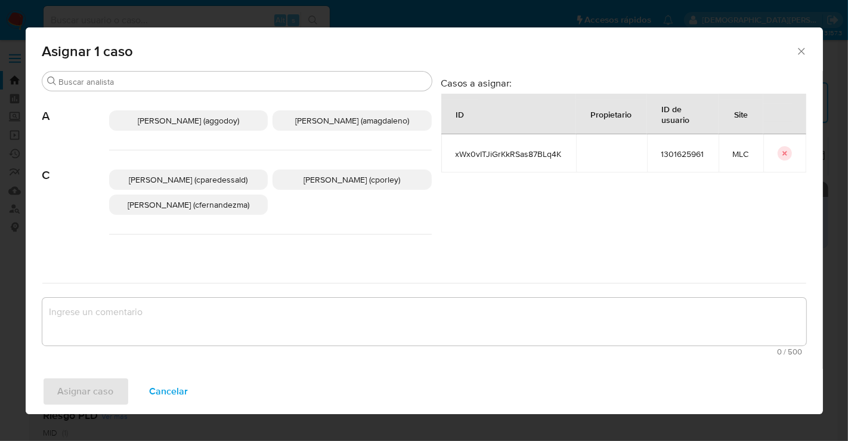
click at [291, 179] on p "Christian Porley (cporley)" at bounding box center [351, 179] width 159 height 20
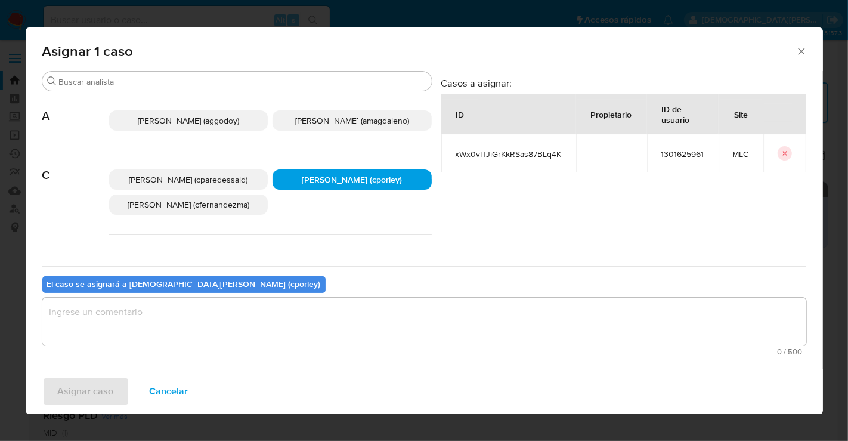
click at [227, 321] on textarea "assign-modal" at bounding box center [424, 322] width 764 height 48
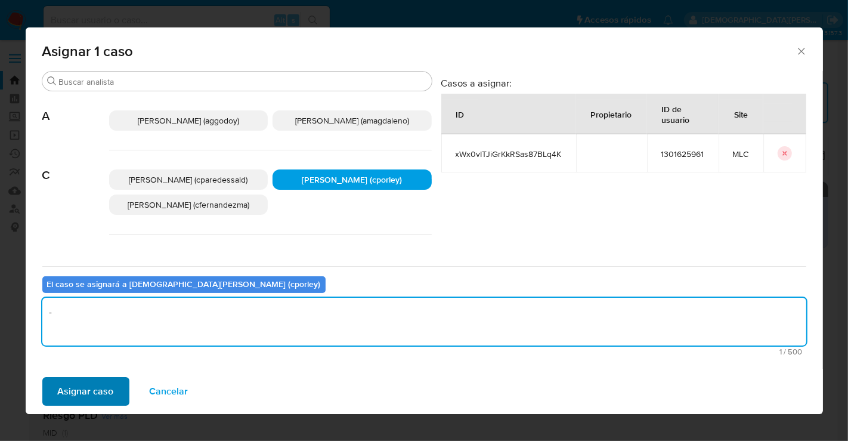
type textarea "-"
click at [96, 391] on span "Asignar caso" at bounding box center [86, 391] width 56 height 26
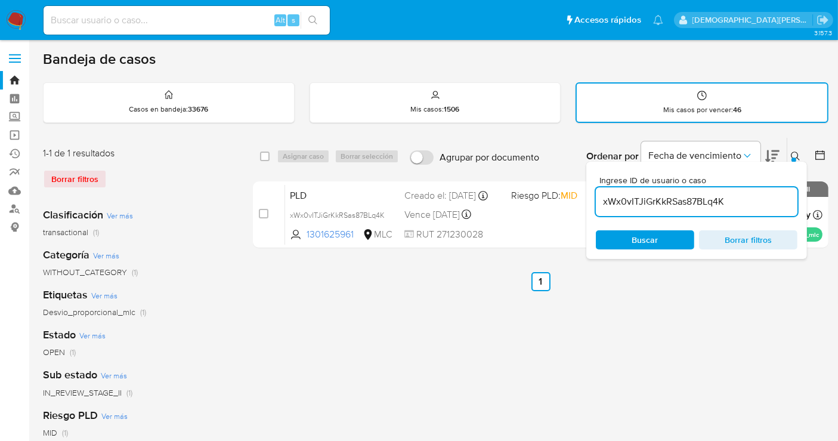
click at [749, 240] on span "Borrar filtros" at bounding box center [748, 239] width 82 height 17
click at [652, 237] on span "Buscar" at bounding box center [645, 239] width 26 height 19
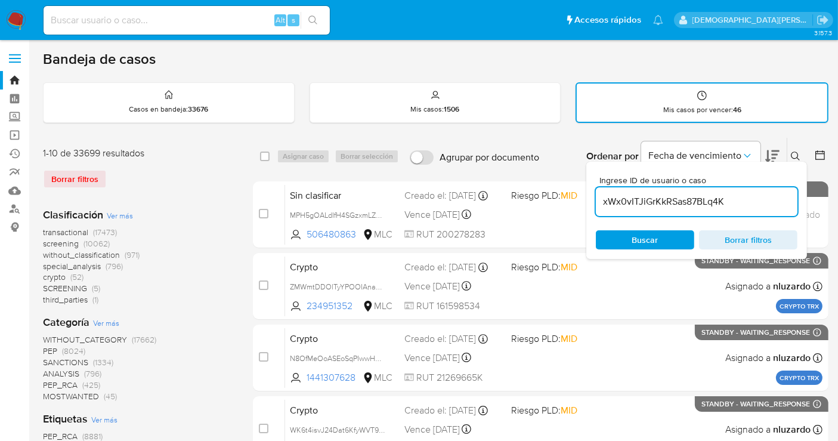
click at [822, 150] on icon at bounding box center [820, 155] width 10 height 10
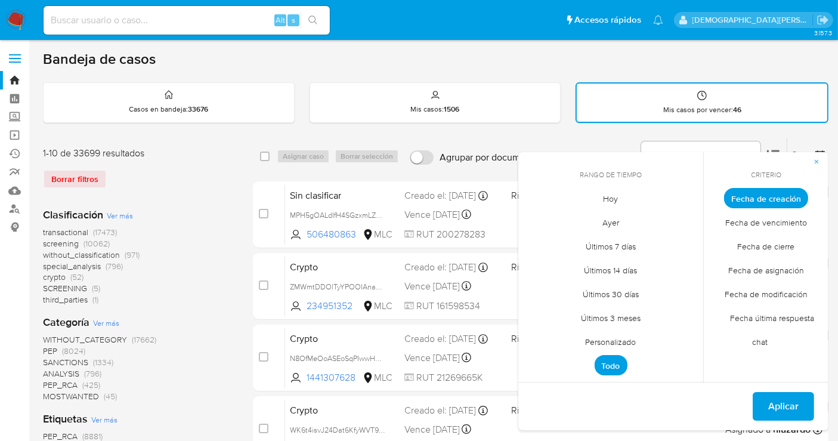
click at [591, 346] on span "Personalizado" at bounding box center [611, 342] width 76 height 24
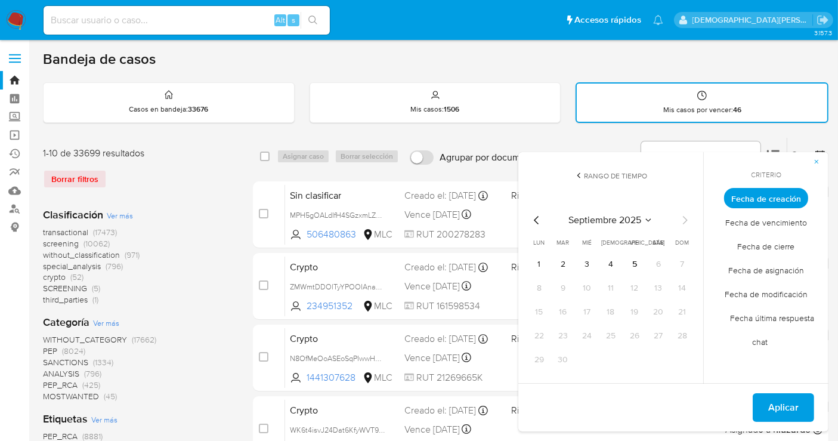
click at [764, 294] on span "Fecha de modificación" at bounding box center [766, 294] width 108 height 24
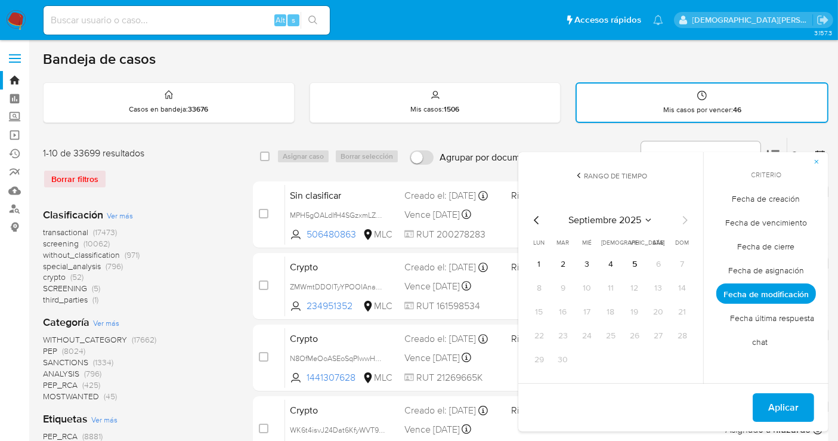
drag, startPoint x: 598, startPoint y: 164, endPoint x: 597, endPoint y: 170, distance: 6.1
click at [597, 169] on div "Rango de tiempo septiembre 2025 septiembre 2025 lun lunes mar martes mié miérco…" at bounding box center [610, 267] width 185 height 231
click at [597, 171] on span "Rango de tiempo" at bounding box center [615, 176] width 63 height 10
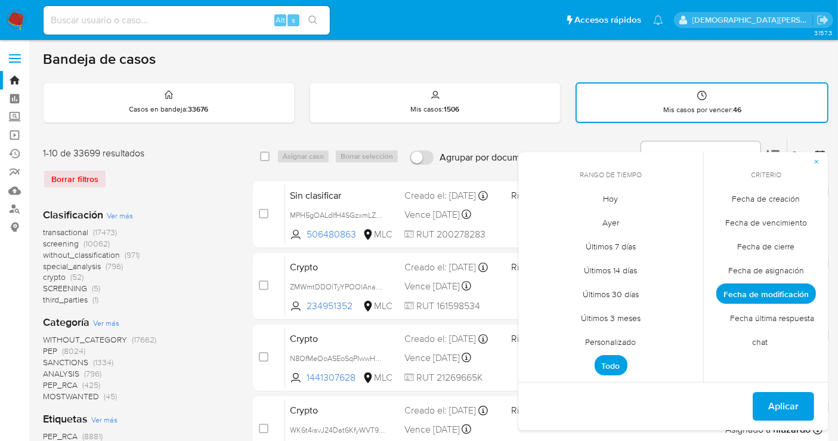
click at [616, 202] on span "Hoy" at bounding box center [611, 199] width 40 height 24
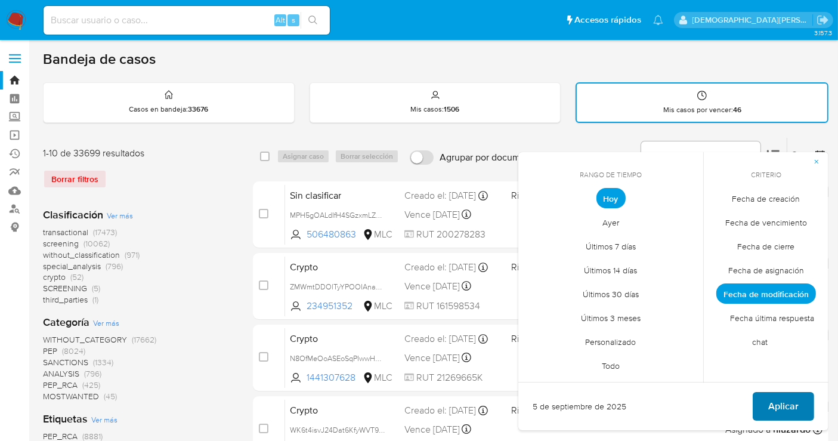
click at [775, 407] on span "Aplicar" at bounding box center [783, 406] width 30 height 26
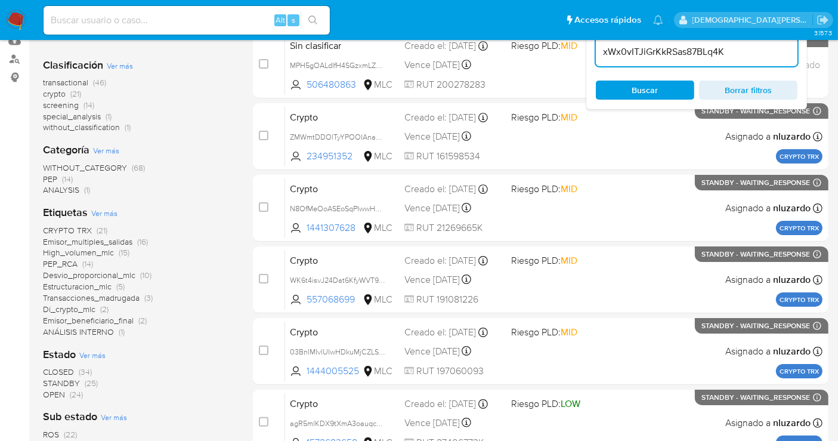
scroll to position [265, 0]
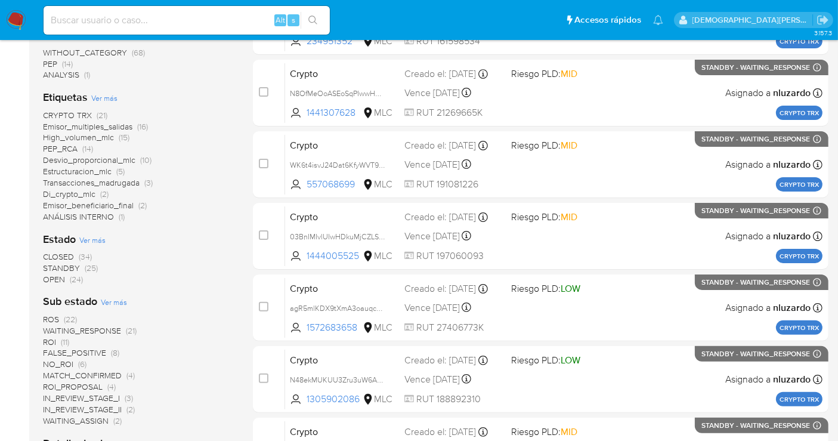
click at [58, 277] on span "OPEN" at bounding box center [54, 279] width 22 height 12
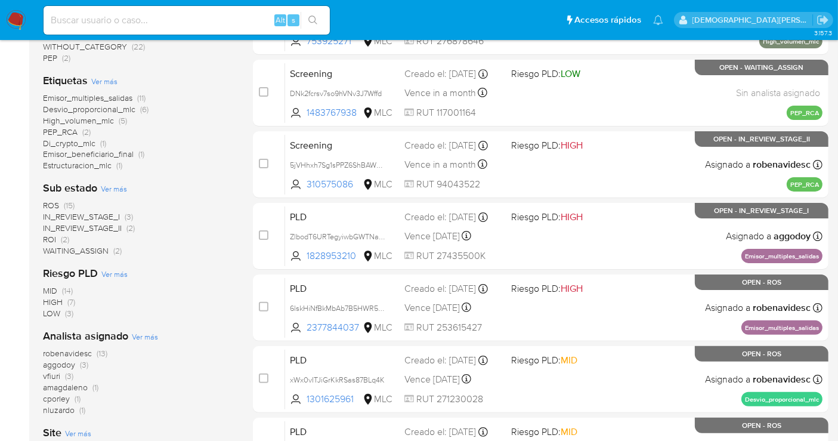
click at [60, 205] on span "ROS (15)" at bounding box center [59, 205] width 32 height 11
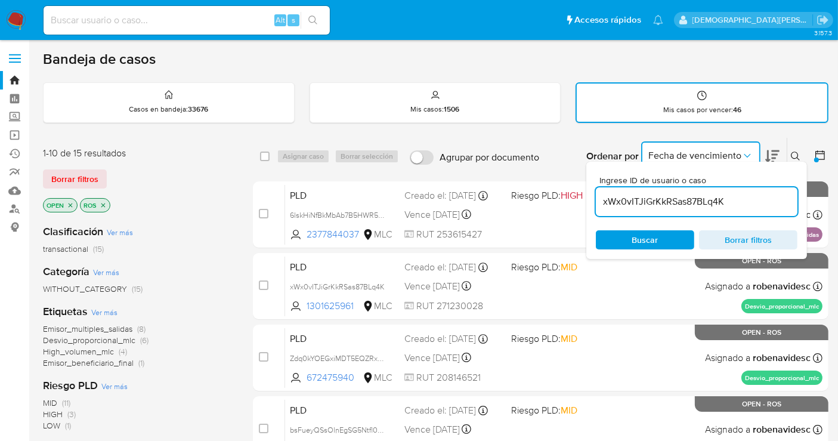
click at [753, 155] on button "Fecha de vencimiento" at bounding box center [700, 155] width 119 height 29
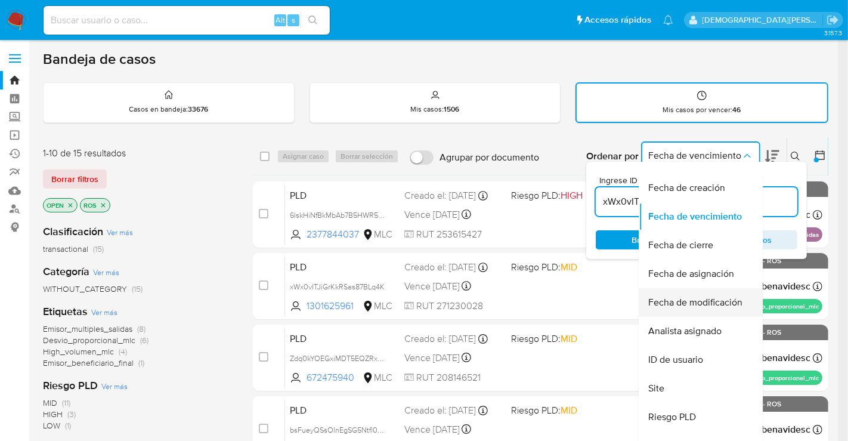
click at [708, 302] on span "Fecha de modificación" at bounding box center [695, 302] width 94 height 12
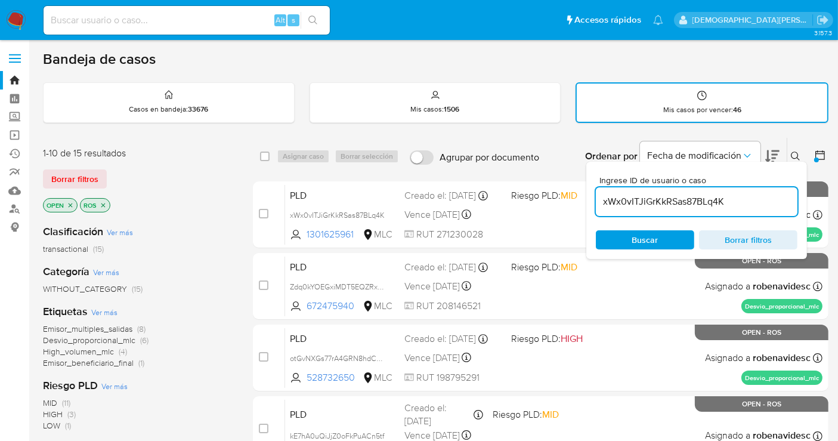
click at [772, 150] on icon at bounding box center [772, 156] width 14 height 13
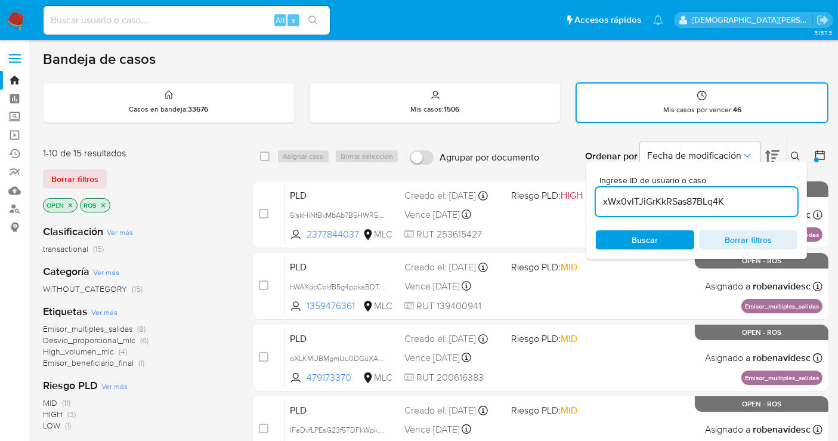
click at [773, 150] on icon at bounding box center [772, 156] width 14 height 13
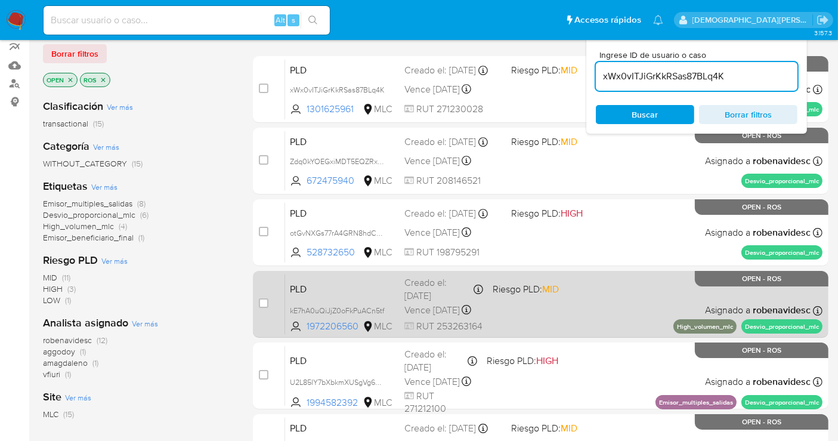
scroll to position [132, 0]
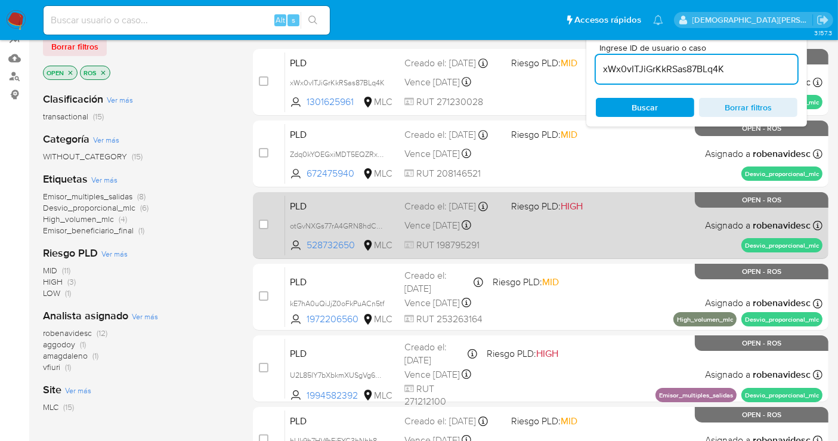
click at [526, 236] on div "PLD otGvNXGs77rA4GRN8hdCDg8P 528732650 MLC Riesgo PLD: HIGH Creado el: 12/06/20…" at bounding box center [553, 225] width 537 height 60
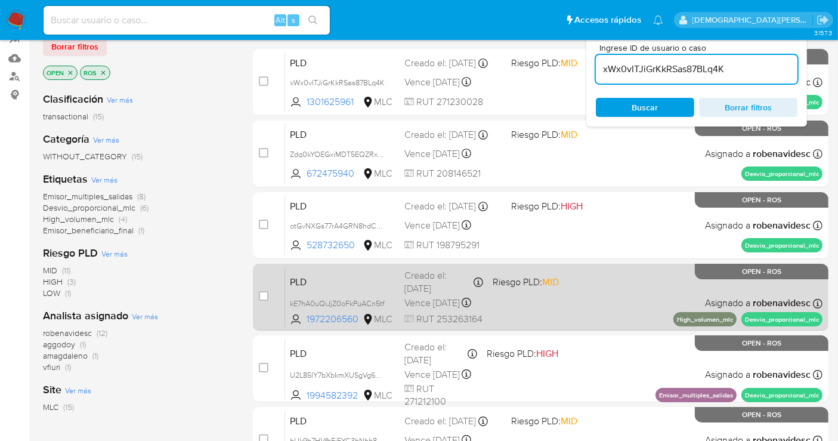
click at [519, 299] on div "PLD kE7hA0uQiJjZ0oFkPuACn5tf 1972206560 MLC Riesgo PLD: MID Creado el: 12/06/20…" at bounding box center [553, 297] width 537 height 60
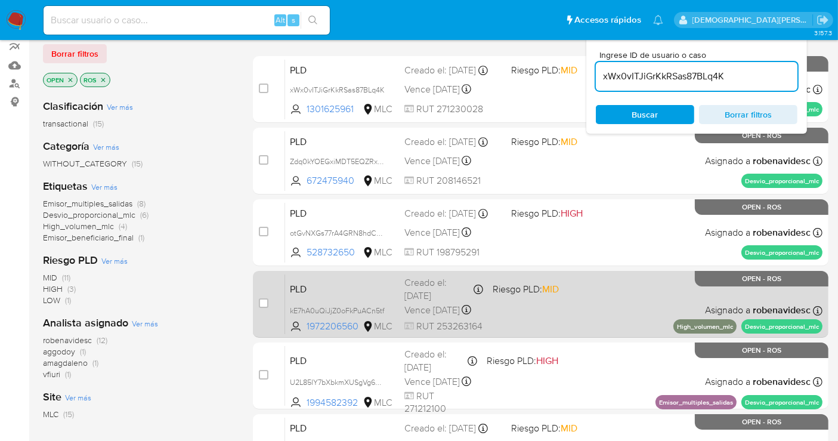
scroll to position [199, 0]
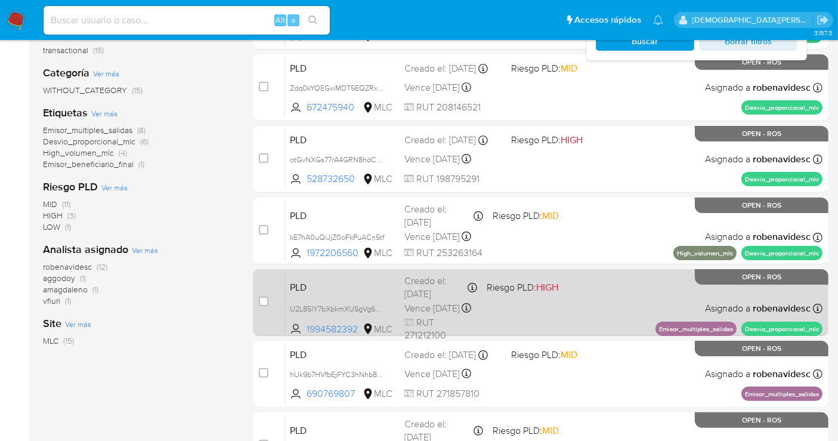
click at [527, 302] on div "PLD U2L85IY7bXbkmXUSgVg6CvlC 1994582392 MLC Riesgo PLD: HIGH Creado el: 12/06/2…" at bounding box center [553, 302] width 537 height 60
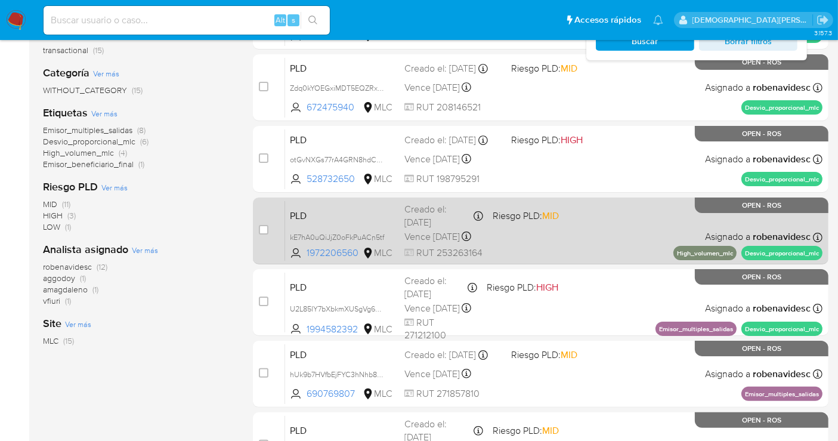
click at [596, 241] on div "PLD kE7hA0uQiJjZ0oFkPuACn5tf 1972206560 MLC Riesgo PLD: MID Creado el: 12/06/20…" at bounding box center [553, 230] width 537 height 60
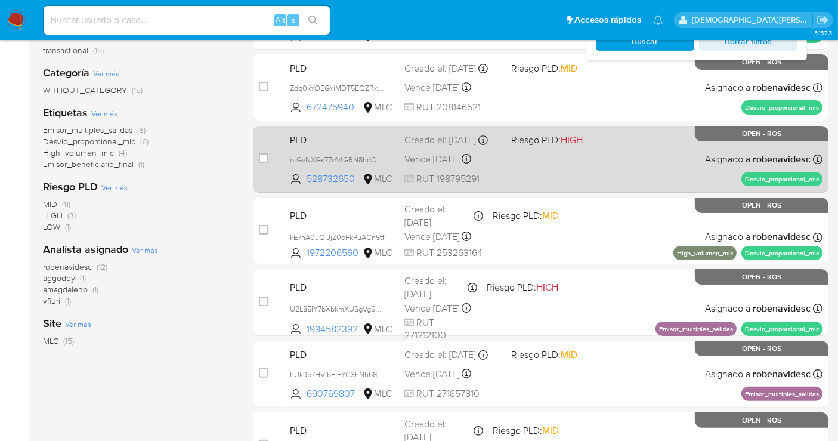
click at [560, 162] on div "PLD otGvNXGs77rA4GRN8hdCDg8P 528732650 MLC Riesgo PLD: HIGH Creado el: 12/06/20…" at bounding box center [553, 159] width 537 height 60
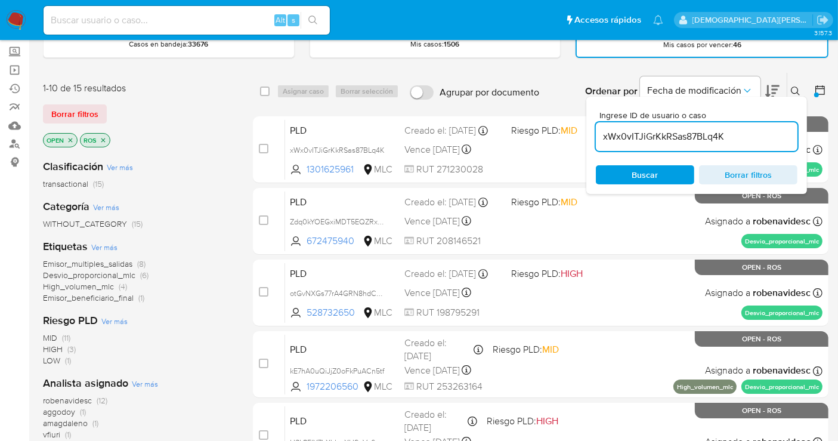
scroll to position [0, 0]
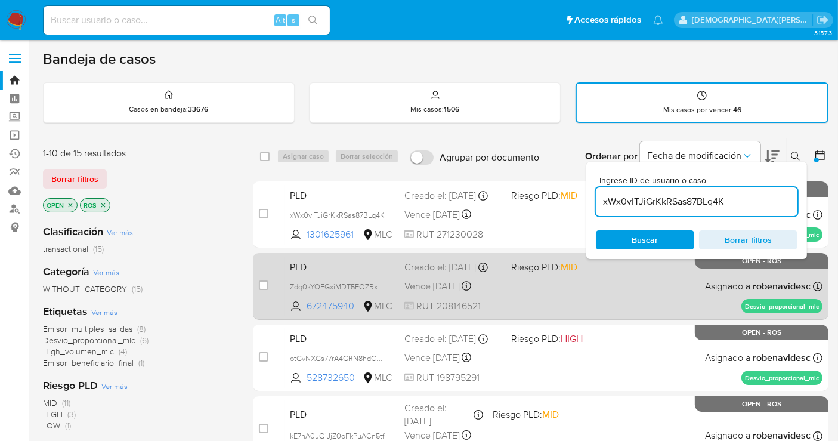
click at [529, 295] on div "PLD Zdq0kYOEGxiMDT5EQZRxPwqe 672475940 MLC Riesgo PLD: MID Creado el: 12/06/202…" at bounding box center [553, 286] width 537 height 60
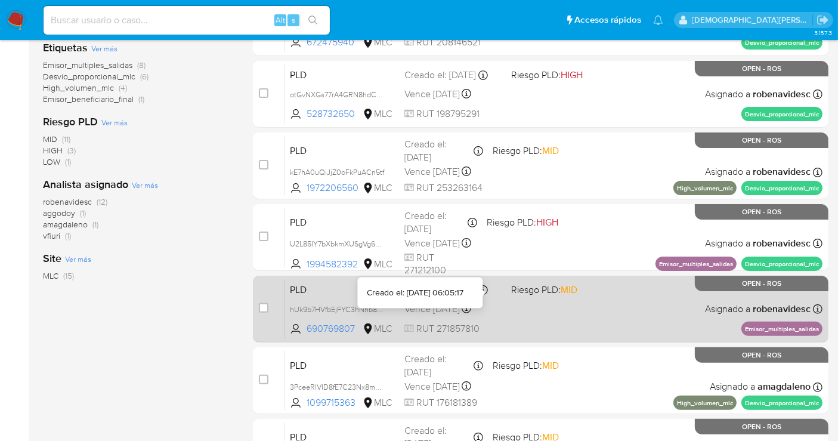
scroll to position [265, 0]
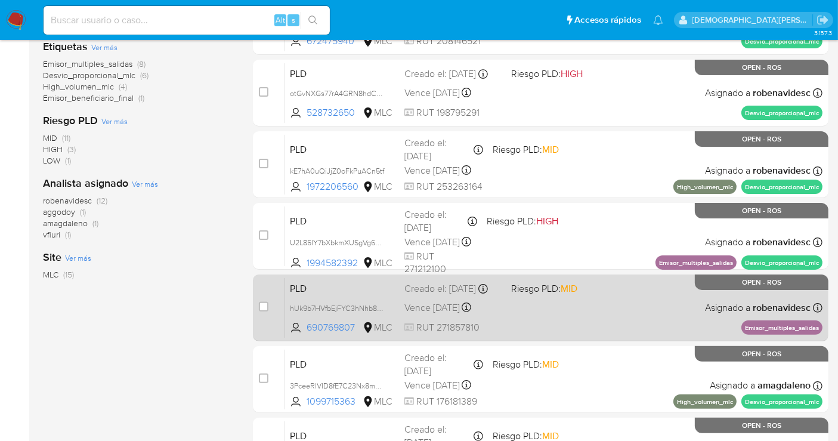
click at [588, 326] on div "PLD hUk9b7HVfbEjFYC3hNhb82mF 690769807 MLC Riesgo PLD: MID Creado el: 12/06/202…" at bounding box center [553, 307] width 537 height 60
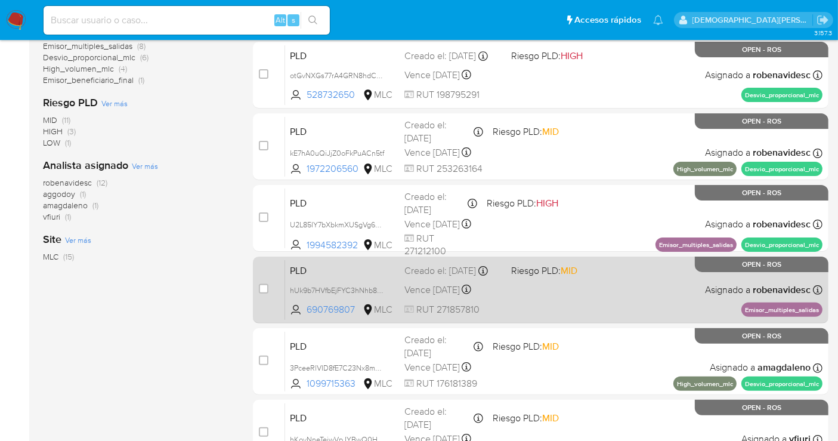
scroll to position [331, 0]
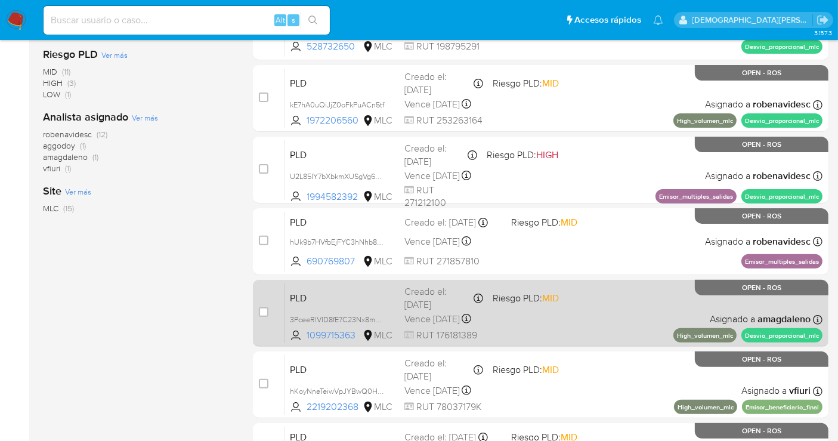
click at [586, 323] on div "PLD 3PceeRlVID8fE7C23Nx8mwnt 1099715363 MLC Riesgo PLD: MID Creado el: 12/06/20…" at bounding box center [553, 313] width 537 height 60
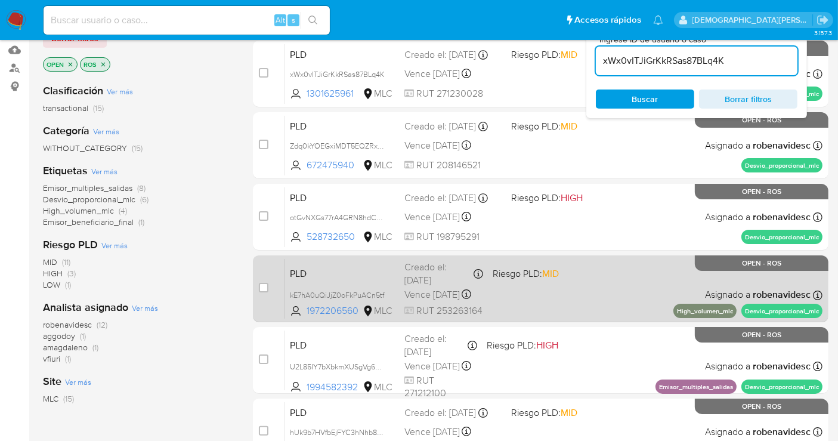
scroll to position [66, 0]
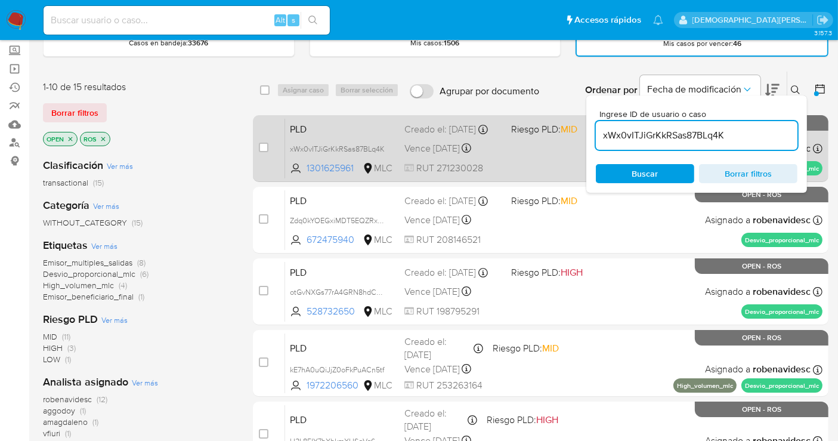
click at [512, 154] on div "PLD xWx0vITJiGrKkRSas87BLq4K 1301625961 MLC Riesgo PLD: MID Creado el: 12/06/20…" at bounding box center [553, 148] width 537 height 60
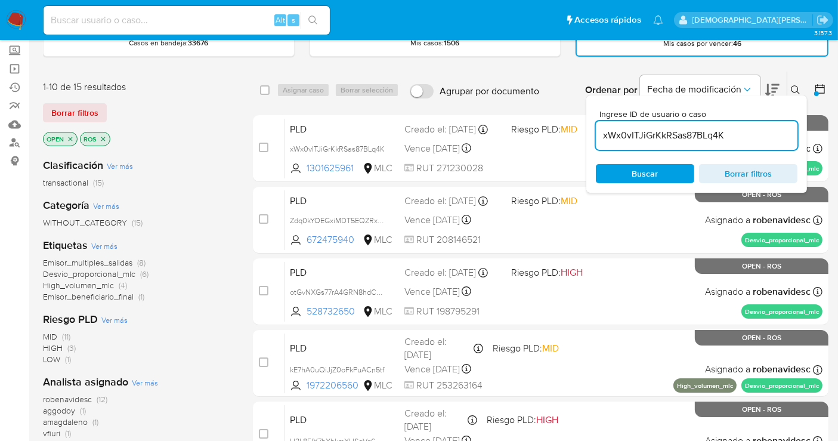
click at [103, 137] on icon "close-filter" at bounding box center [103, 138] width 7 height 7
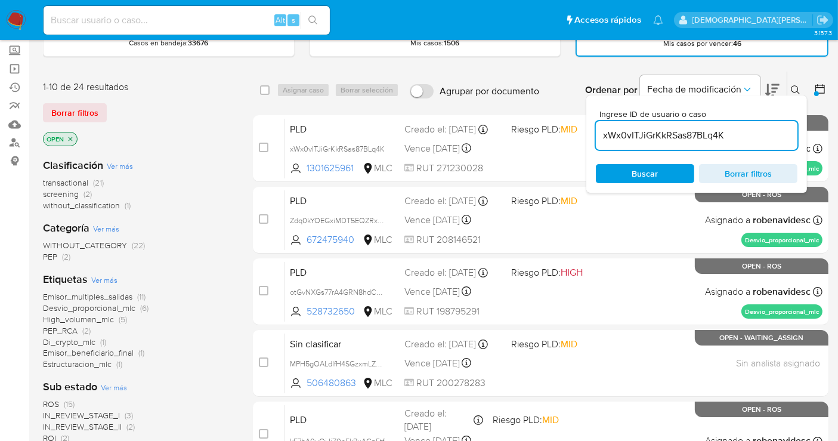
click at [70, 137] on icon "close-filter" at bounding box center [71, 139] width 4 height 4
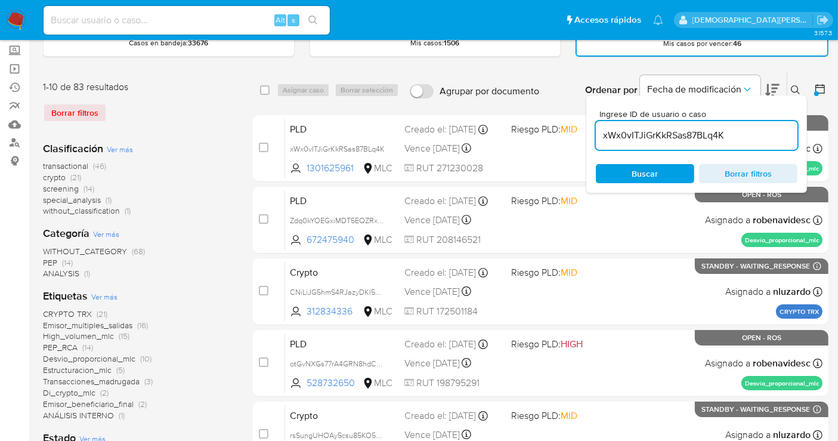
click at [826, 91] on button at bounding box center [821, 90] width 14 height 14
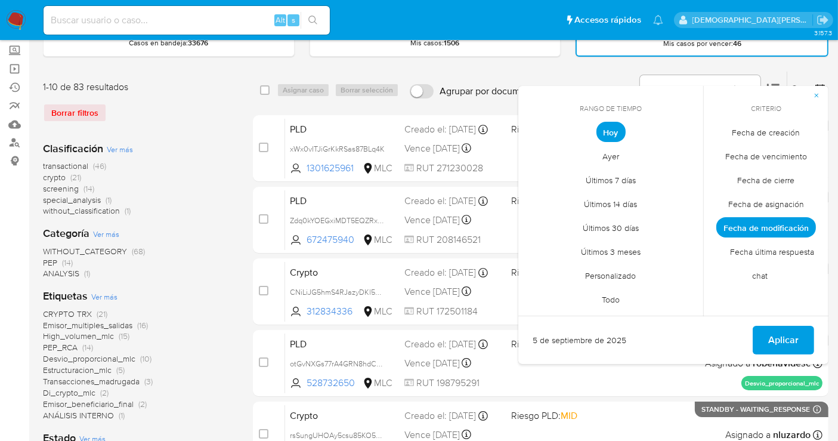
click at [604, 295] on span "Todo" at bounding box center [610, 299] width 43 height 24
click at [764, 132] on span "Fecha de creación" at bounding box center [766, 132] width 93 height 24
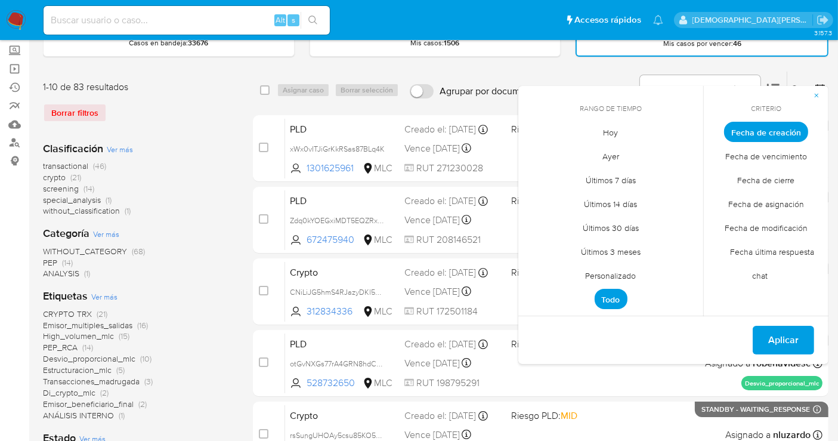
click at [622, 274] on span "Personalizado" at bounding box center [611, 276] width 76 height 24
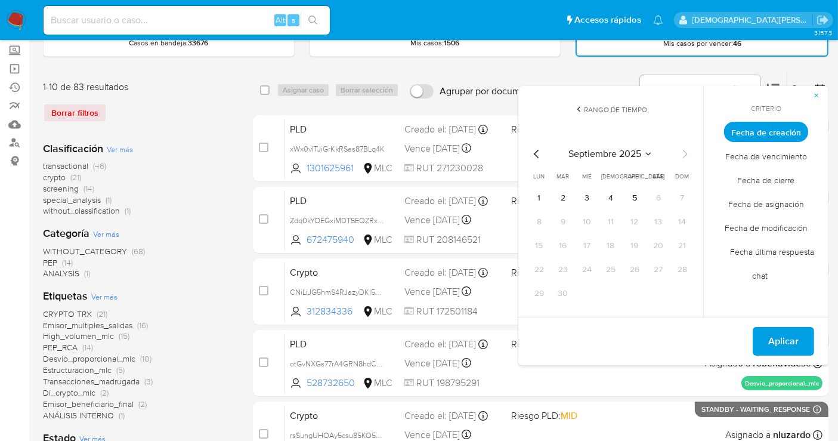
click at [535, 154] on icon "Mes anterior" at bounding box center [536, 154] width 14 height 14
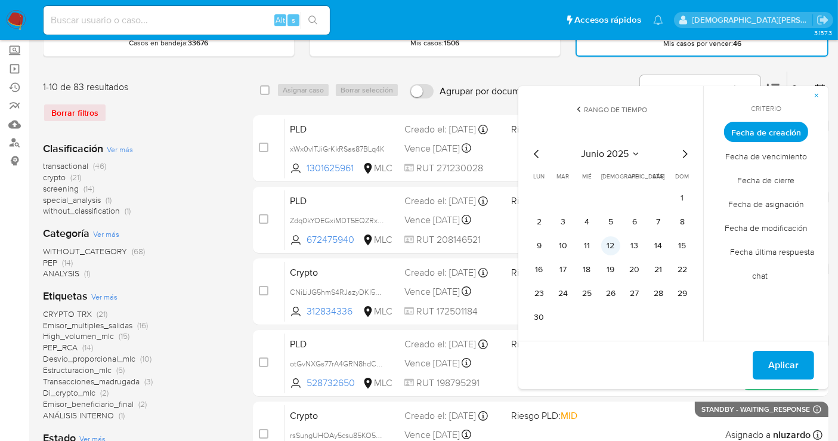
click at [606, 241] on button "12" at bounding box center [610, 245] width 19 height 19
click at [776, 355] on span "Aplicar" at bounding box center [783, 365] width 30 height 26
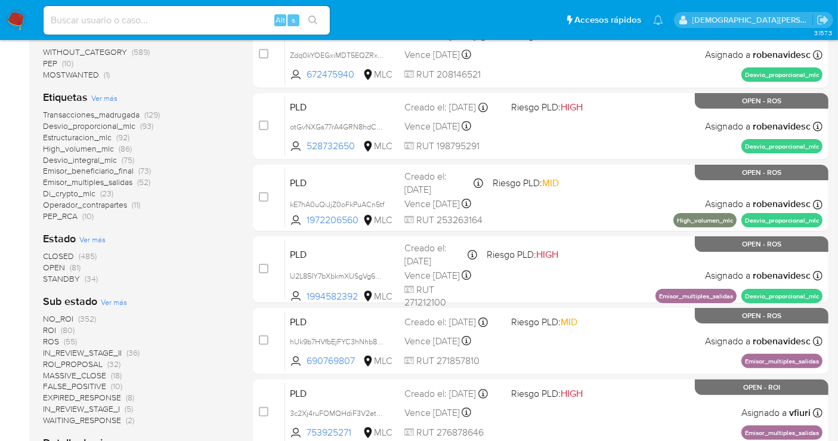
scroll to position [265, 0]
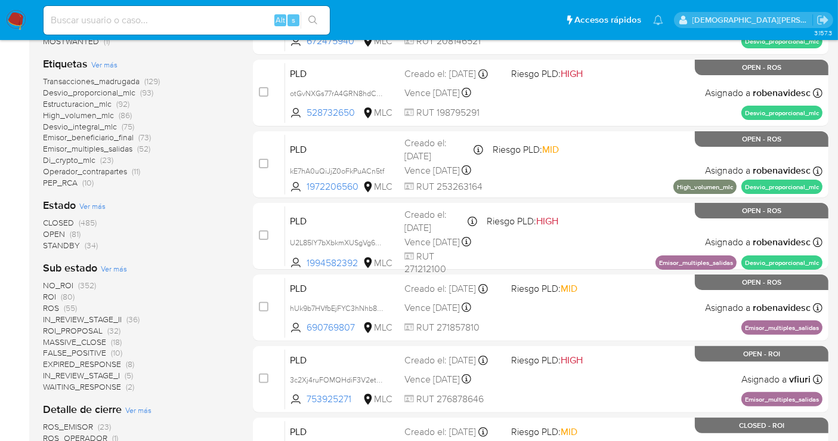
click at [98, 206] on span "Ver más" at bounding box center [92, 205] width 26 height 11
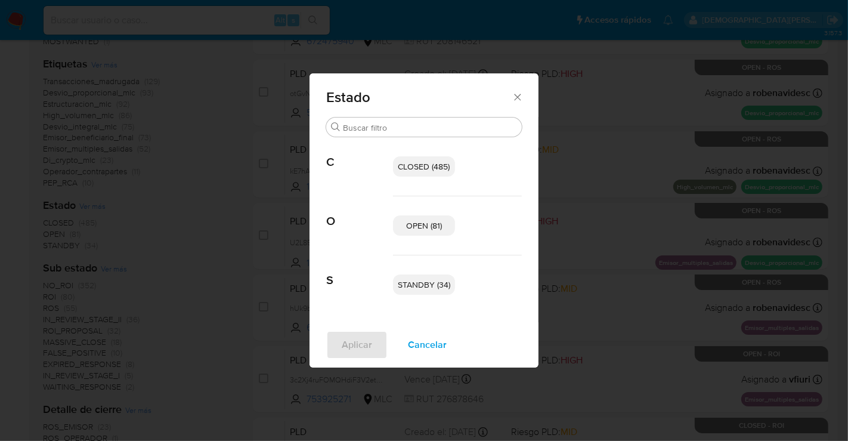
click at [407, 229] on span "OPEN (81)" at bounding box center [424, 225] width 36 height 12
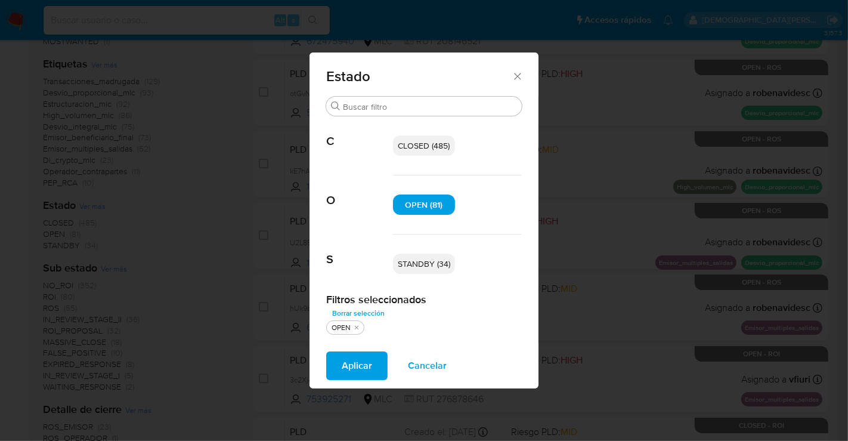
click at [414, 265] on span "STANDBY (34)" at bounding box center [424, 264] width 52 height 12
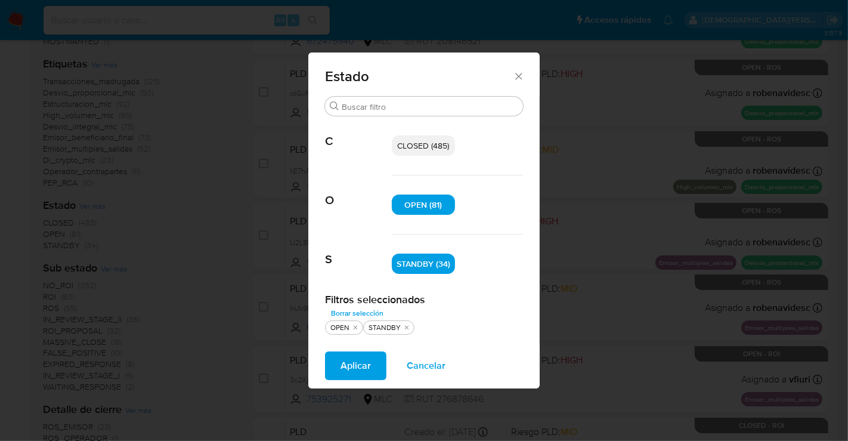
click at [361, 364] on span "Aplicar" at bounding box center [355, 365] width 30 height 26
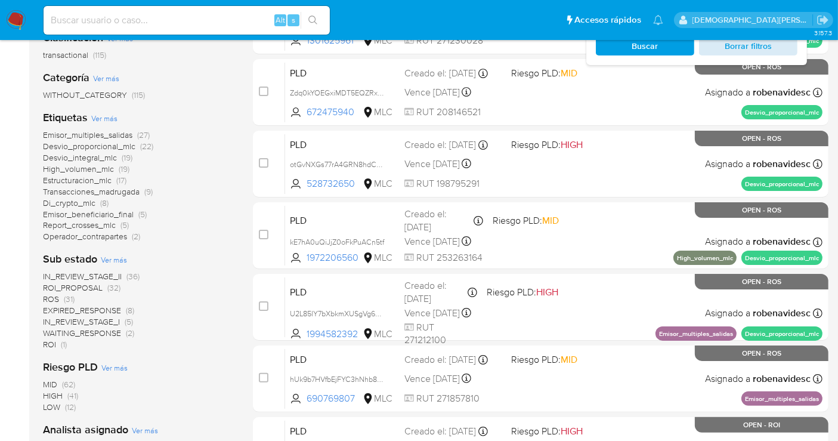
scroll to position [132, 0]
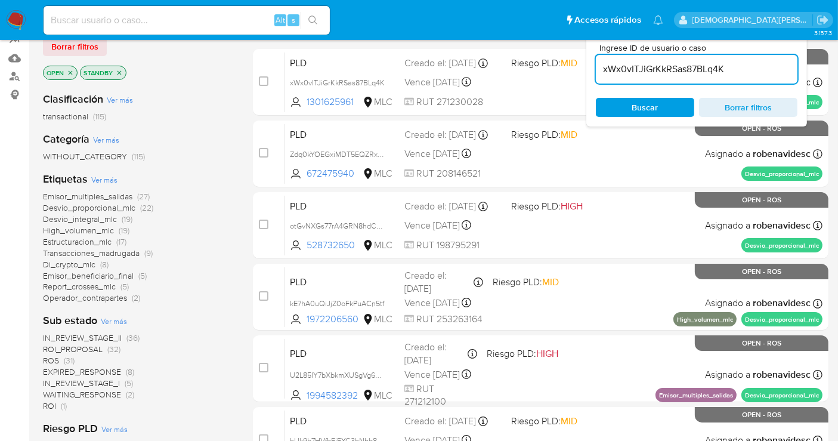
click at [224, 72] on div "OPEN STANDBY" at bounding box center [138, 74] width 191 height 17
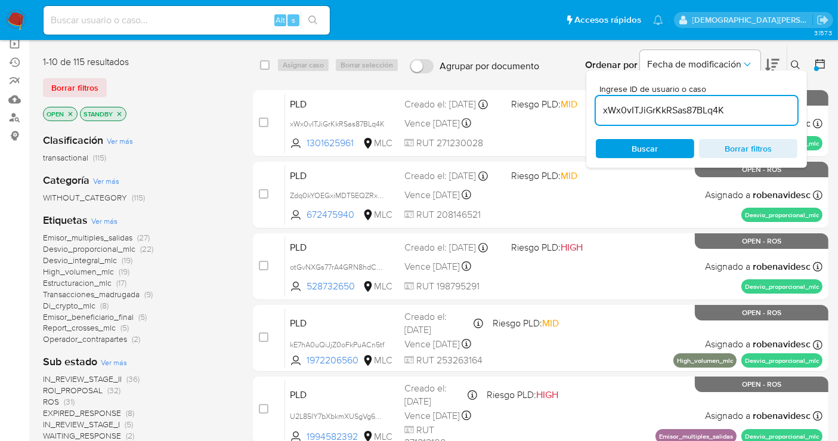
scroll to position [0, 0]
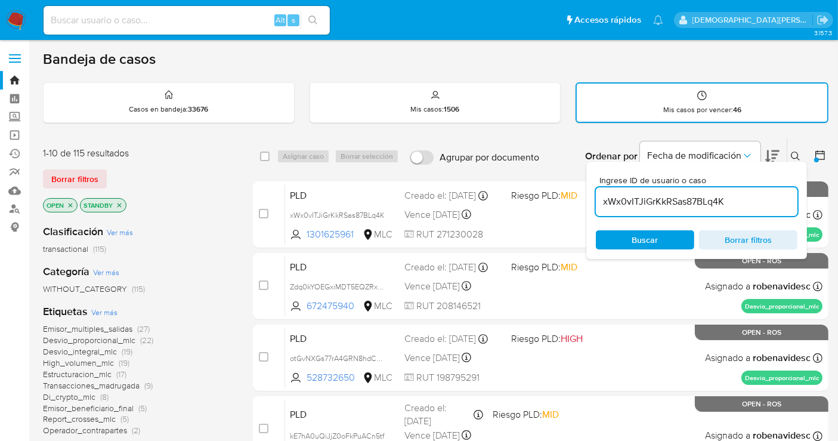
click at [821, 157] on icon at bounding box center [820, 155] width 10 height 10
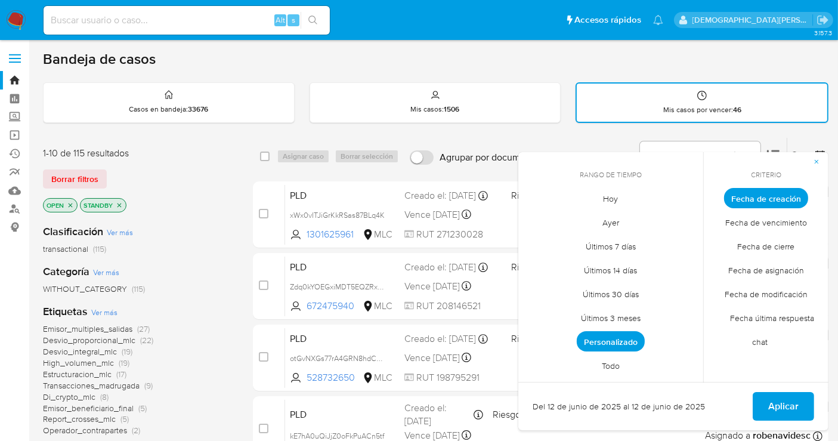
click at [766, 253] on span "Fecha de cierre" at bounding box center [766, 246] width 82 height 24
click at [608, 198] on span "Hoy" at bounding box center [611, 199] width 40 height 24
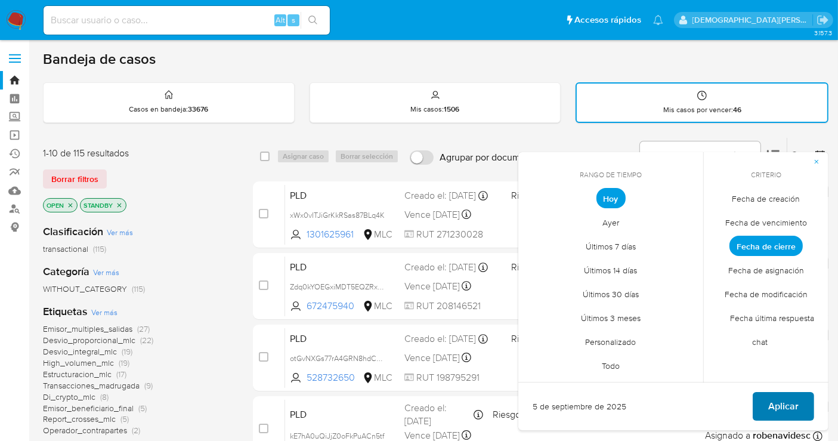
click at [777, 410] on span "Aplicar" at bounding box center [783, 406] width 30 height 26
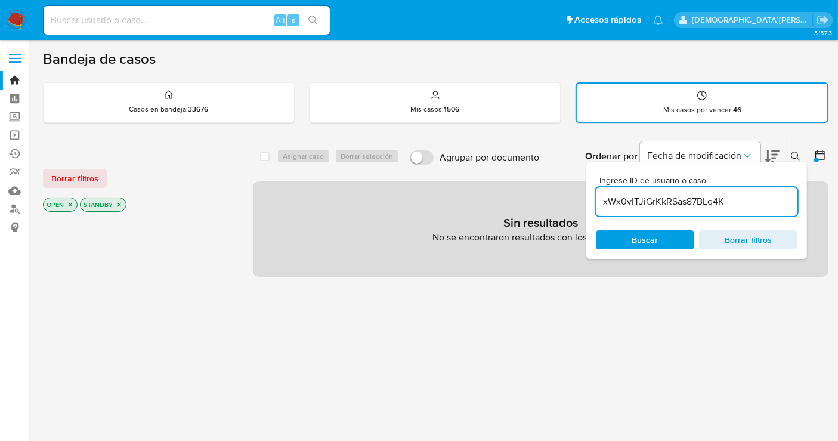
click at [114, 202] on p "STANDBY" at bounding box center [102, 204] width 45 height 13
click at [119, 202] on icon "close-filter" at bounding box center [119, 204] width 7 height 7
click at [73, 205] on icon "close-filter" at bounding box center [70, 204] width 7 height 7
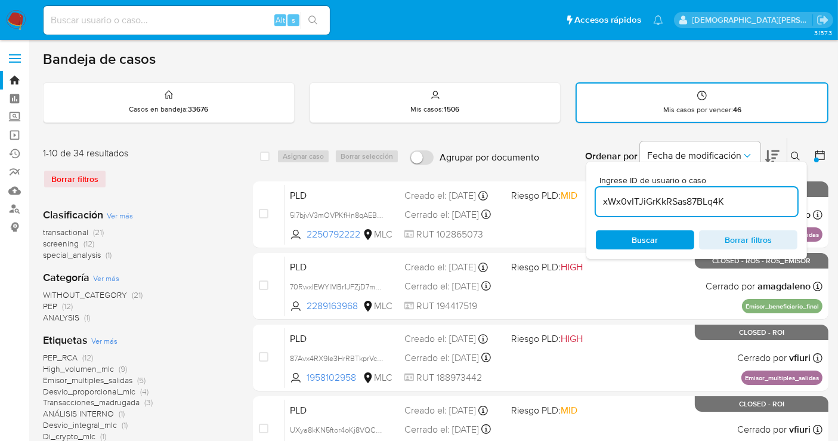
click at [746, 236] on span "Borrar filtros" at bounding box center [748, 239] width 82 height 17
click at [822, 154] on icon at bounding box center [820, 155] width 12 height 12
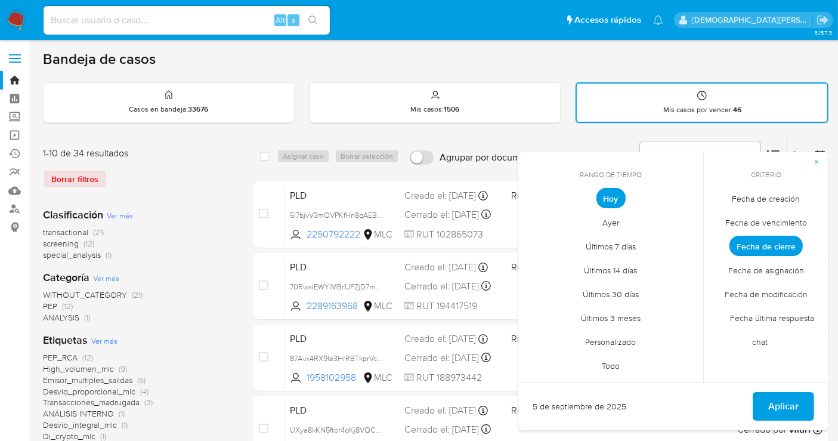
click at [762, 193] on span "Fecha de creación" at bounding box center [766, 199] width 93 height 24
click at [611, 340] on span "Personalizado" at bounding box center [611, 342] width 76 height 24
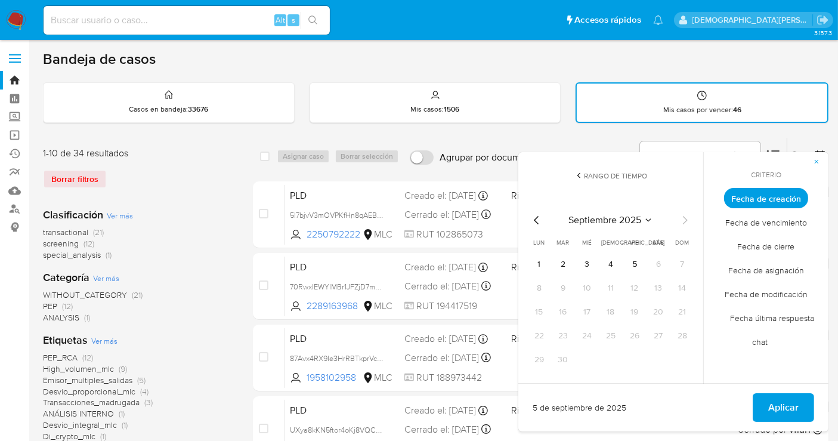
click at [537, 216] on icon "Mes anterior" at bounding box center [536, 220] width 5 height 8
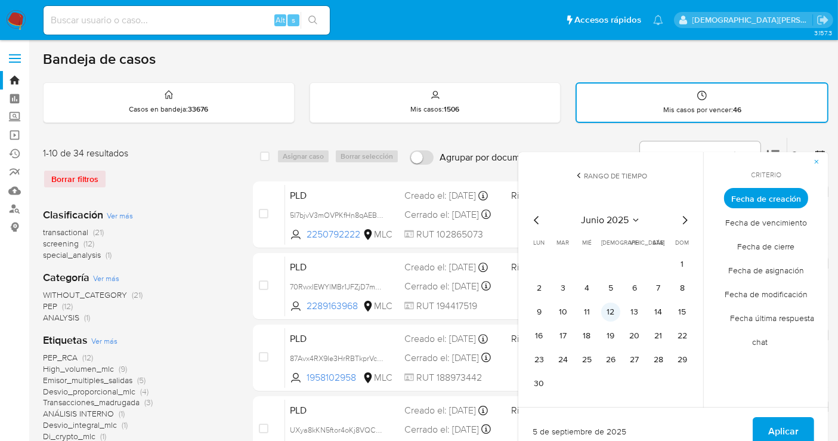
click at [612, 312] on button "12" at bounding box center [610, 311] width 19 height 19
click at [783, 428] on span "Aplicar" at bounding box center [783, 431] width 30 height 26
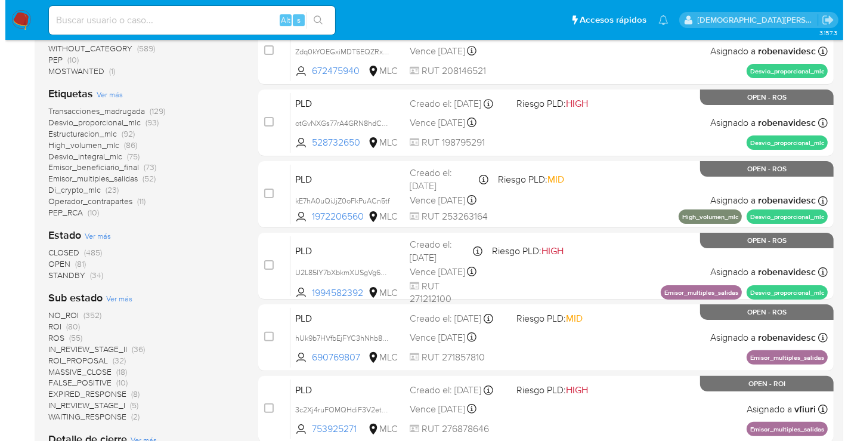
scroll to position [265, 0]
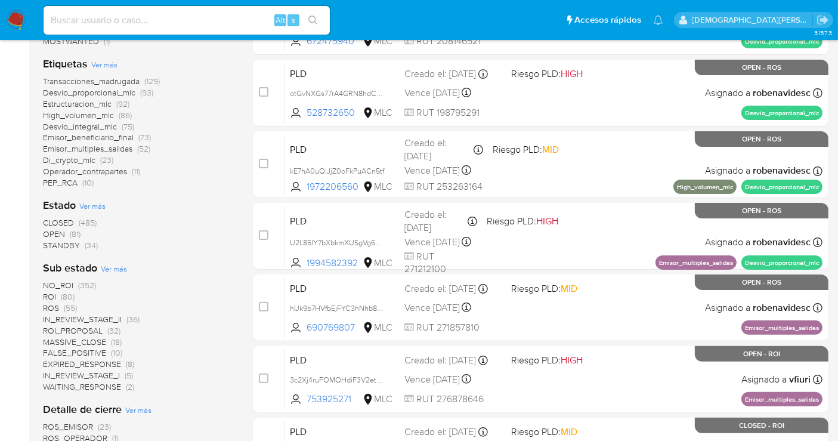
click at [100, 204] on span "Ver más" at bounding box center [92, 205] width 26 height 11
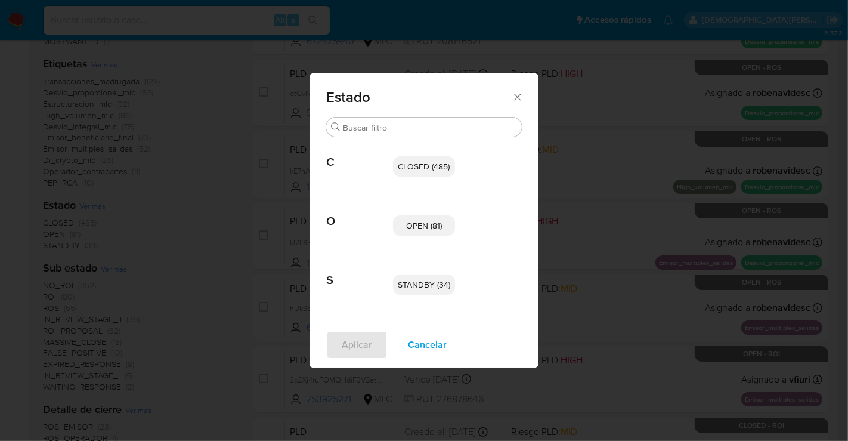
click at [420, 225] on span "OPEN (81)" at bounding box center [424, 225] width 36 height 12
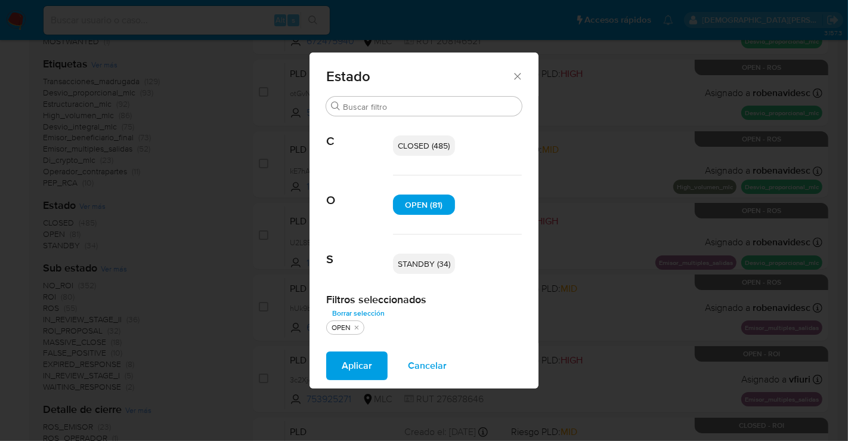
click at [420, 265] on span "STANDBY (34)" at bounding box center [424, 264] width 52 height 12
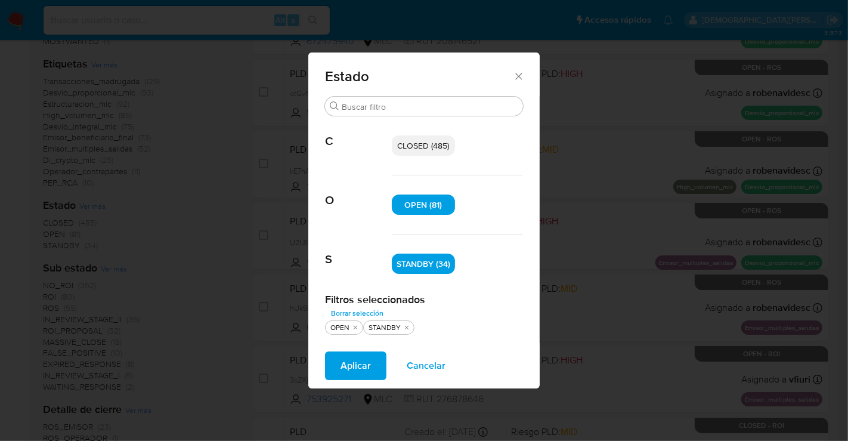
click at [341, 358] on span "Aplicar" at bounding box center [355, 365] width 30 height 26
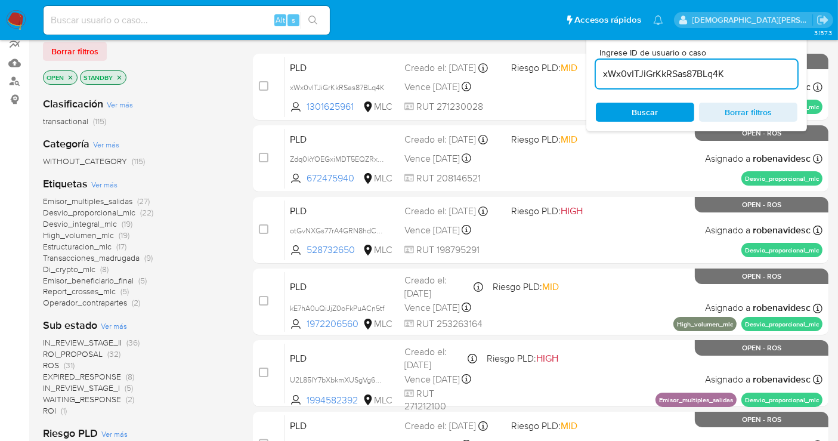
scroll to position [265, 0]
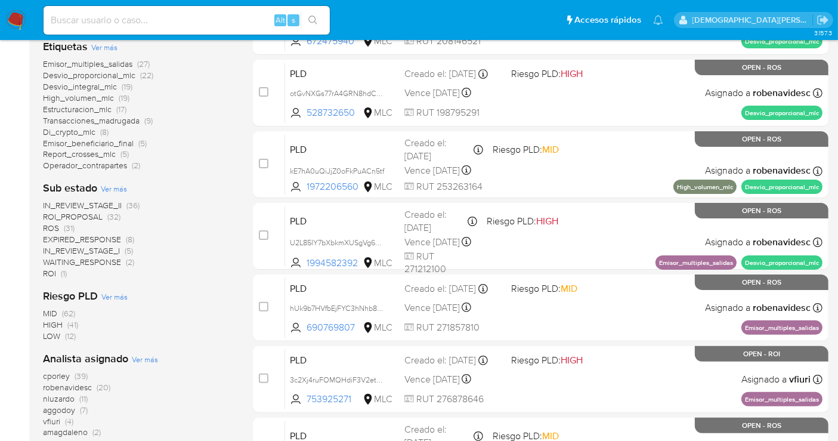
click at [52, 225] on span "ROS" at bounding box center [51, 228] width 16 height 12
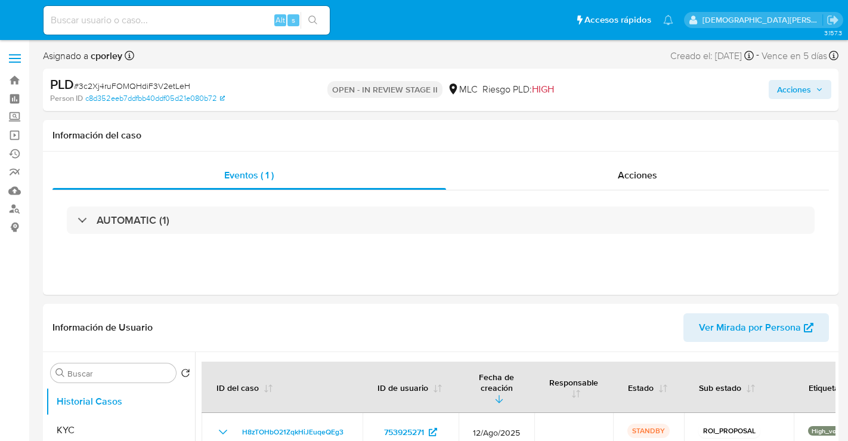
select select "10"
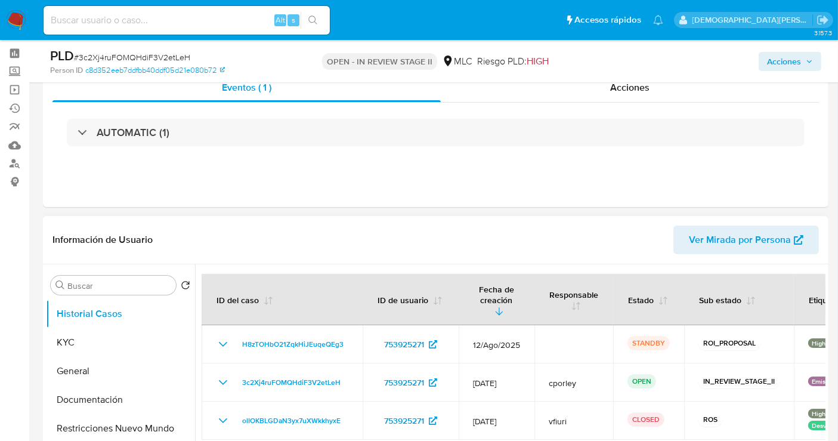
scroll to position [66, 0]
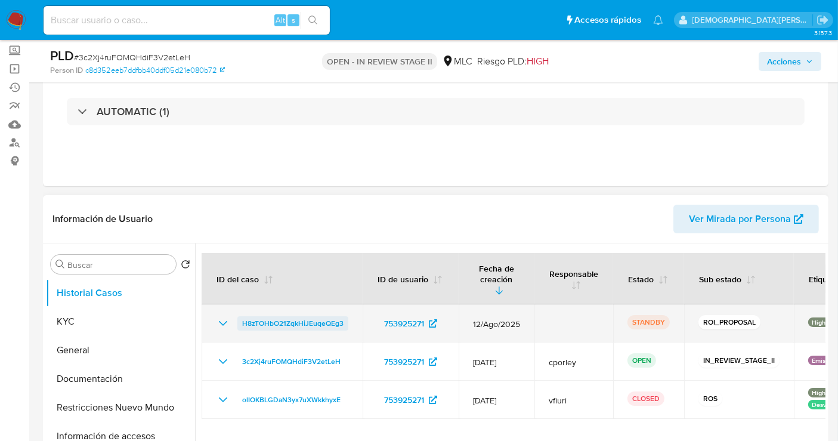
click at [287, 316] on span "H8zTOHbO21ZqkHiJEuqeQEg3" at bounding box center [292, 323] width 101 height 14
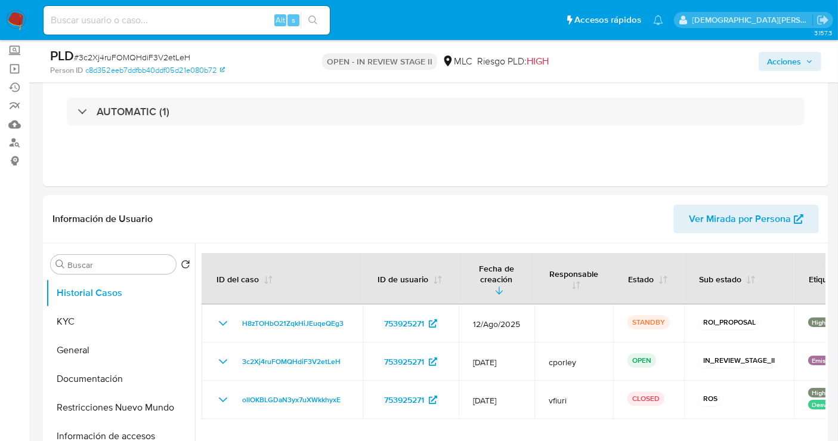
click at [785, 64] on span "Acciones" at bounding box center [784, 61] width 34 height 19
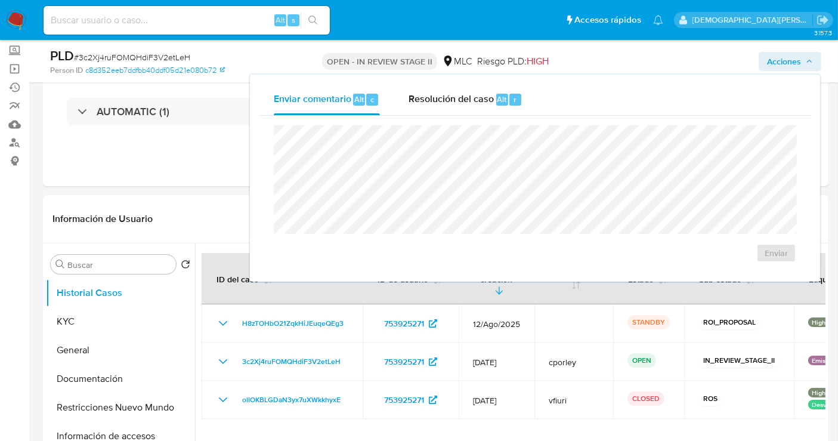
drag, startPoint x: 464, startPoint y: 99, endPoint x: 461, endPoint y: 119, distance: 20.6
click at [464, 99] on span "Resolución del caso" at bounding box center [450, 99] width 85 height 14
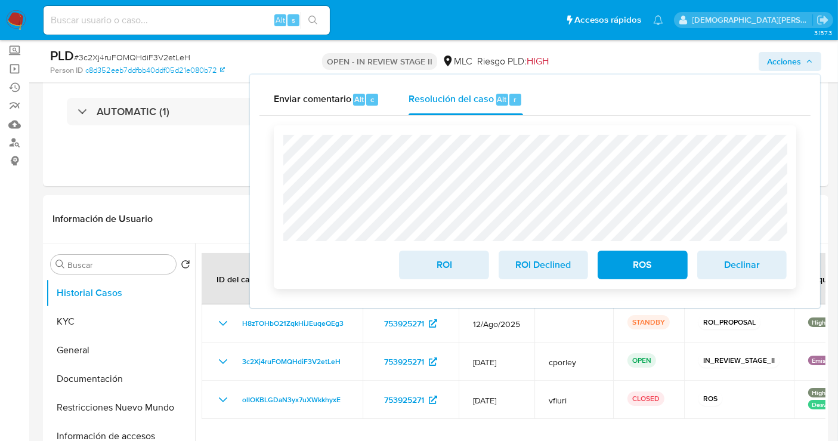
click at [422, 267] on span "ROI" at bounding box center [443, 265] width 58 height 26
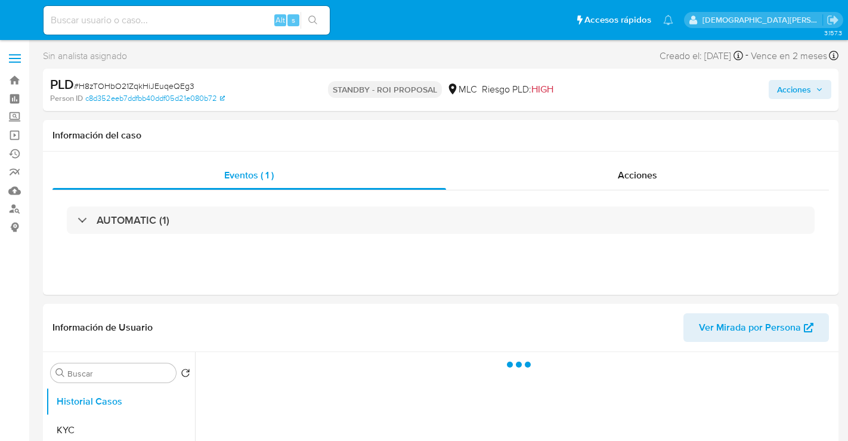
select select "10"
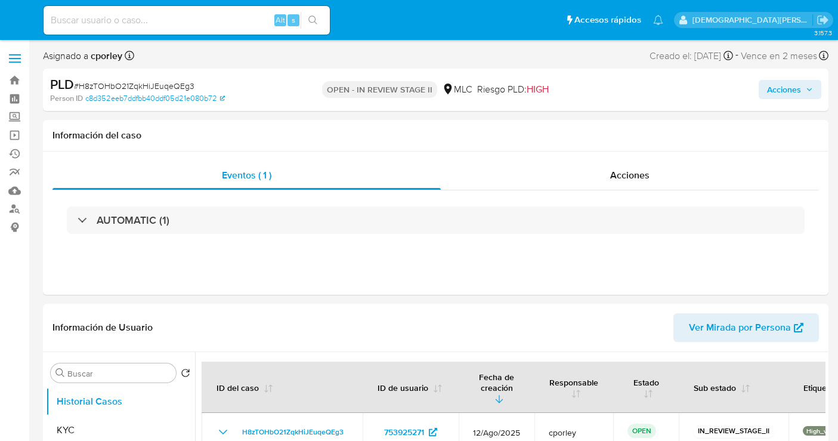
select select "10"
click at [780, 95] on span "Acciones" at bounding box center [784, 89] width 34 height 19
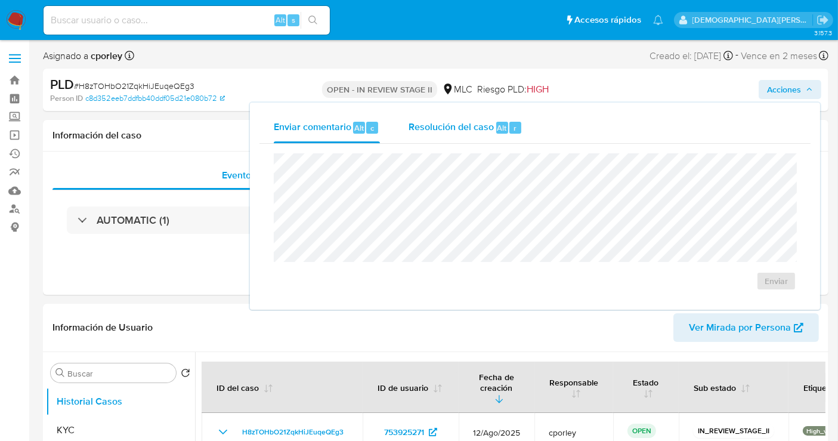
click at [417, 132] on span "Resolución del caso" at bounding box center [450, 127] width 85 height 14
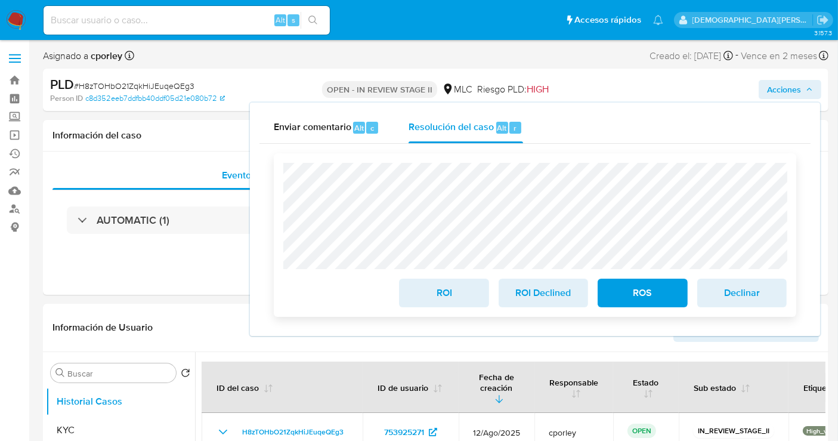
click at [422, 289] on span "ROI" at bounding box center [443, 293] width 58 height 26
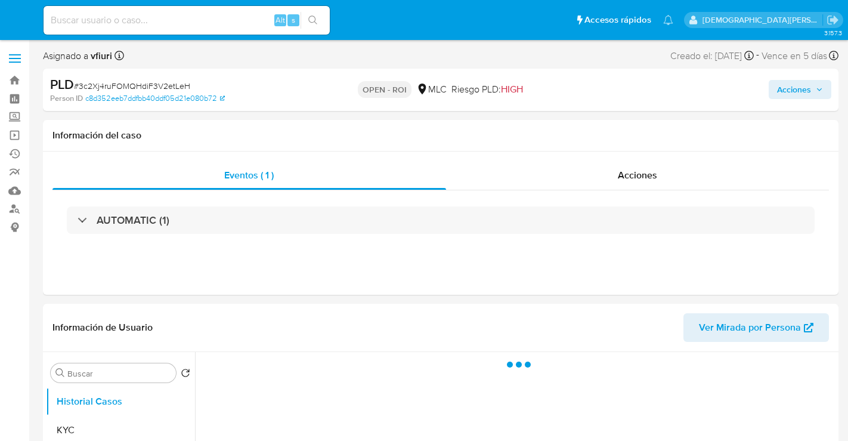
select select "10"
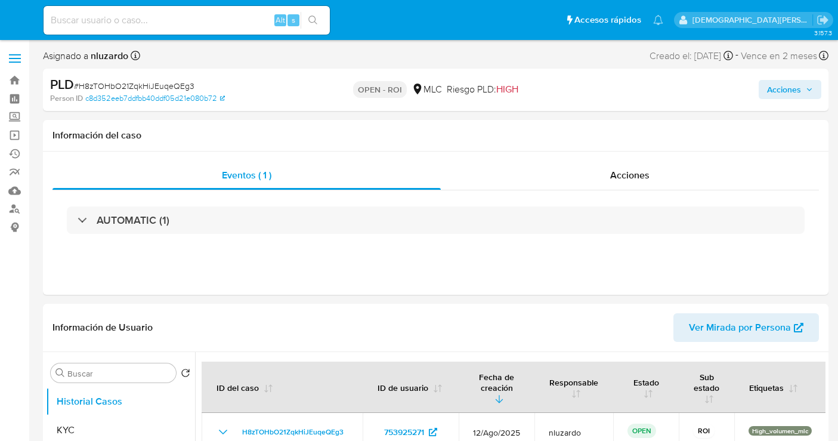
select select "10"
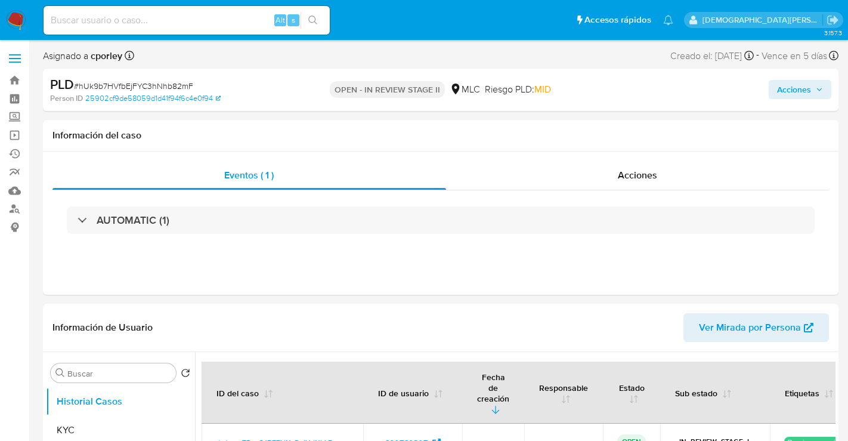
select select "10"
click at [779, 91] on span "Acciones" at bounding box center [784, 89] width 34 height 19
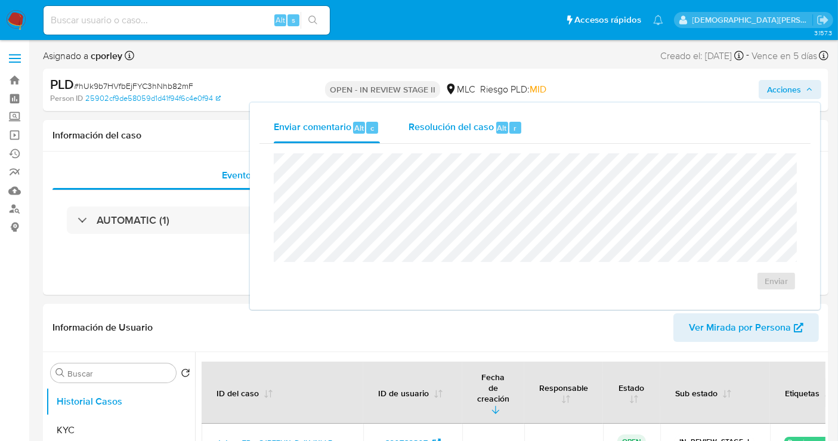
click at [436, 131] on span "Resolución del caso" at bounding box center [450, 127] width 85 height 14
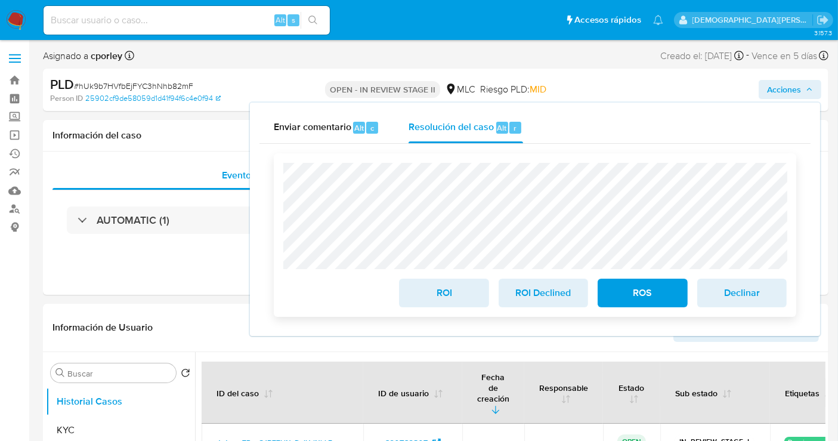
click at [650, 294] on span "ROS" at bounding box center [642, 293] width 58 height 26
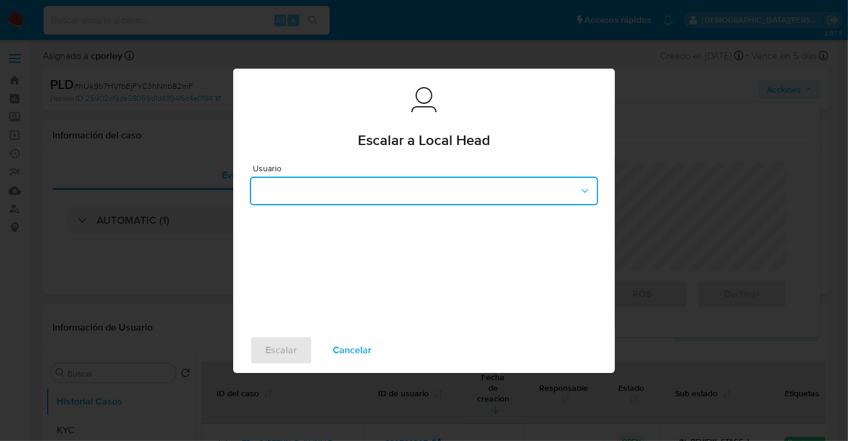
click at [395, 179] on button "button" at bounding box center [424, 190] width 348 height 29
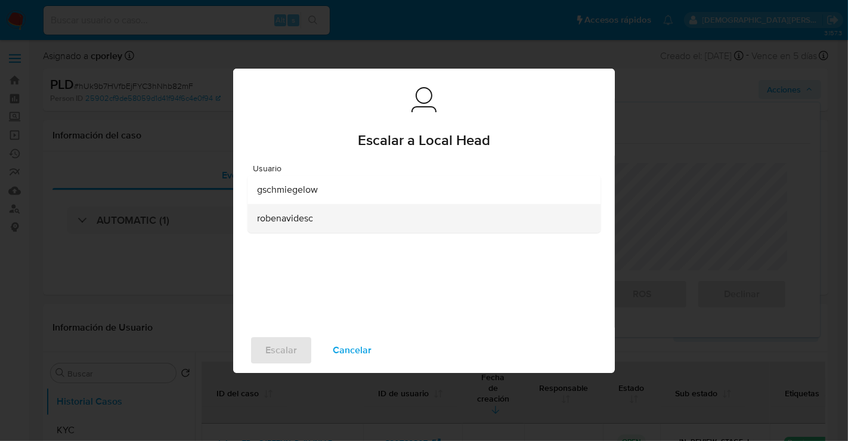
click at [319, 216] on div "robenavidesc" at bounding box center [420, 217] width 327 height 29
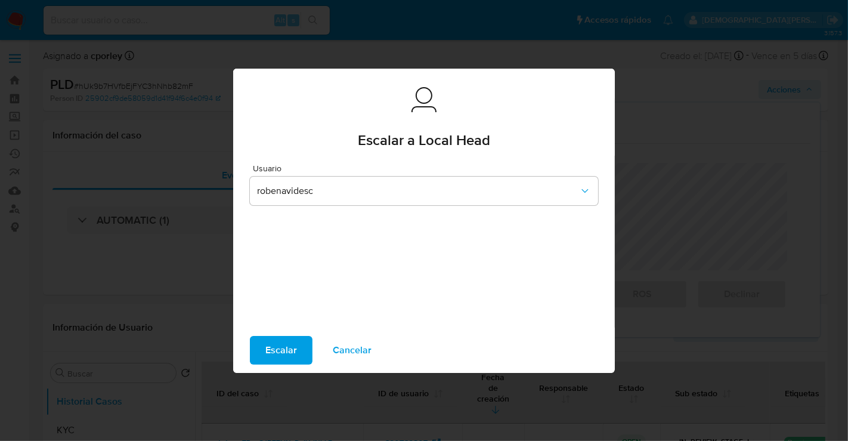
click at [277, 354] on span "Escalar" at bounding box center [281, 350] width 32 height 26
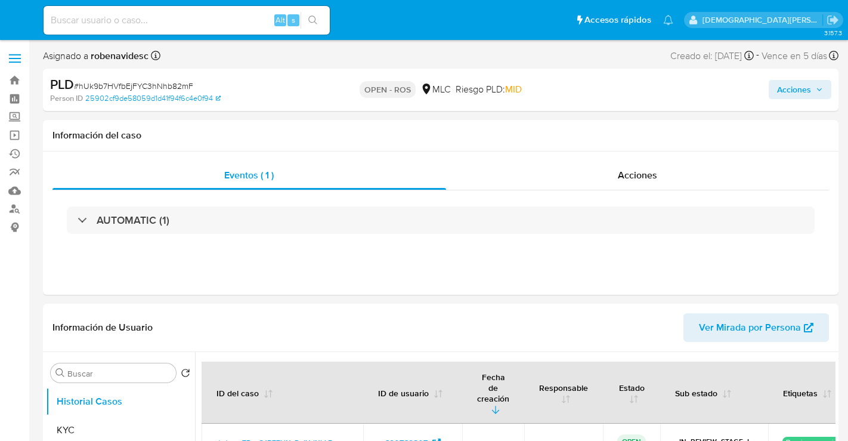
select select "10"
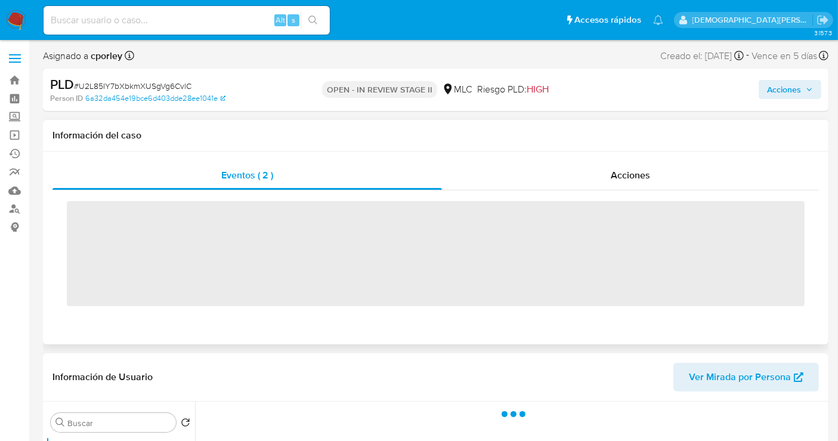
scroll to position [66, 0]
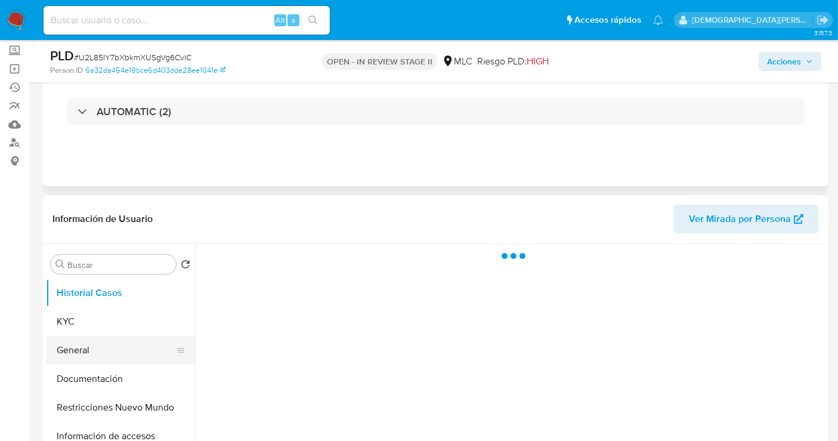
click at [78, 354] on button "General" at bounding box center [116, 350] width 140 height 29
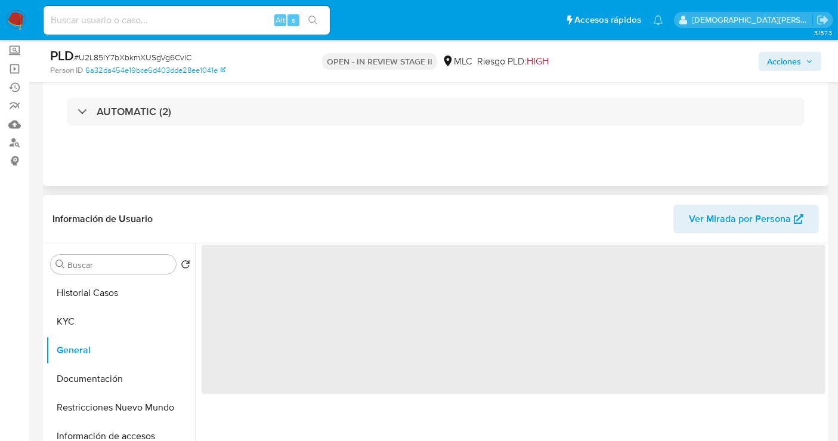
select select "10"
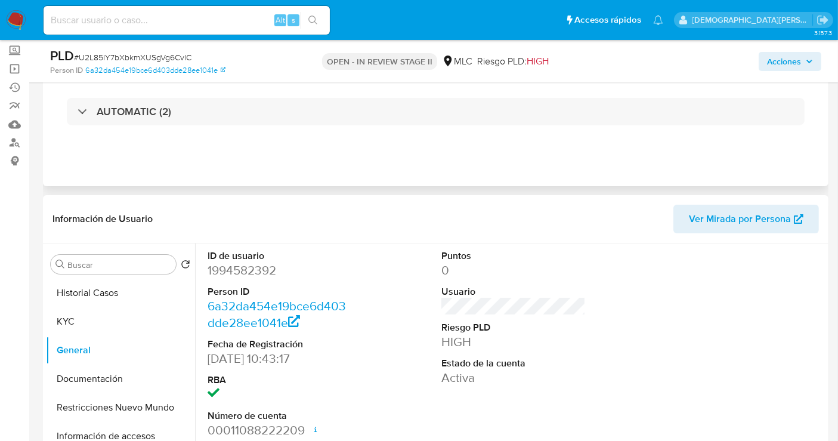
click at [242, 271] on dd "1994582392" at bounding box center [279, 270] width 144 height 17
copy dd "1994582392"
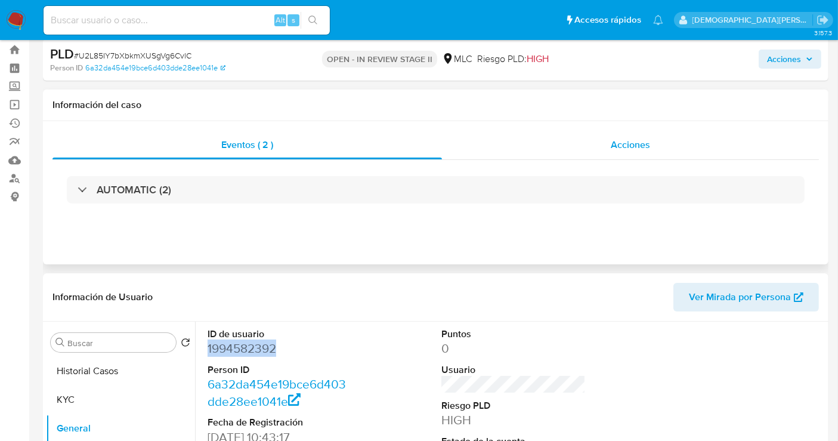
scroll to position [0, 0]
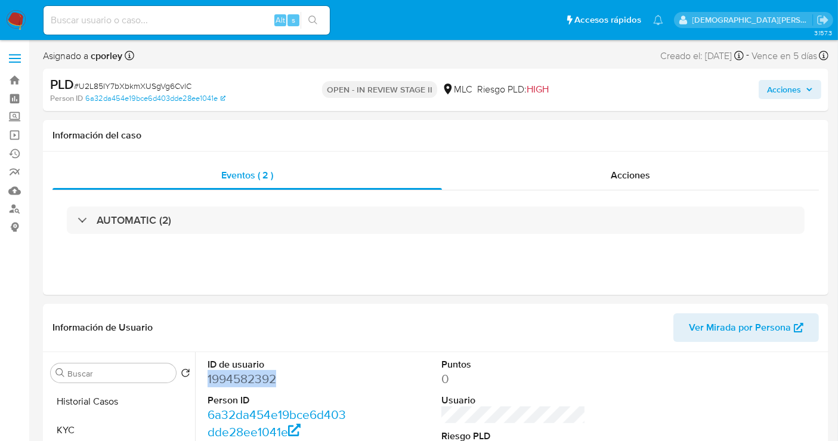
click at [771, 94] on span "Acciones" at bounding box center [784, 89] width 34 height 19
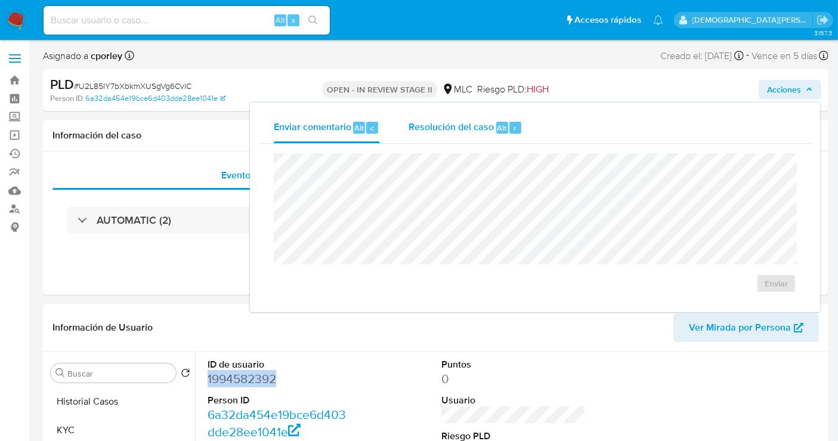
click at [442, 134] on div "Resolución del caso Alt r" at bounding box center [465, 127] width 114 height 31
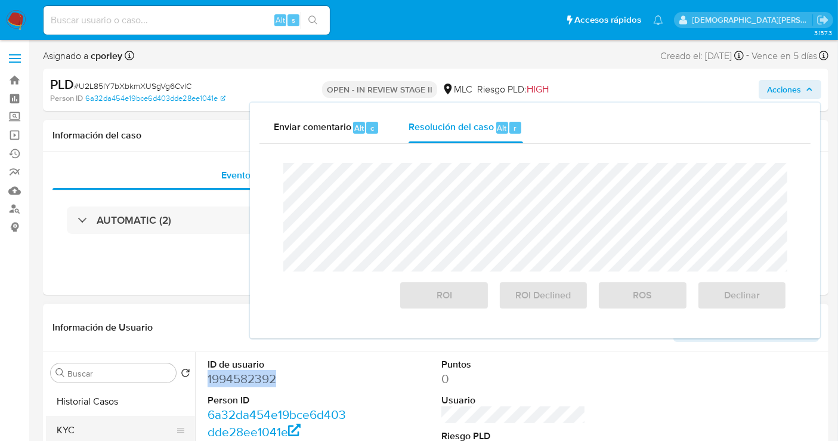
click at [108, 433] on button "KYC" at bounding box center [116, 430] width 140 height 29
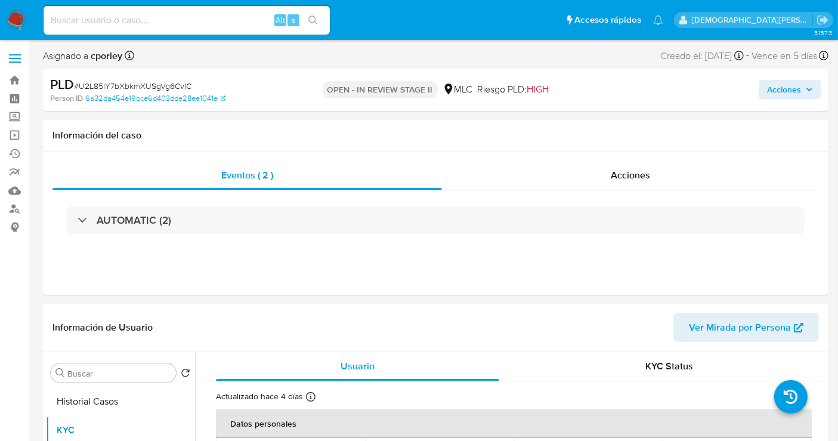
click at [783, 86] on span "Acciones" at bounding box center [784, 89] width 34 height 19
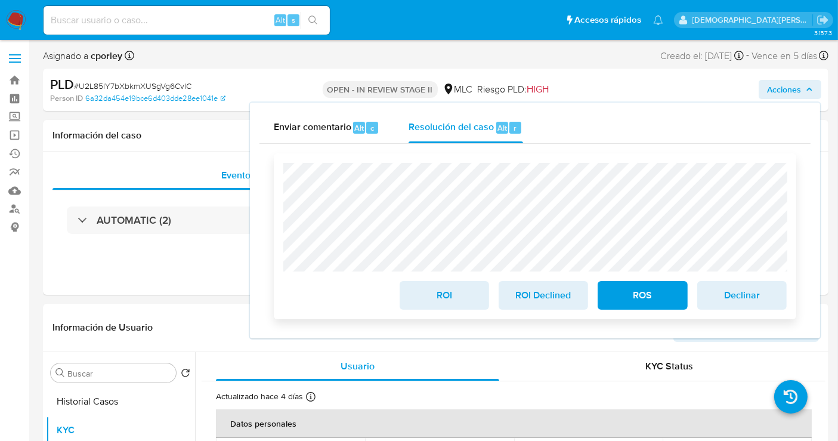
click at [627, 293] on span "ROS" at bounding box center [642, 295] width 58 height 26
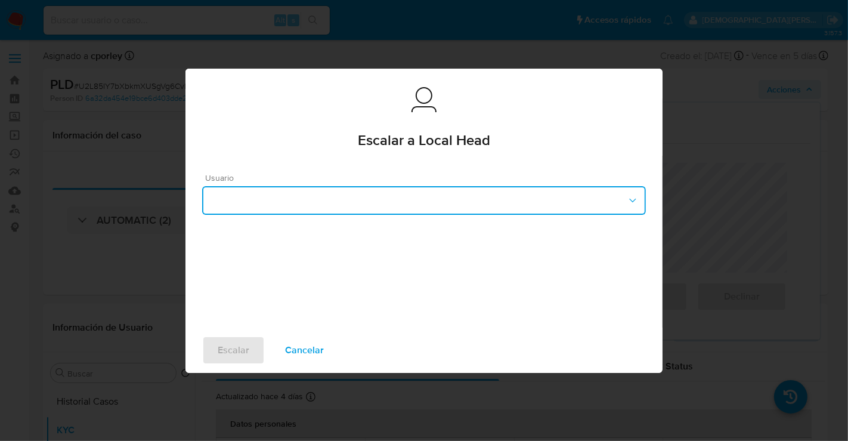
click at [342, 195] on button "button" at bounding box center [424, 200] width 444 height 29
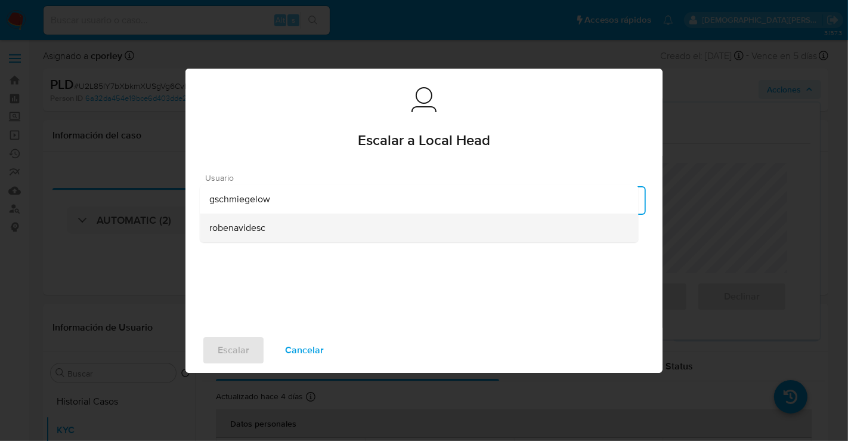
click at [252, 231] on span "robenavidesc" at bounding box center [237, 227] width 56 height 12
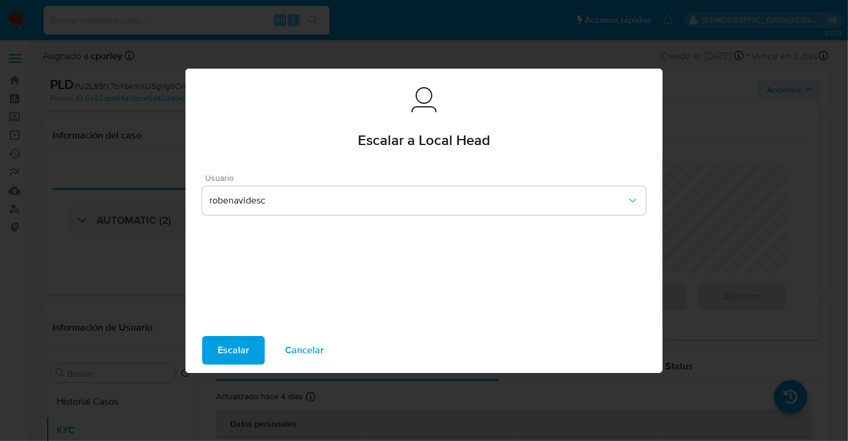
click at [216, 345] on button "Escalar" at bounding box center [233, 350] width 63 height 29
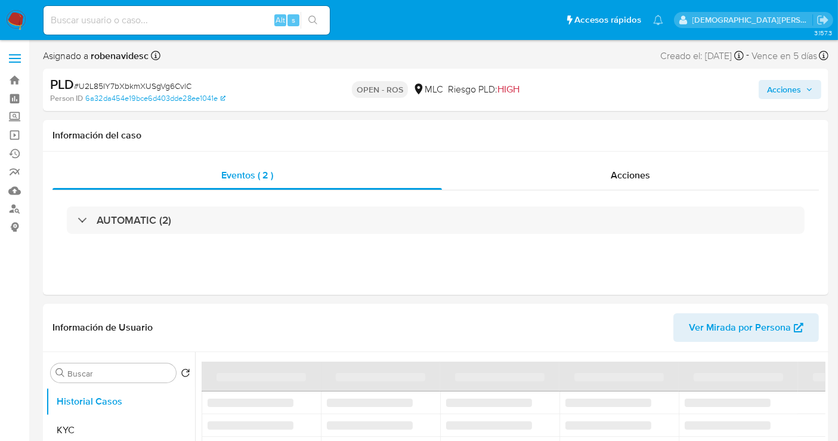
select select "10"
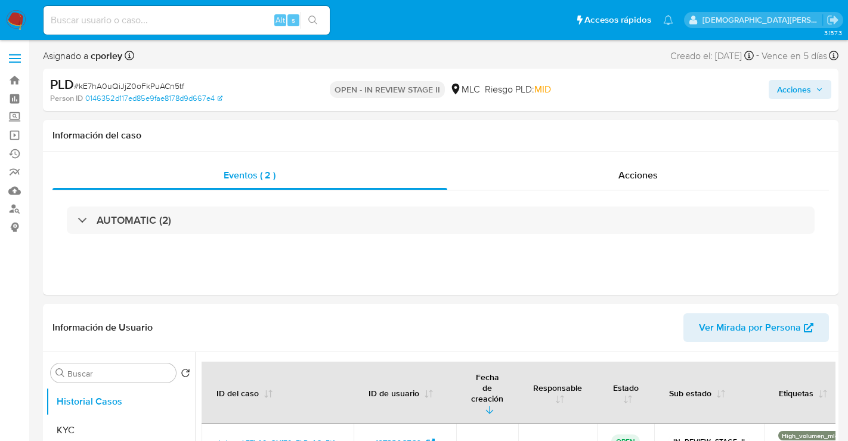
select select "10"
click at [795, 97] on span "Acciones" at bounding box center [784, 89] width 34 height 19
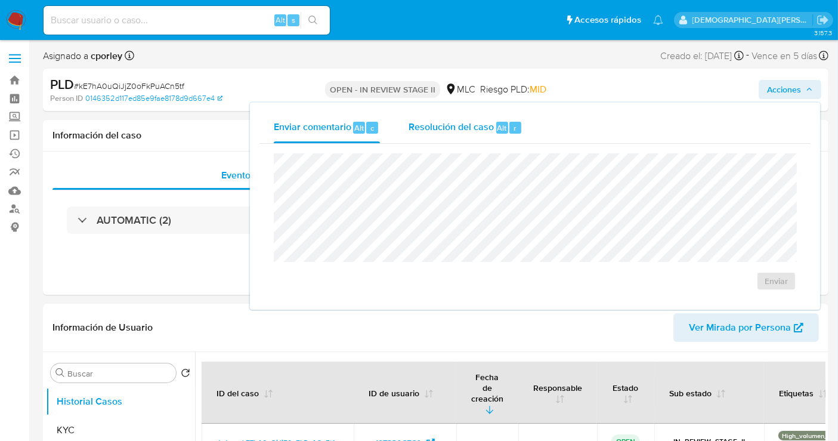
click at [481, 134] on div "Resolución del caso Alt r" at bounding box center [465, 127] width 114 height 31
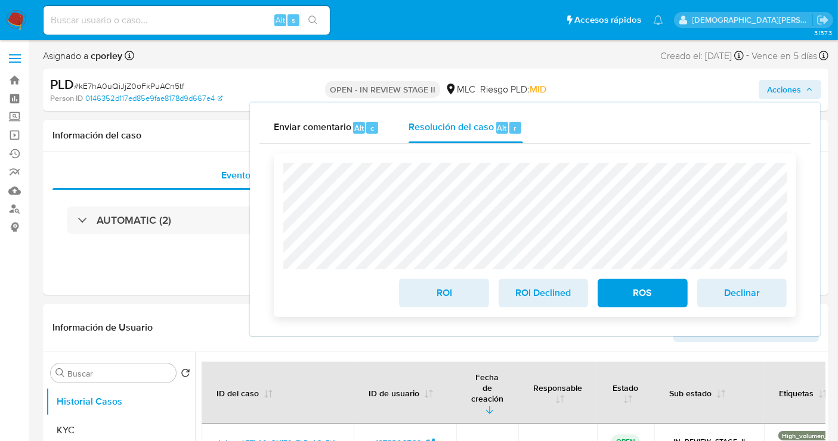
click at [637, 297] on span "ROS" at bounding box center [642, 293] width 58 height 26
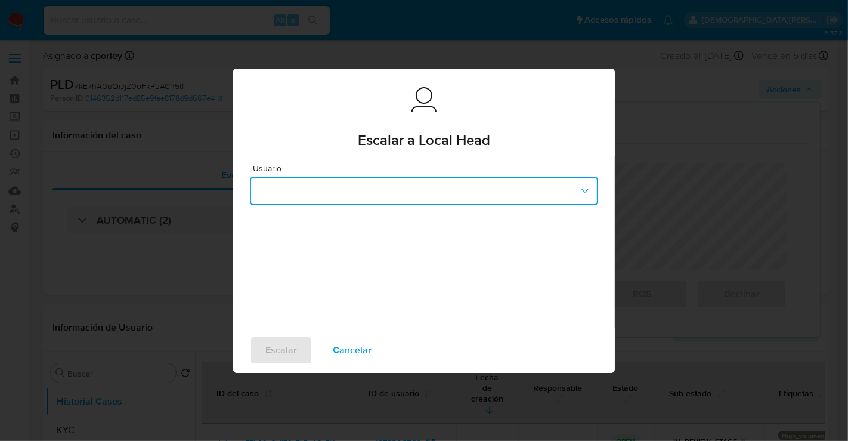
click at [374, 197] on button "button" at bounding box center [424, 190] width 348 height 29
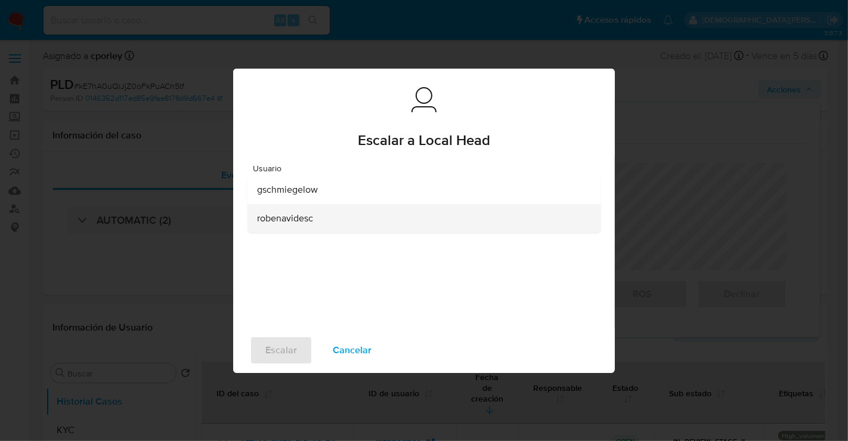
click at [296, 219] on span "robenavidesc" at bounding box center [285, 218] width 56 height 12
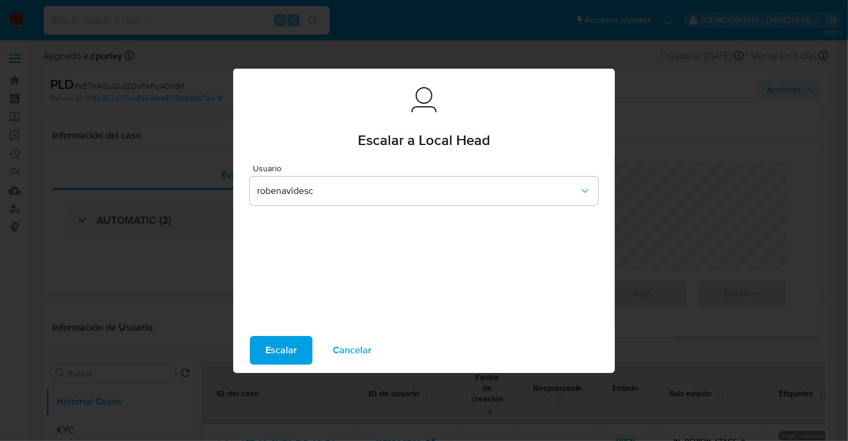
click at [287, 348] on span "Escalar" at bounding box center [281, 350] width 32 height 26
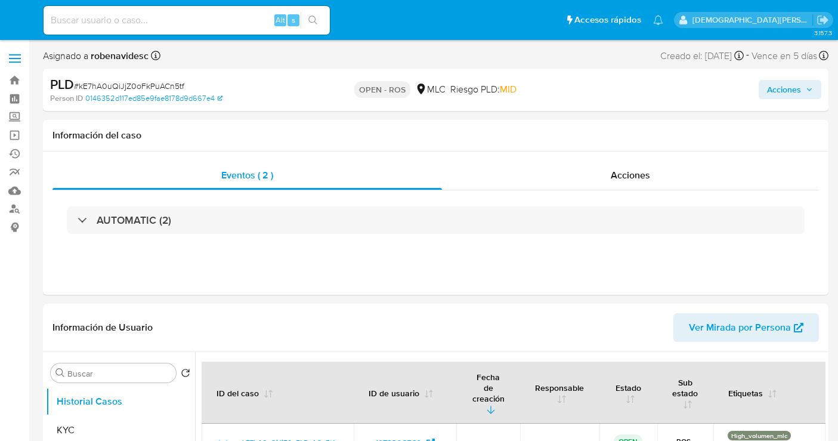
select select "10"
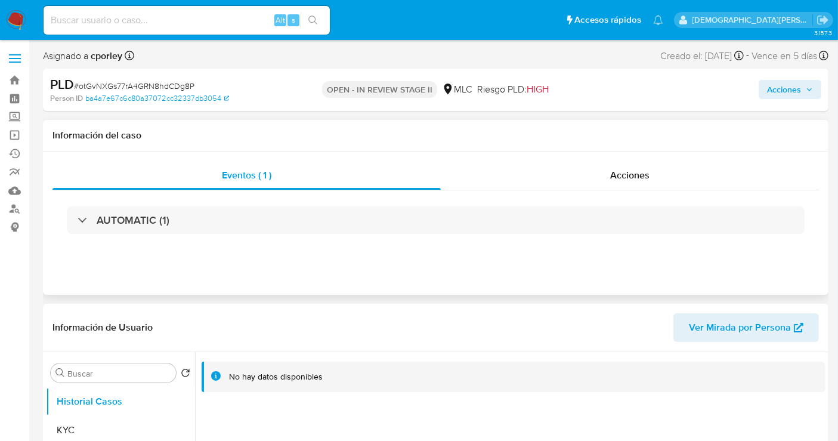
select select "10"
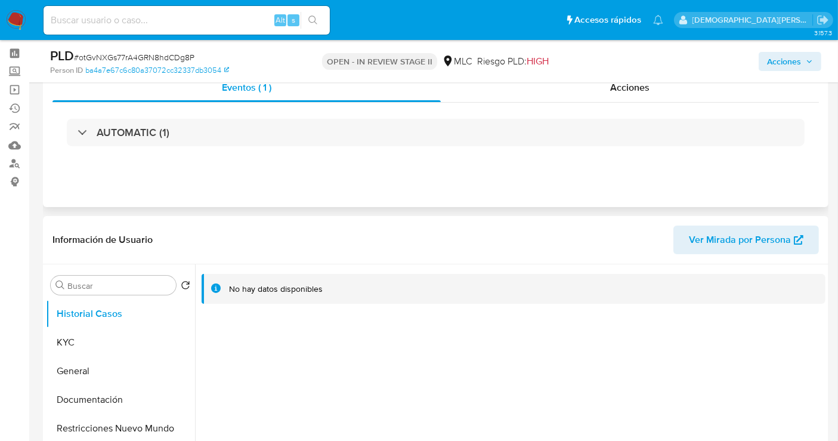
scroll to position [66, 0]
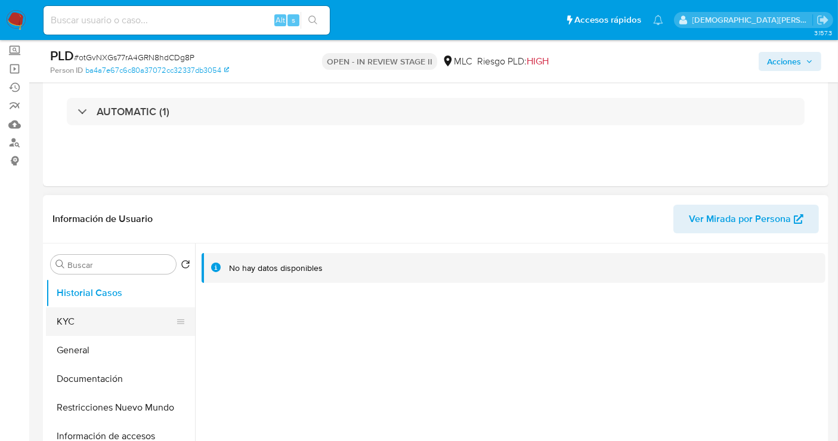
click at [114, 314] on button "KYC" at bounding box center [116, 321] width 140 height 29
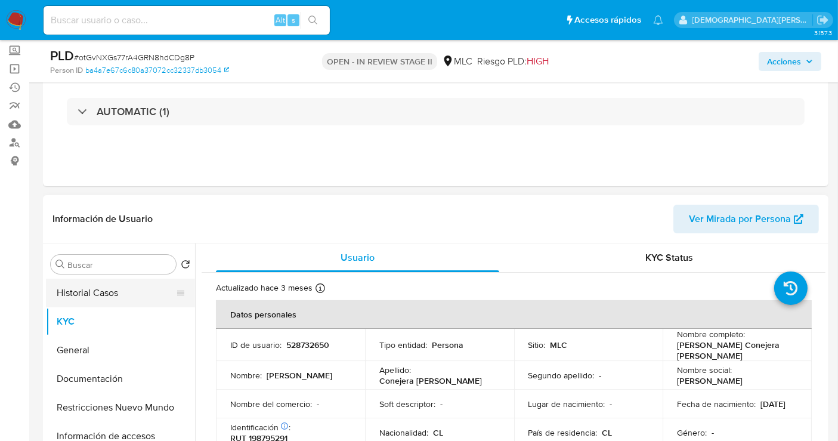
click at [119, 293] on button "Historial Casos" at bounding box center [116, 292] width 140 height 29
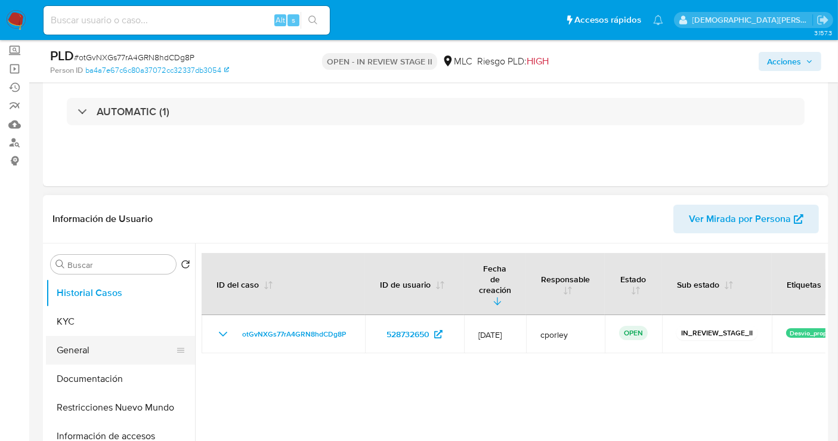
click at [95, 343] on button "General" at bounding box center [116, 350] width 140 height 29
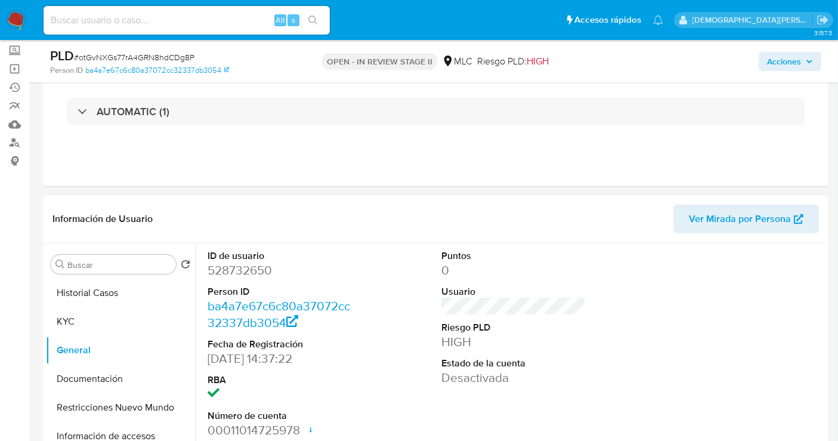
click at [236, 268] on dd "528732650" at bounding box center [279, 270] width 144 height 17
copy dd "528732650"
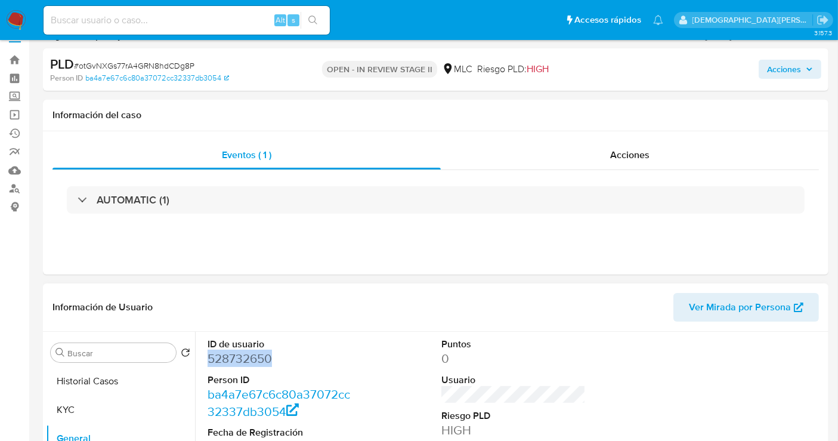
scroll to position [0, 0]
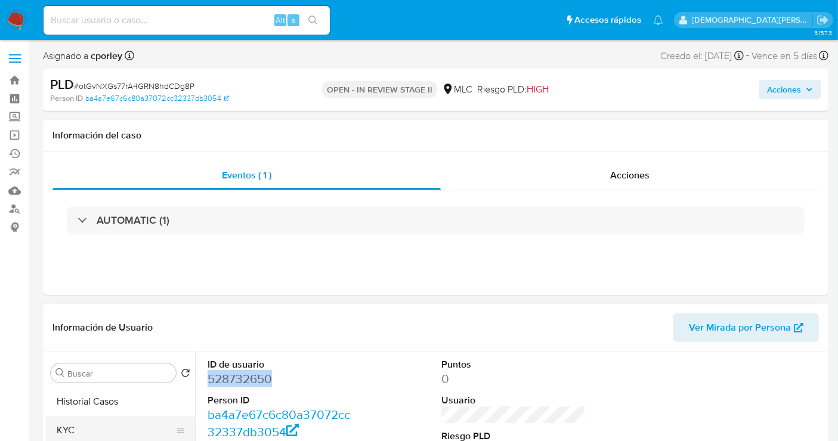
click at [137, 425] on button "KYC" at bounding box center [116, 430] width 140 height 29
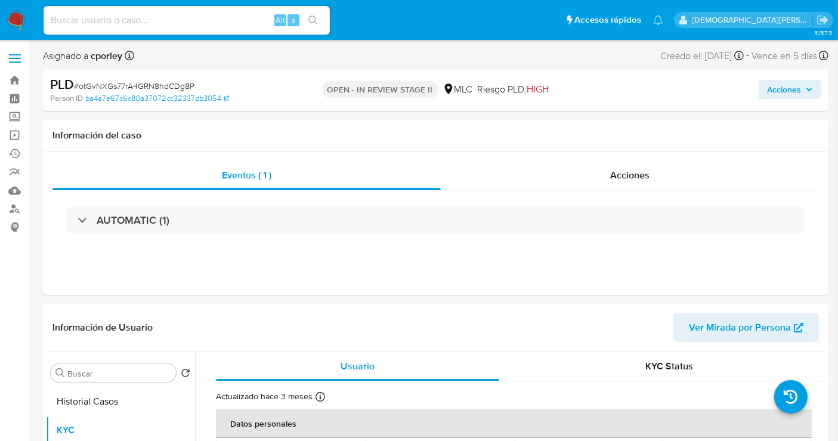
click at [786, 86] on span "Acciones" at bounding box center [784, 89] width 34 height 19
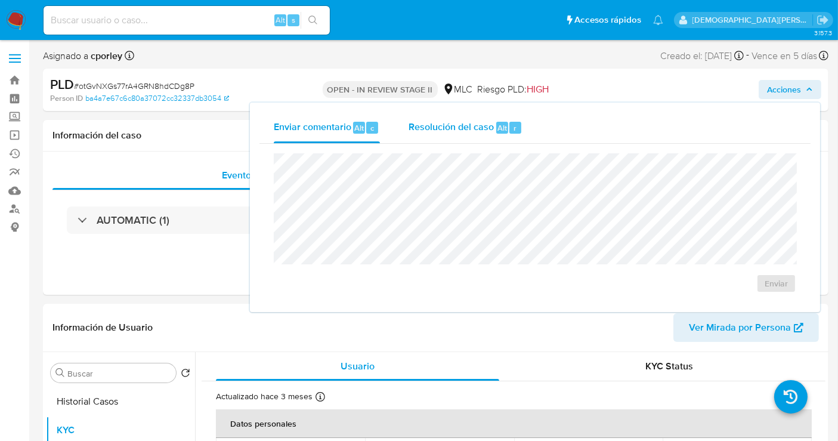
click at [433, 125] on span "Resolución del caso" at bounding box center [450, 127] width 85 height 14
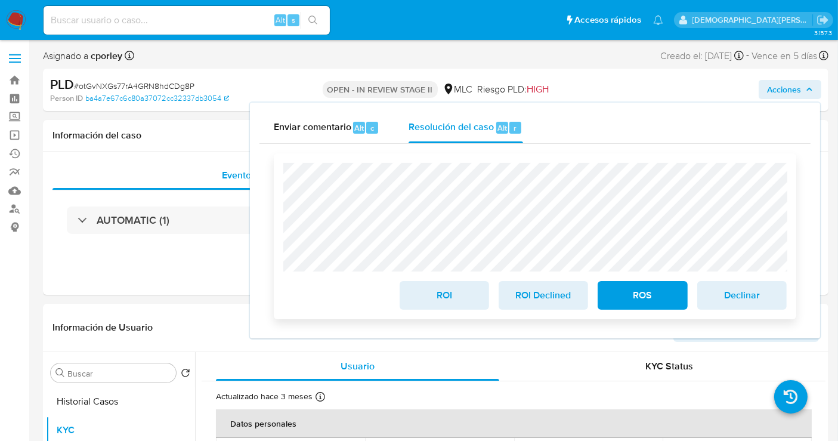
click at [628, 297] on span "ROS" at bounding box center [642, 295] width 58 height 26
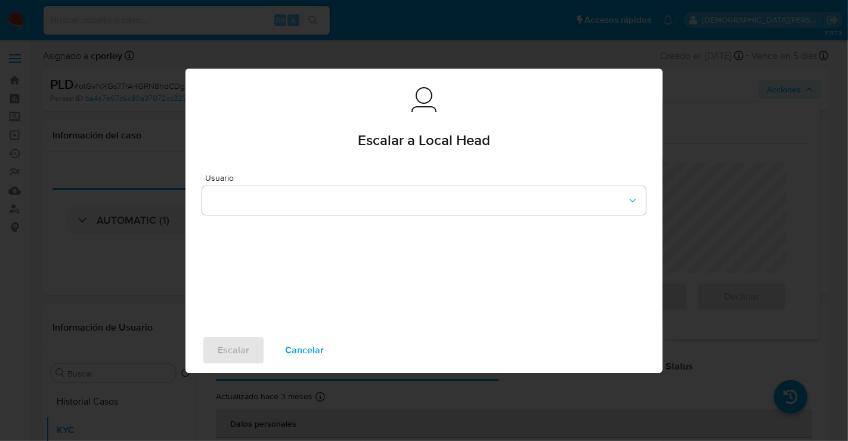
drag, startPoint x: 307, startPoint y: 348, endPoint x: 559, endPoint y: 324, distance: 252.7
click at [307, 348] on span "Cancelar" at bounding box center [304, 350] width 39 height 26
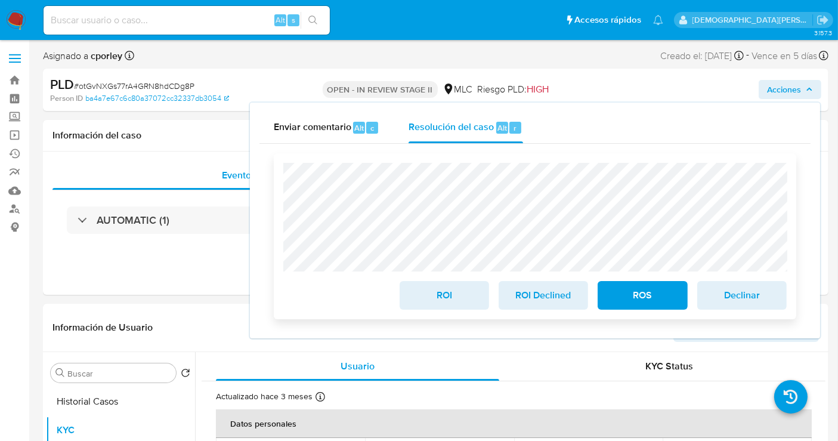
click at [637, 295] on span "ROS" at bounding box center [642, 295] width 58 height 26
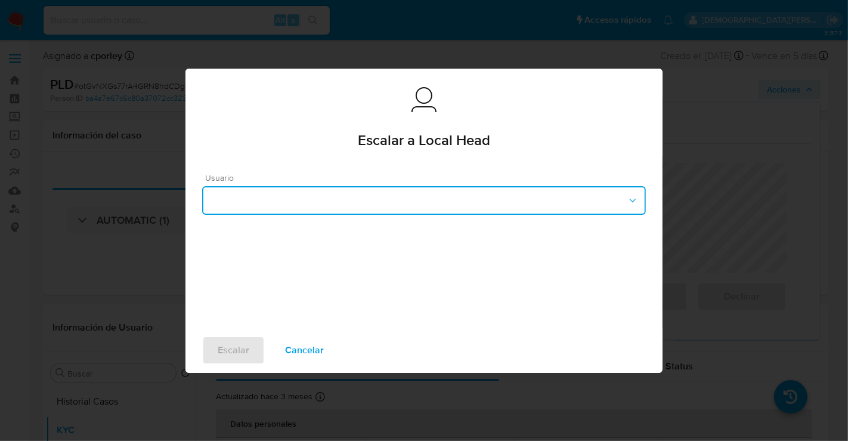
click at [338, 206] on button "button" at bounding box center [424, 200] width 444 height 29
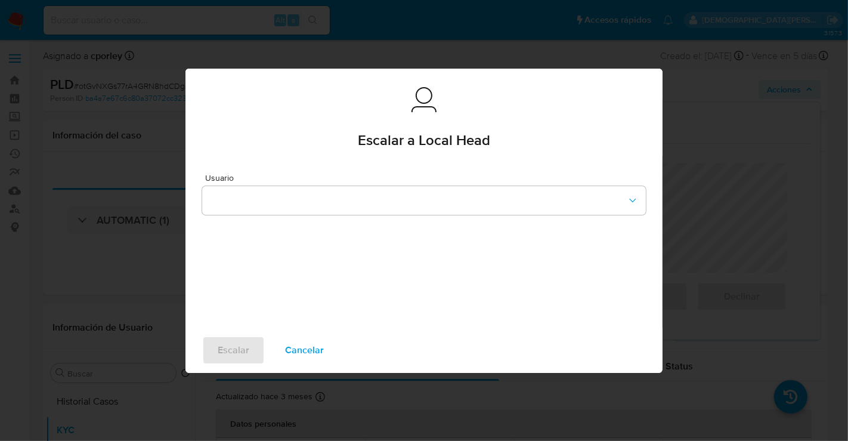
click at [256, 243] on div "Usuario" at bounding box center [423, 242] width 477 height 172
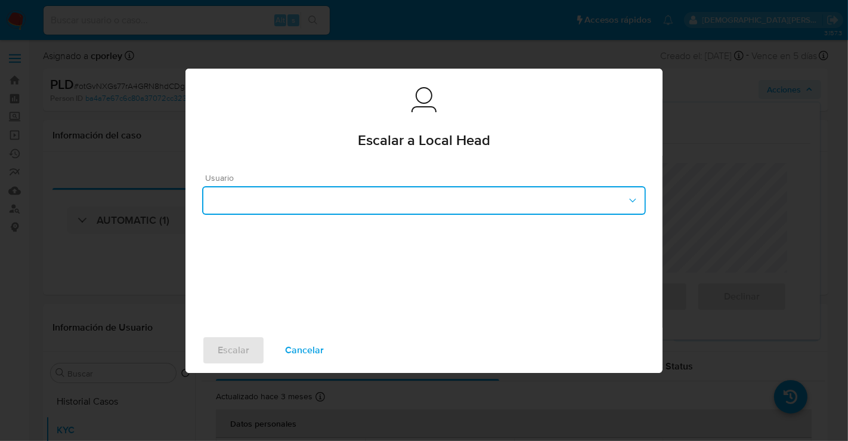
click at [279, 200] on button "button" at bounding box center [424, 200] width 444 height 29
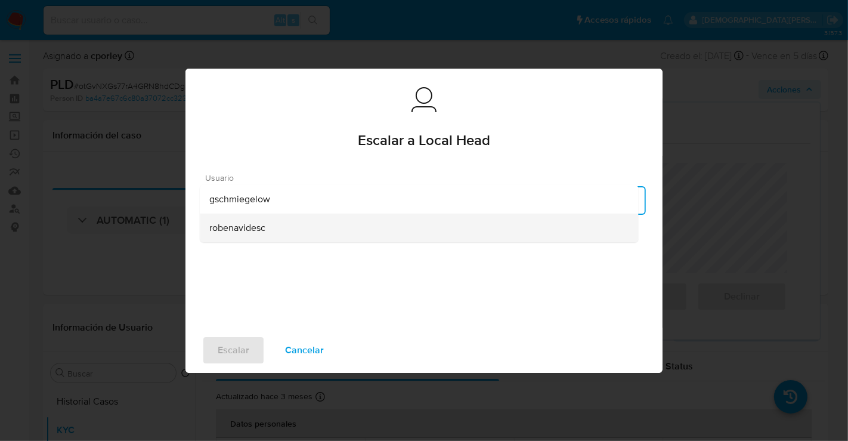
click at [243, 235] on div "robenavidesc" at bounding box center [418, 227] width 419 height 29
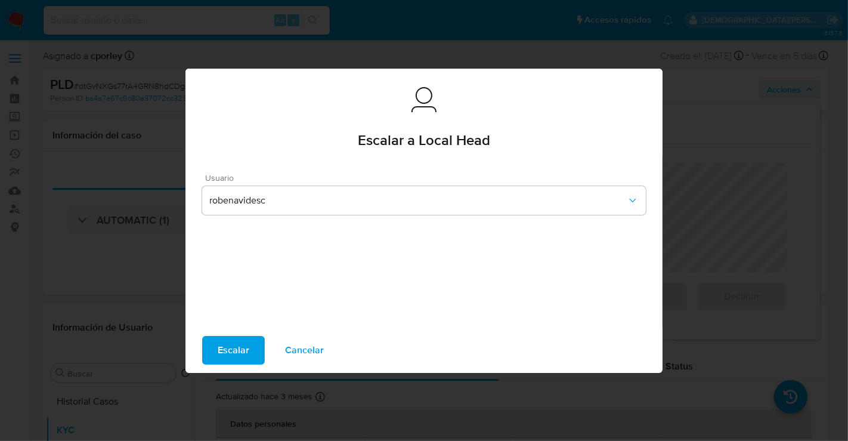
click at [233, 349] on span "Escalar" at bounding box center [234, 350] width 32 height 26
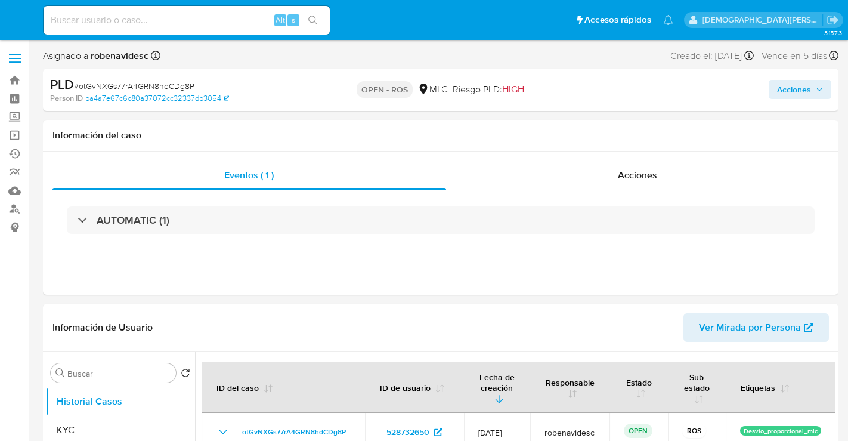
select select "10"
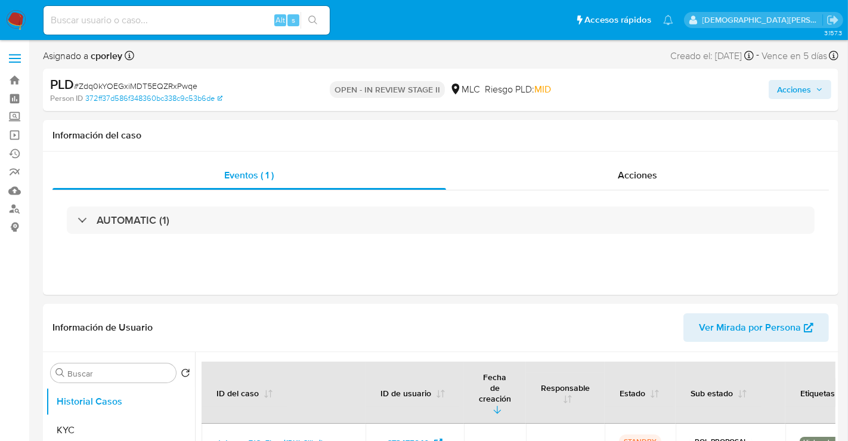
select select "10"
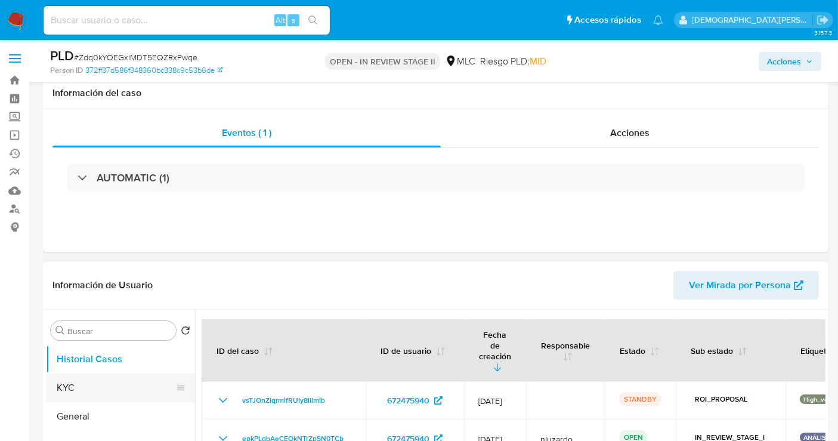
scroll to position [66, 0]
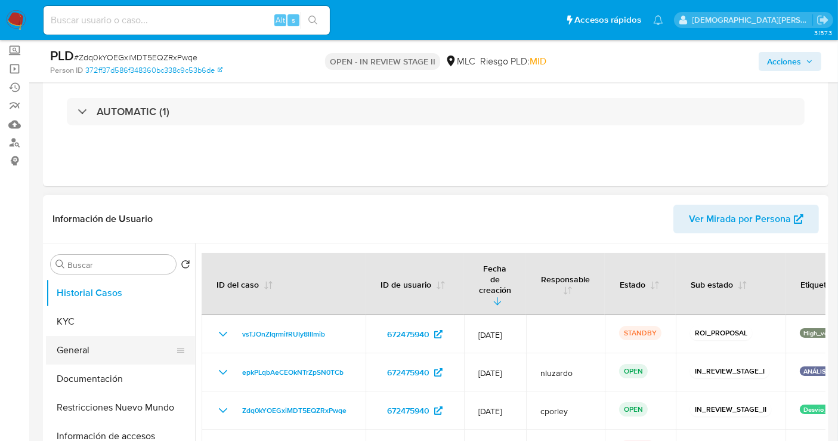
click at [86, 348] on button "General" at bounding box center [116, 350] width 140 height 29
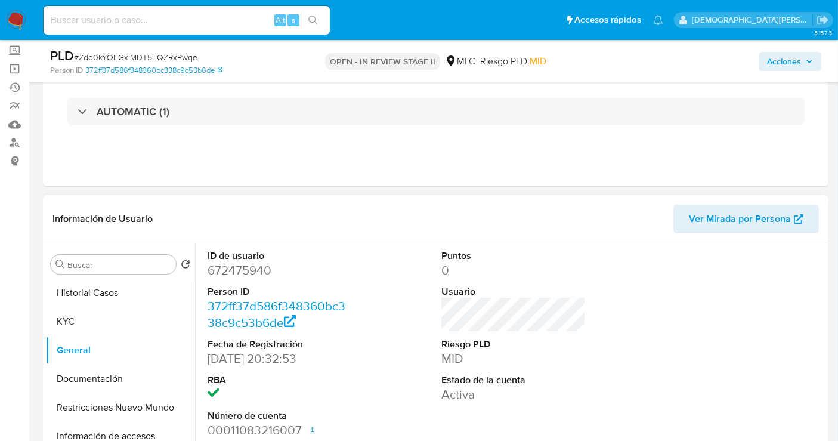
click at [261, 270] on dd "672475940" at bounding box center [279, 270] width 144 height 17
copy dd "672475940"
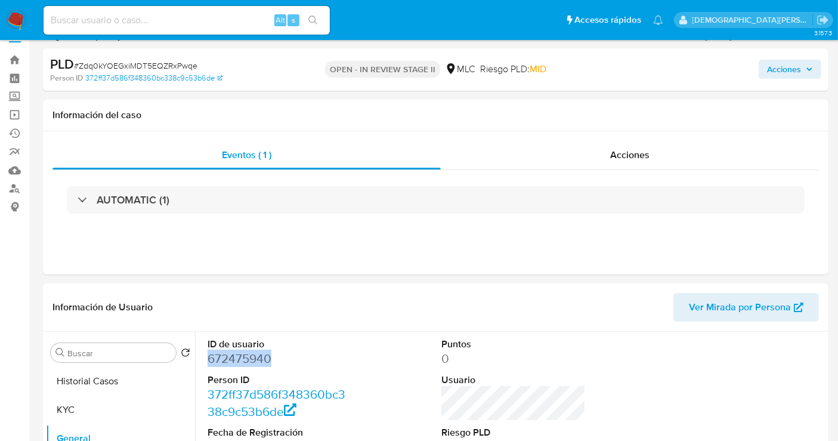
scroll to position [0, 0]
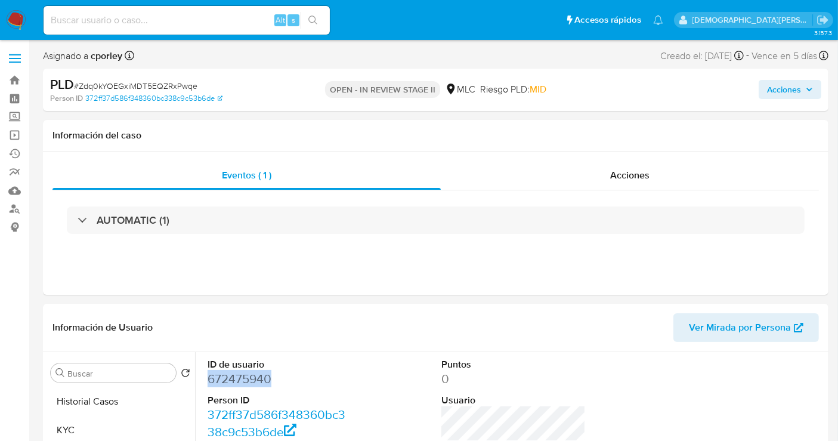
click at [777, 94] on span "Acciones" at bounding box center [784, 89] width 34 height 19
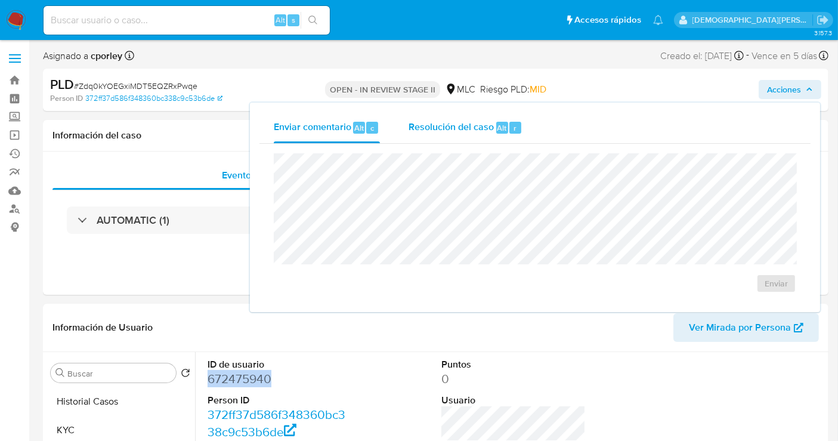
click at [460, 130] on span "Resolución del caso" at bounding box center [450, 127] width 85 height 14
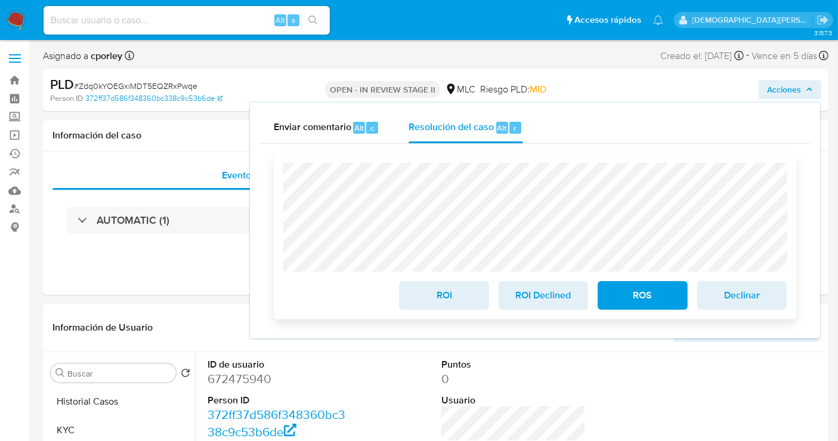
click at [647, 297] on span "ROS" at bounding box center [642, 295] width 58 height 26
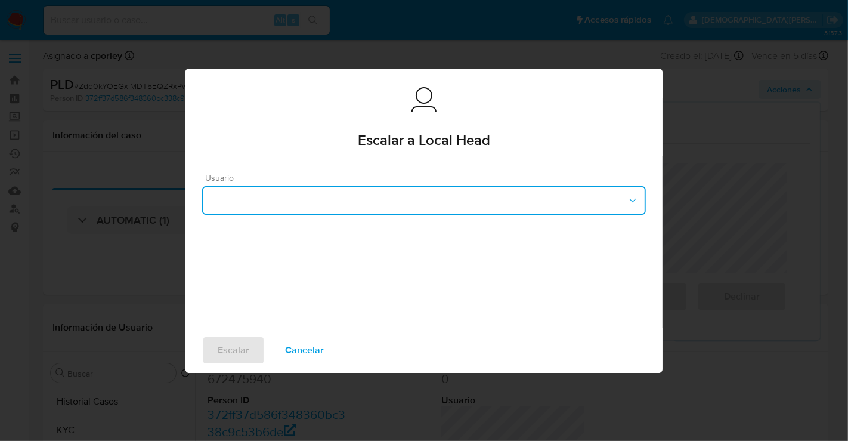
click at [309, 199] on button "button" at bounding box center [424, 200] width 444 height 29
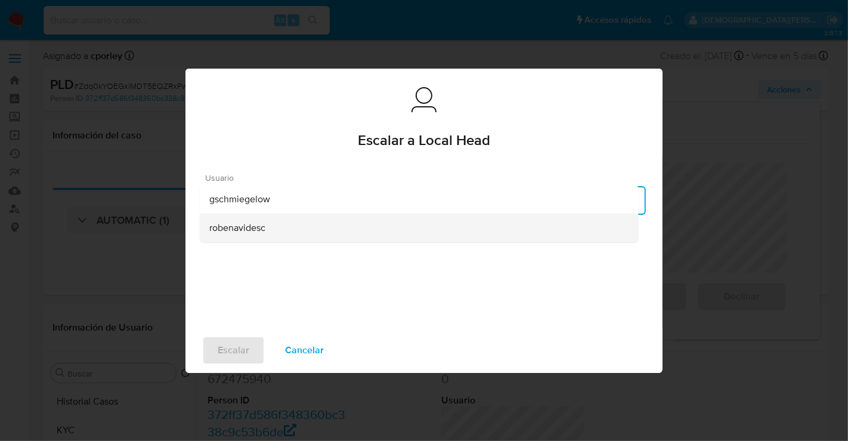
click at [247, 225] on span "robenavidesc" at bounding box center [237, 227] width 56 height 12
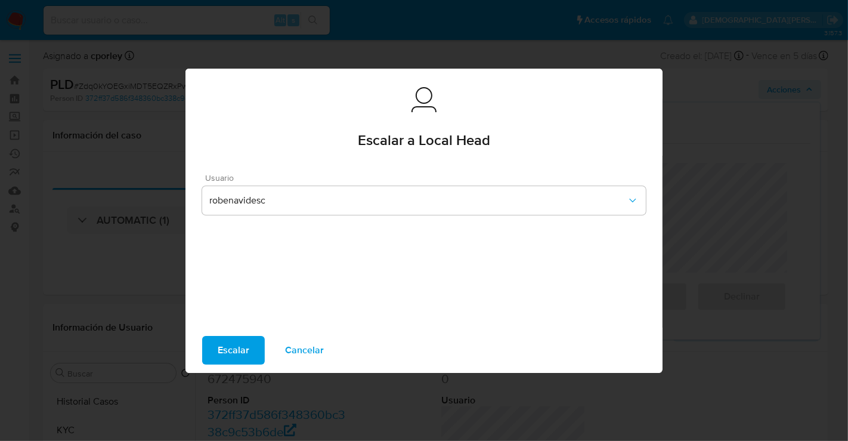
click at [228, 356] on span "Escalar" at bounding box center [234, 350] width 32 height 26
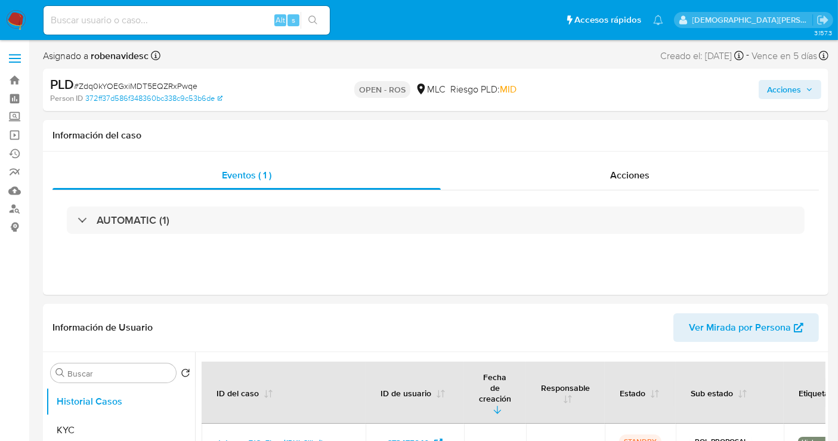
select select "10"
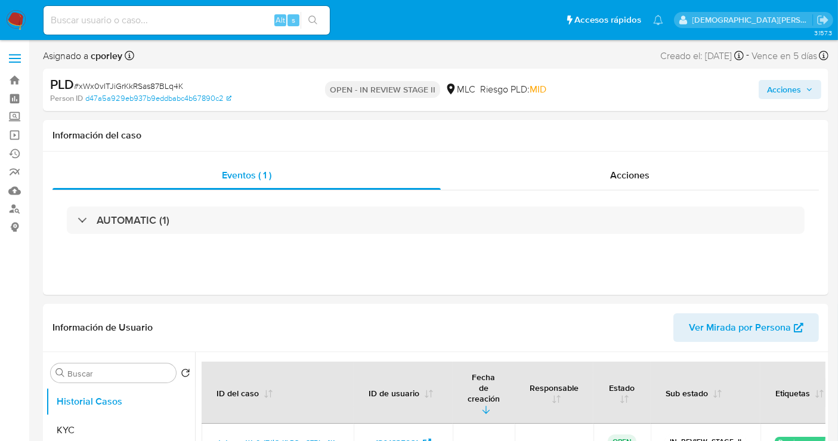
select select "10"
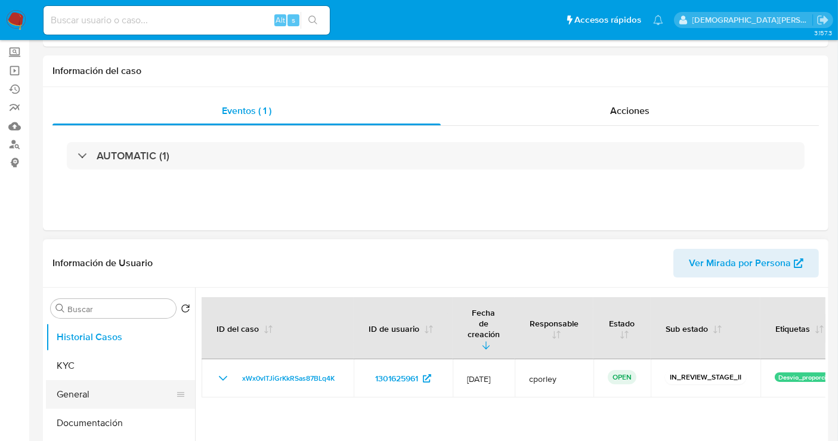
scroll to position [199, 0]
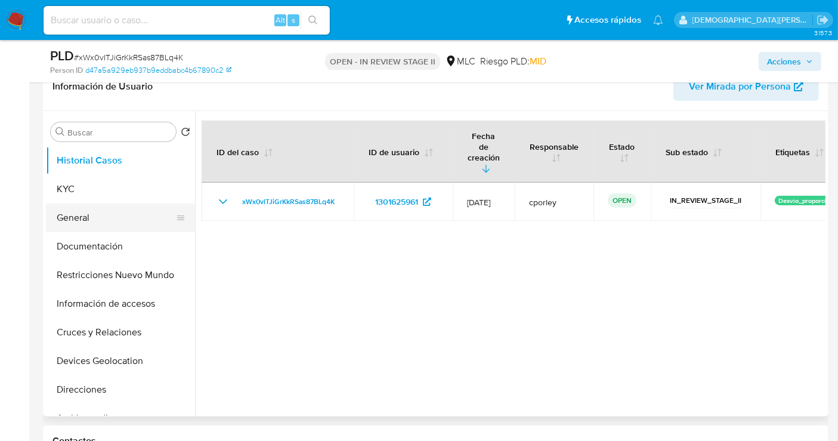
click at [92, 208] on button "General" at bounding box center [116, 217] width 140 height 29
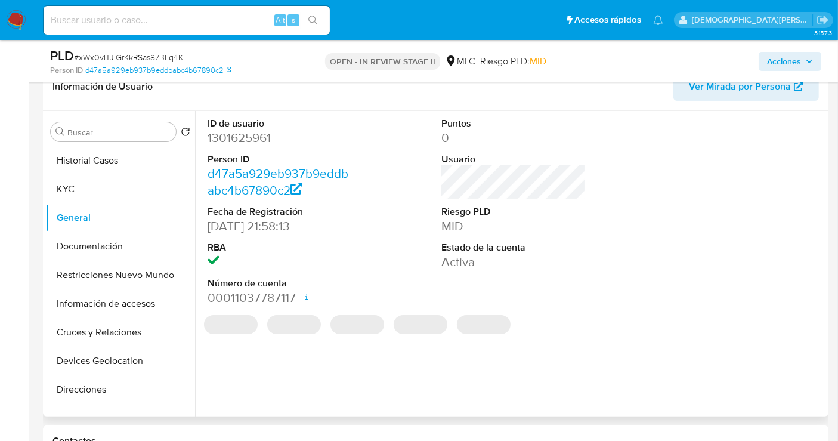
click at [235, 135] on dd "1301625961" at bounding box center [279, 137] width 144 height 17
copy dd "1301625961"
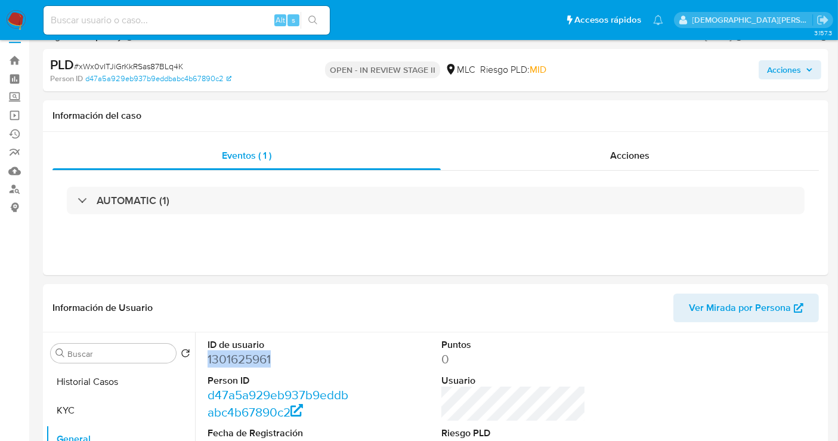
scroll to position [0, 0]
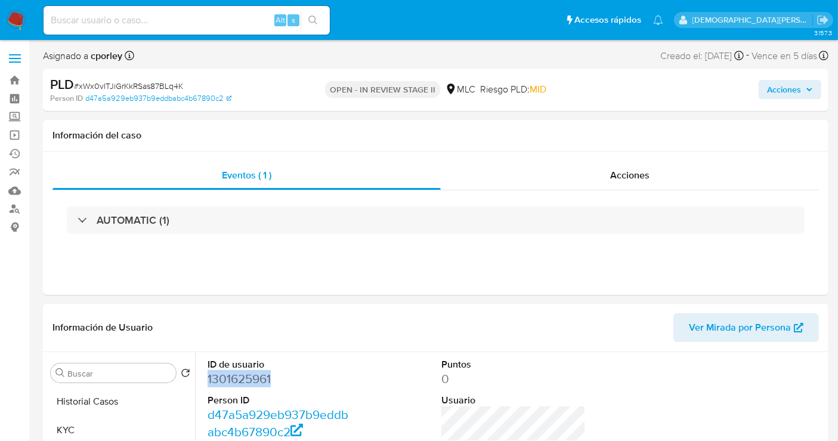
click at [794, 97] on span "Acciones" at bounding box center [784, 89] width 34 height 19
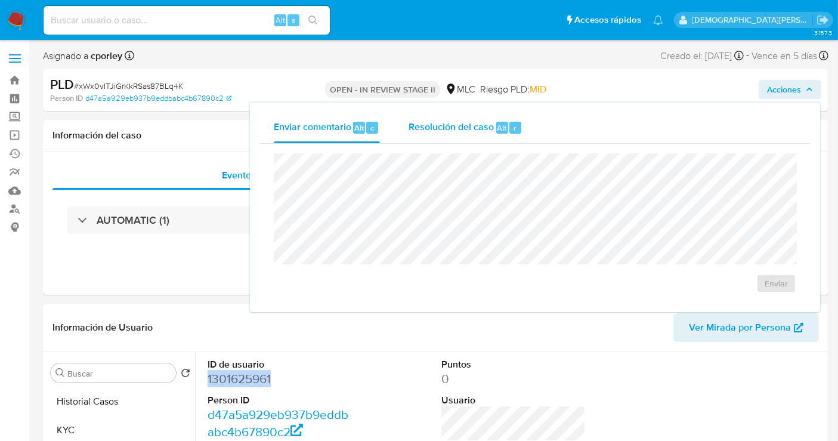
click at [471, 140] on div "Resolución del caso Alt r" at bounding box center [465, 127] width 114 height 31
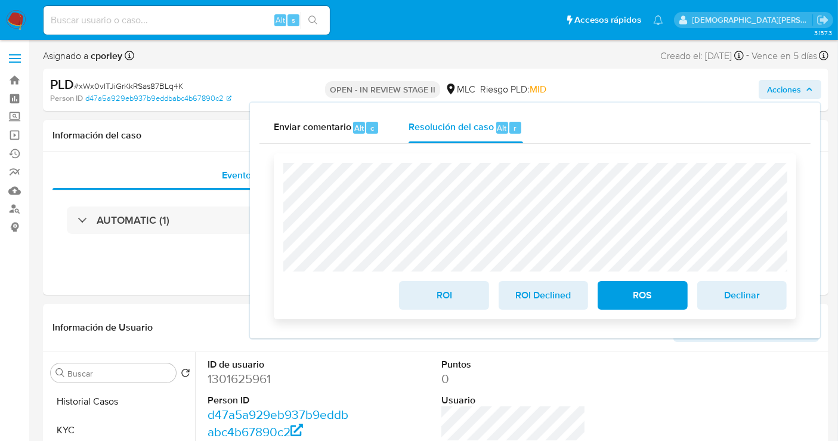
click at [636, 297] on span "ROS" at bounding box center [642, 295] width 58 height 26
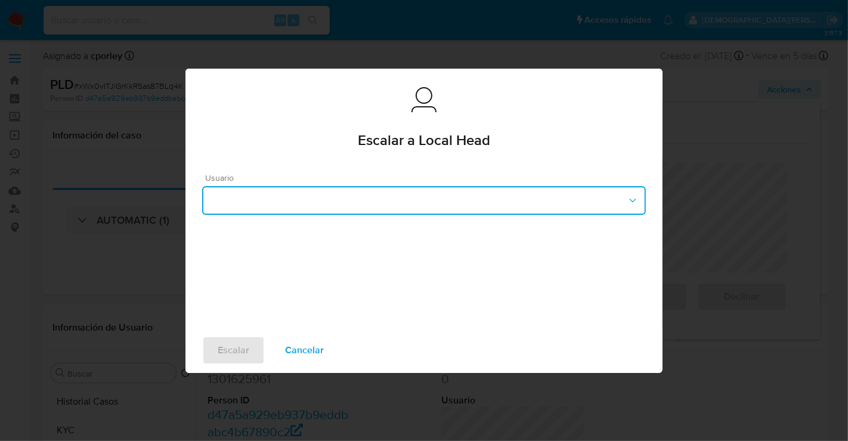
click at [349, 202] on button "button" at bounding box center [424, 200] width 444 height 29
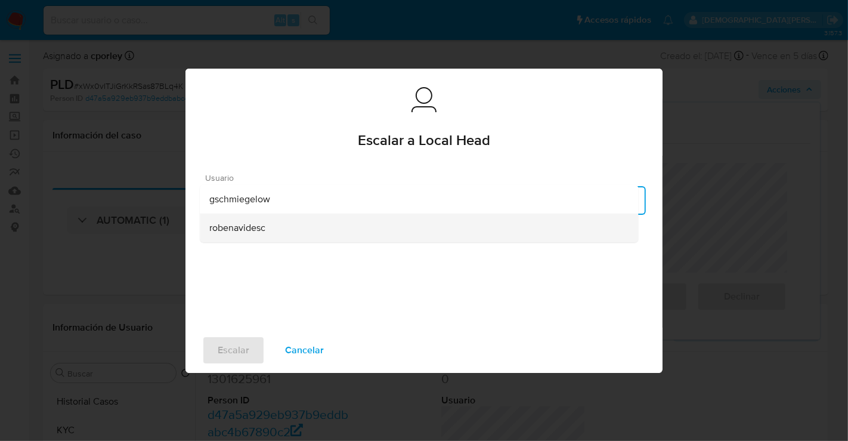
click at [252, 225] on span "robenavidesc" at bounding box center [237, 227] width 56 height 12
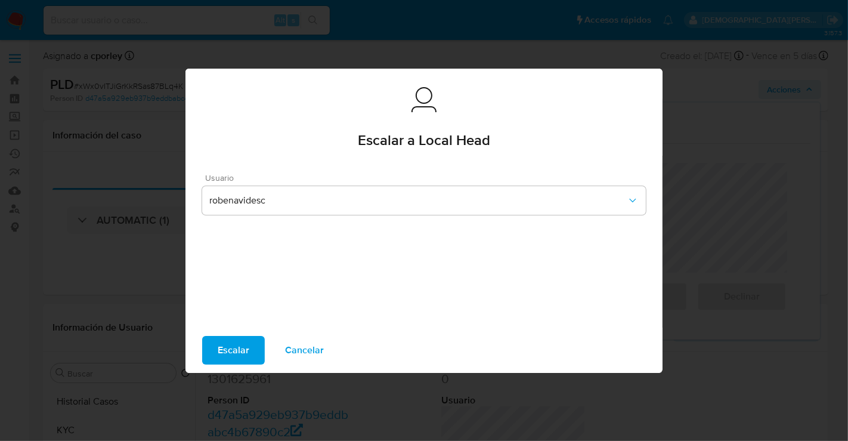
click at [236, 343] on span "Escalar" at bounding box center [234, 350] width 32 height 26
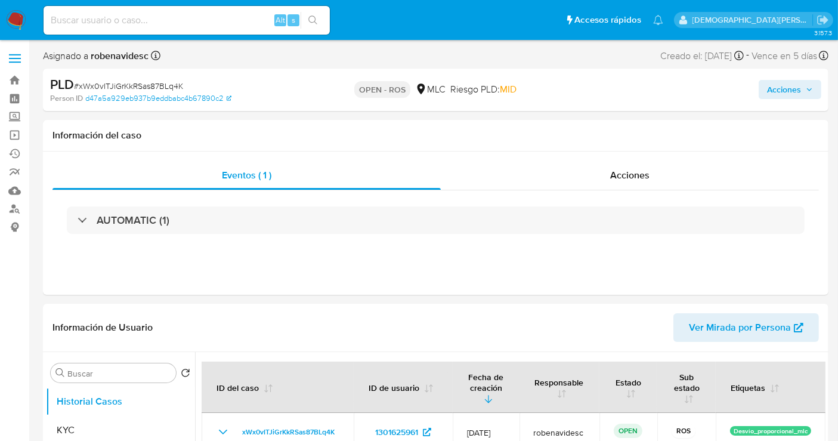
select select "10"
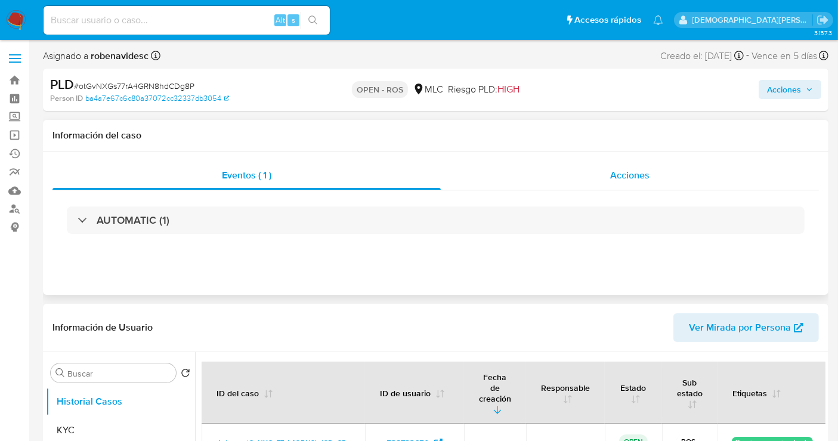
select select "10"
click at [623, 181] on span "Acciones" at bounding box center [629, 175] width 39 height 14
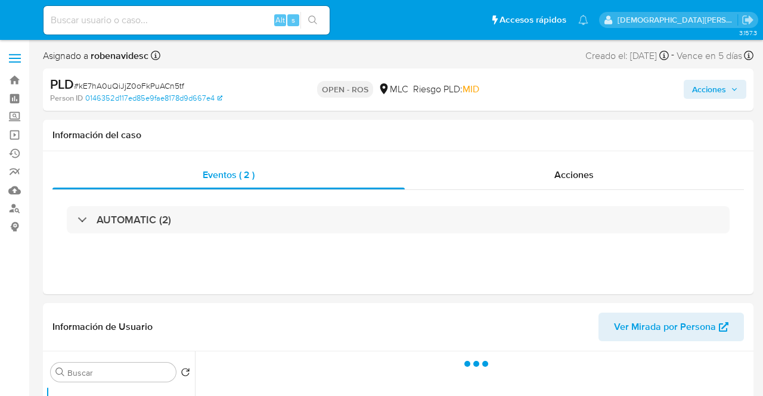
select select "10"
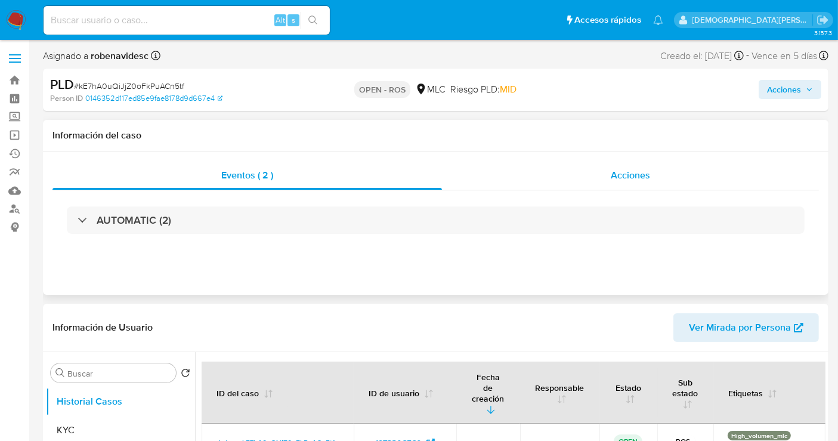
click at [564, 166] on div "Acciones" at bounding box center [630, 175] width 377 height 29
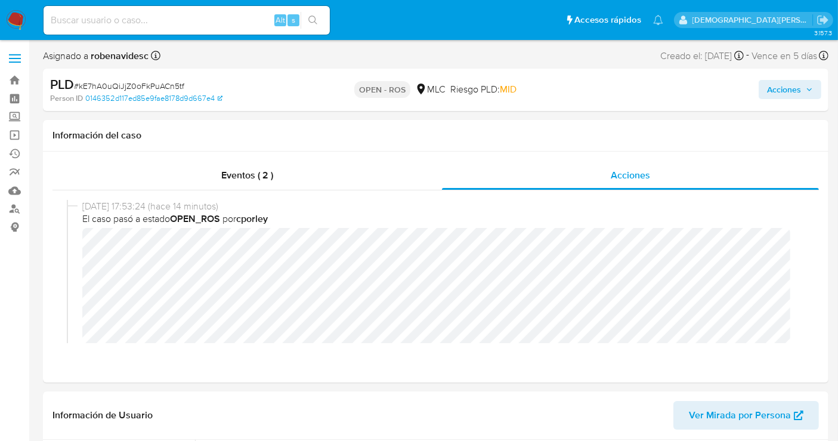
click at [763, 92] on span "Acciones" at bounding box center [784, 89] width 34 height 19
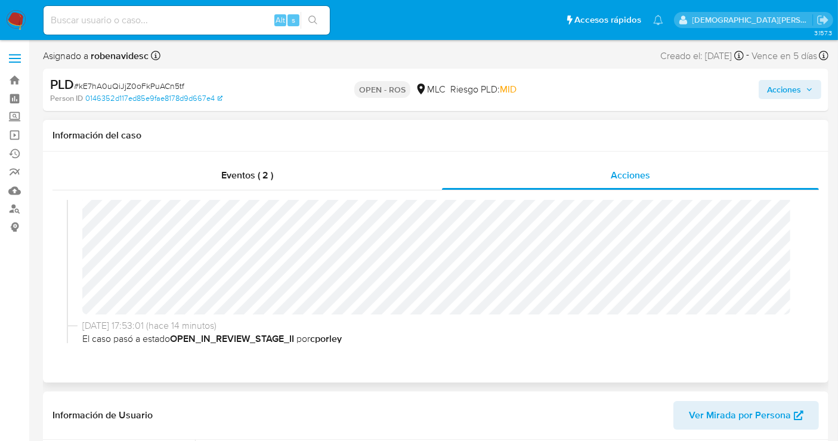
scroll to position [66, 0]
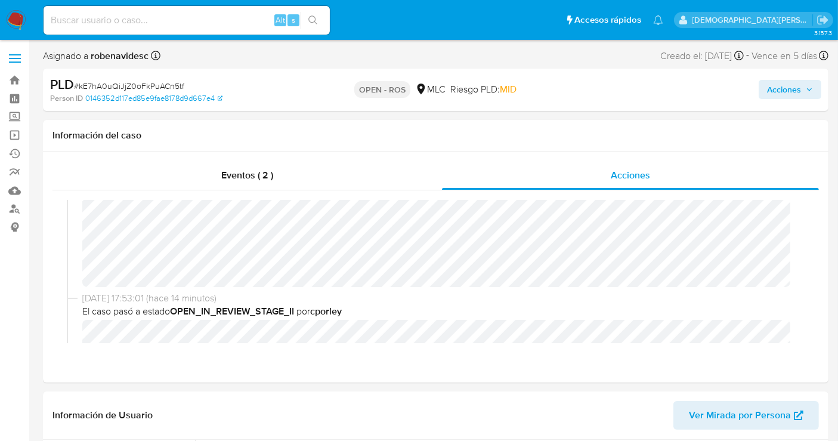
click at [763, 86] on span "Acciones" at bounding box center [784, 89] width 34 height 19
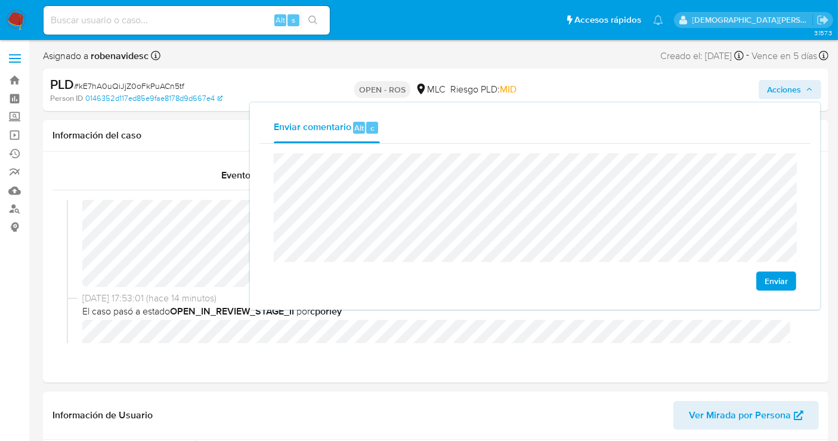
click at [763, 277] on span "Enviar" at bounding box center [775, 280] width 23 height 17
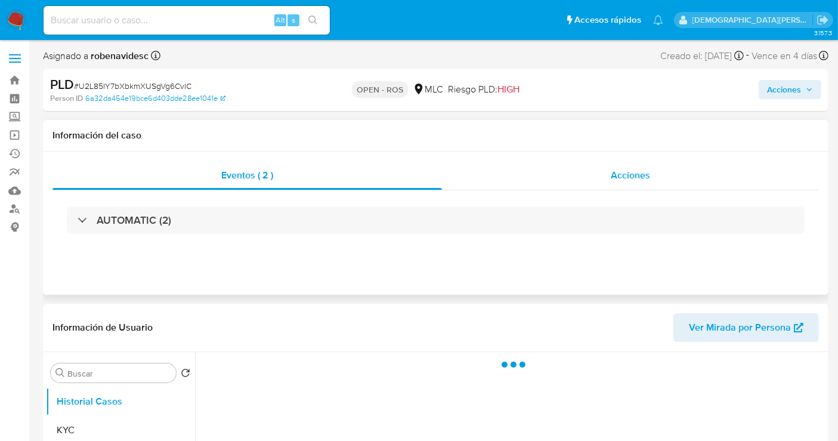
click at [613, 176] on span "Acciones" at bounding box center [630, 175] width 39 height 14
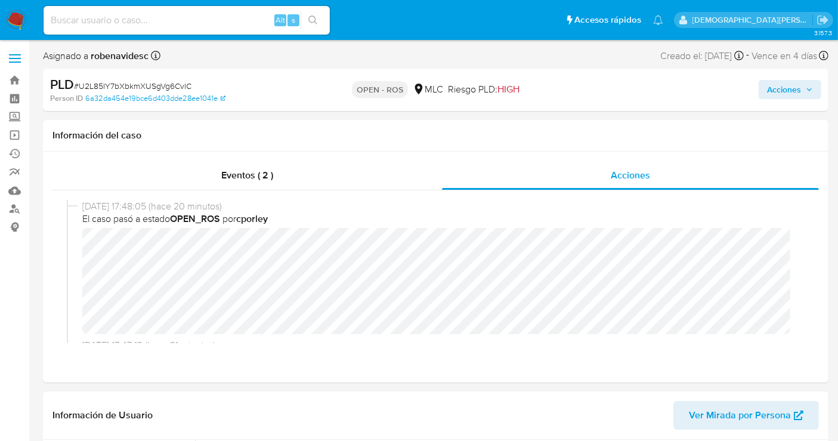
select select "10"
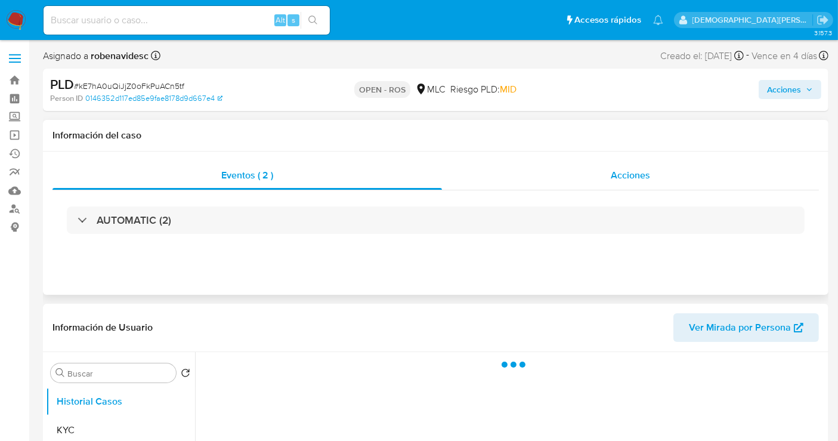
click at [617, 179] on span "Acciones" at bounding box center [630, 175] width 39 height 14
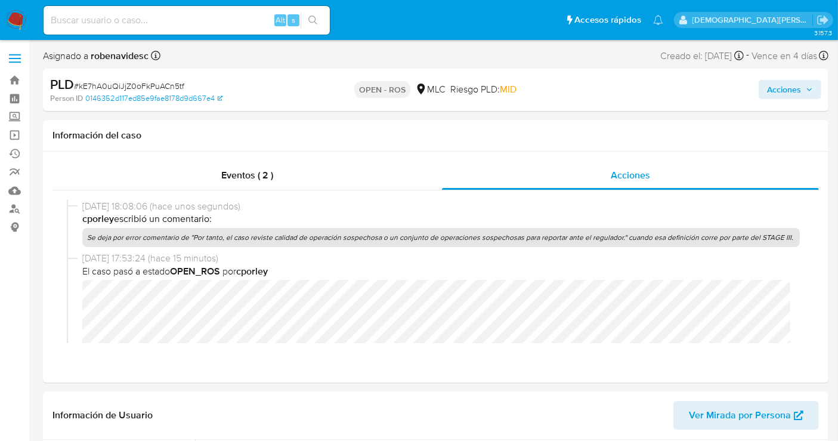
scroll to position [66, 0]
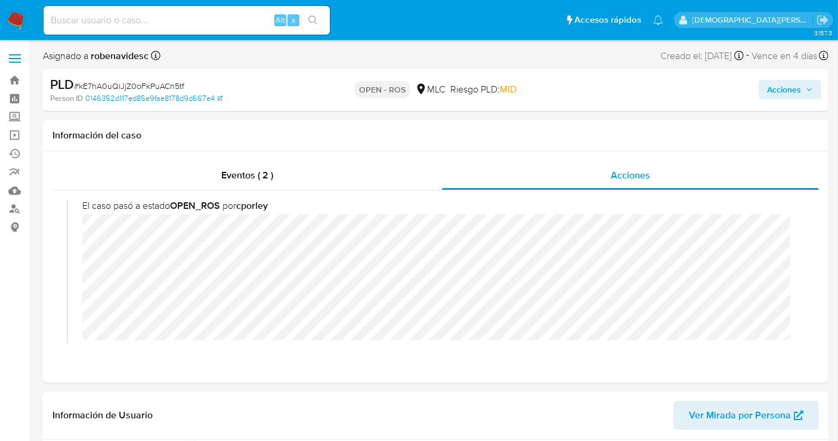
select select "10"
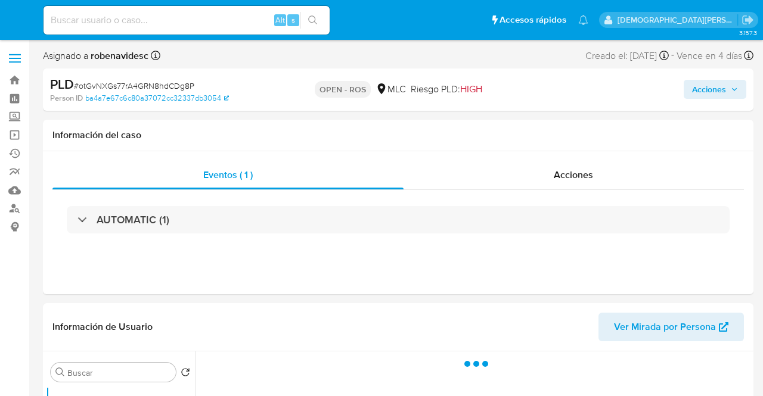
select select "10"
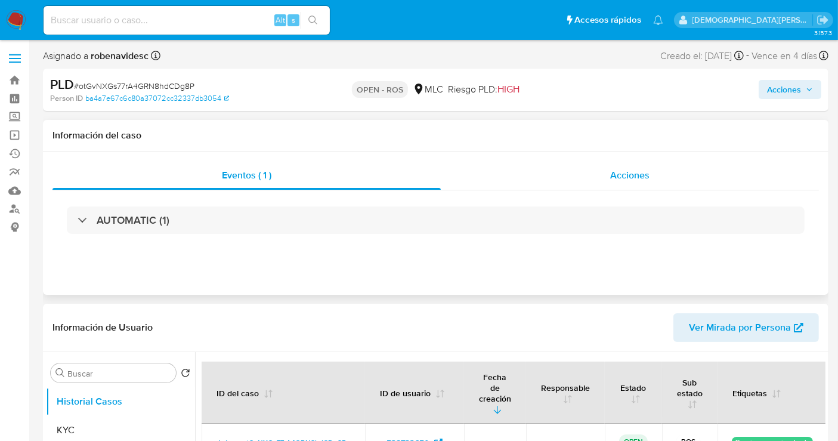
click at [572, 173] on div "Acciones" at bounding box center [630, 175] width 378 height 29
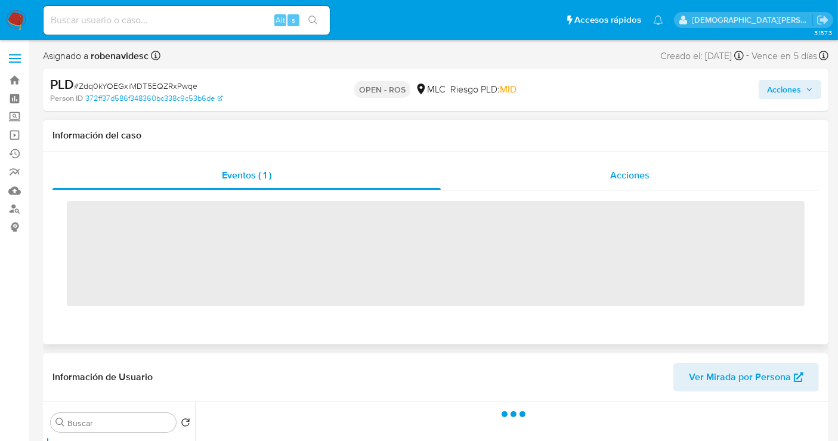
click at [625, 171] on span "Acciones" at bounding box center [629, 175] width 39 height 14
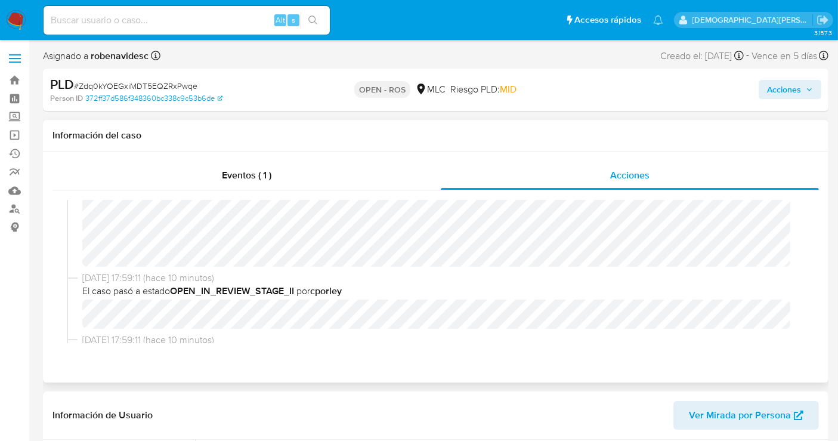
select select "10"
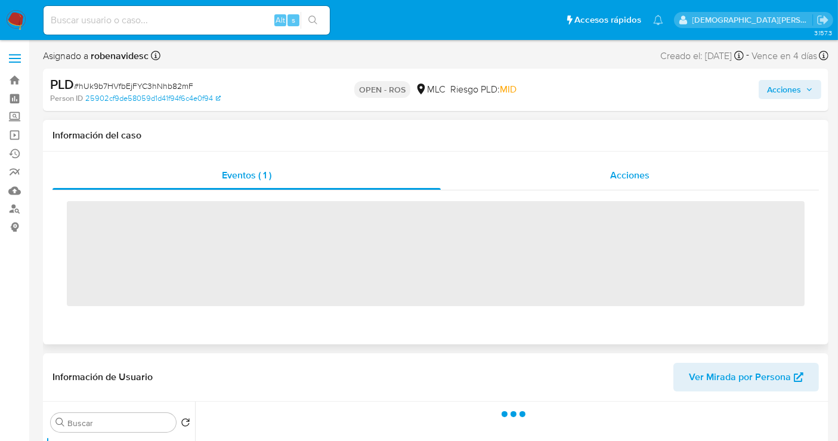
click at [611, 179] on span "Acciones" at bounding box center [629, 175] width 39 height 14
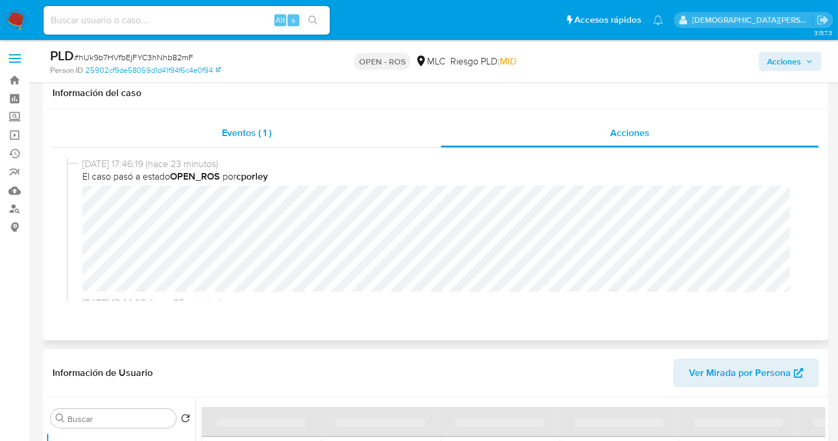
scroll to position [66, 0]
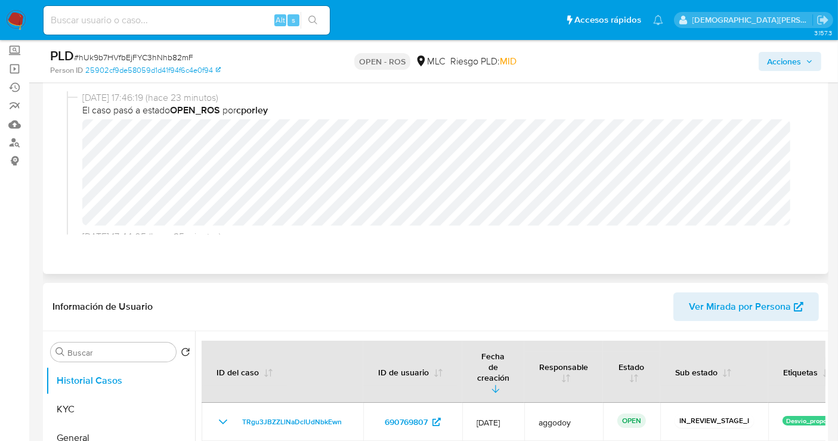
select select "10"
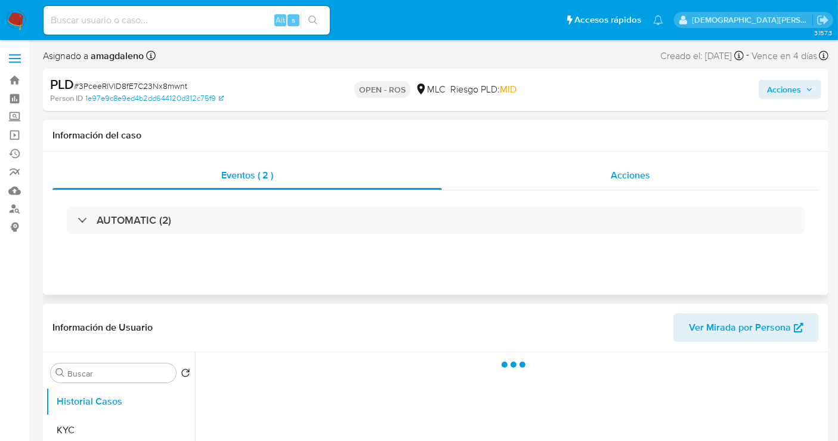
click at [611, 166] on div "Acciones" at bounding box center [630, 175] width 377 height 29
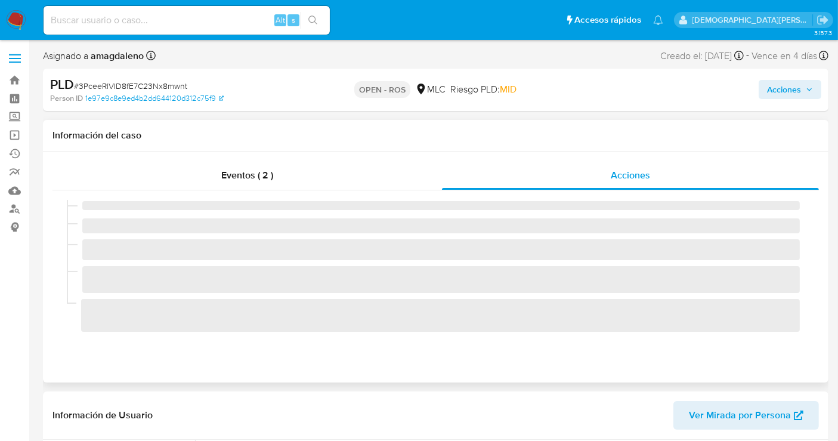
select select "10"
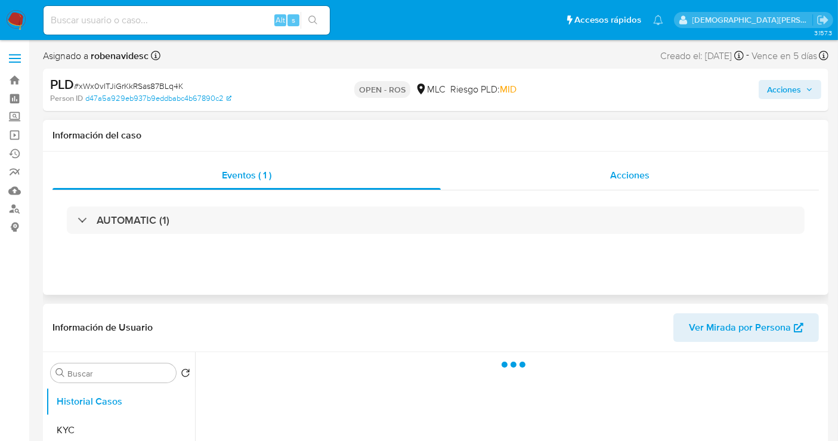
click at [580, 179] on div "Acciones" at bounding box center [630, 175] width 378 height 29
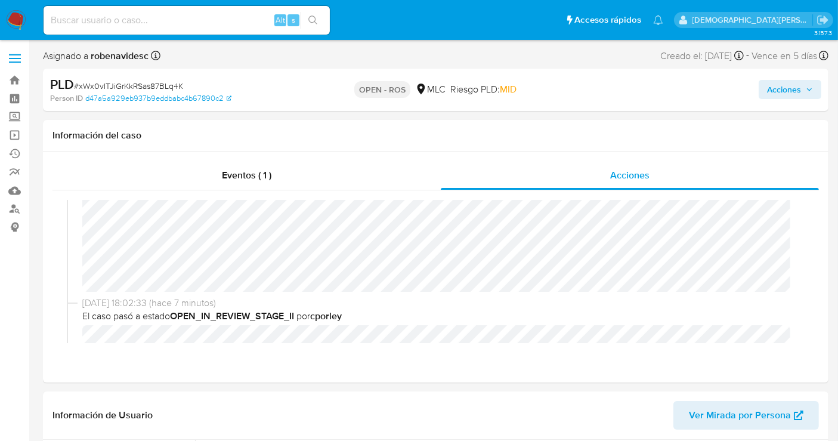
scroll to position [132, 0]
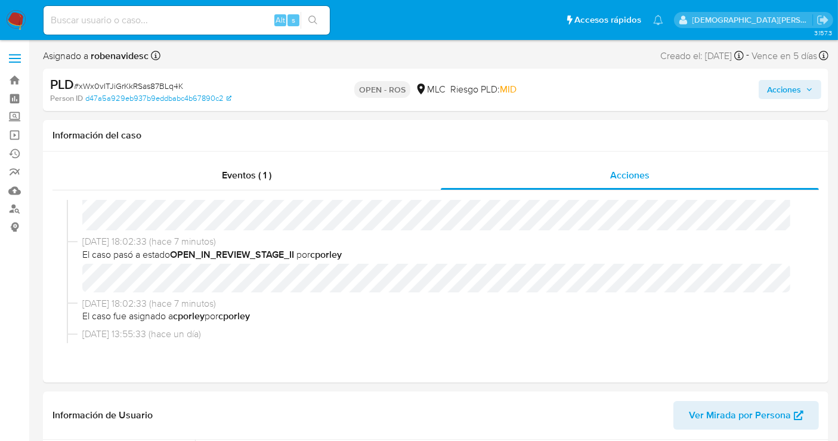
select select "10"
